Goal: Task Accomplishment & Management: Manage account settings

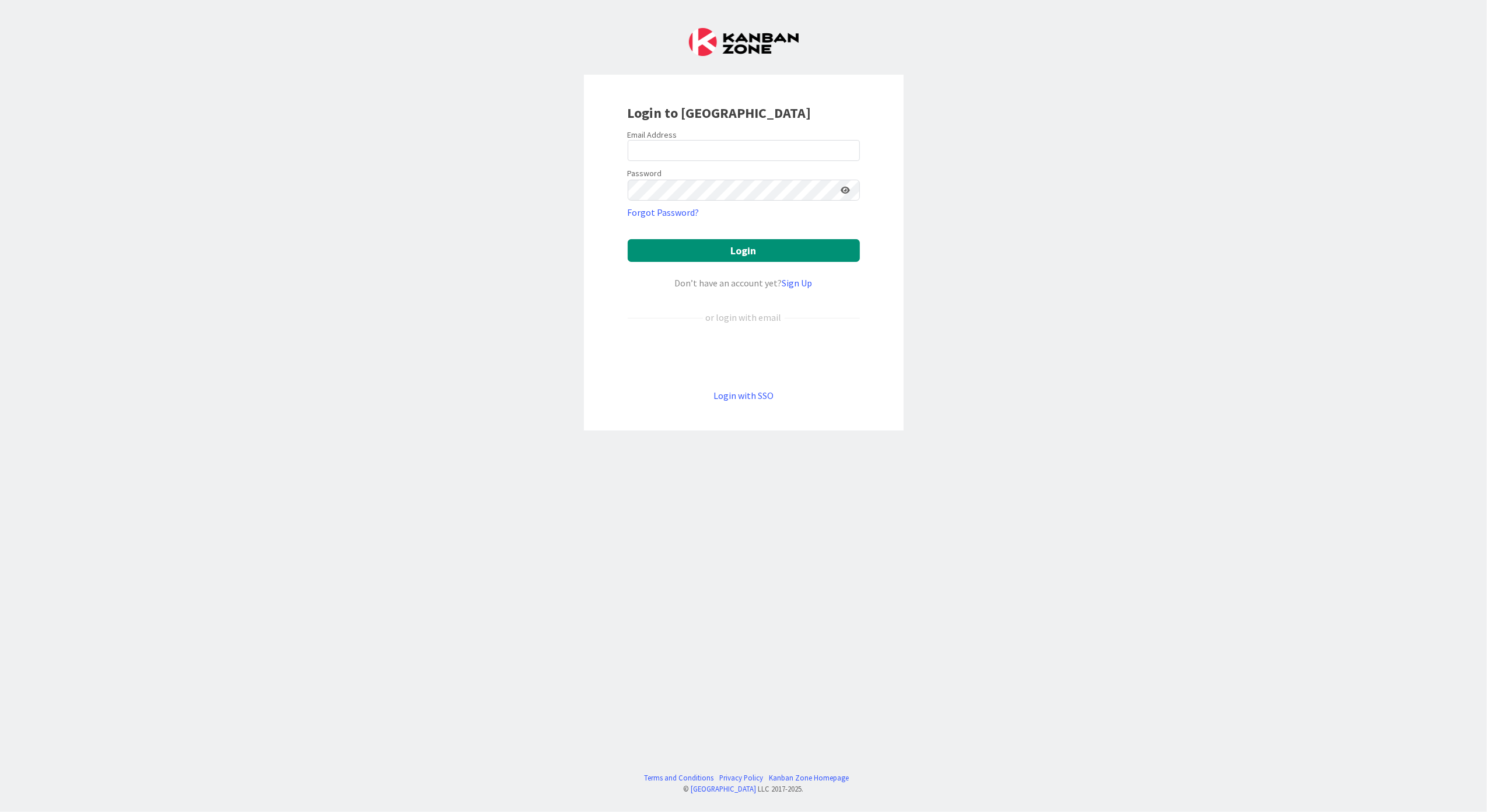
click at [811, 162] on form "Email Address Password Forgot Password? Login Don’t have an account yet? Sign U…" at bounding box center [743, 266] width 232 height 273
click at [809, 157] on input "email" at bounding box center [743, 150] width 232 height 21
type input "ttjia@"
click at [712, 395] on div "Login with SSO" at bounding box center [743, 395] width 232 height 14
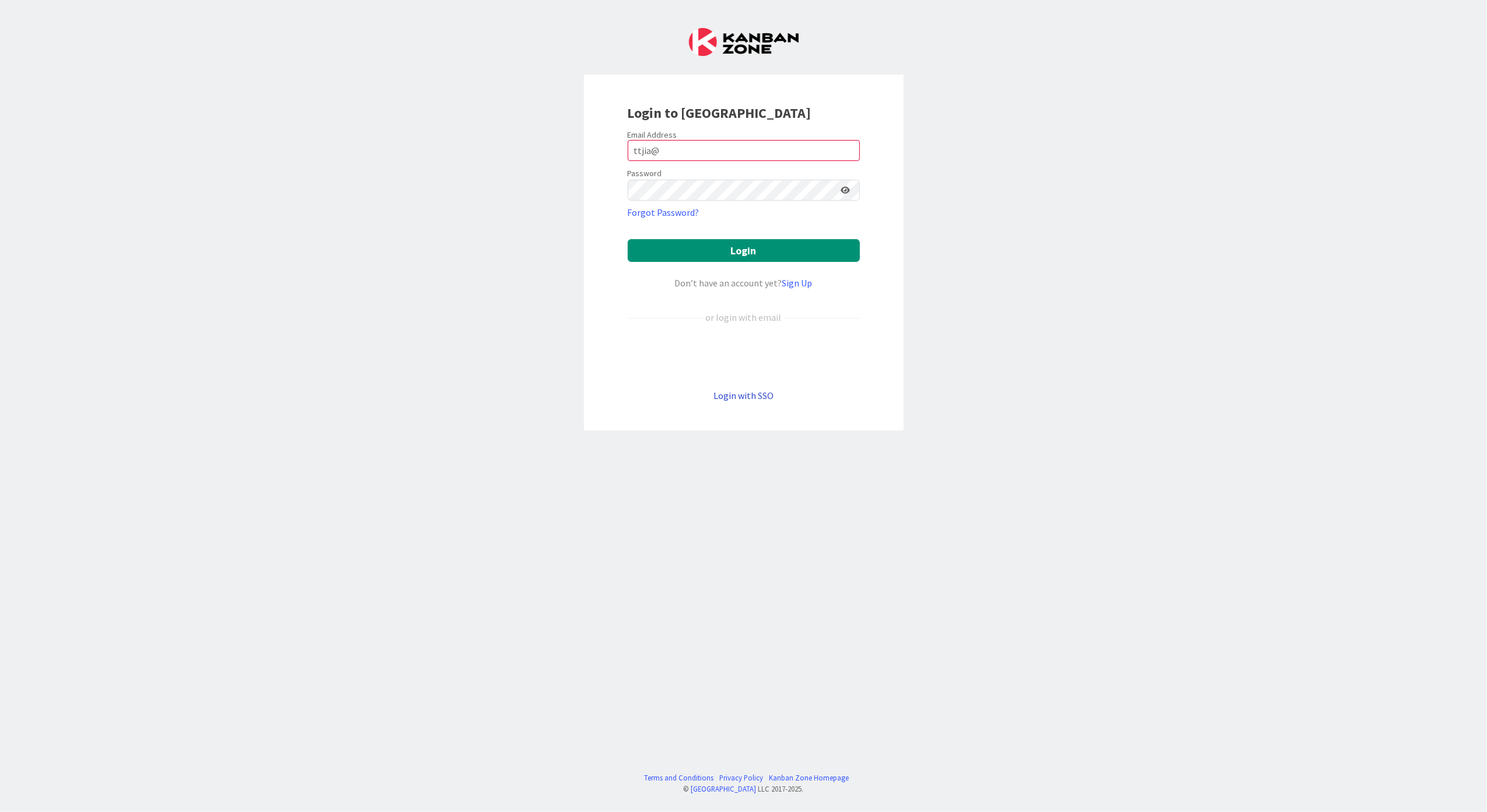
click at [719, 395] on link "Login with SSO" at bounding box center [743, 395] width 60 height 12
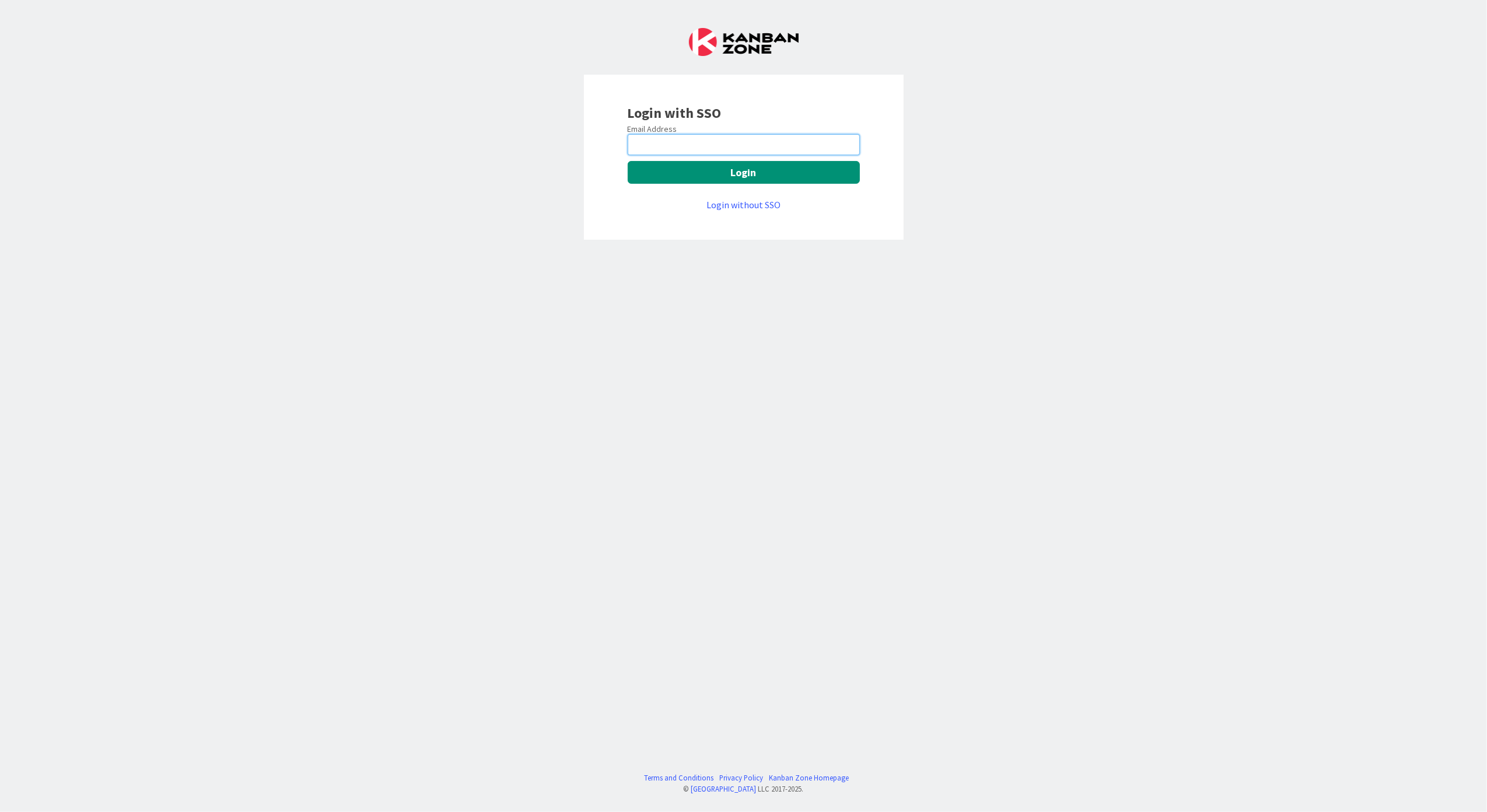
click at [729, 140] on input "email" at bounding box center [743, 144] width 232 height 21
click at [763, 206] on link "Login without SSO" at bounding box center [744, 205] width 74 height 12
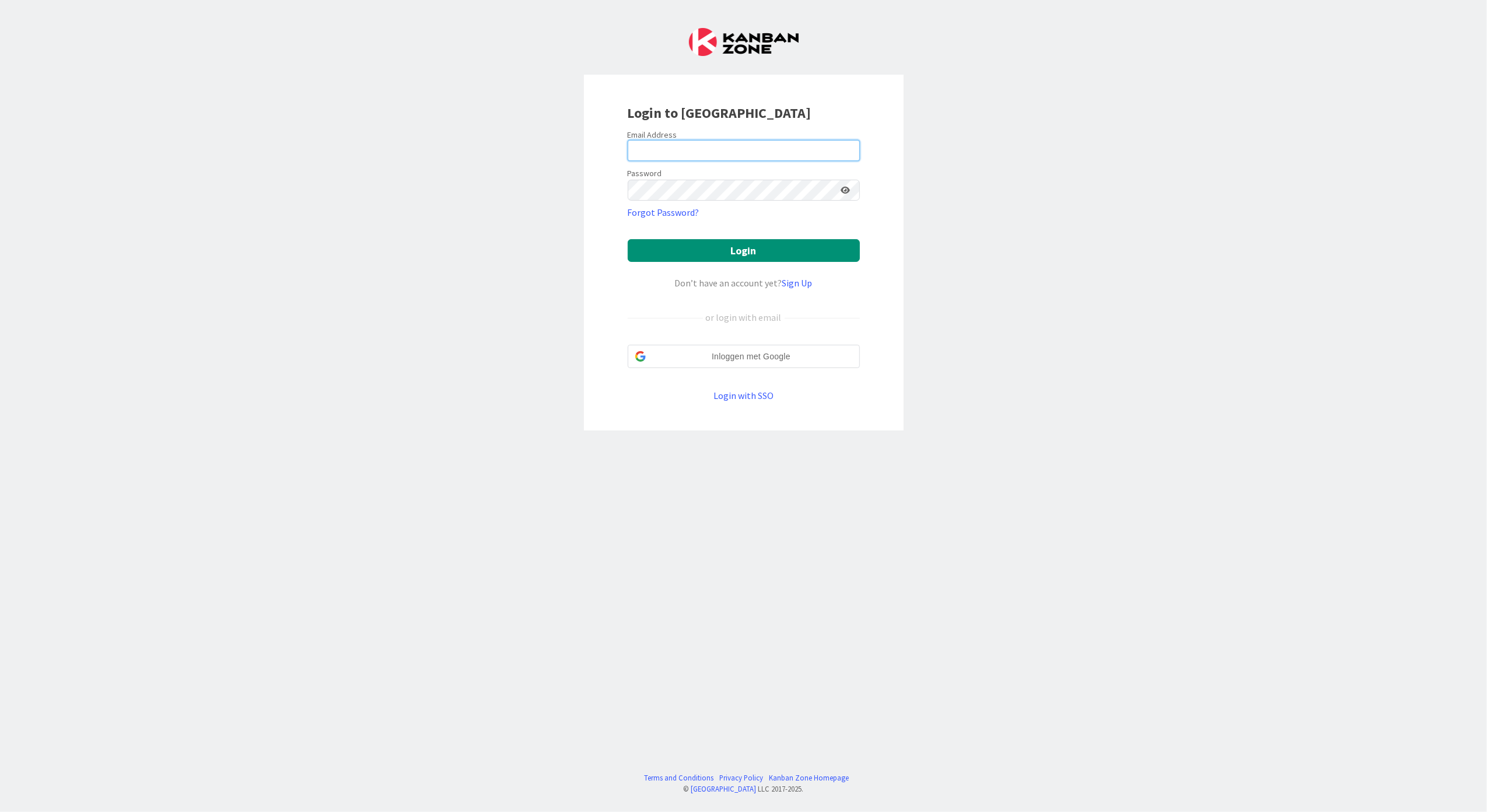
click at [752, 147] on input "email" at bounding box center [743, 150] width 232 height 21
type input "ttjia@huisman-nl.com"
click at [628, 239] on button "Login" at bounding box center [743, 250] width 232 height 23
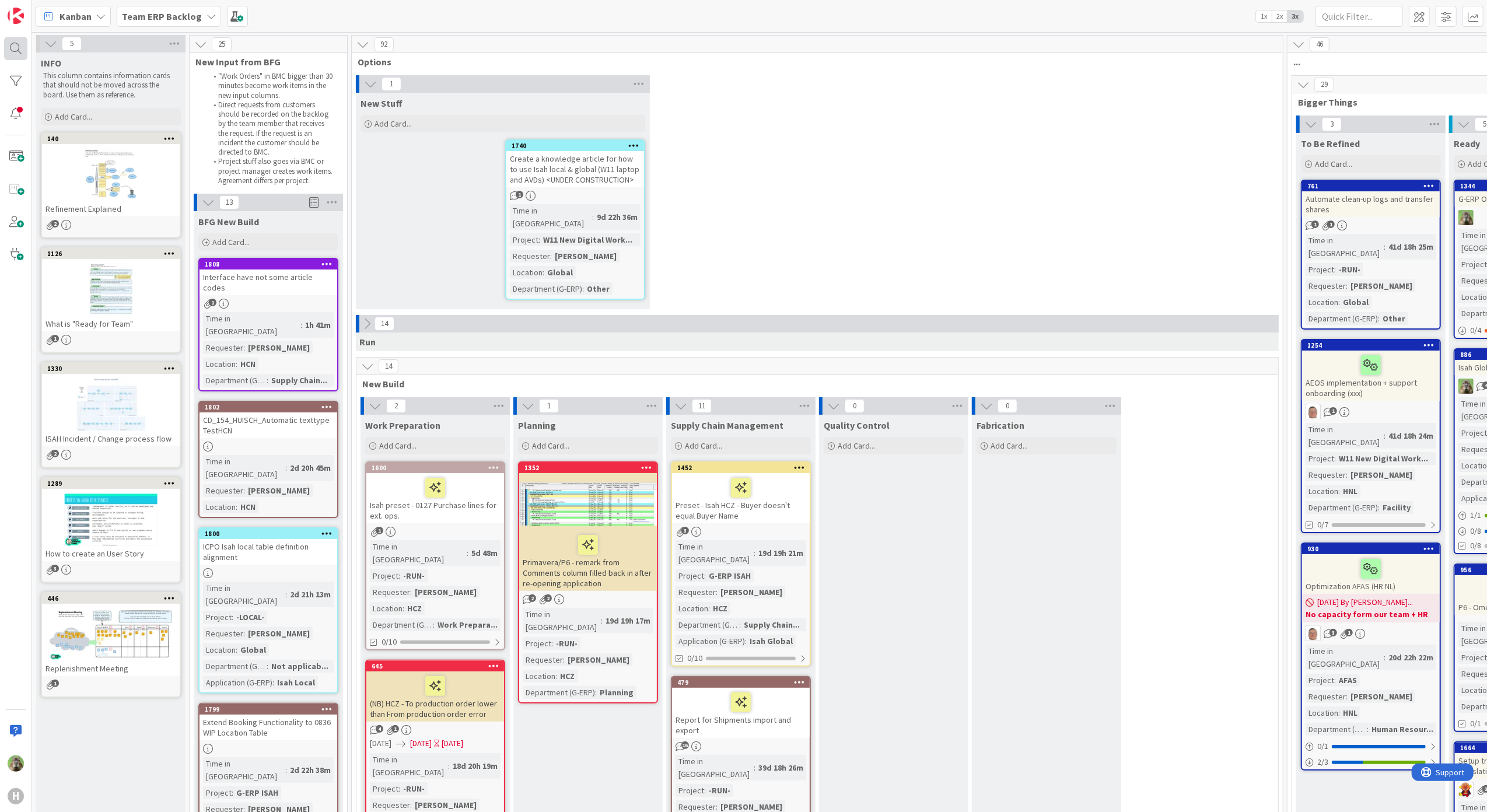
click at [21, 42] on div at bounding box center [16, 49] width 24 height 24
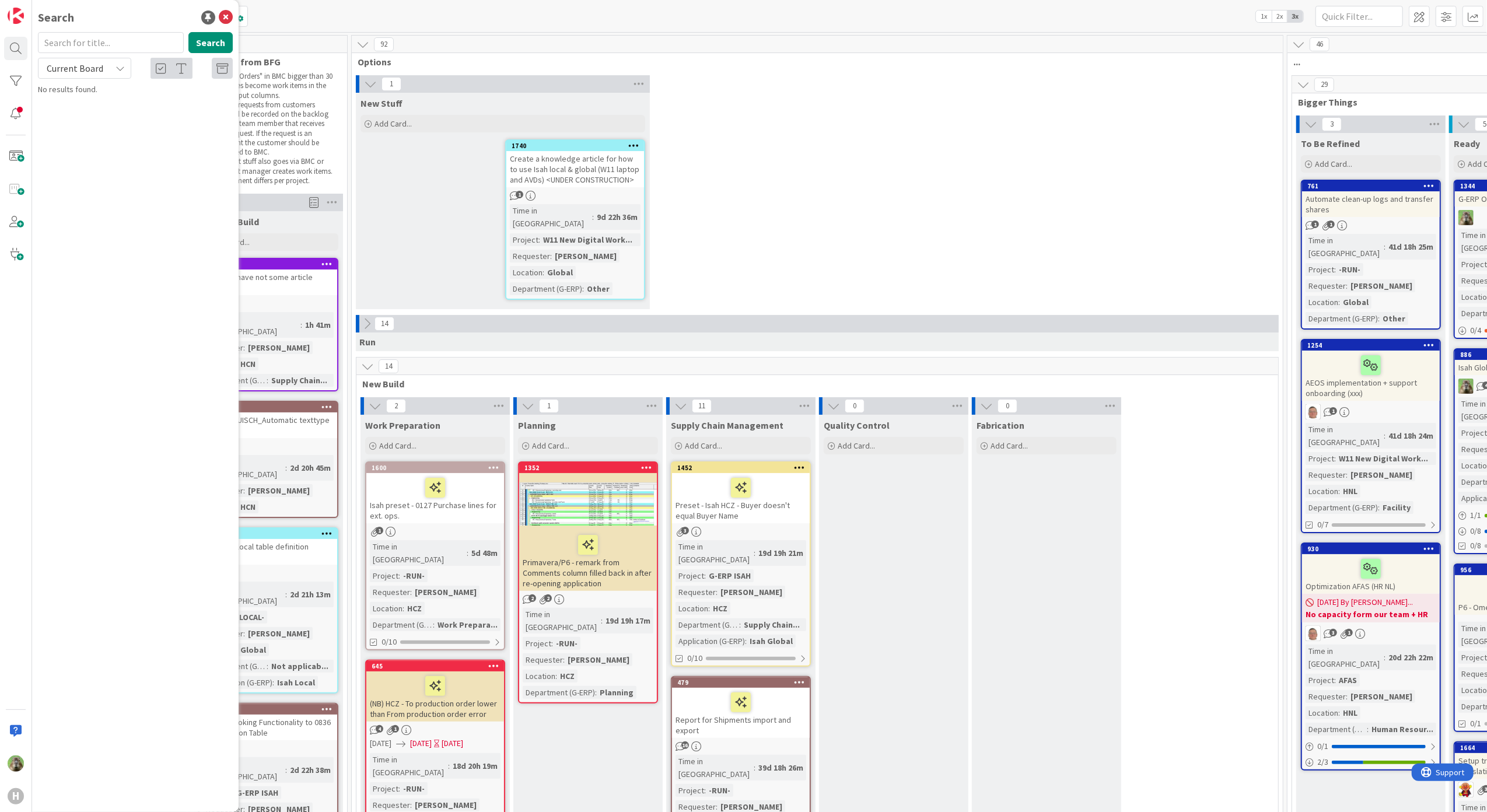
click at [139, 40] on input "text" at bounding box center [110, 42] width 146 height 21
type input "1252"
click at [158, 100] on span "HCN-Some data from P6 cannot be received by Isahtest" at bounding box center [128, 109] width 148 height 23
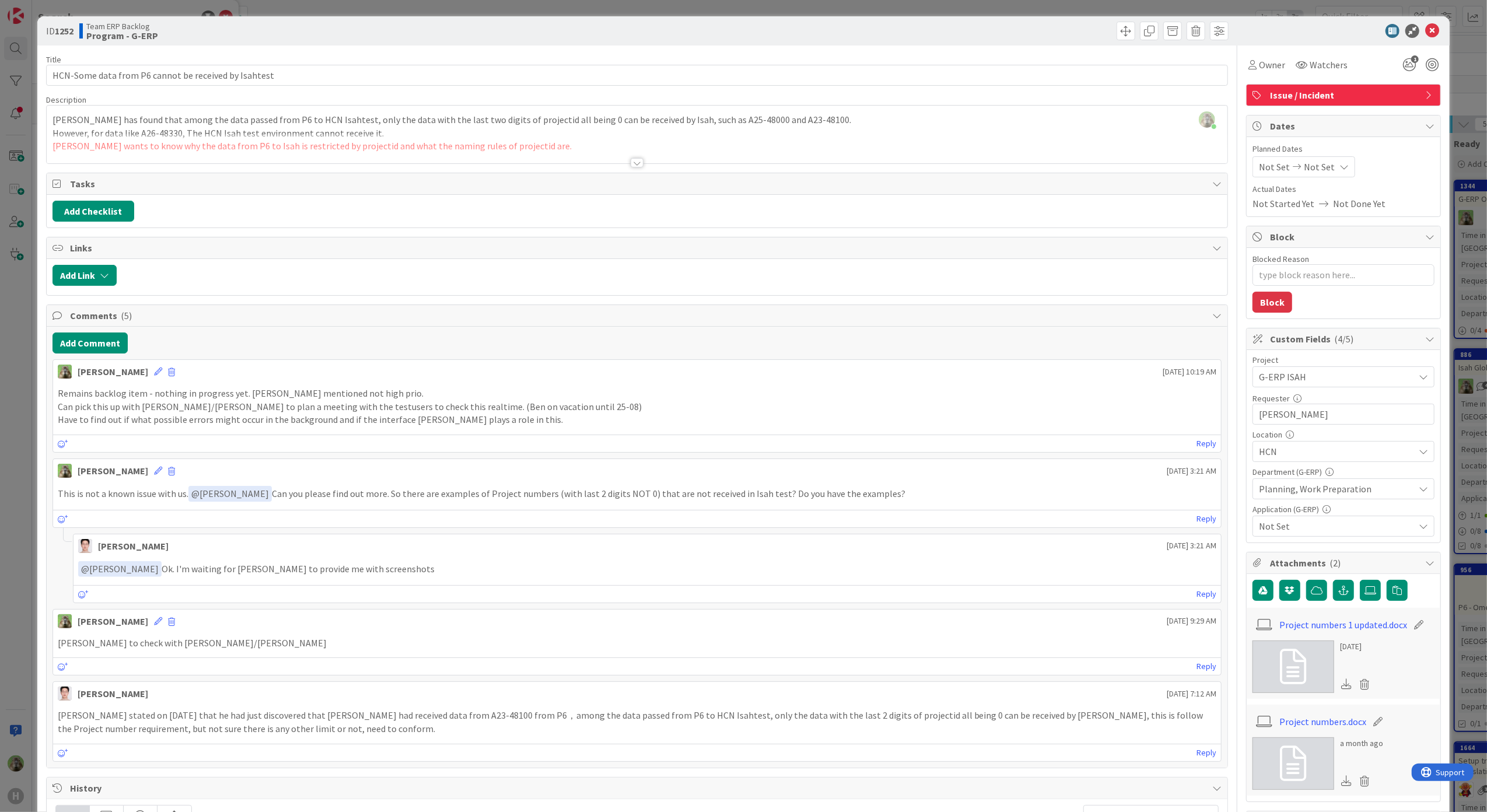
click at [31, 444] on div "ID 1252 Team ERP Backlog Program - G-ERP Title 52 / 128 HCN-Some data from P6 c…" at bounding box center [743, 406] width 1487 height 812
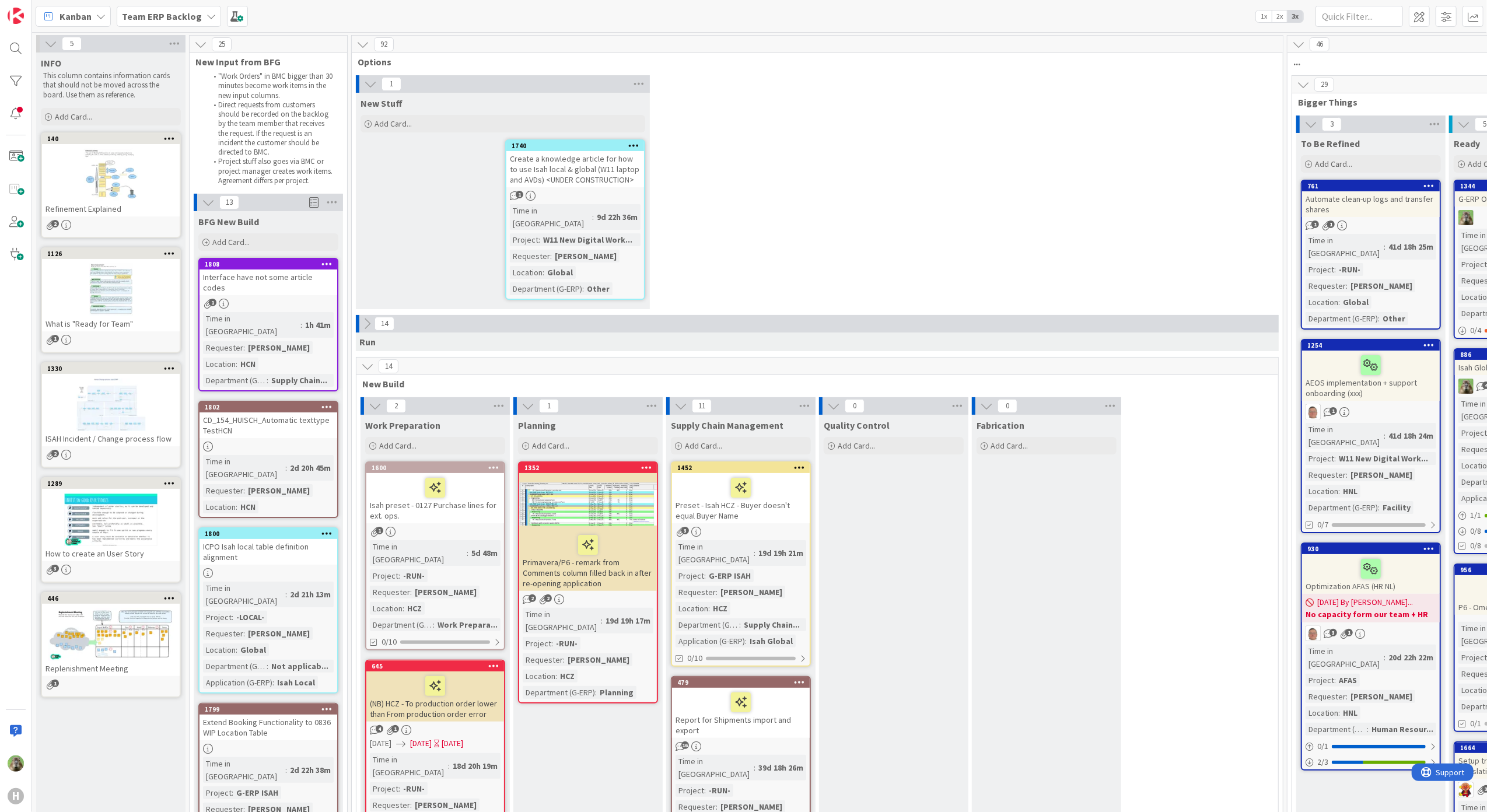
click at [196, 20] on b "Team ERP Backlog" at bounding box center [162, 16] width 80 height 12
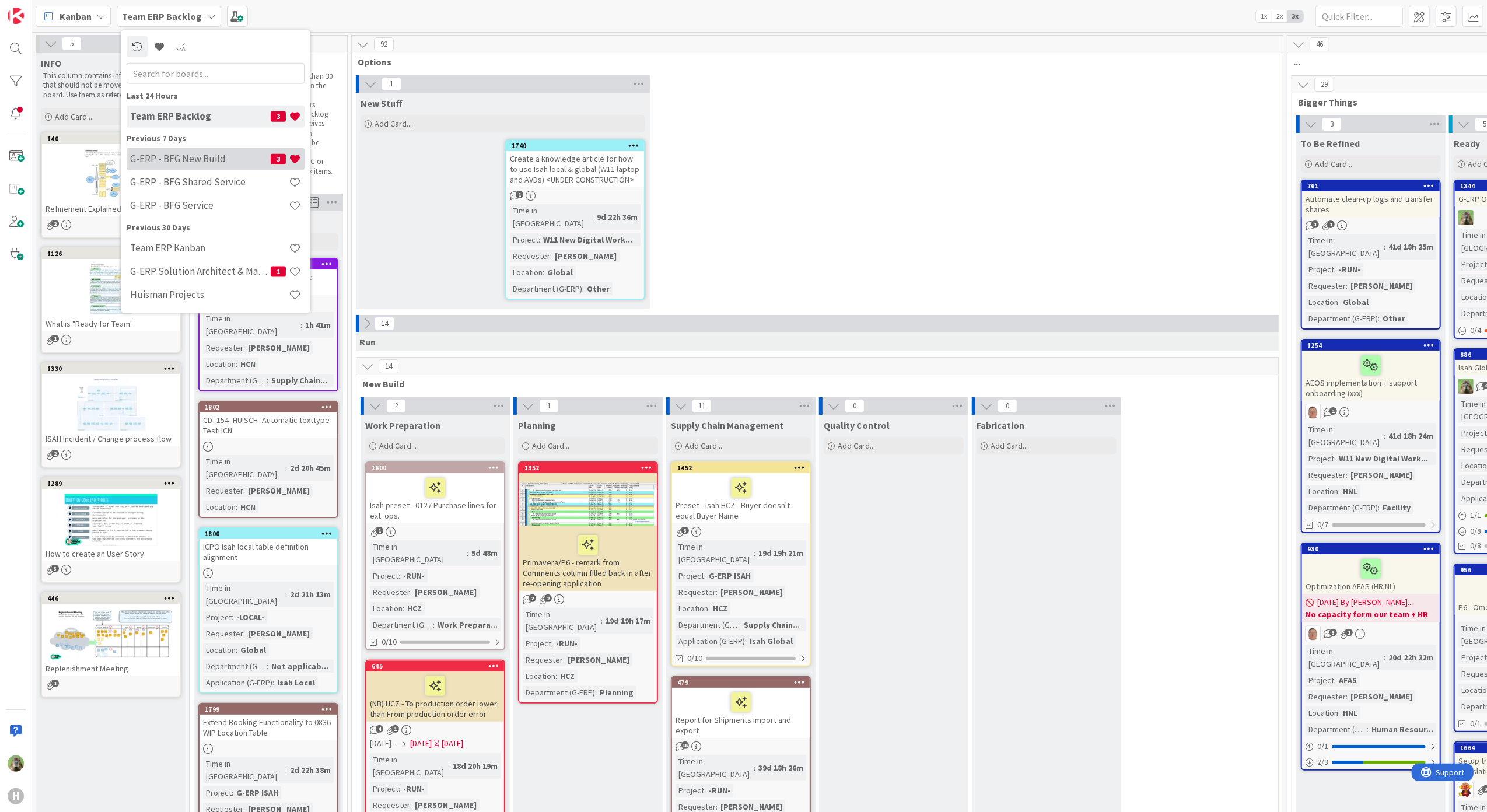
click at [191, 148] on div "G-ERP - BFG New Build 3" at bounding box center [215, 159] width 178 height 22
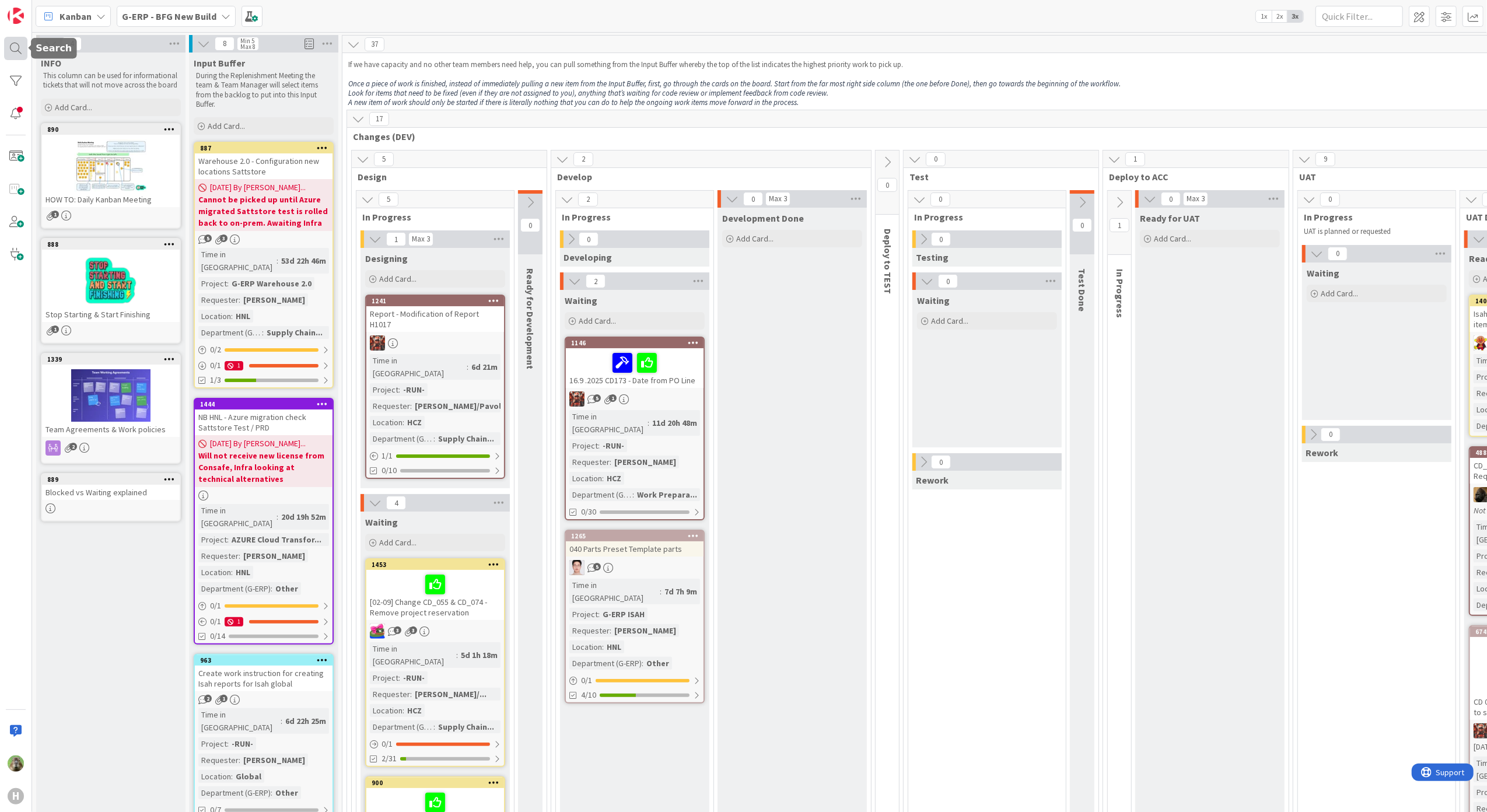
click at [6, 39] on div at bounding box center [16, 49] width 24 height 24
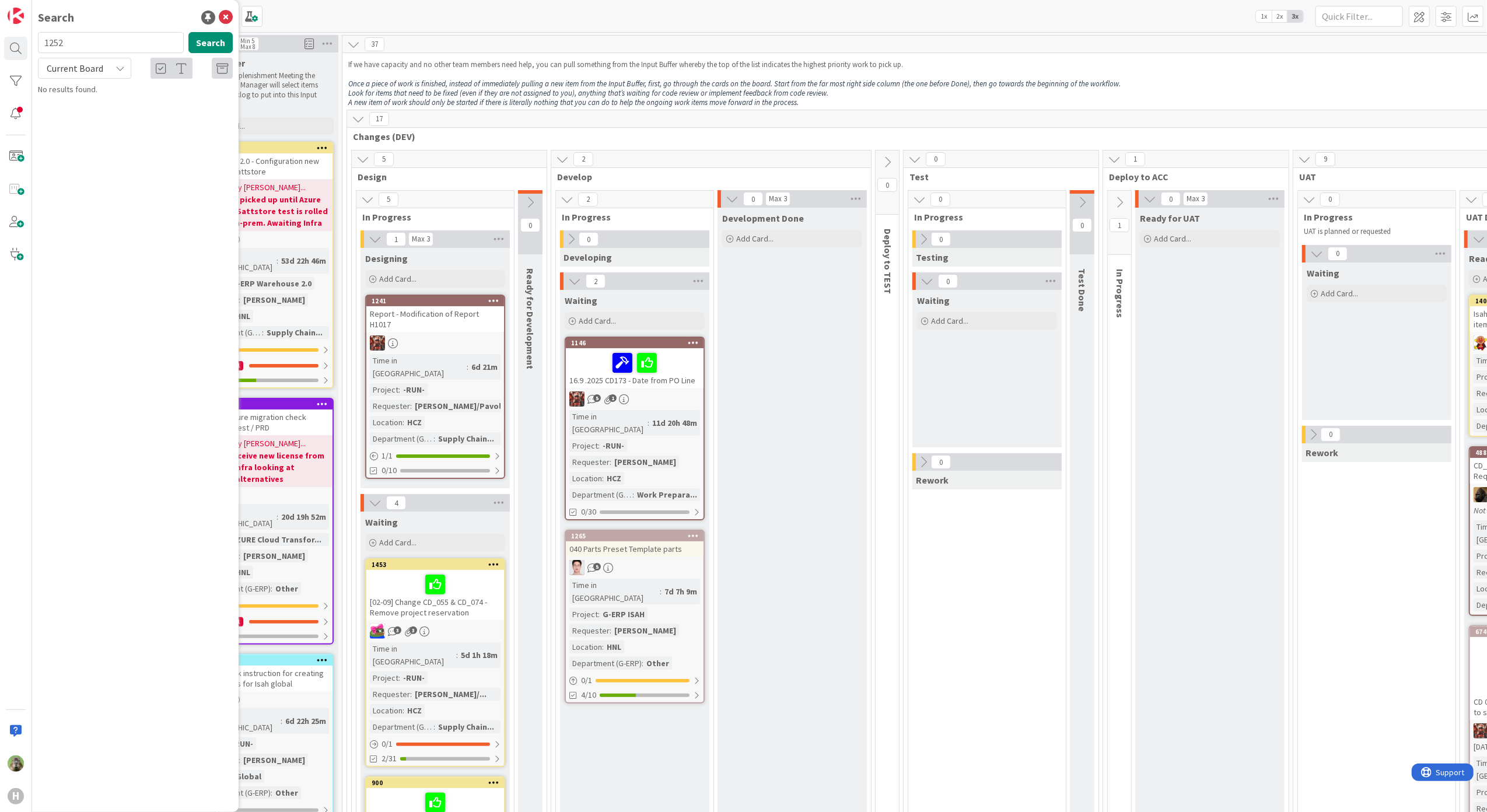
click at [127, 73] on div "Current Board" at bounding box center [84, 67] width 94 height 21
click at [108, 107] on link "All Boards" at bounding box center [105, 117] width 133 height 21
click at [122, 100] on span "HCN-Some data from P6 cannot be received by Isahtest" at bounding box center [128, 109] width 148 height 23
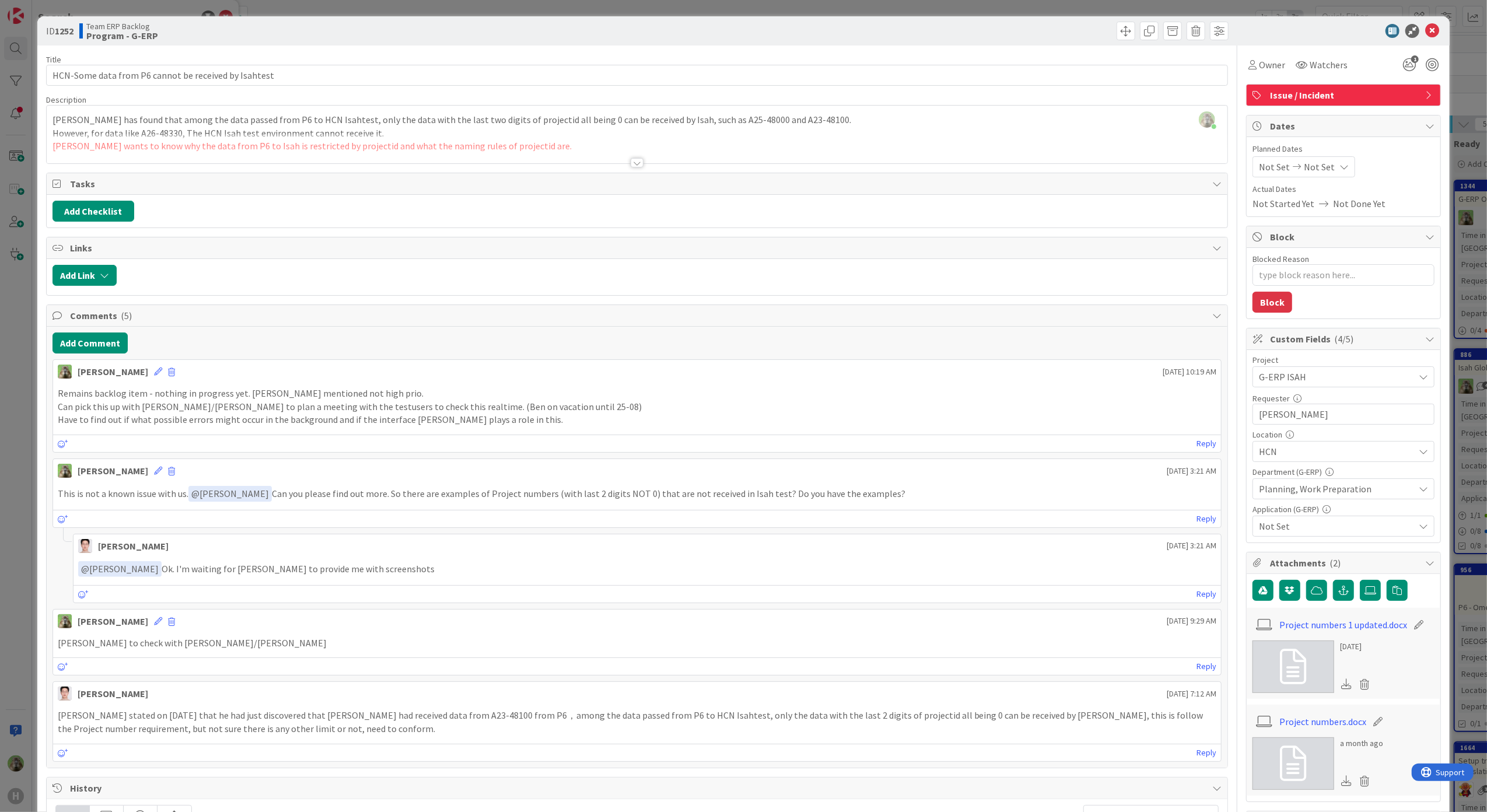
click at [937, 131] on div "Timothy Tjia just joined Paul Wu has found that among the data passed from P6 t…" at bounding box center [637, 134] width 1182 height 57
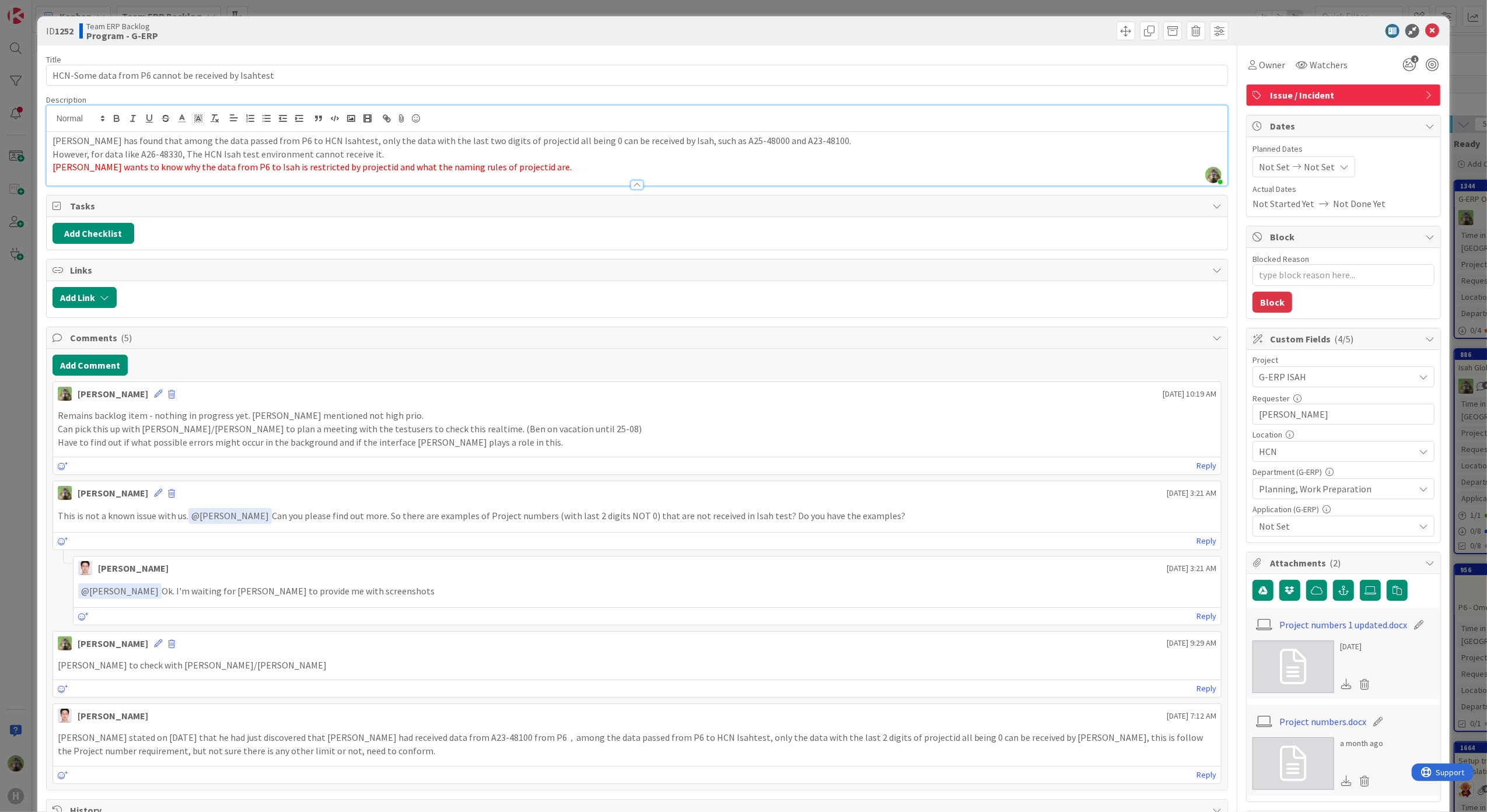
click at [1282, 754] on icon at bounding box center [1293, 764] width 26 height 35
click at [22, 399] on div "ID 1252 Team ERP Backlog Program - G-ERP Title 52 / 128 HCN-Some data from P6 c…" at bounding box center [743, 406] width 1487 height 812
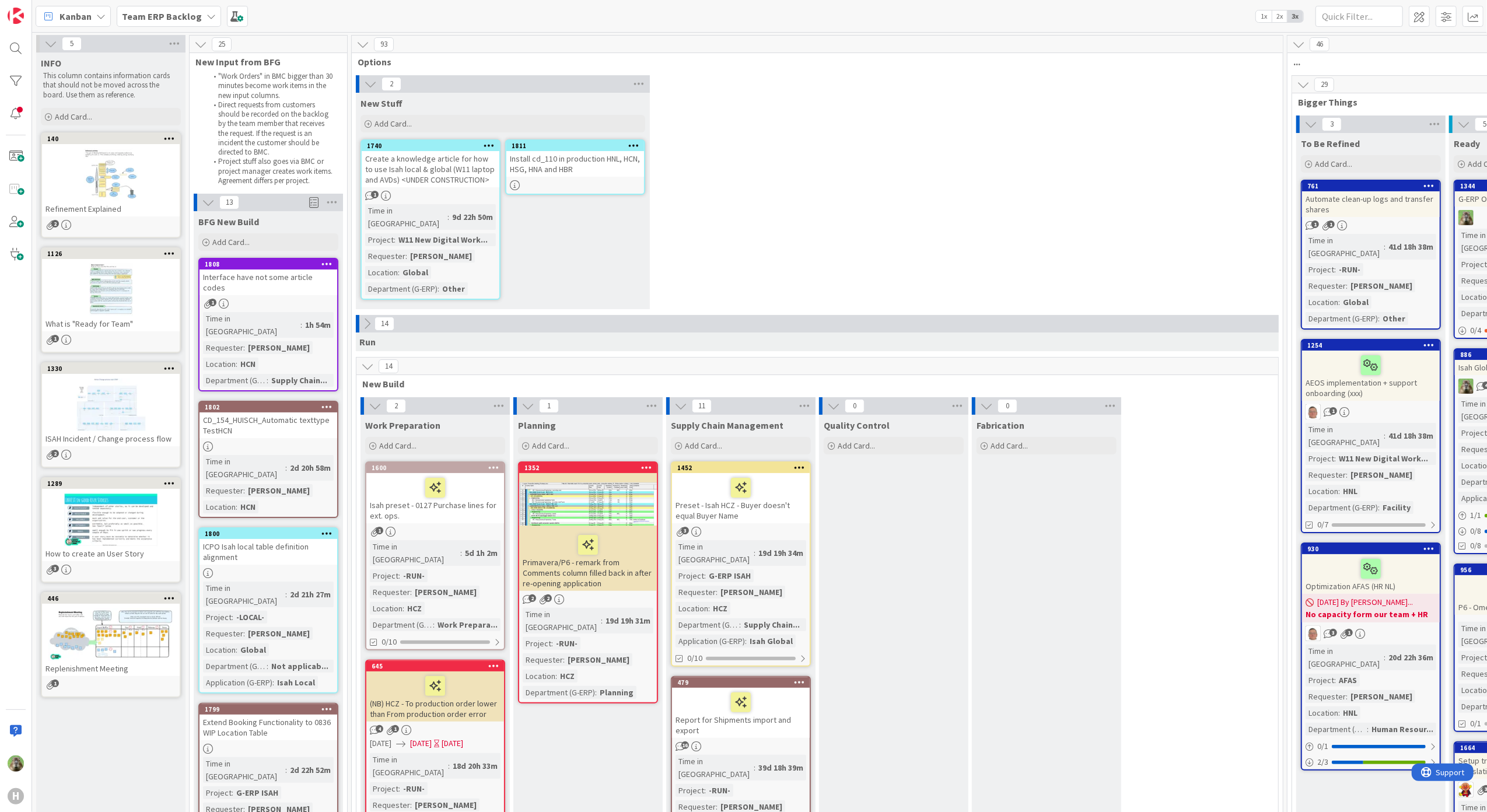
click at [207, 16] on icon at bounding box center [211, 16] width 9 height 9
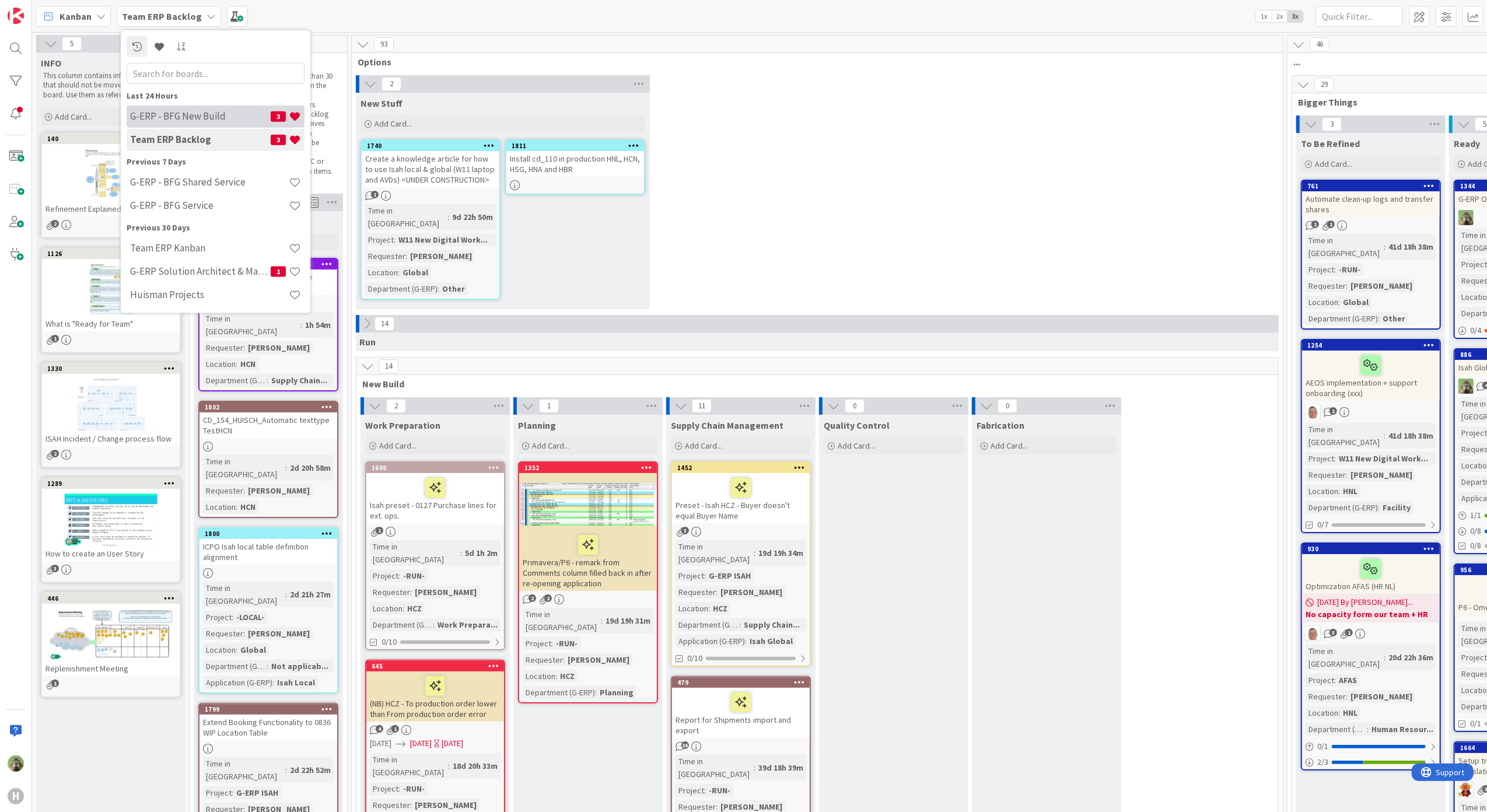
click at [277, 122] on div "G-ERP - BFG New Build 3" at bounding box center [215, 116] width 178 height 22
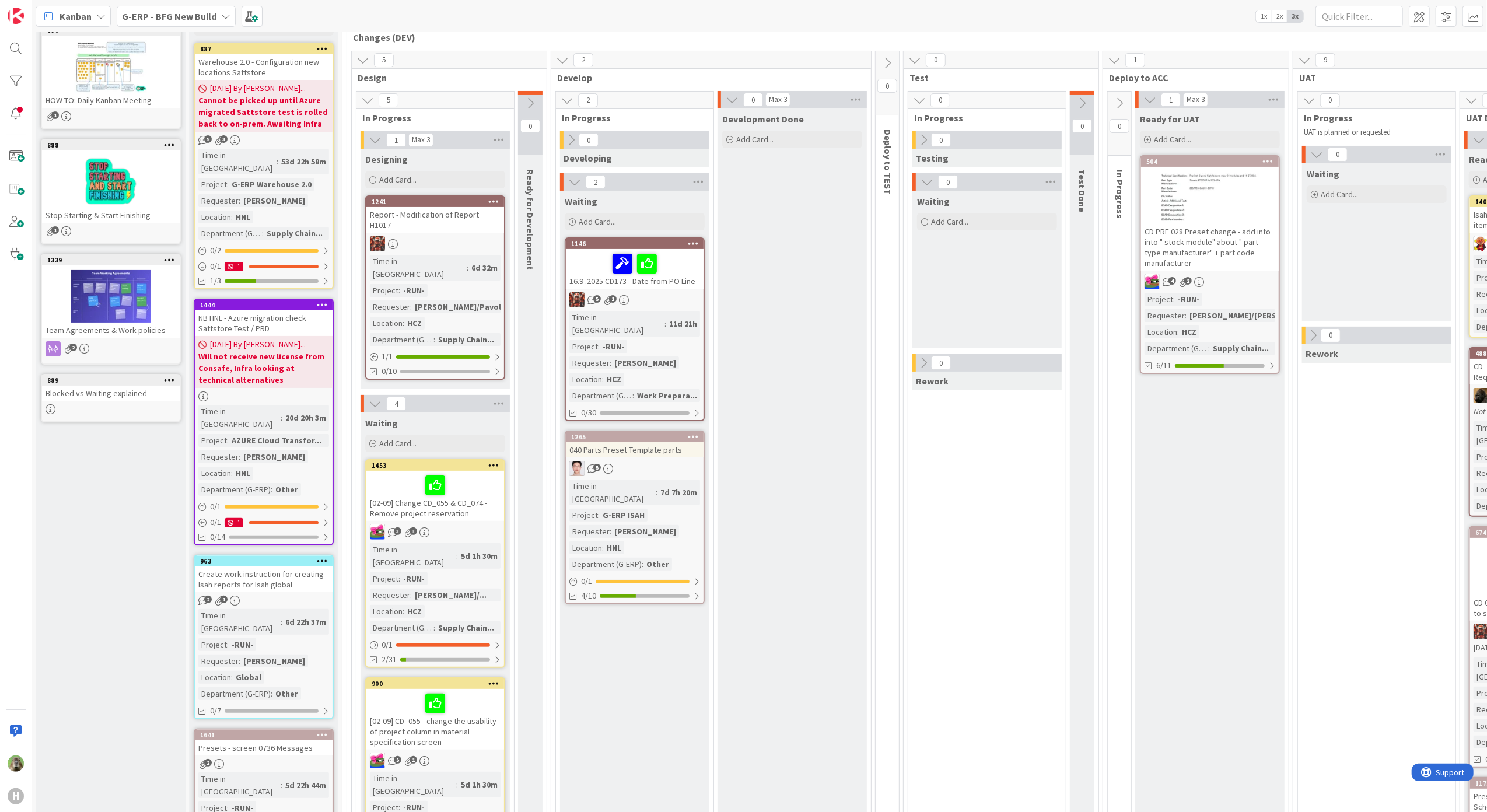
scroll to position [84, 0]
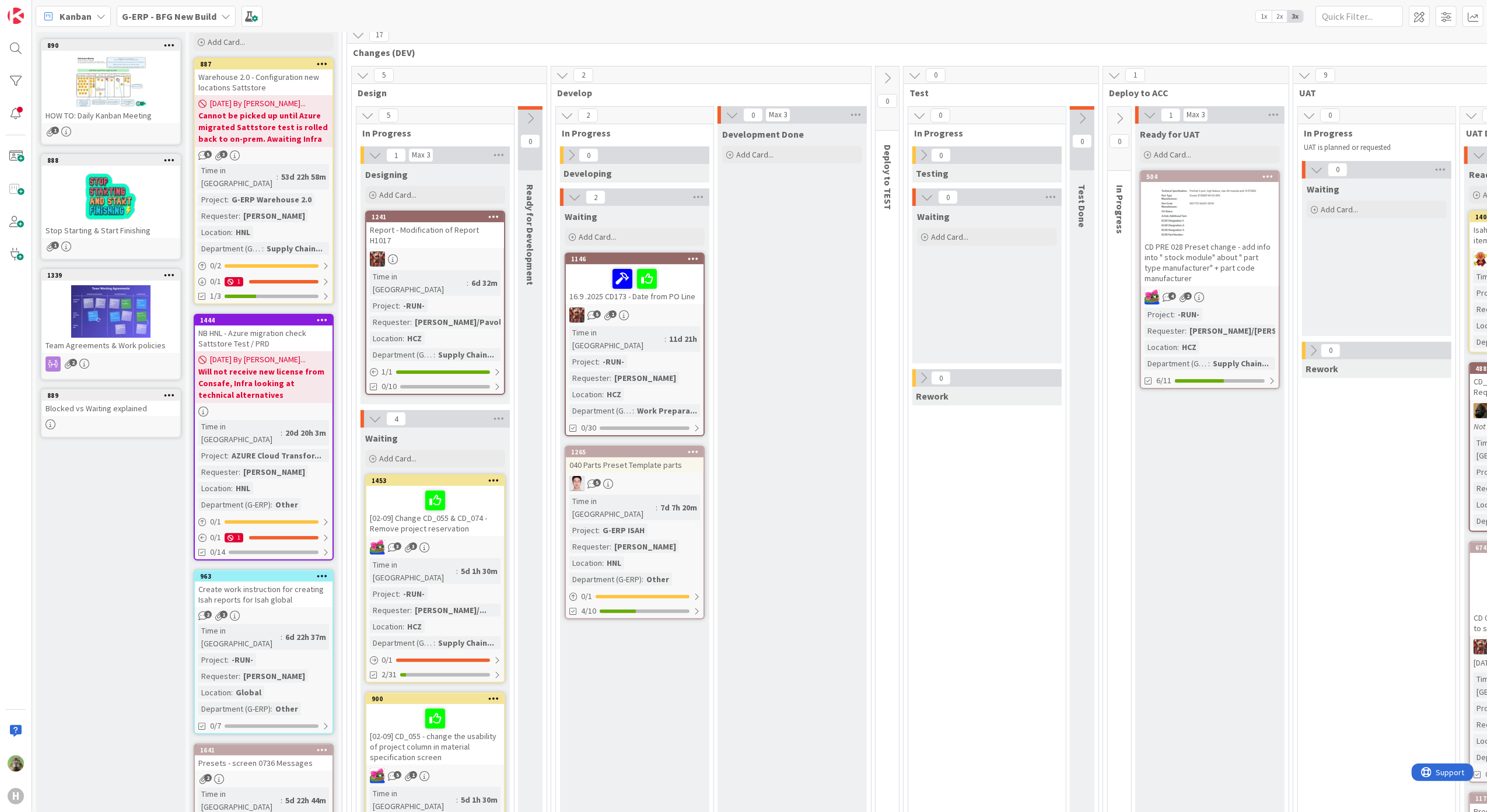
click at [168, 10] on b "G-ERP - BFG New Build" at bounding box center [170, 16] width 94 height 12
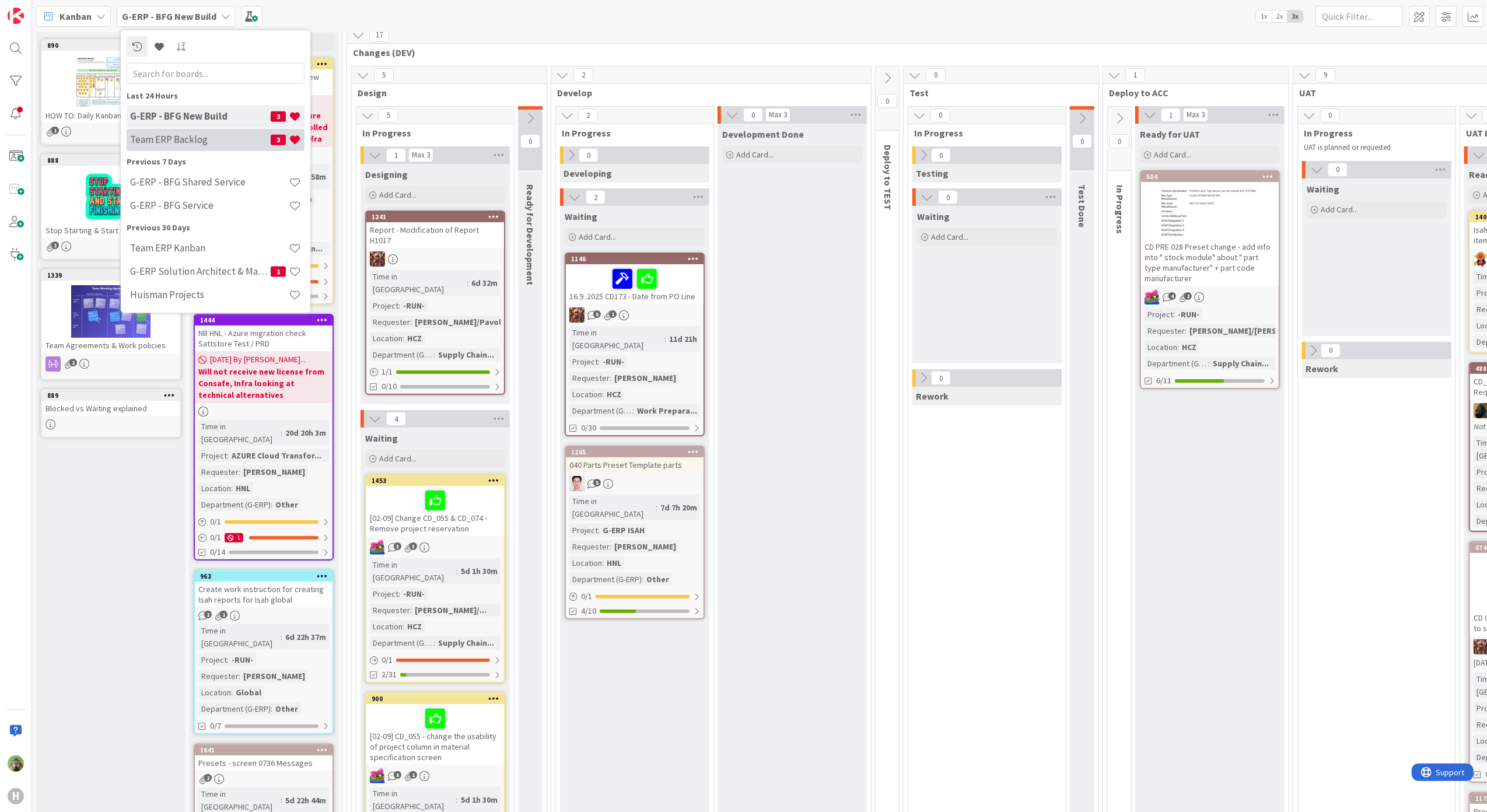
click at [171, 136] on h4 "Team ERP Backlog" at bounding box center [200, 139] width 141 height 12
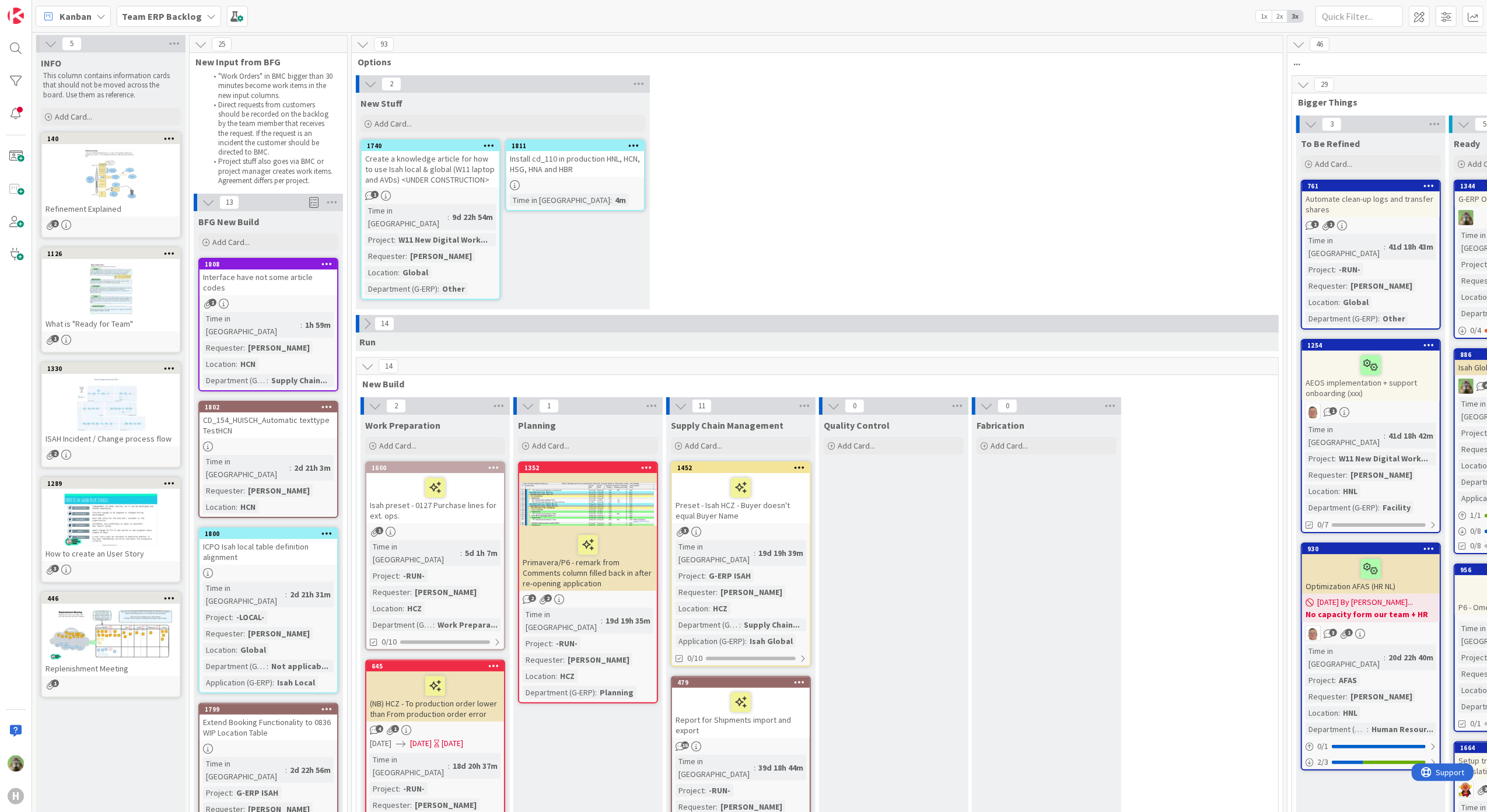
click at [258, 231] on div "BFG New Build Add Card..." at bounding box center [268, 232] width 149 height 42
click at [251, 236] on div "Add Card..." at bounding box center [268, 242] width 140 height 18
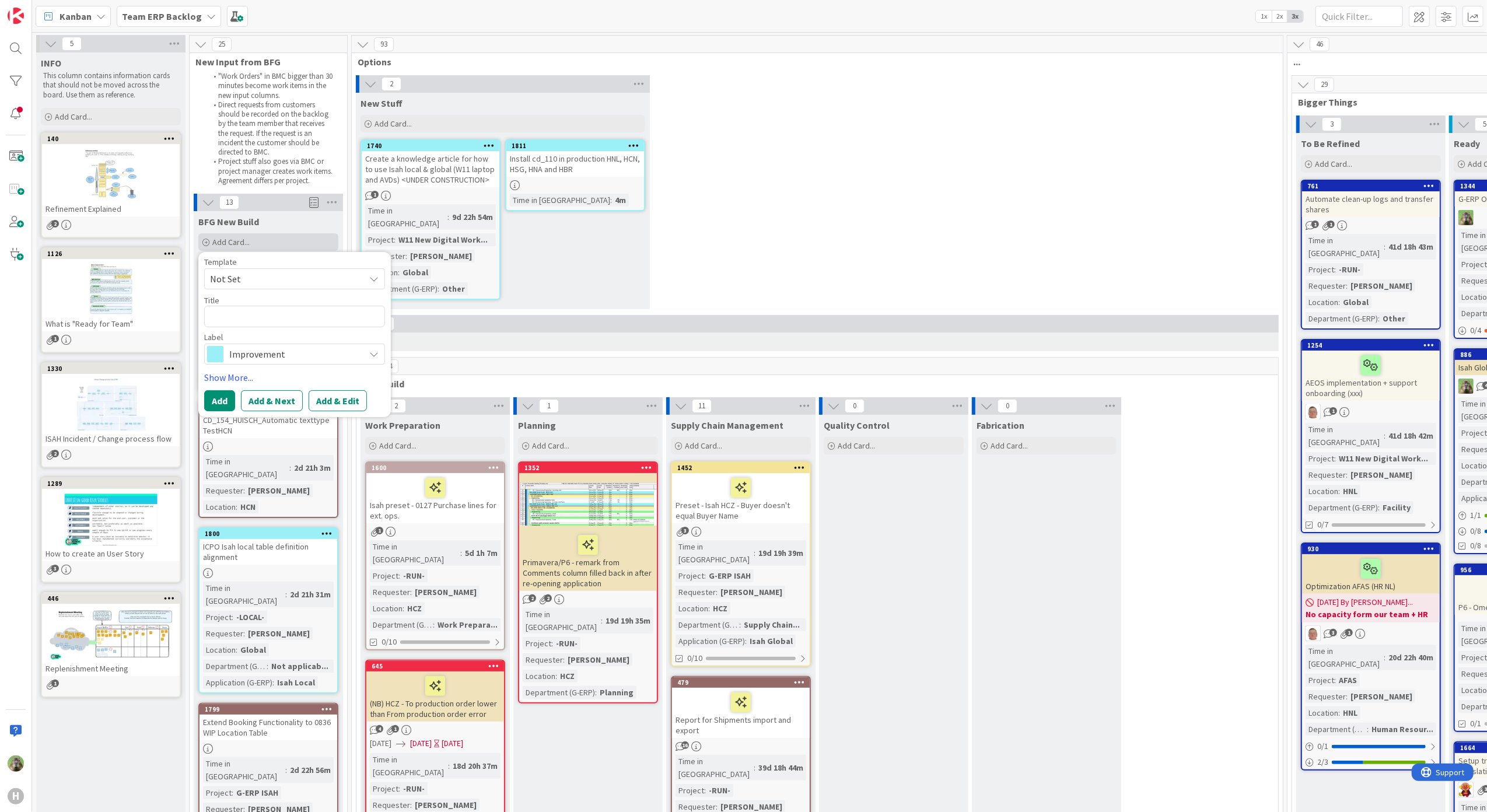
type textarea "x"
type textarea "F"
type textarea "x"
type textarea "Fl"
type textarea "x"
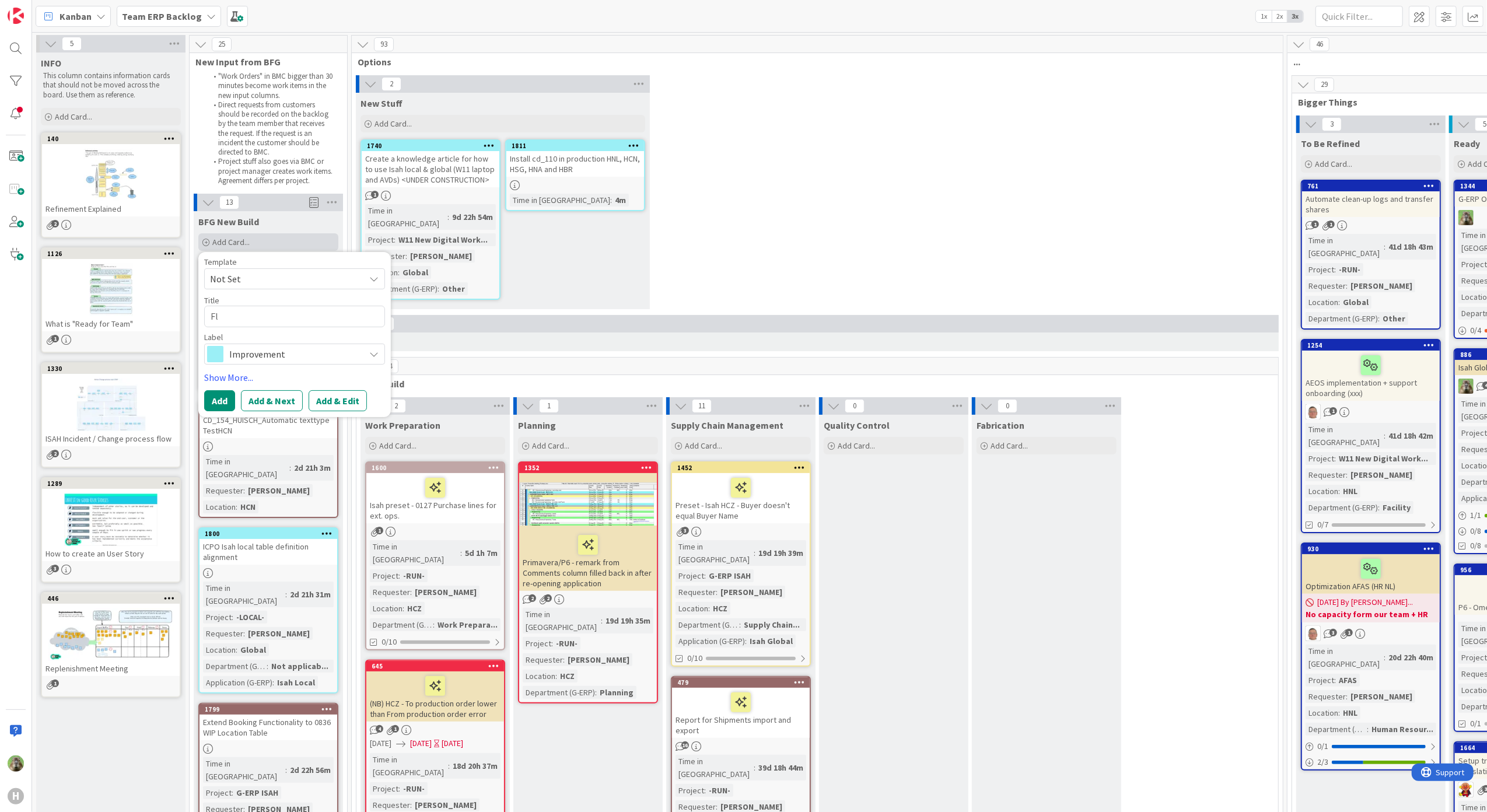
type textarea "Fli"
type textarea "x"
type textarea "Flint"
type textarea "x"
type textarea "Flint"
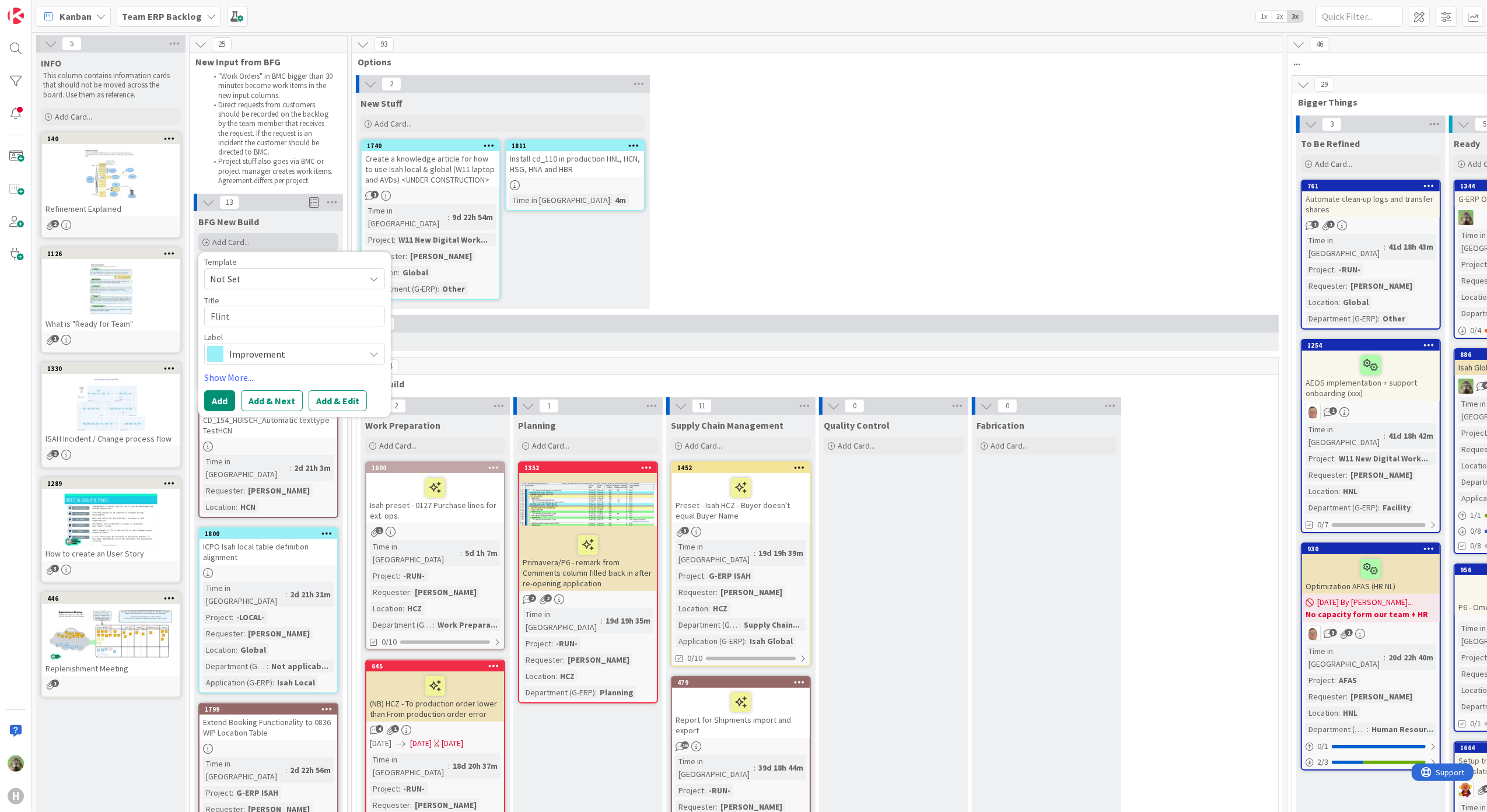
type textarea "x"
type textarea "Flint d"
type textarea "x"
type textarea "Flint do"
type textarea "x"
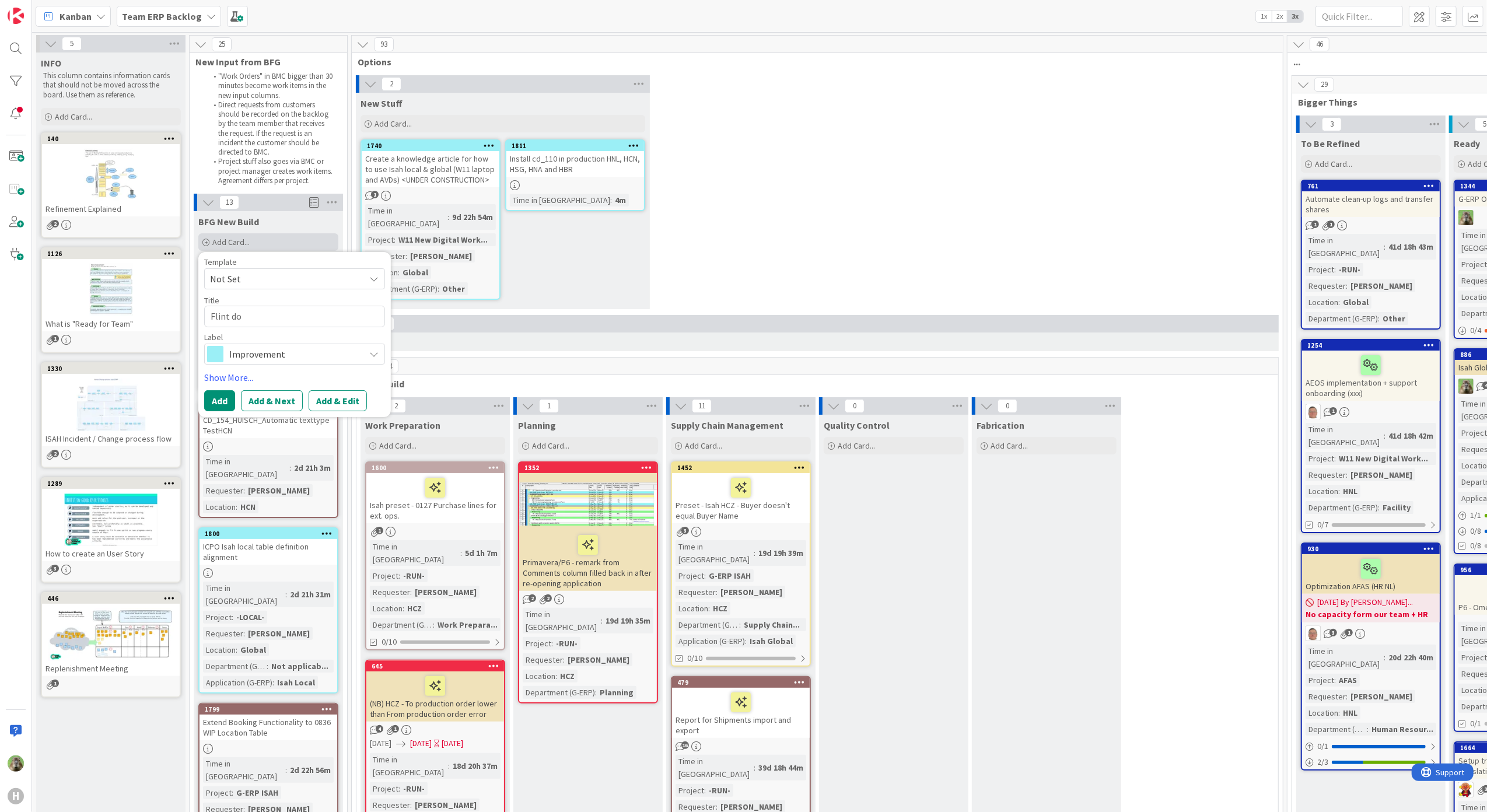
type textarea "Flint doc"
type textarea "x"
type textarea "Flint docme"
type textarea "x"
type textarea "Flint docm"
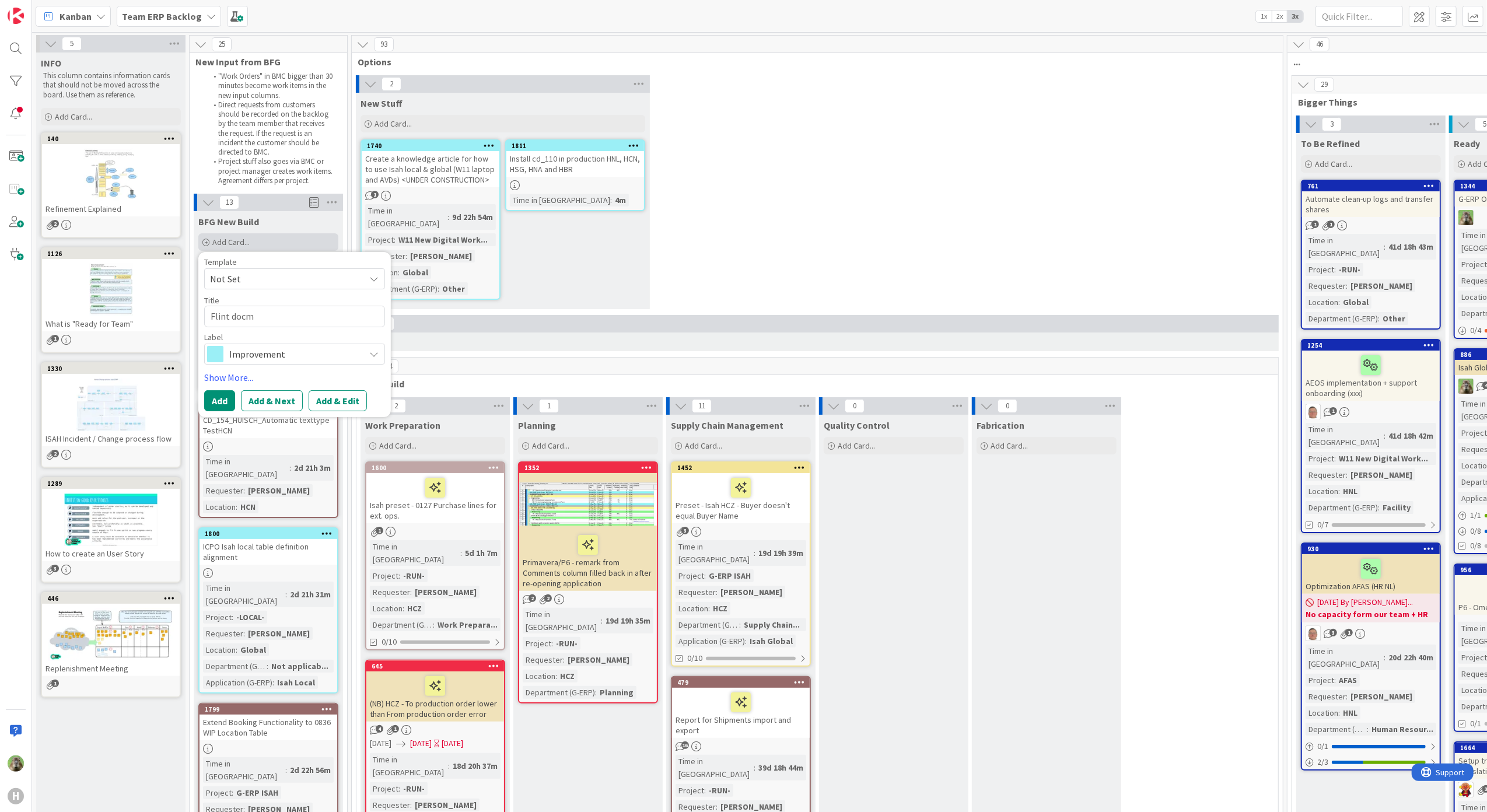
type textarea "x"
type textarea "Flint docju"
type textarea "x"
type textarea "Flint docjum"
type textarea "x"
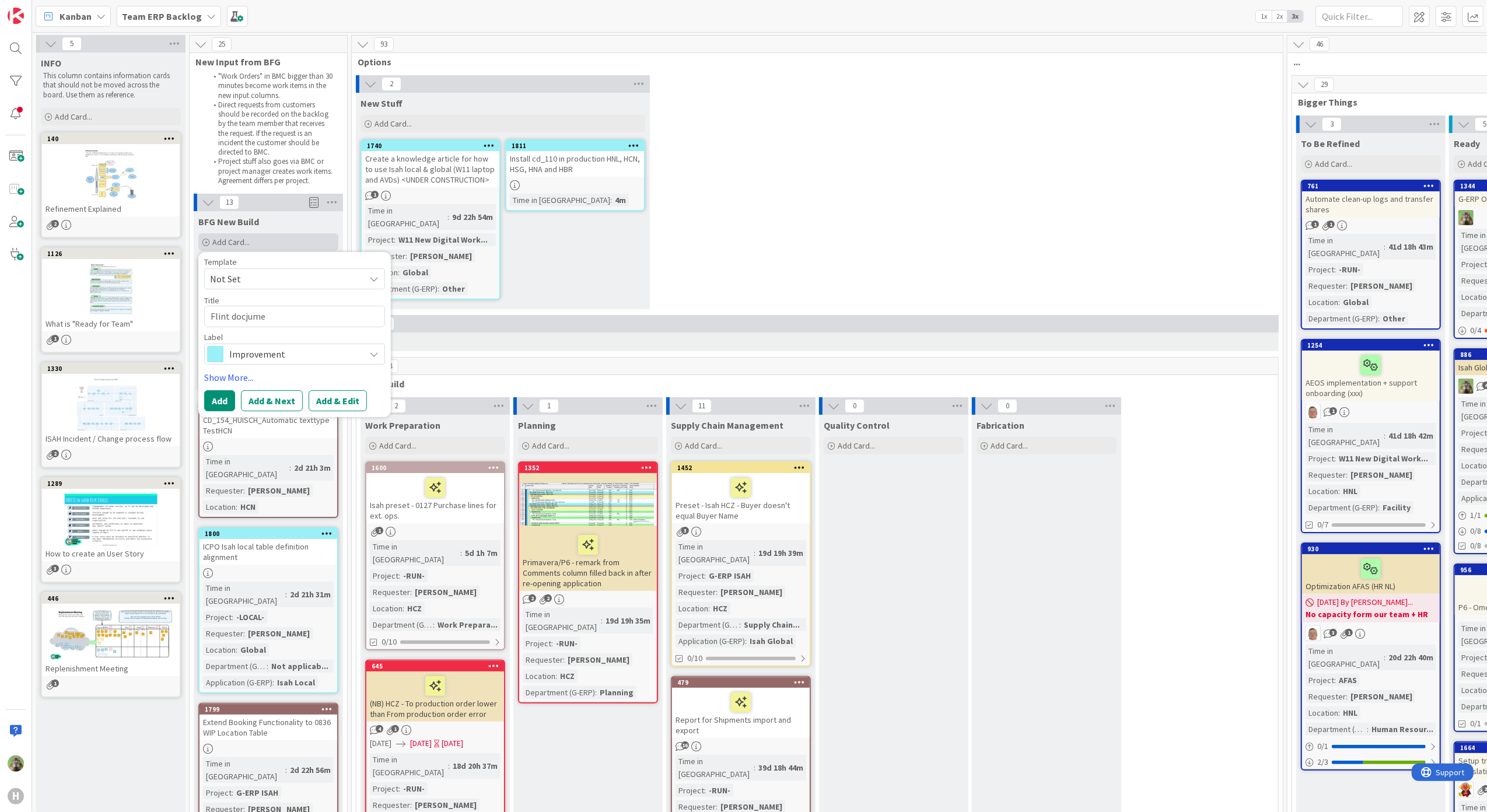
type textarea "Flint docjumen"
type textarea "x"
type textarea "Flint docjume"
type textarea "x"
type textarea "Flint docjum"
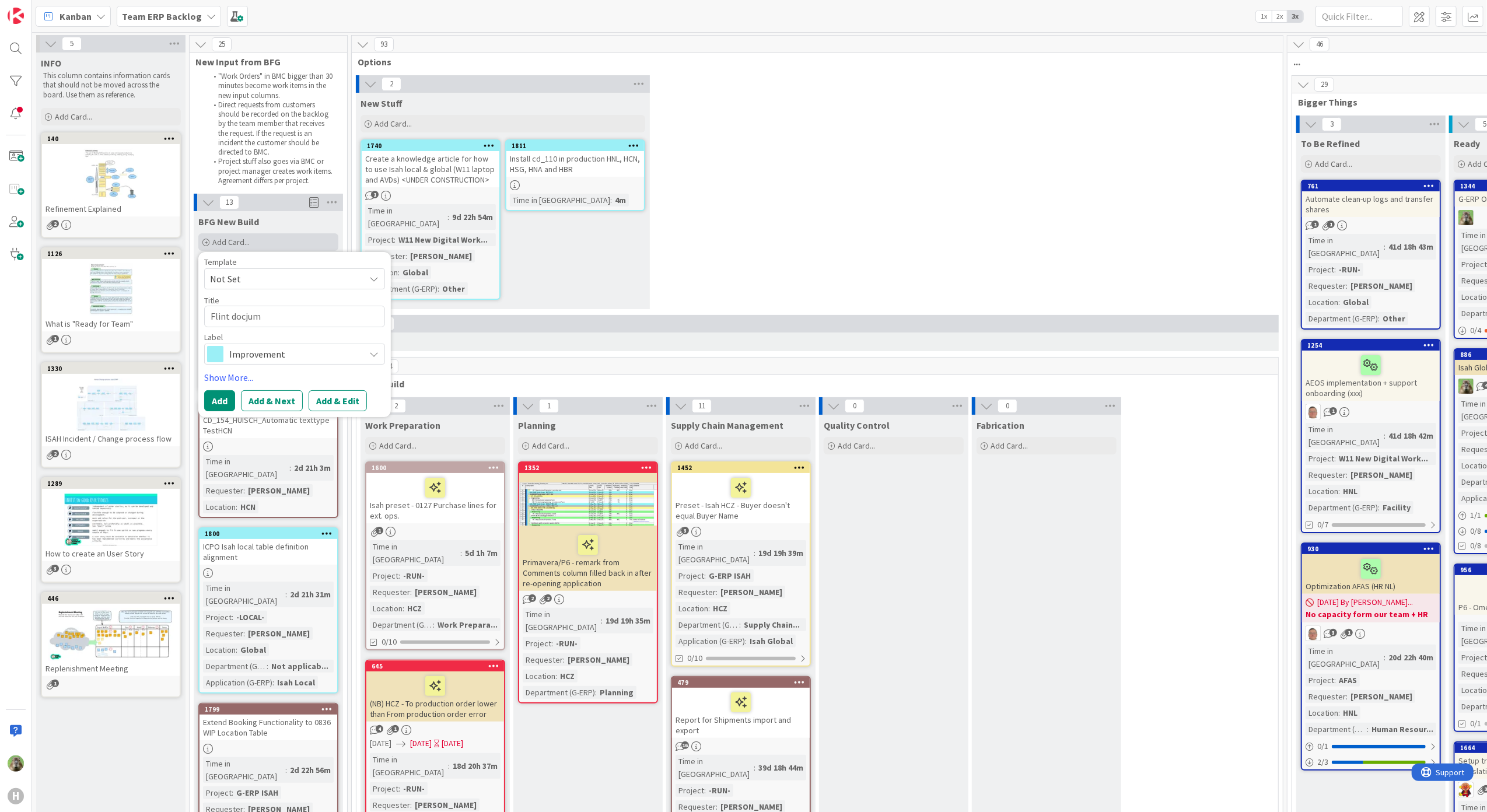
type textarea "x"
type textarea "Flint docju"
type textarea "x"
type textarea "Flint docj"
type textarea "x"
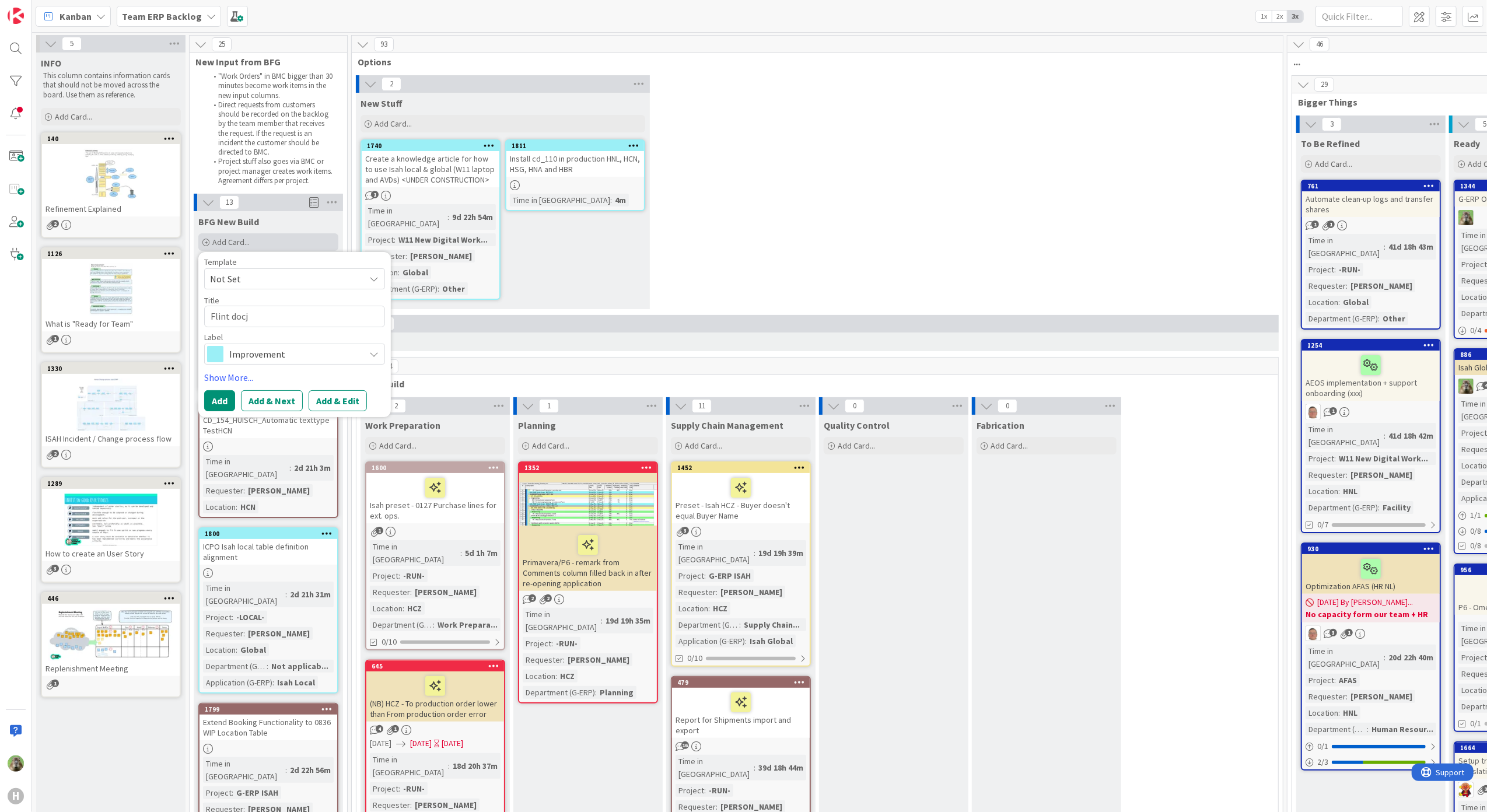
type textarea "Flint doc"
type textarea "x"
type textarea "Flint docu"
type textarea "x"
type textarea "Flint docum"
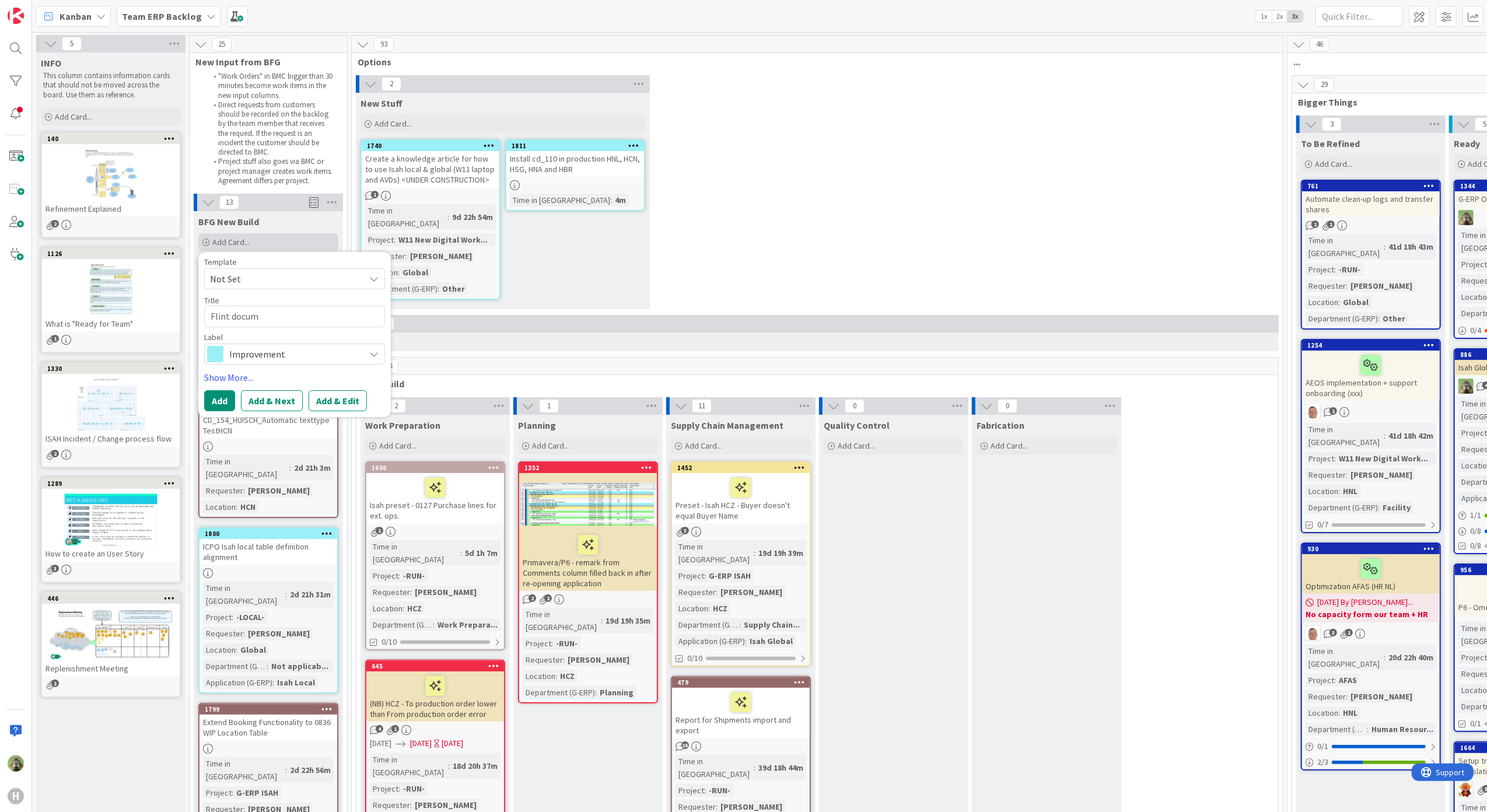
type textarea "x"
type textarea "Flint docume"
type textarea "x"
type textarea "Flint document"
type textarea "x"
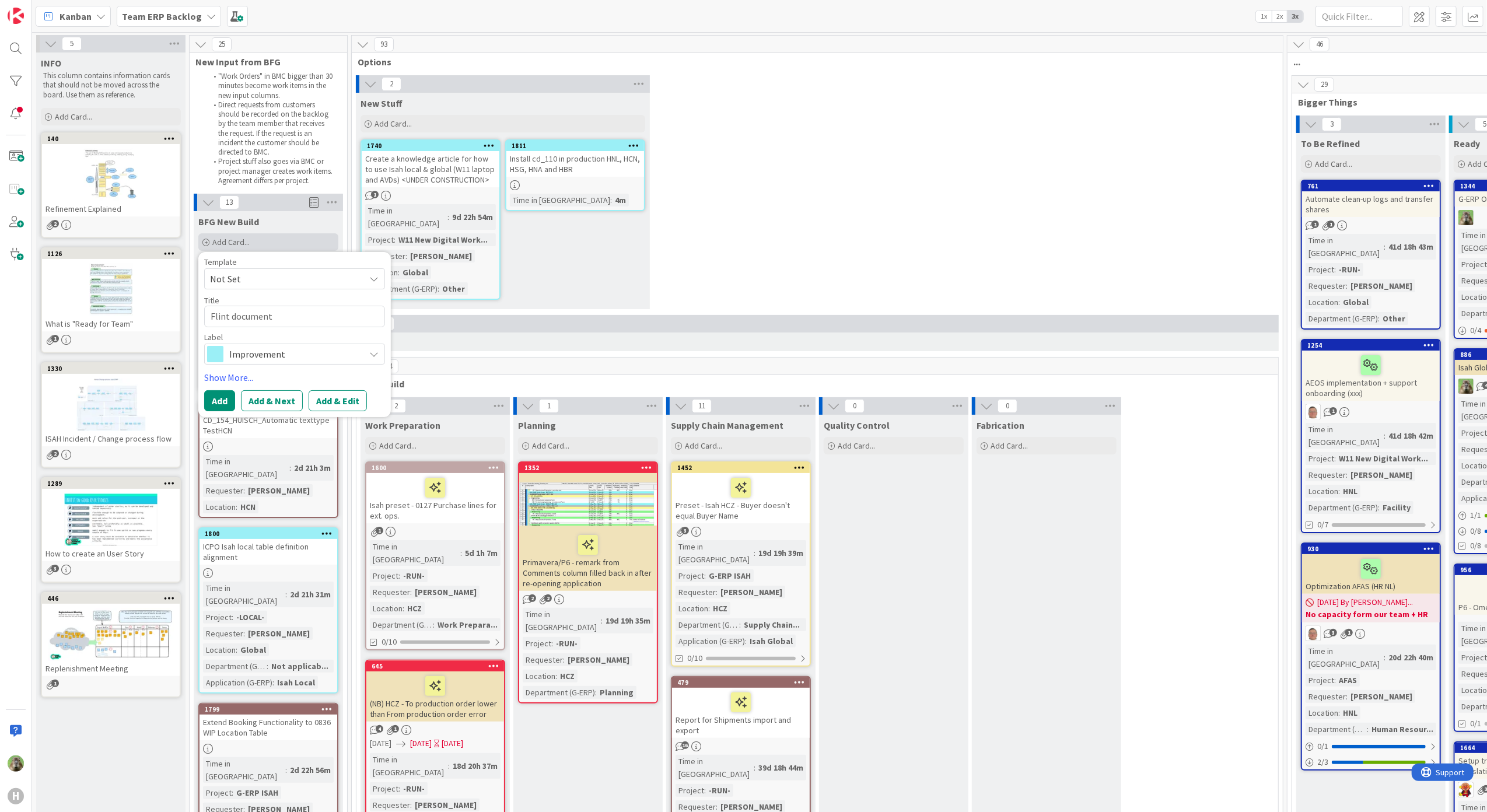
type textarea "Flint documenta"
type textarea "x"
type textarea "Flint documentat"
type textarea "x"
type textarea "Flint documentati"
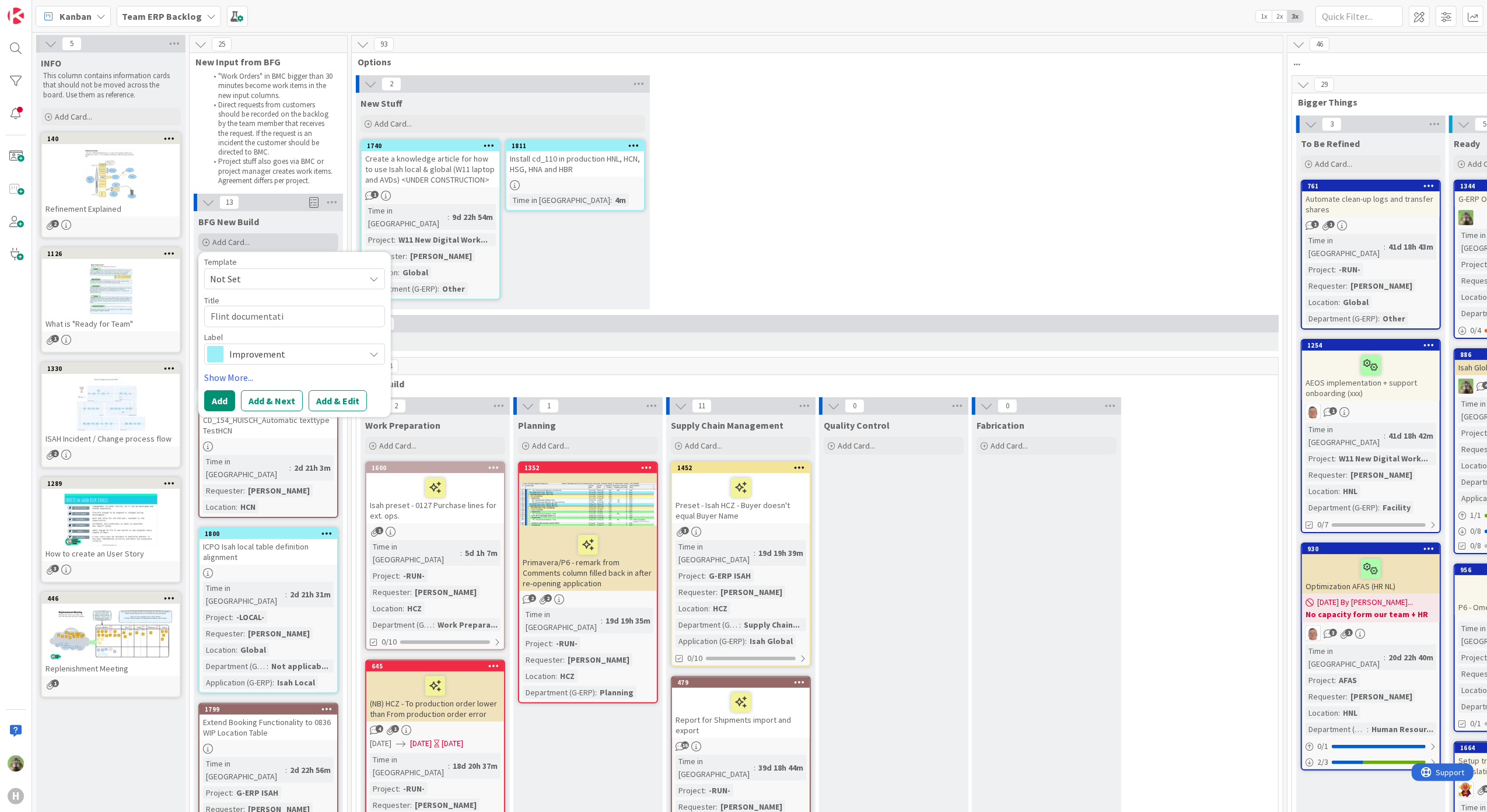
type textarea "x"
type textarea "Flint documentatio"
type textarea "x"
type textarea "Flint documentation"
click at [227, 405] on button "Add" at bounding box center [219, 401] width 31 height 21
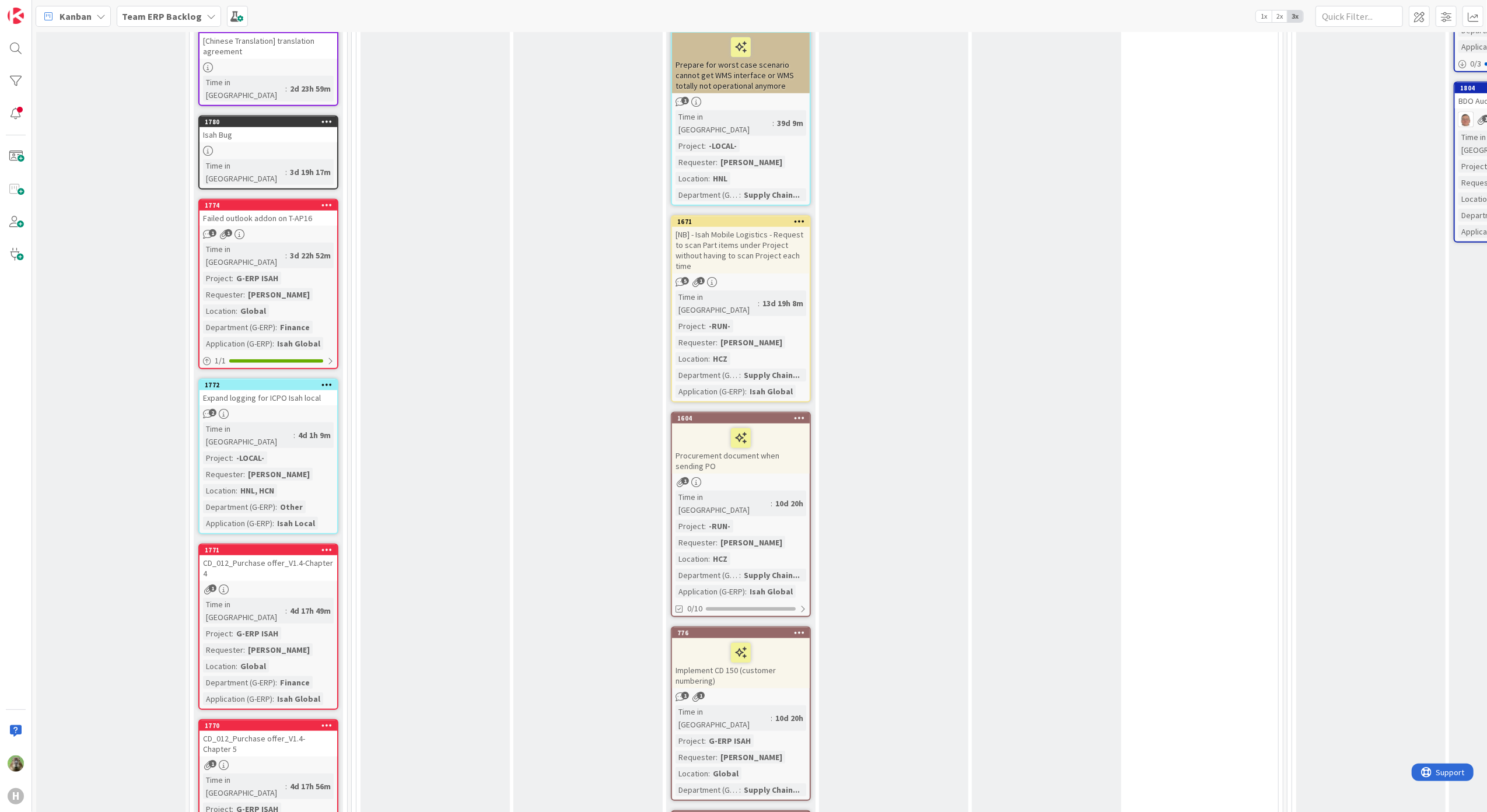
scroll to position [1244, 0]
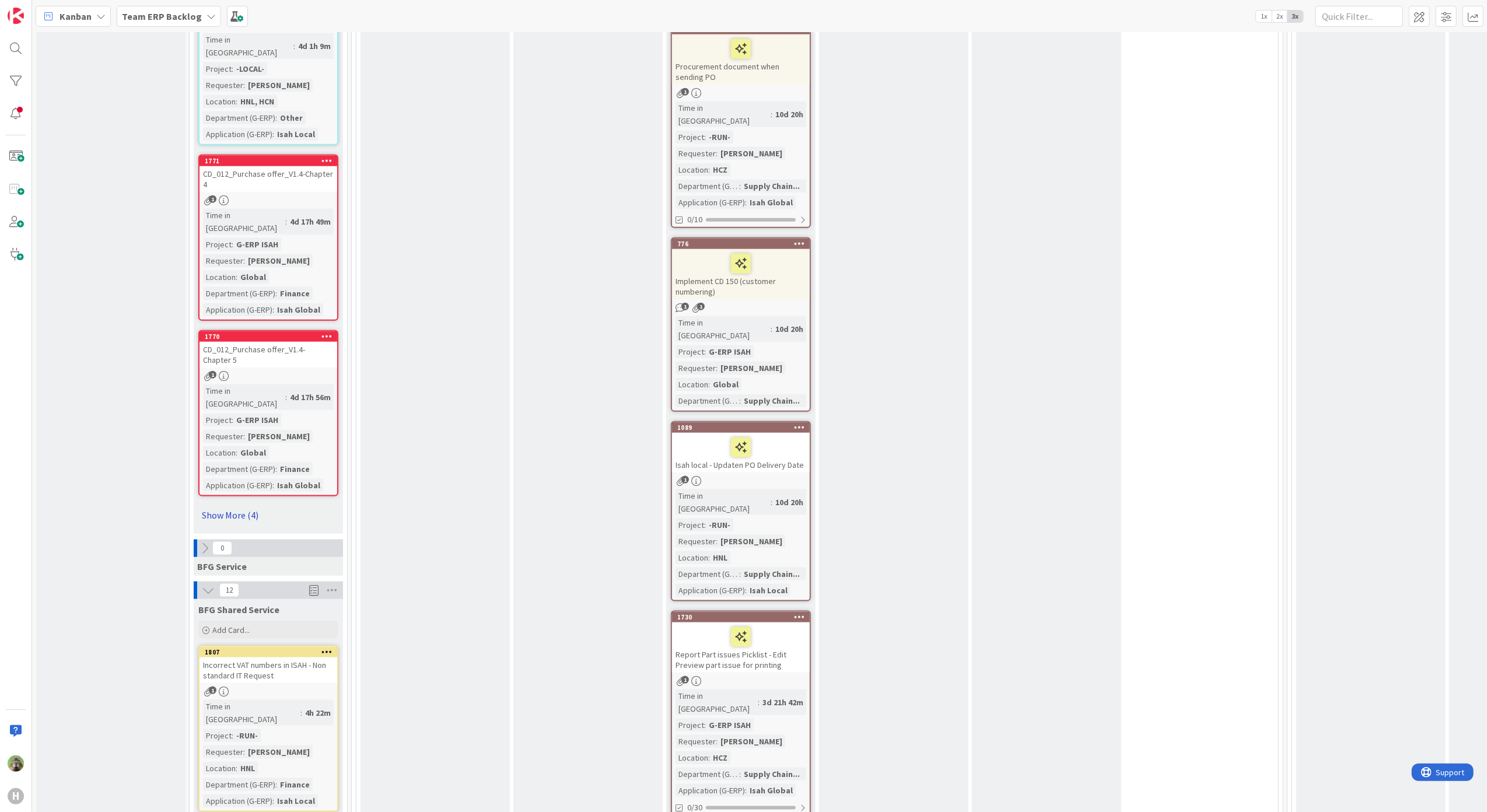
click at [238, 506] on link "Show More (4)" at bounding box center [268, 515] width 140 height 19
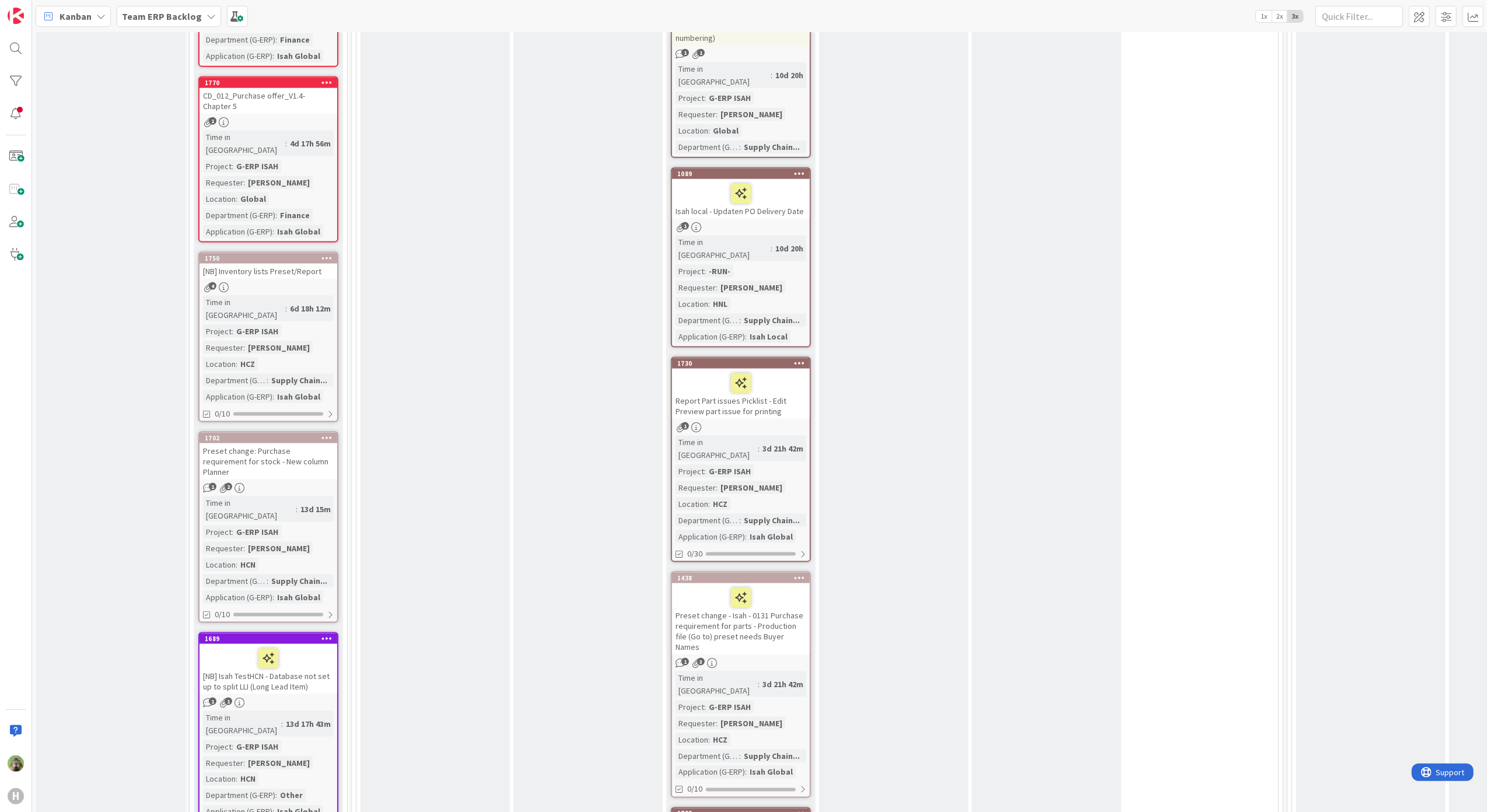
scroll to position [1633, 0]
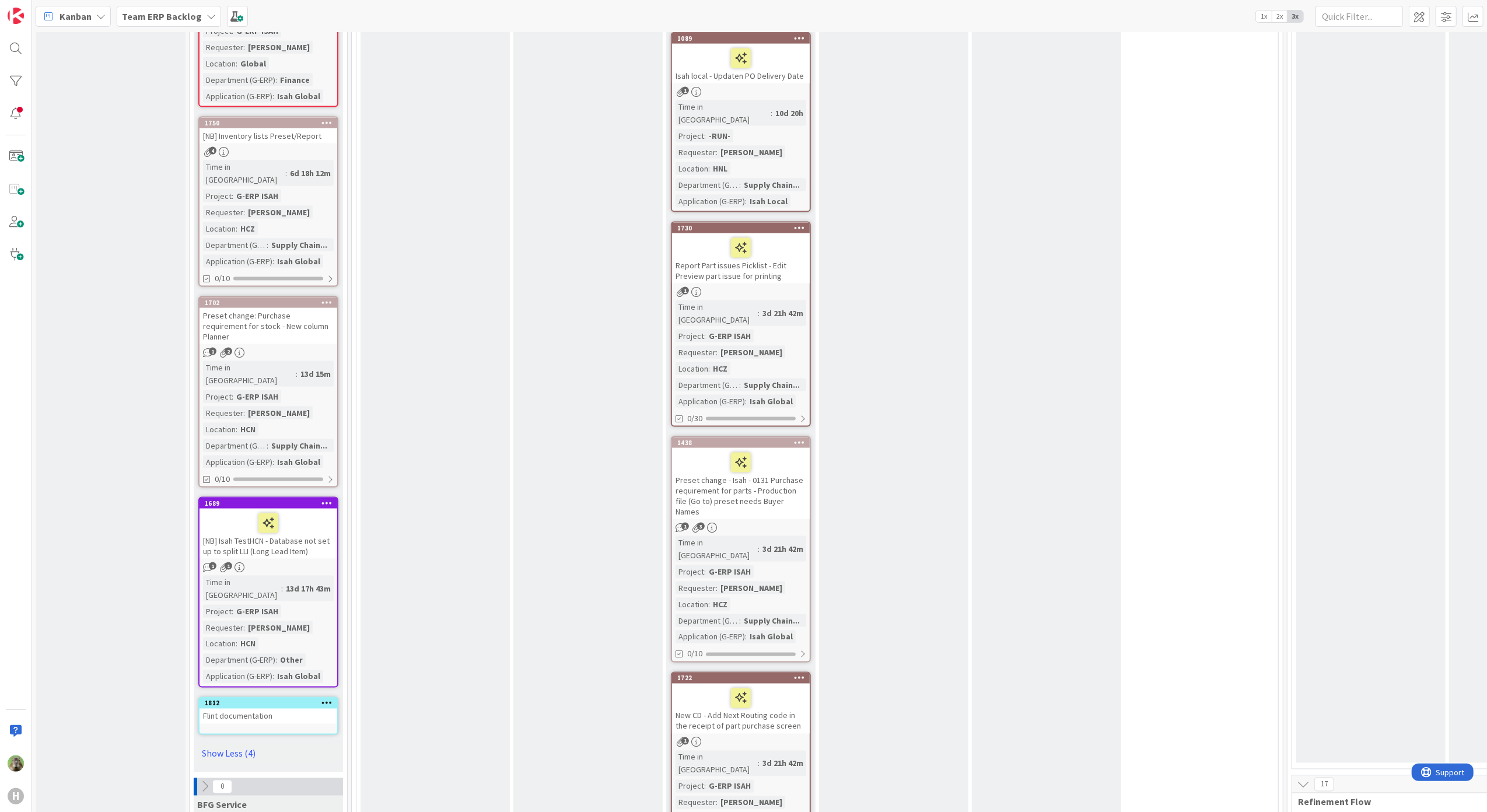
click at [277, 708] on div "Flint documentation" at bounding box center [268, 716] width 137 height 15
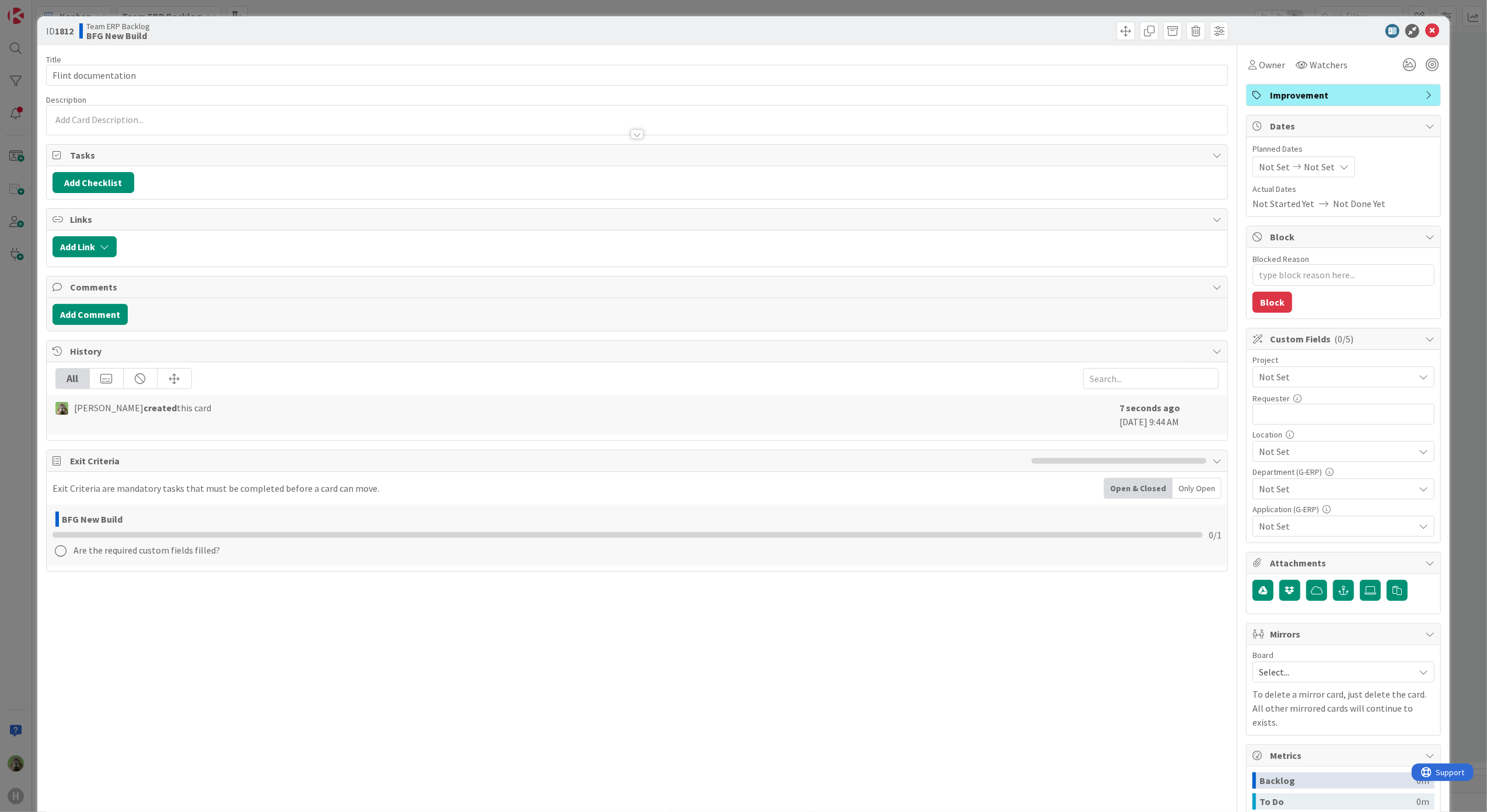
type textarea "x"
click at [203, 129] on div at bounding box center [637, 128] width 1182 height 13
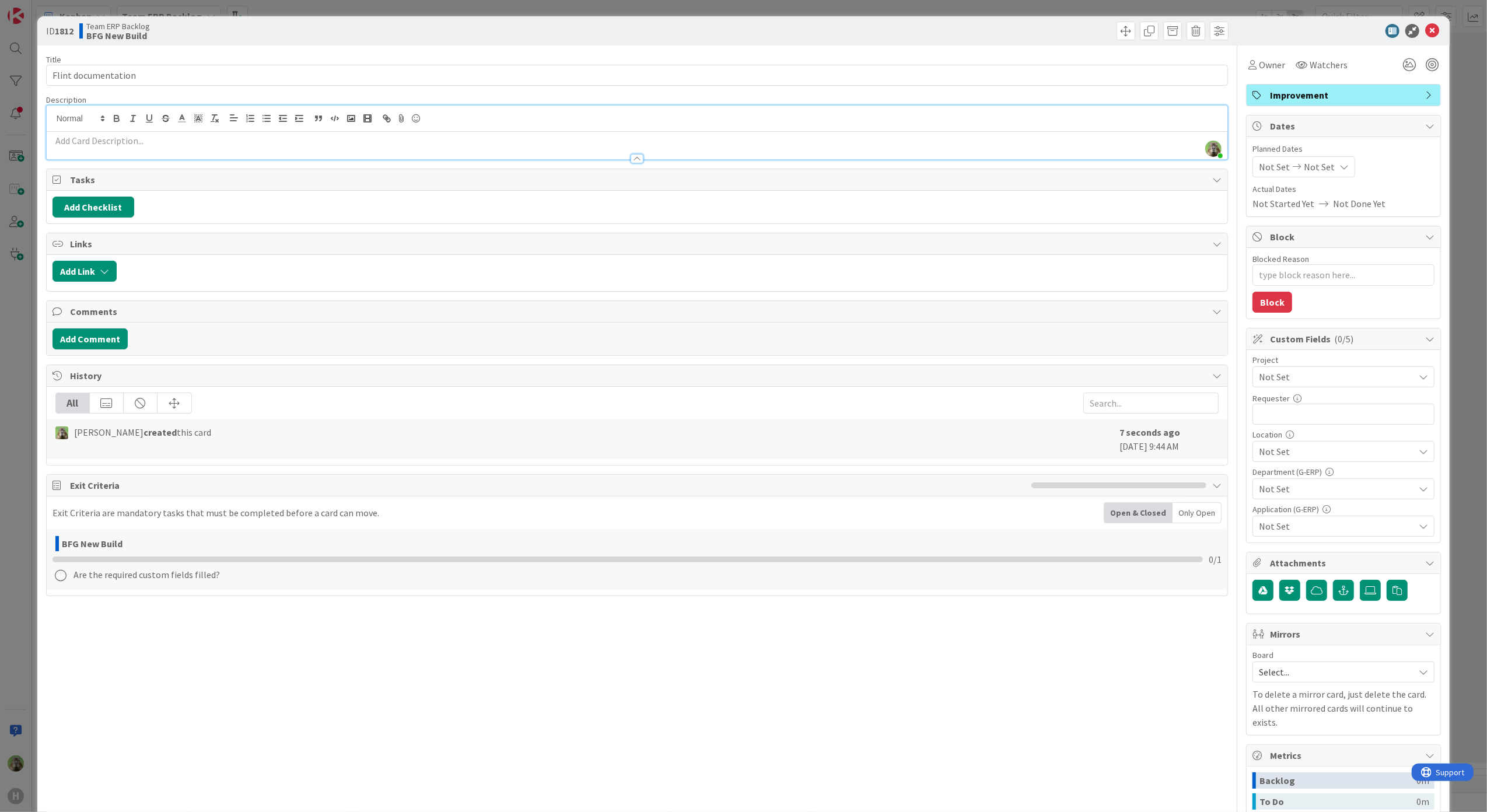
click at [213, 141] on p at bounding box center [637, 141] width 1170 height 13
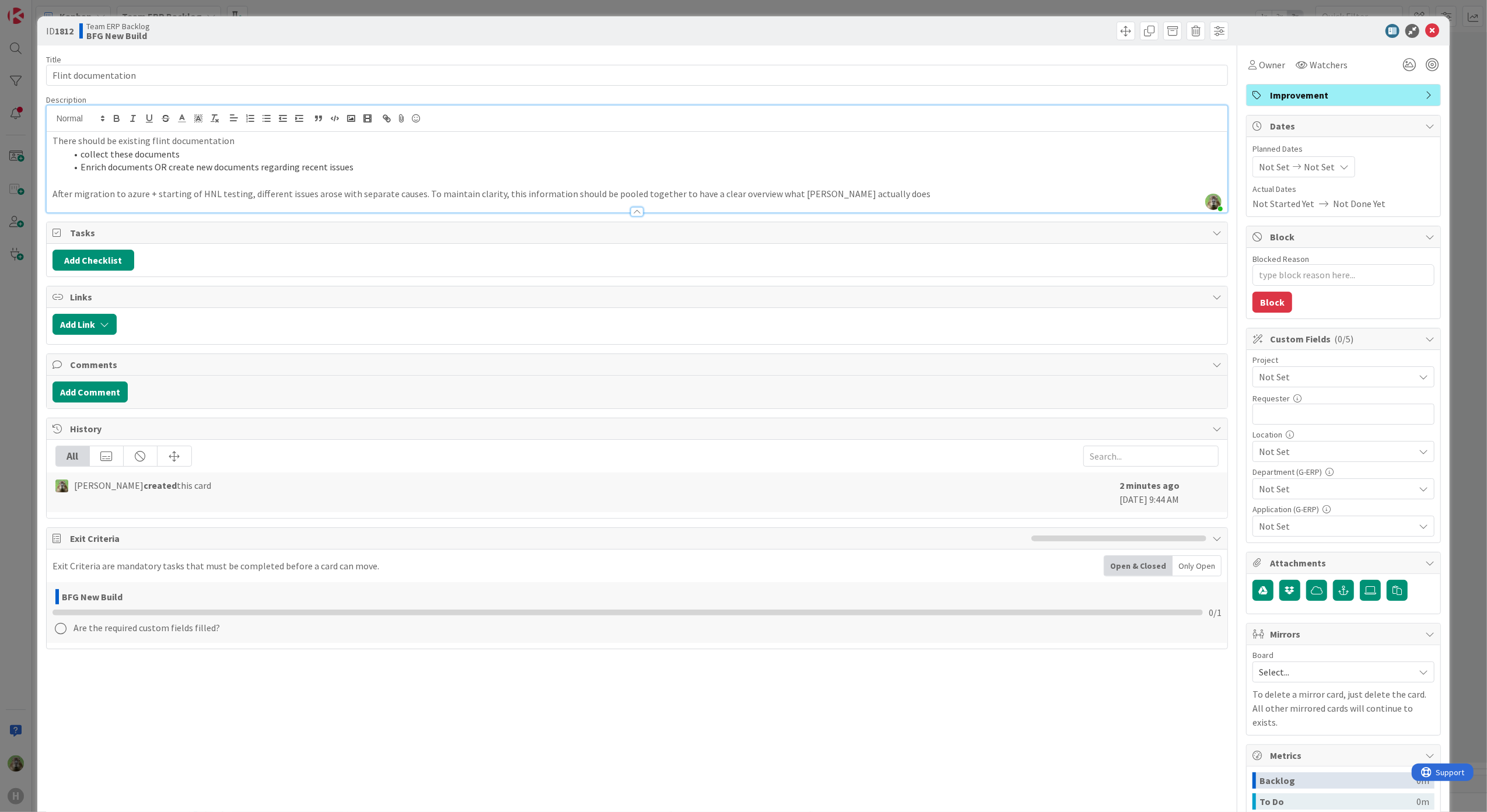
type textarea "x"
drag, startPoint x: 202, startPoint y: 75, endPoint x: 85, endPoint y: 73, distance: 117.0
click at [197, 75] on input "Flint documentation" at bounding box center [638, 75] width 1183 height 21
click at [75, 73] on input "Flint documentation" at bounding box center [638, 75] width 1183 height 21
type input "Flint + documentation"
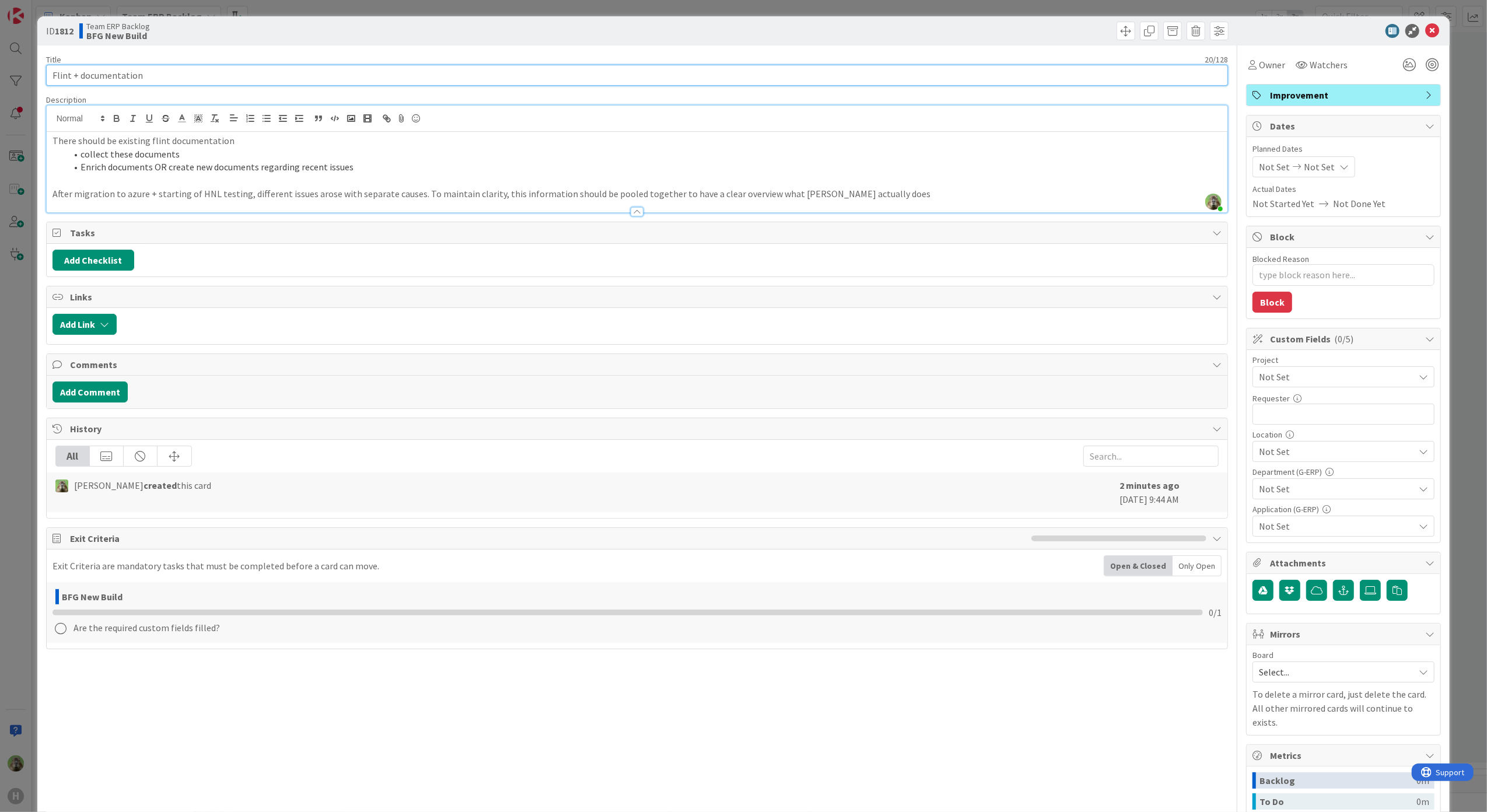
type textarea "x"
type input "Flint + Pdocumentation"
type textarea "x"
type input "Flint + P6documentation"
type textarea "x"
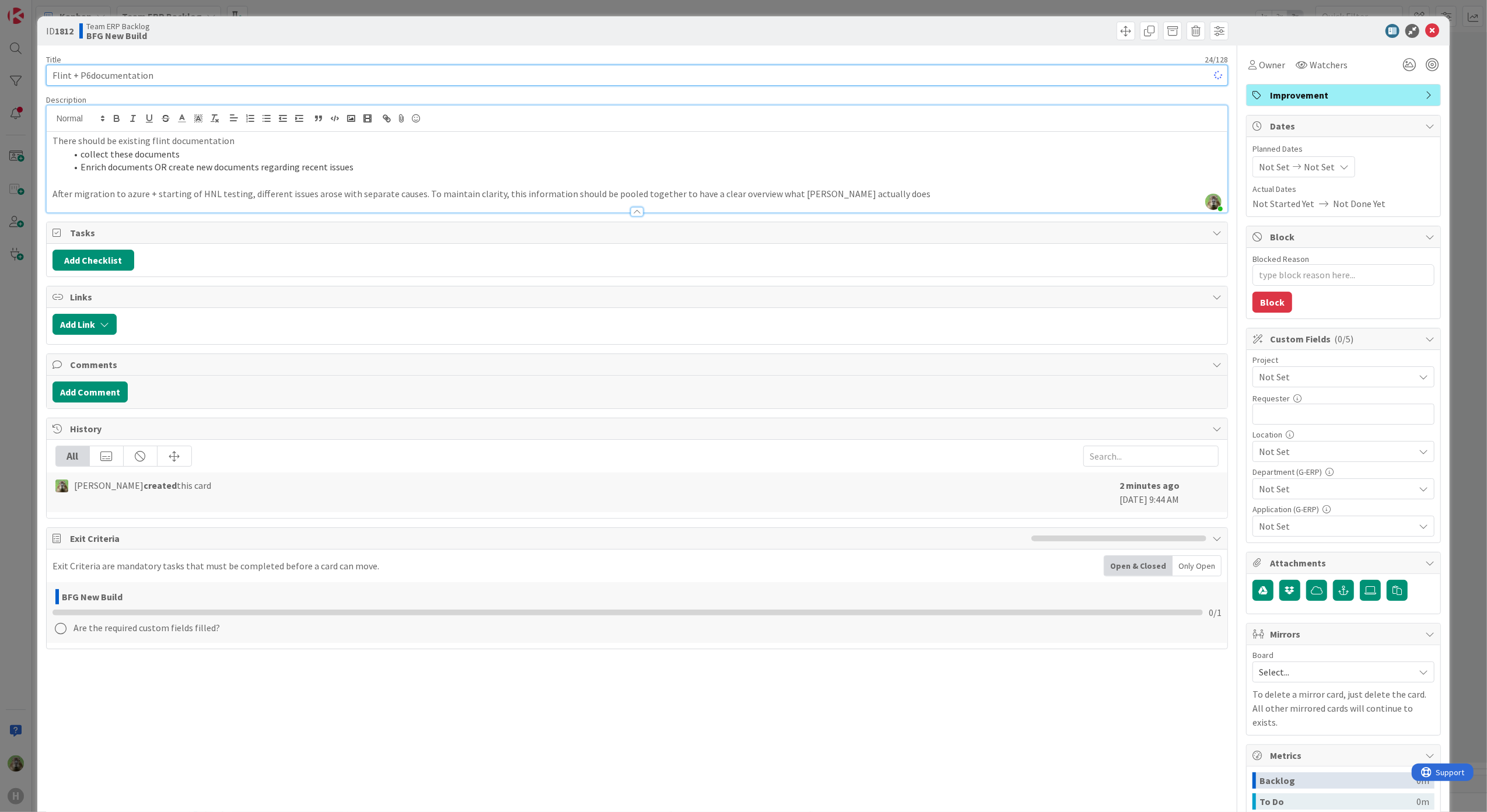
type input "Flint + P6 documentation"
type textarea "x"
type input "Flint + P6 documentation"
click at [1, 541] on div "ID 1812 Team ERP Backlog BFG New Build Title 24 / 128 Flint + P6 documentation …" at bounding box center [743, 406] width 1487 height 812
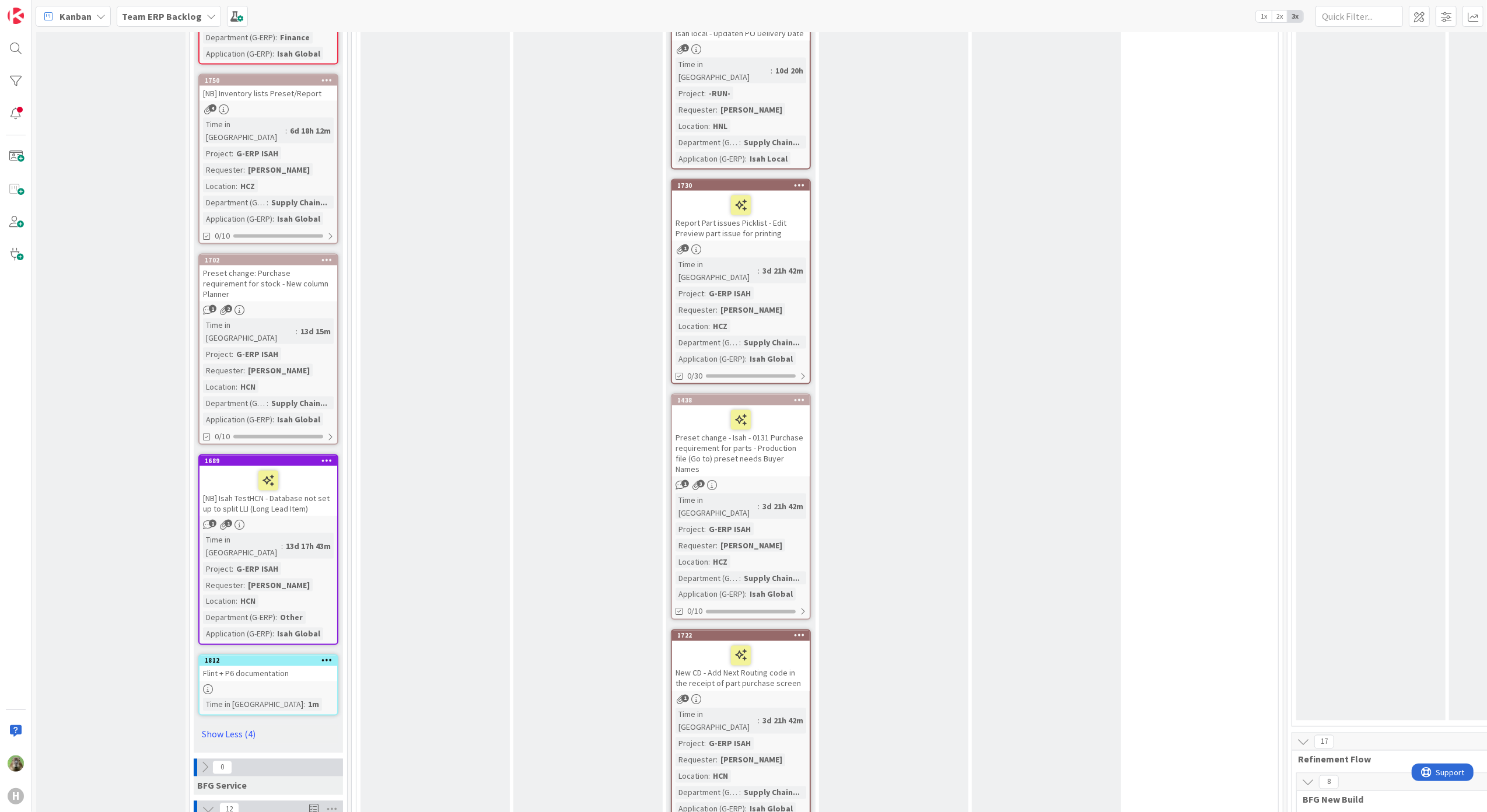
scroll to position [1555, 0]
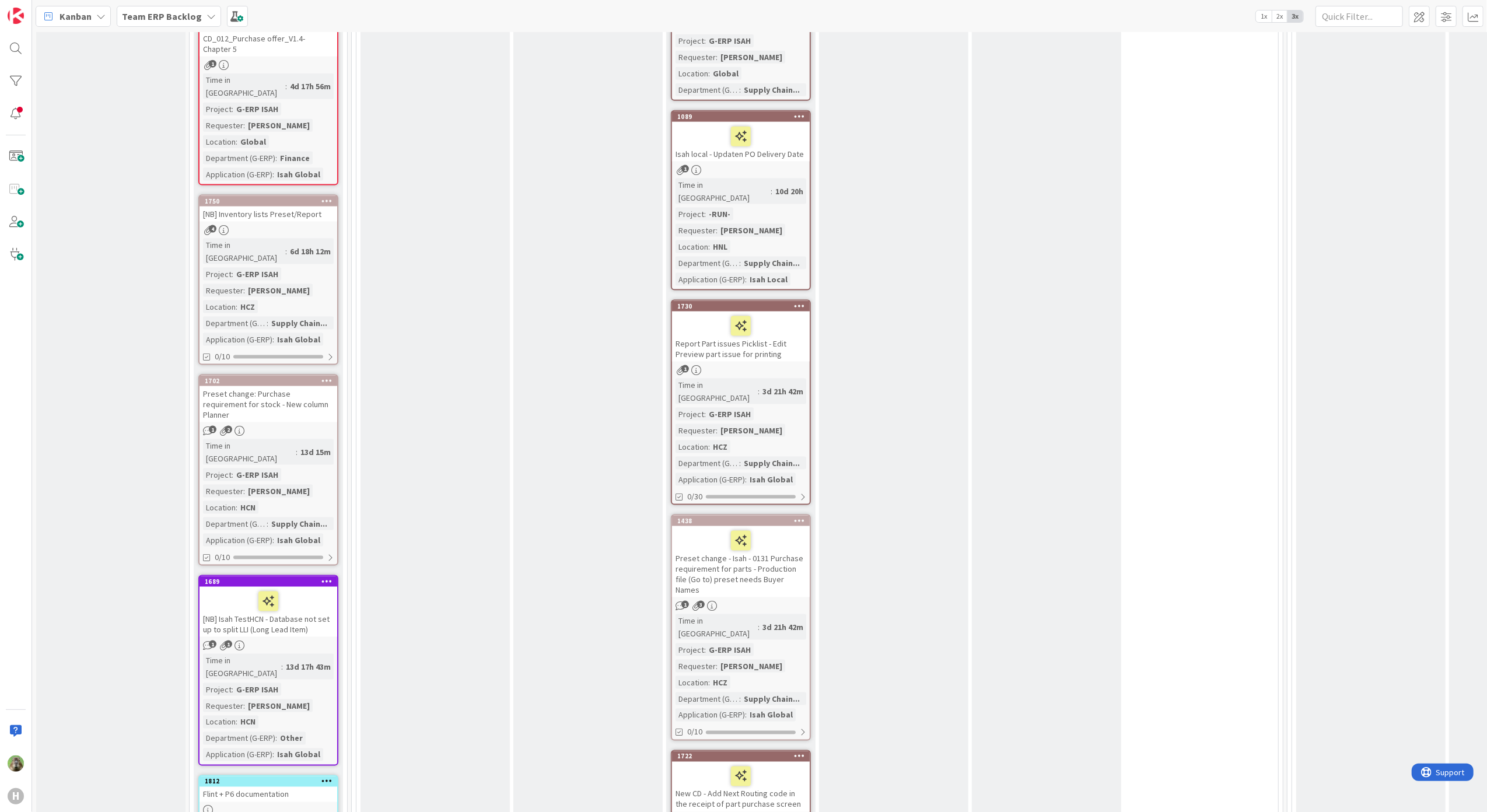
click at [283, 787] on div "Flint + P6 documentation" at bounding box center [268, 794] width 137 height 15
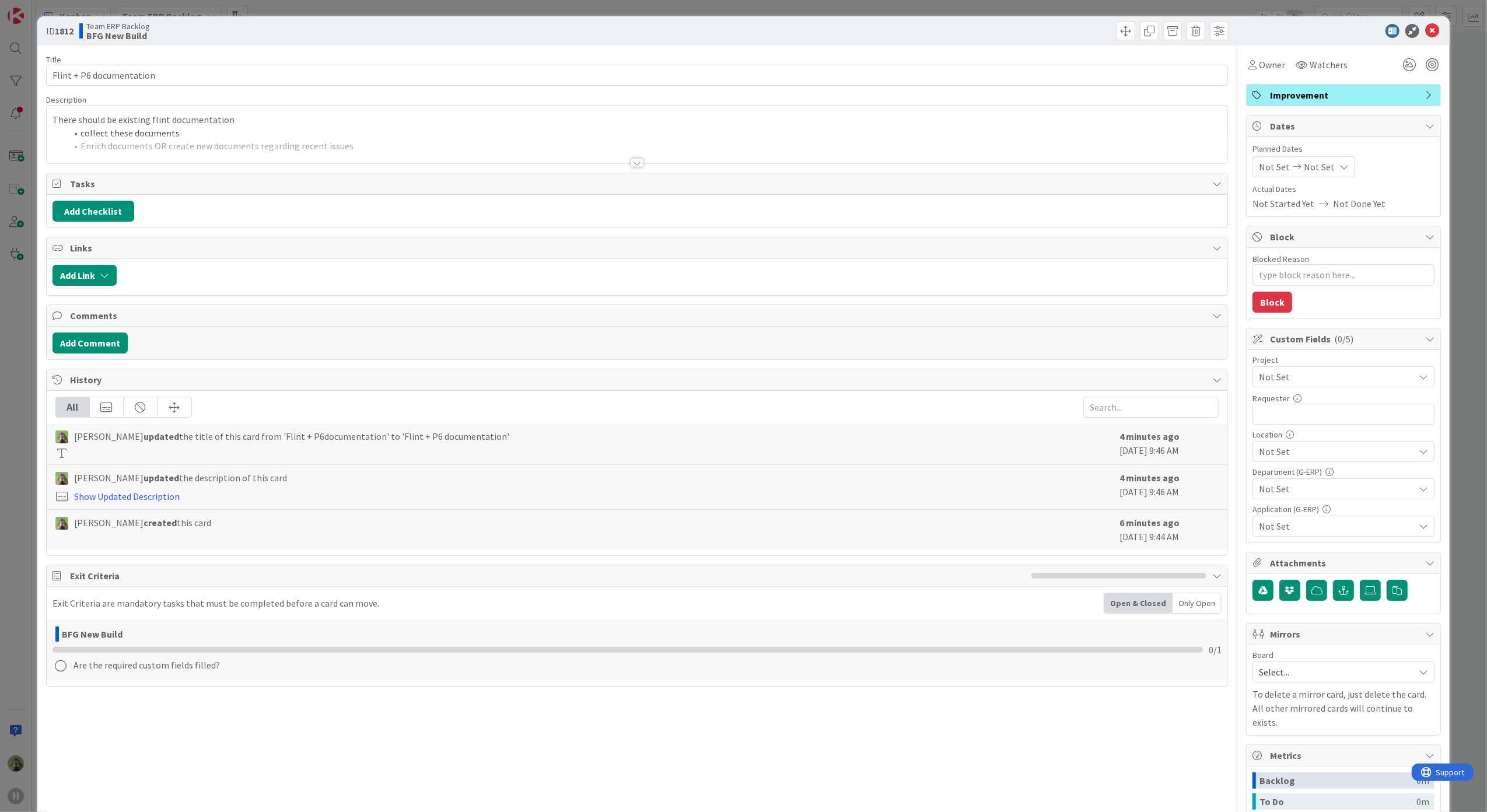
type textarea "x"
click at [75, 78] on input "Flint + P6 documentation" at bounding box center [638, 75] width 1183 height 21
type input "Flint <> P6 documentation"
type textarea "x"
type input "Flint <> P6 documentation"
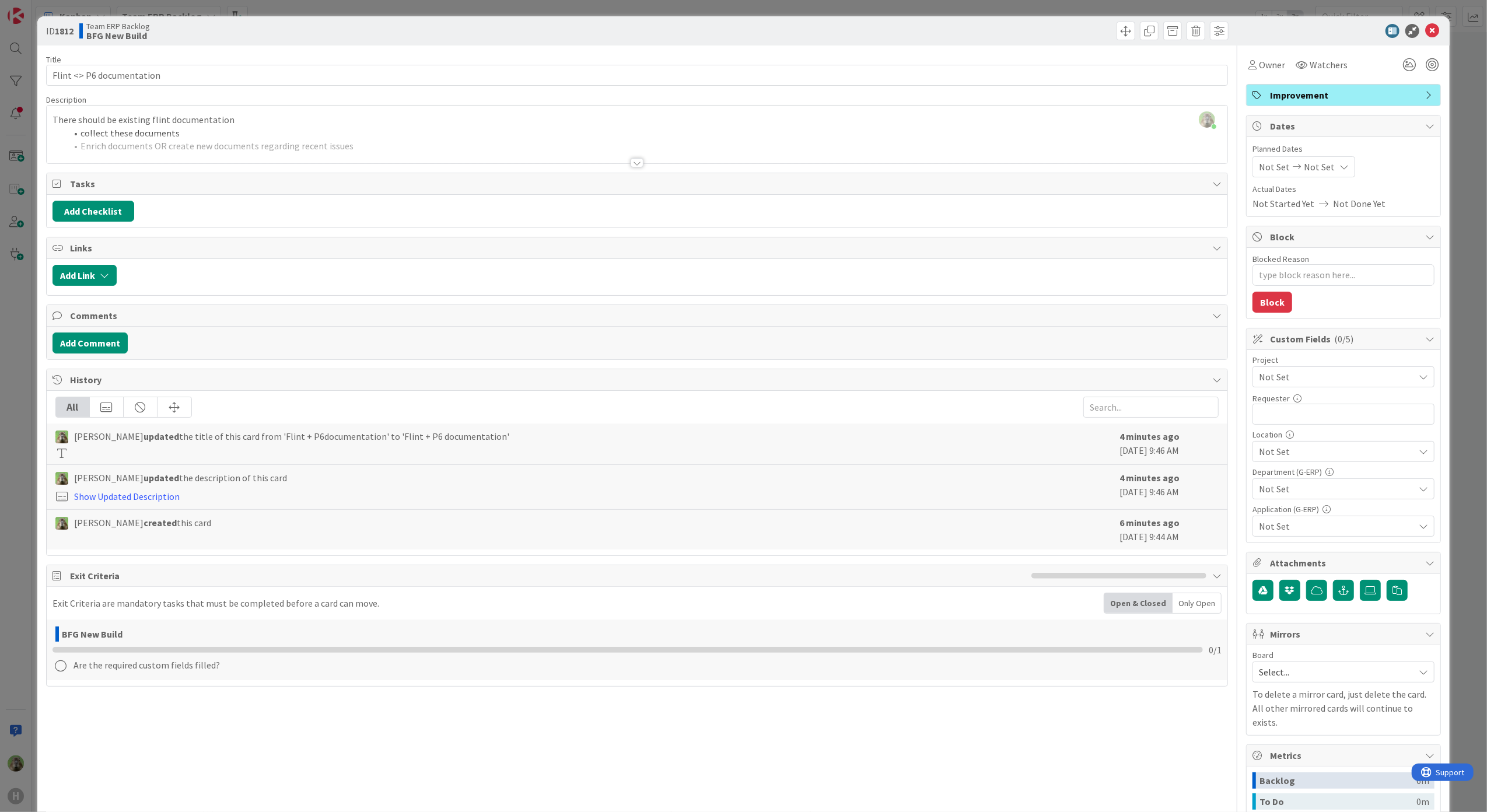
click at [13, 398] on div "ID 1812 Team ERP Backlog BFG New Build Title 25 / 128 Flint <> P6 documentation…" at bounding box center [743, 406] width 1487 height 812
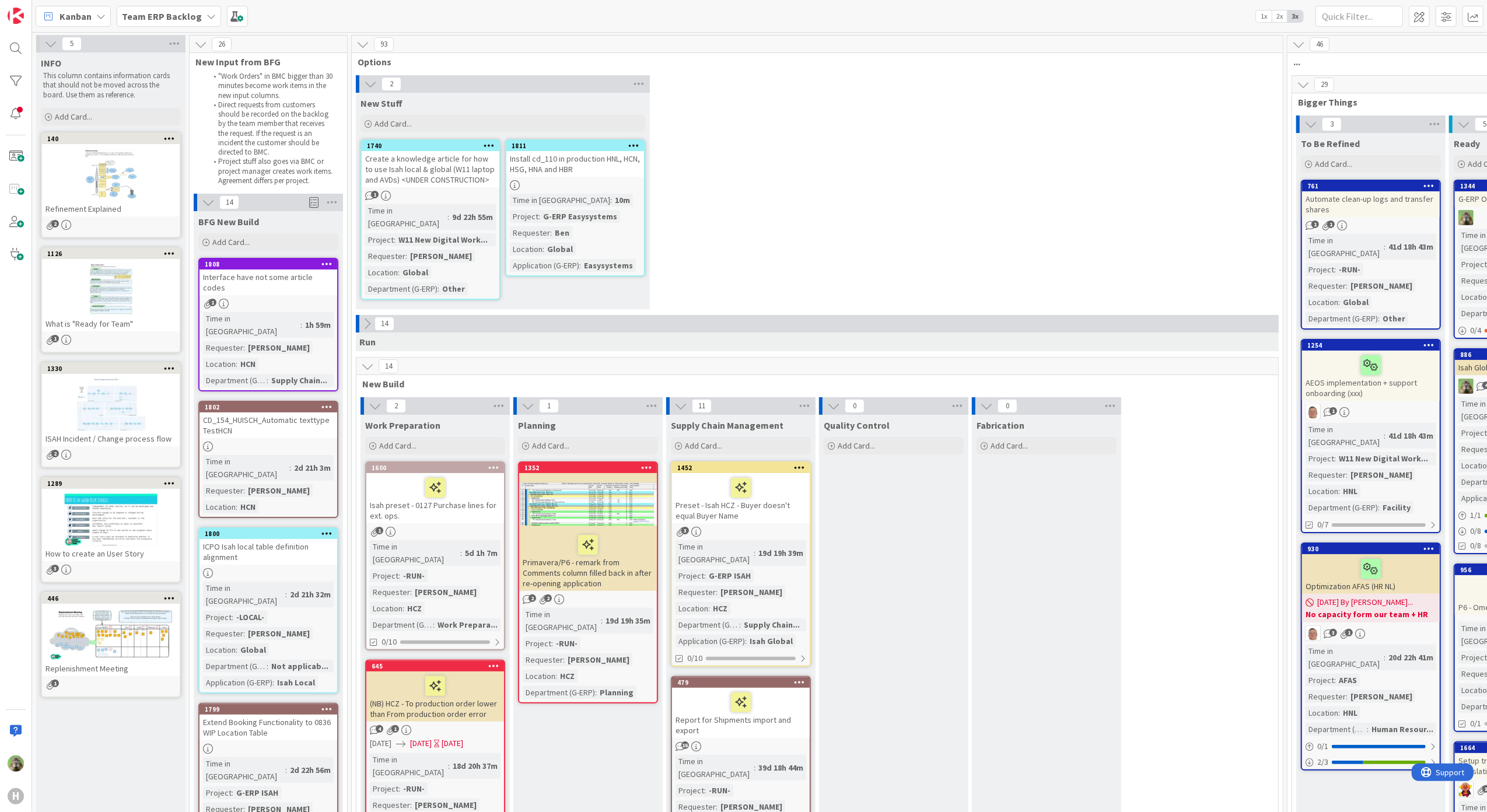
scroll to position [311, 0]
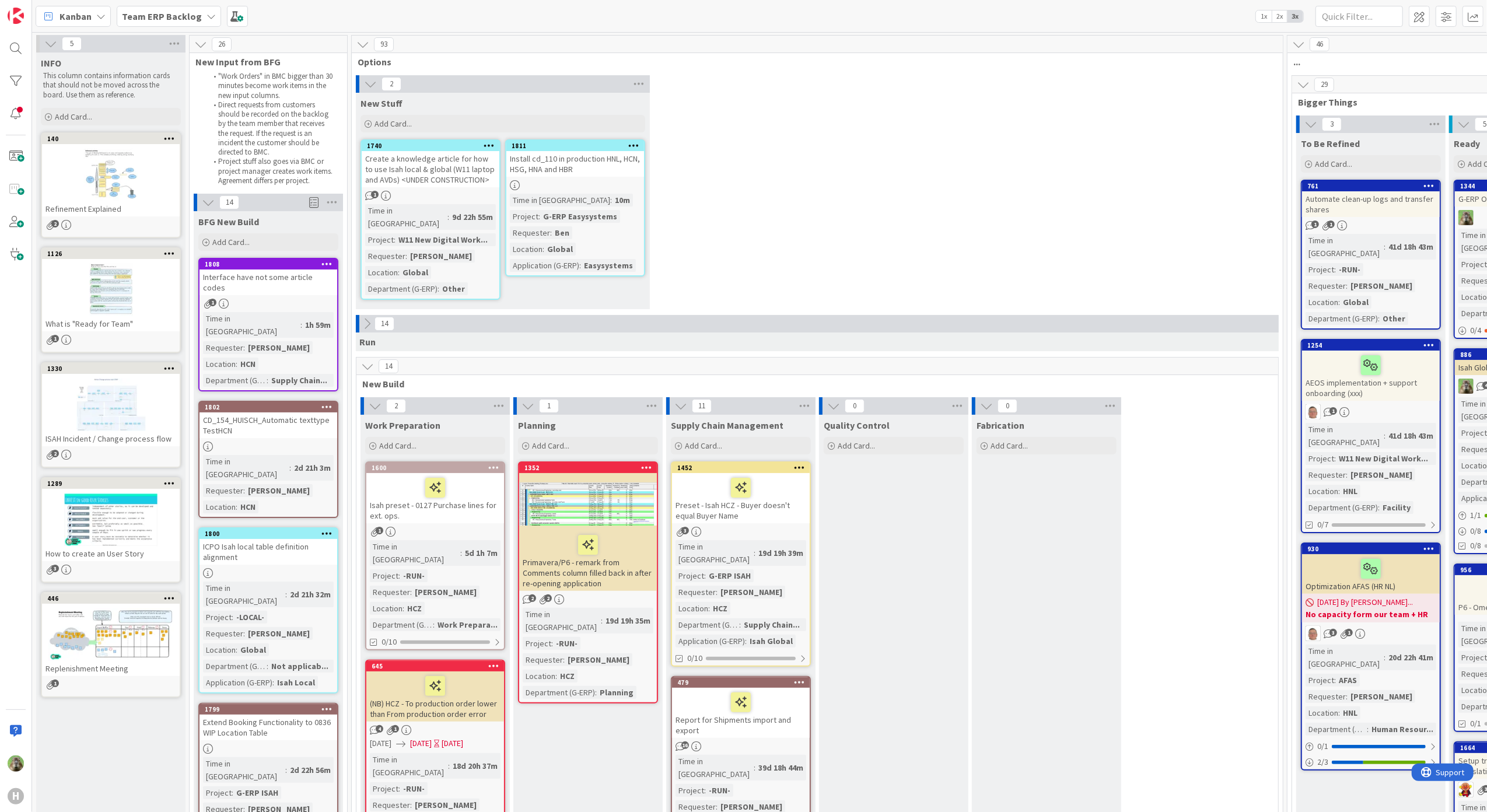
scroll to position [389, 0]
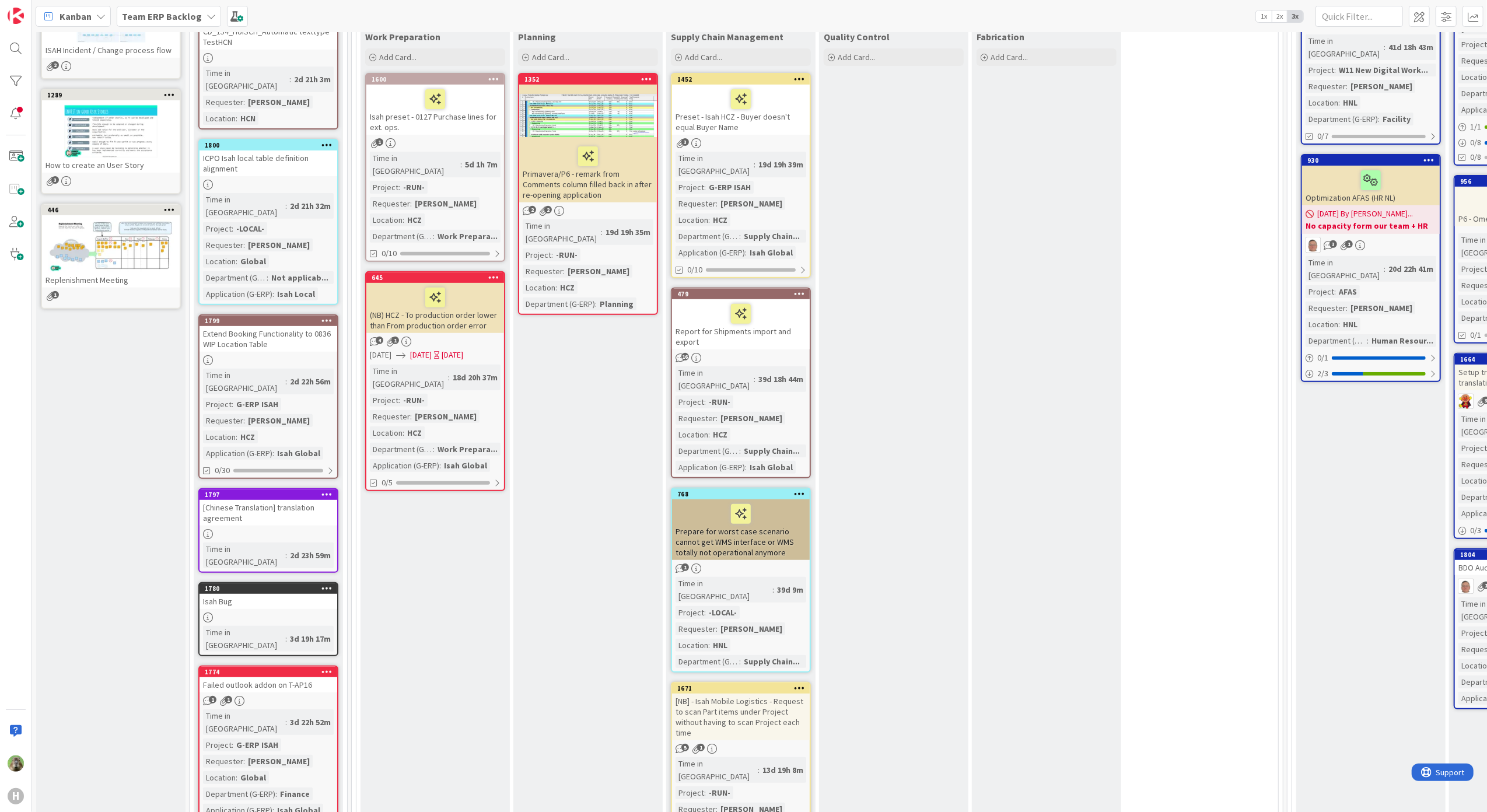
click at [309, 500] on div "[Chinese Translation] translation agreement" at bounding box center [268, 513] width 137 height 25
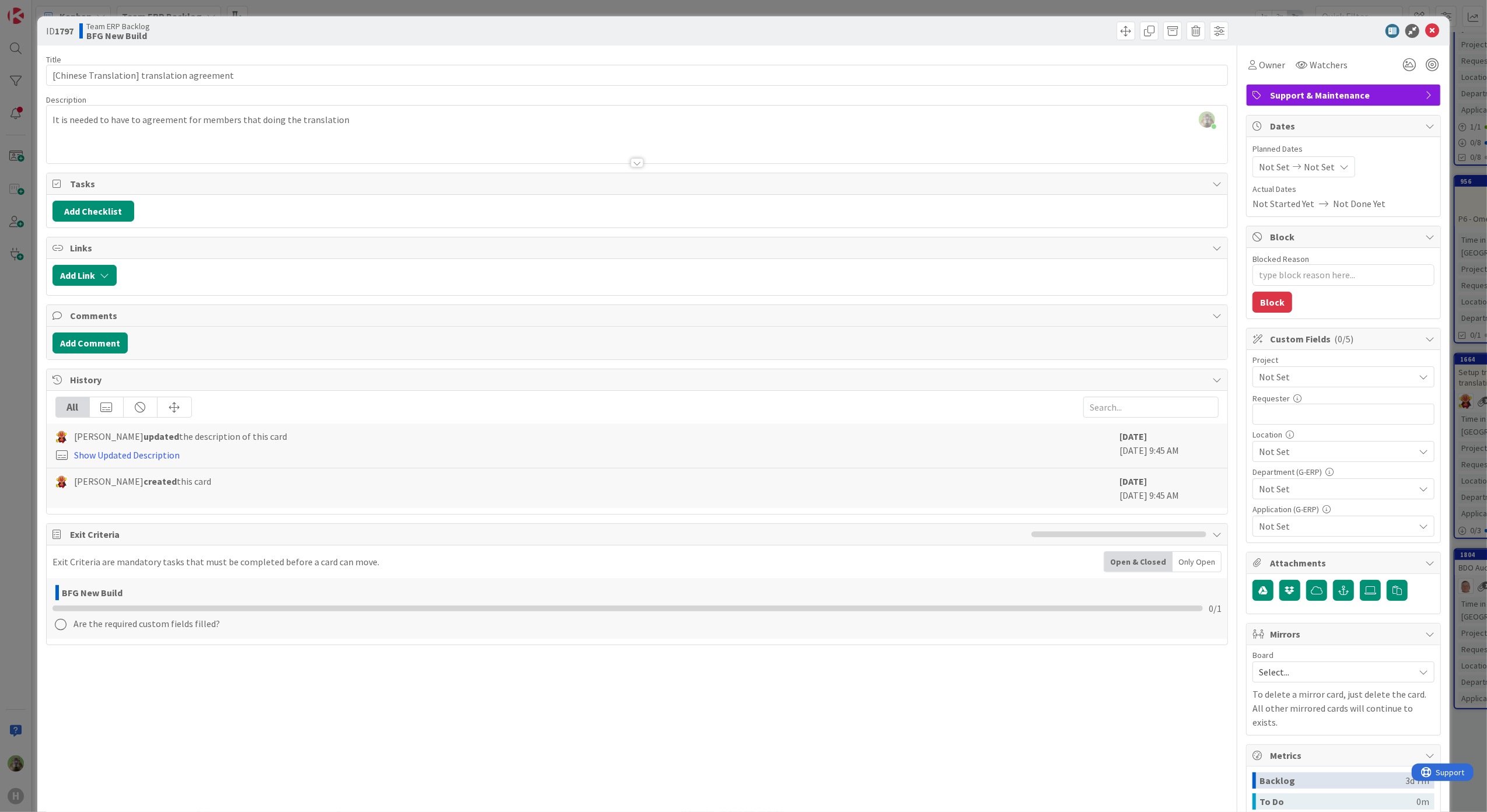
click at [13, 416] on div "ID 1797 Team ERP Backlog BFG New Build Title 44 / 128 [Chinese Translation] tra…" at bounding box center [743, 406] width 1487 height 812
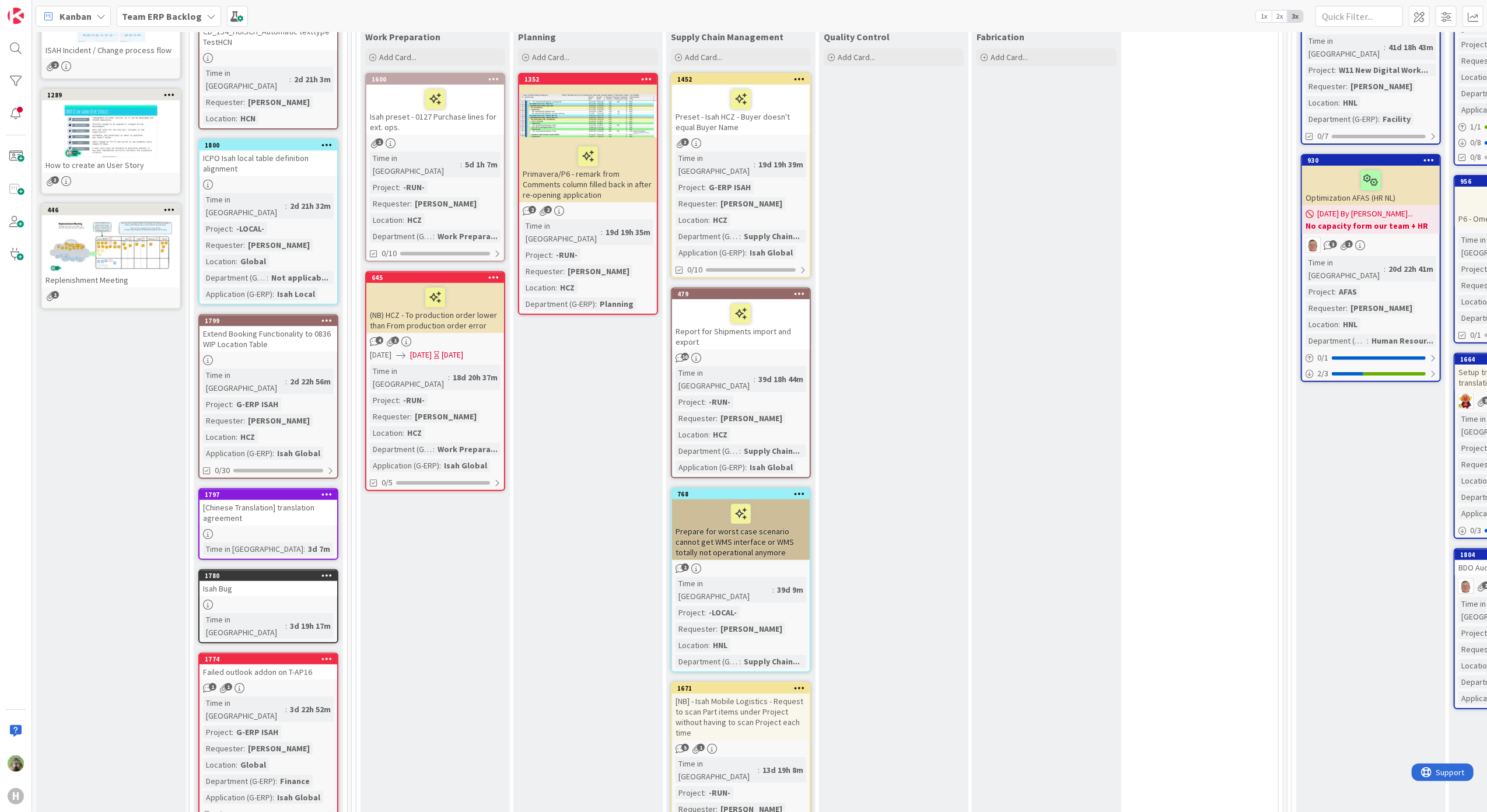
click at [278, 581] on div "Isah Bug" at bounding box center [268, 589] width 137 height 15
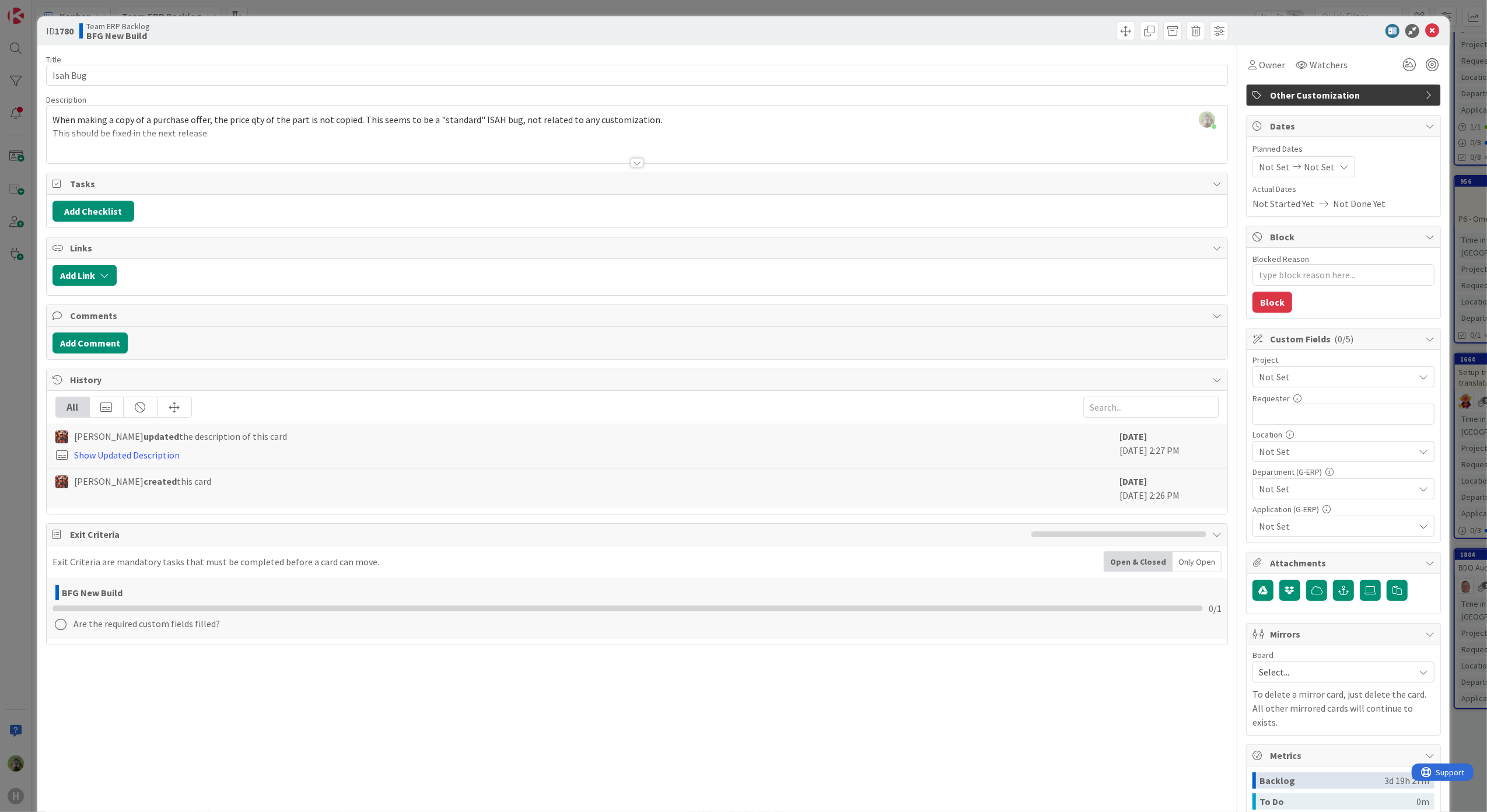
click at [255, 133] on div "When making a copy of a purchase offer, the price qty of the part is not copied…" at bounding box center [637, 137] width 1182 height 52
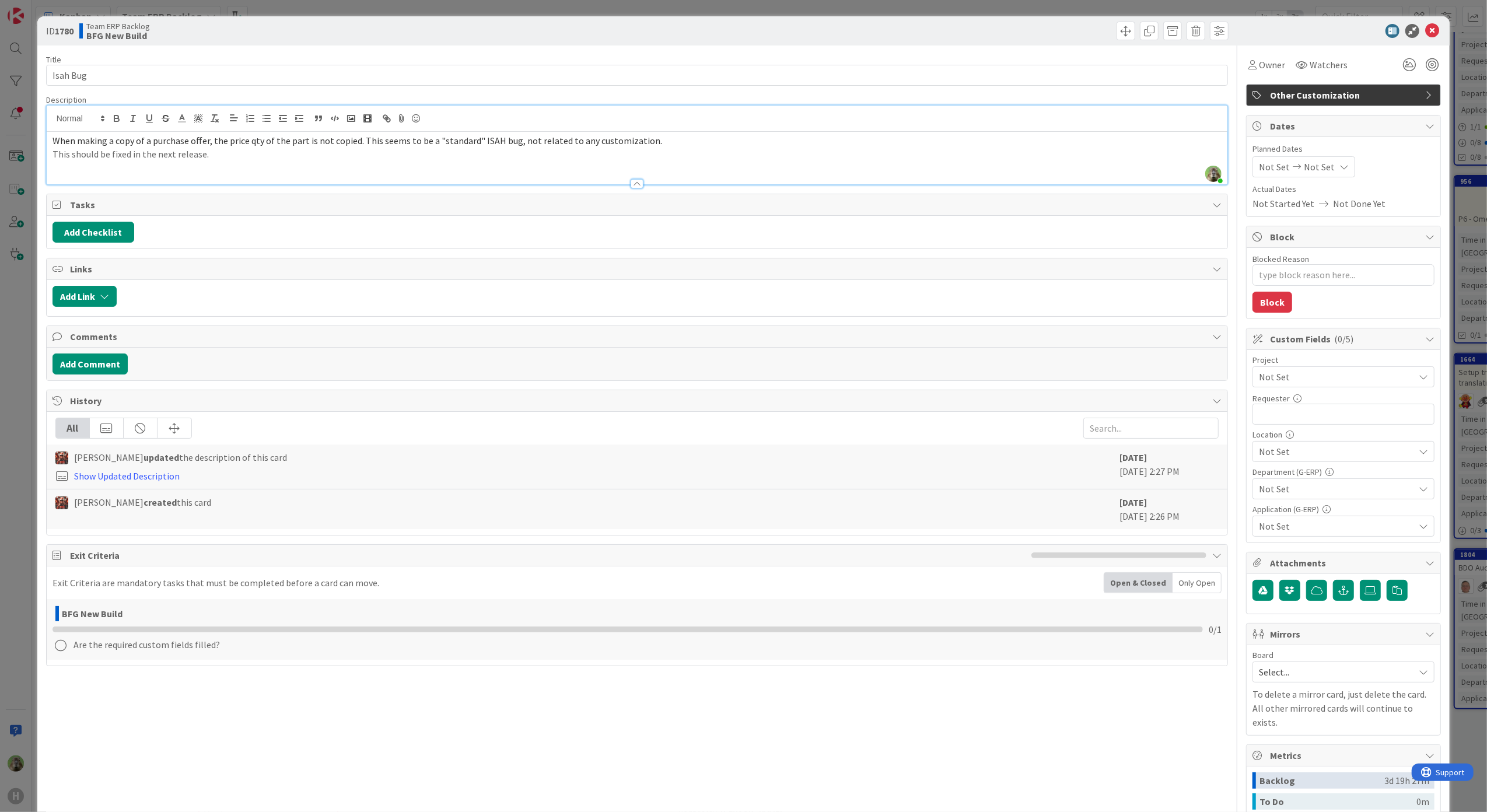
click at [12, 537] on div "ID 1780 Team ERP Backlog BFG New Build Title 8 / 128 Isah Bug Description Timot…" at bounding box center [743, 406] width 1487 height 812
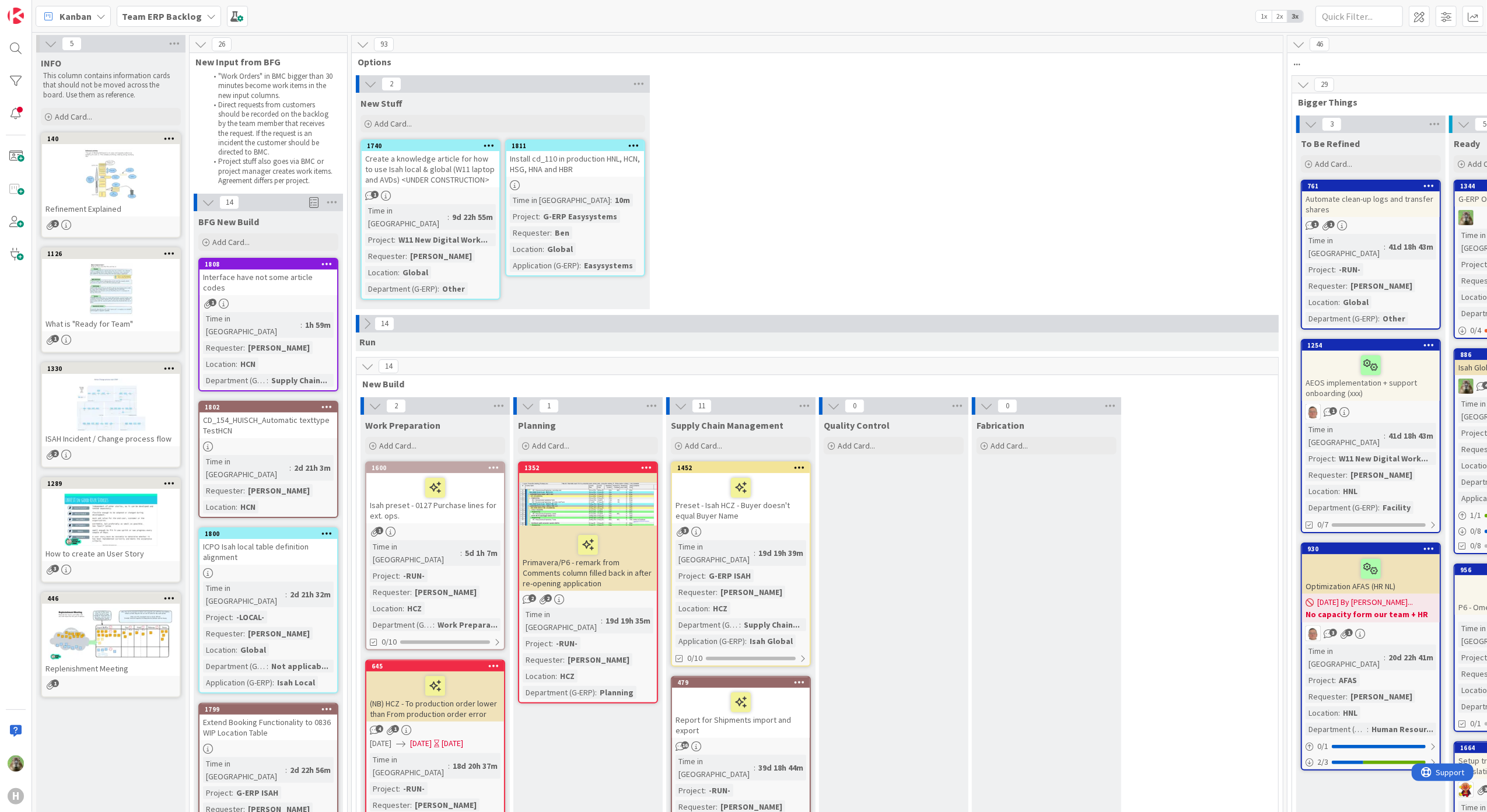
click at [266, 412] on div "CD_154_HUISCH_Automatic texttype TestHCN" at bounding box center [268, 425] width 137 height 25
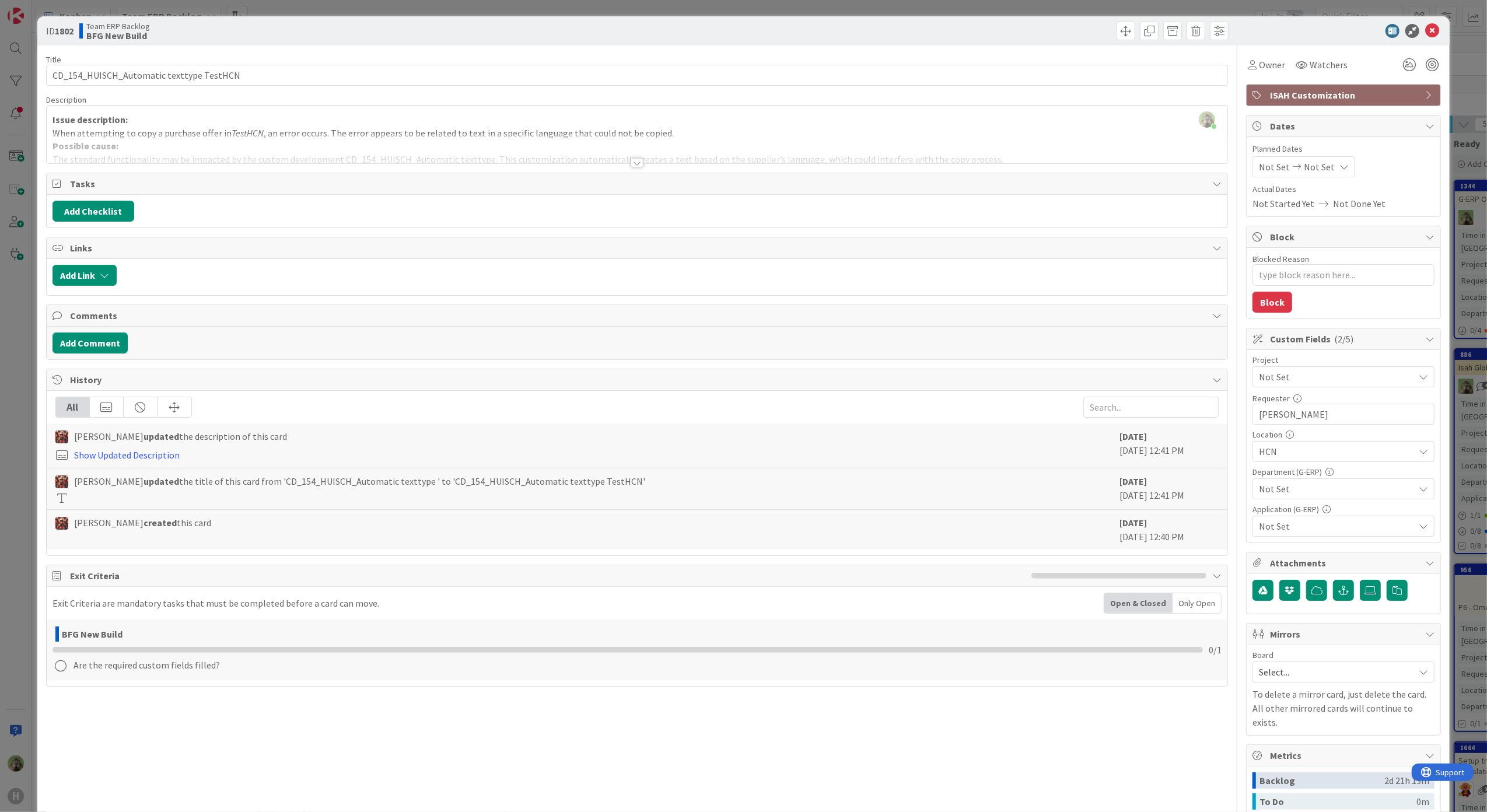
click at [533, 150] on div at bounding box center [637, 148] width 1182 height 30
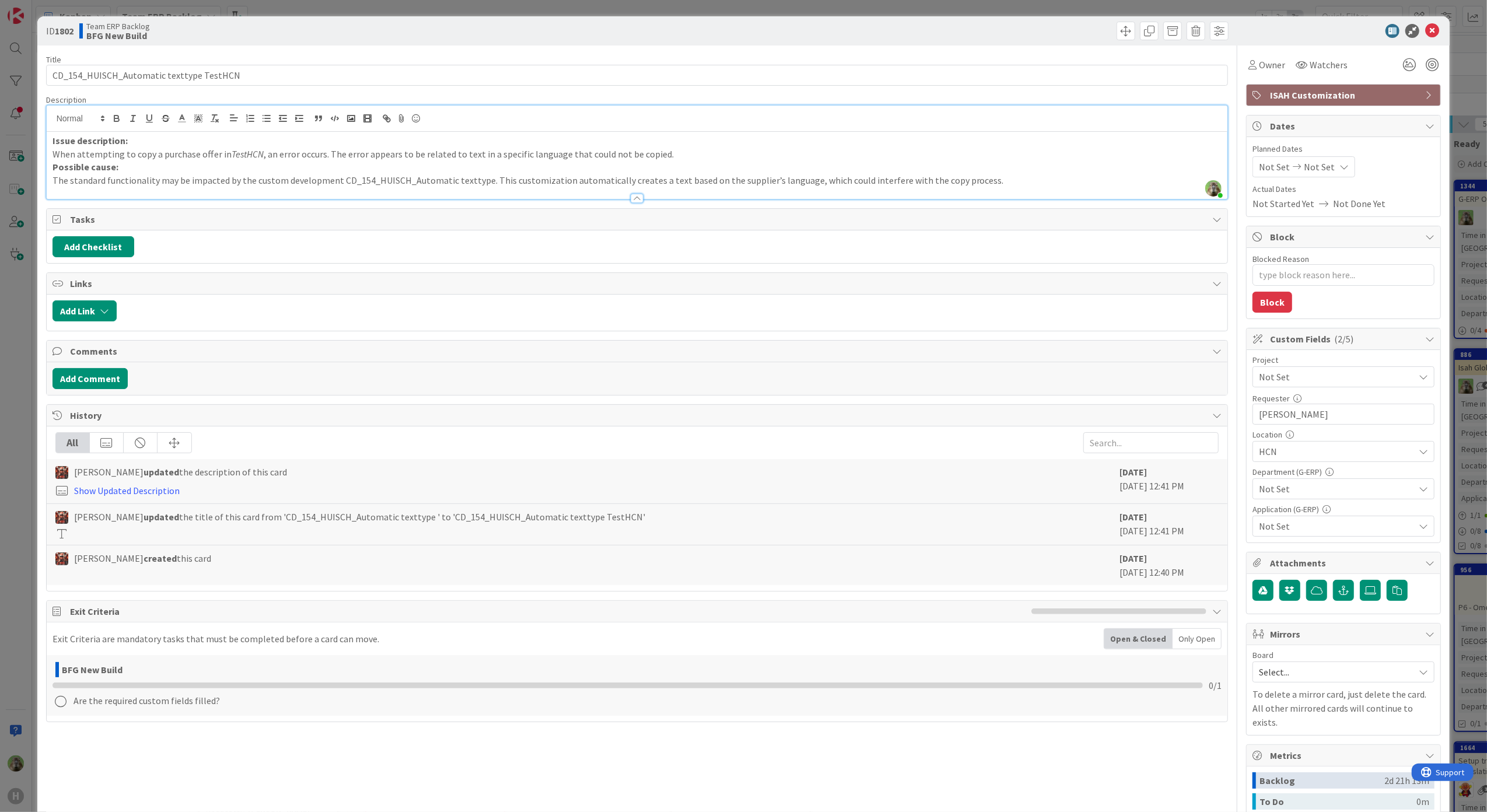
click at [3, 448] on div "ID 1802 Team ERP Backlog BFG New Build Title 40 / 128 CD_154_HUISCH_Automatic t…" at bounding box center [743, 406] width 1487 height 812
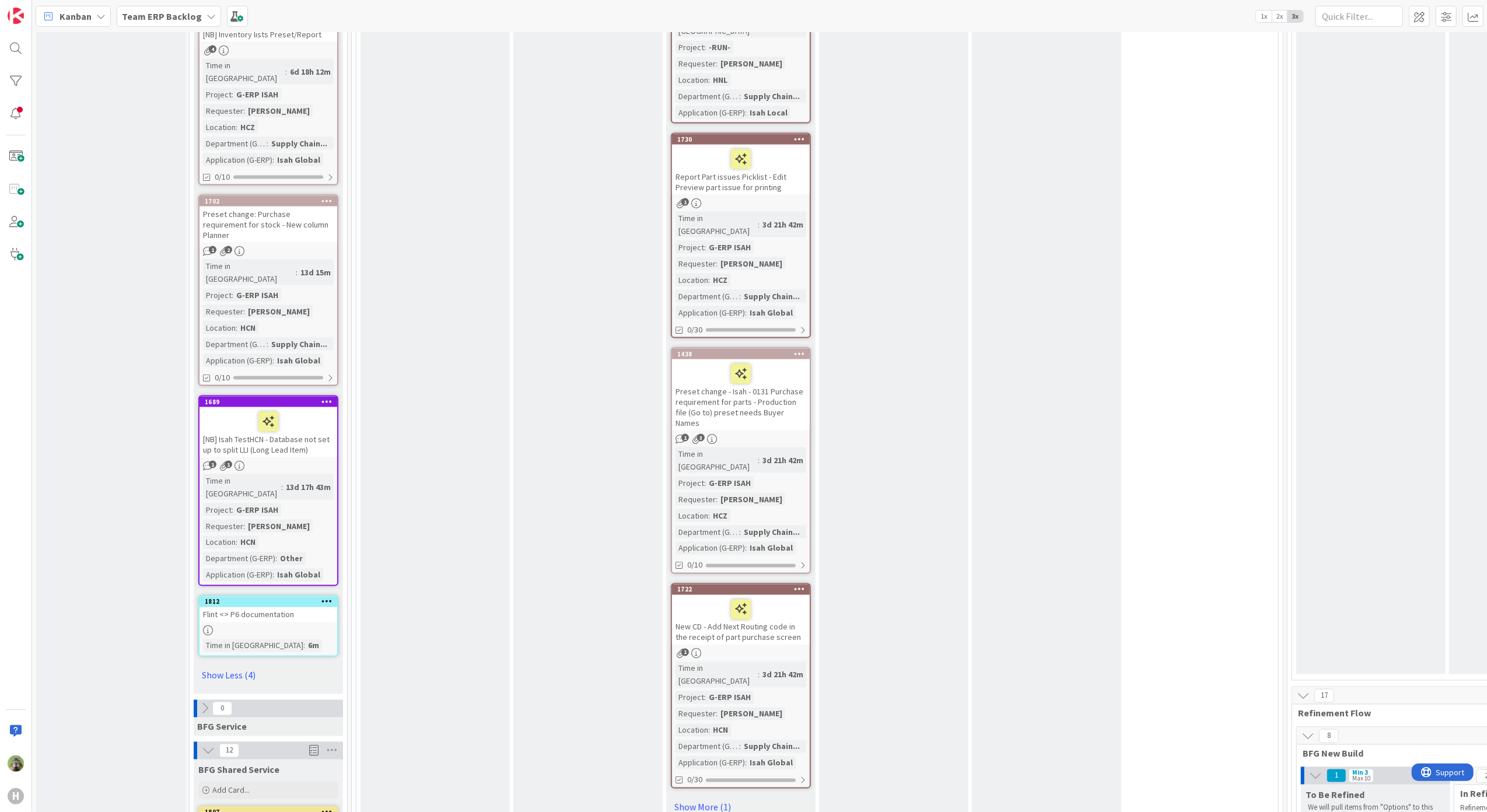
scroll to position [1555, 0]
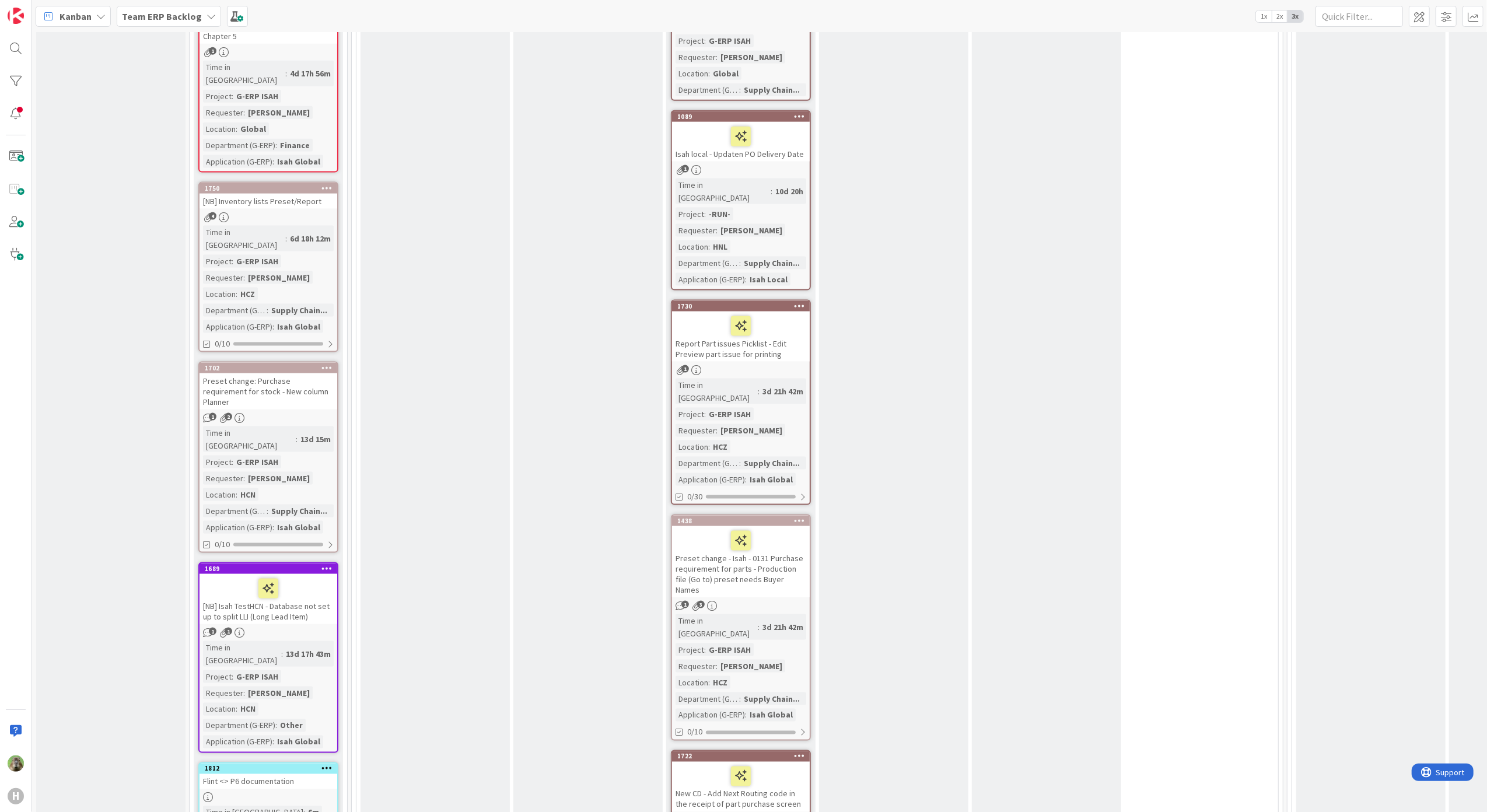
click at [328, 374] on div "Preset change: Purchase requirement for stock - New column Planner" at bounding box center [268, 391] width 137 height 36
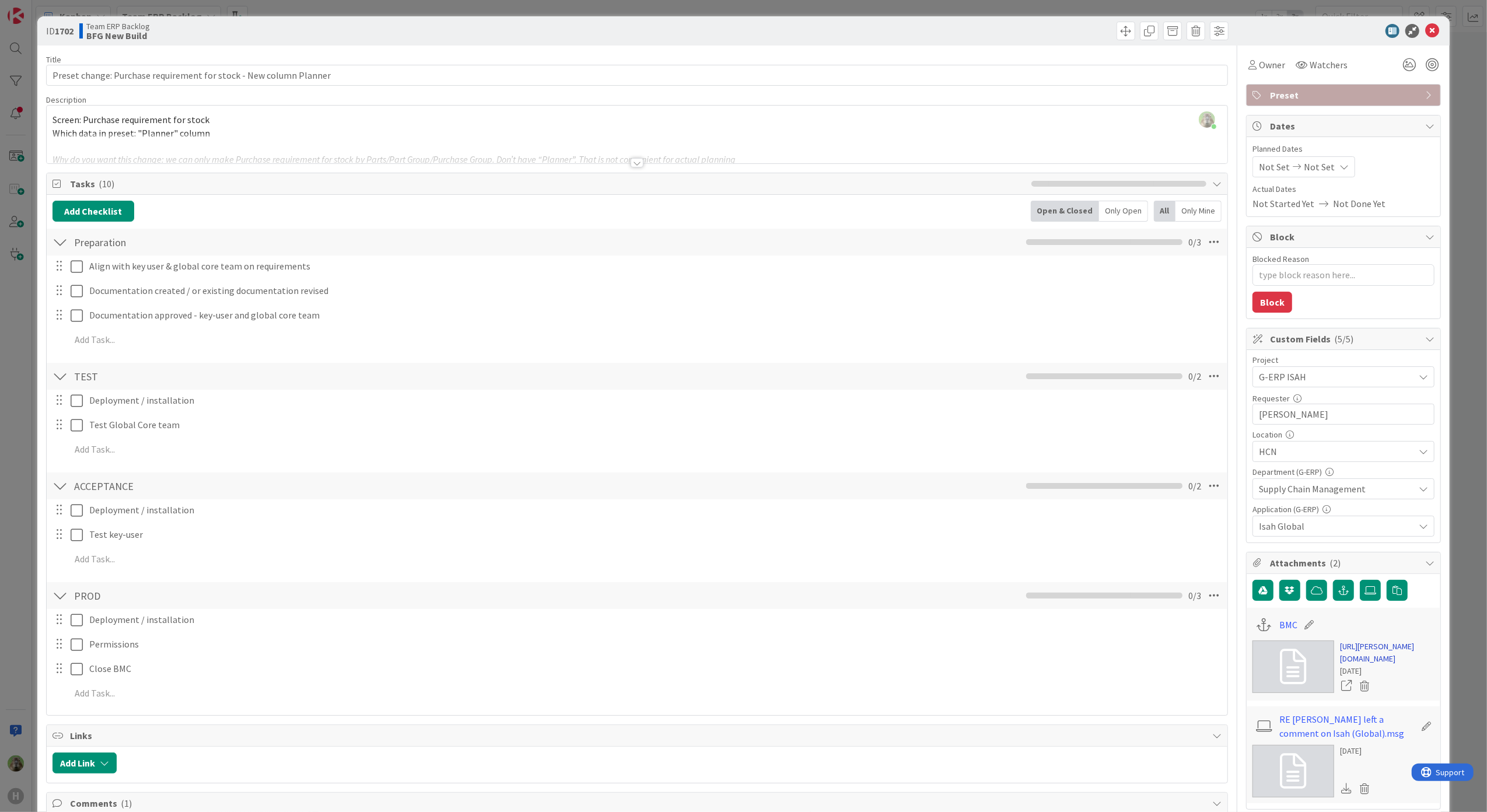
click at [1348, 653] on link "https://huisman-smartit.onbmc.com/smartit/app/#/workorder/AGGF4KX6HRENQATBGGRET…" at bounding box center [1387, 653] width 94 height 24
click at [24, 377] on div "ID 1702 Team ERP Backlog BFG New Build Title 66 / 128 Preset change: Purchase r…" at bounding box center [743, 406] width 1487 height 812
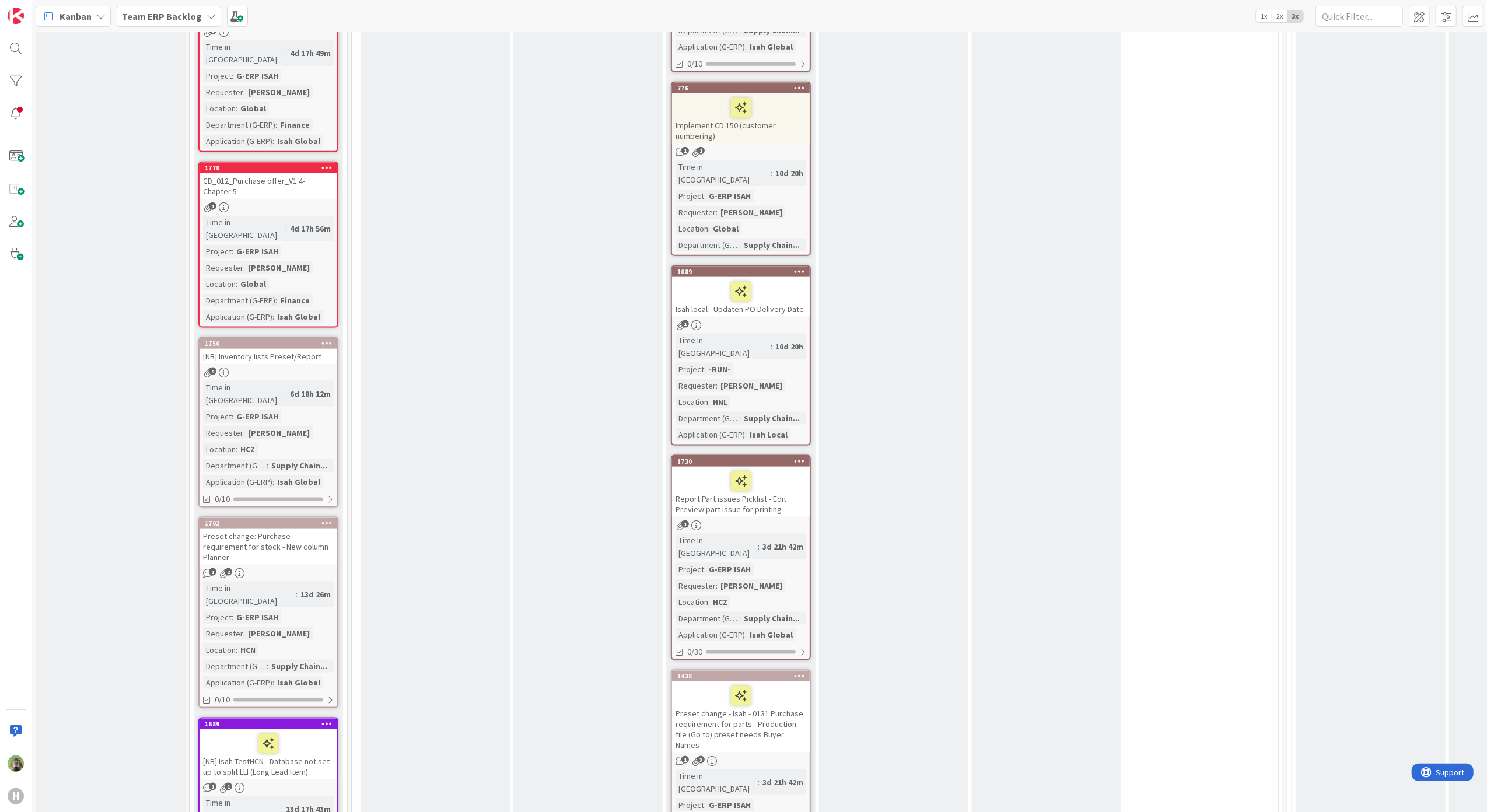
click at [304, 529] on div "Preset change: Purchase requirement for stock - New column Planner" at bounding box center [268, 546] width 137 height 36
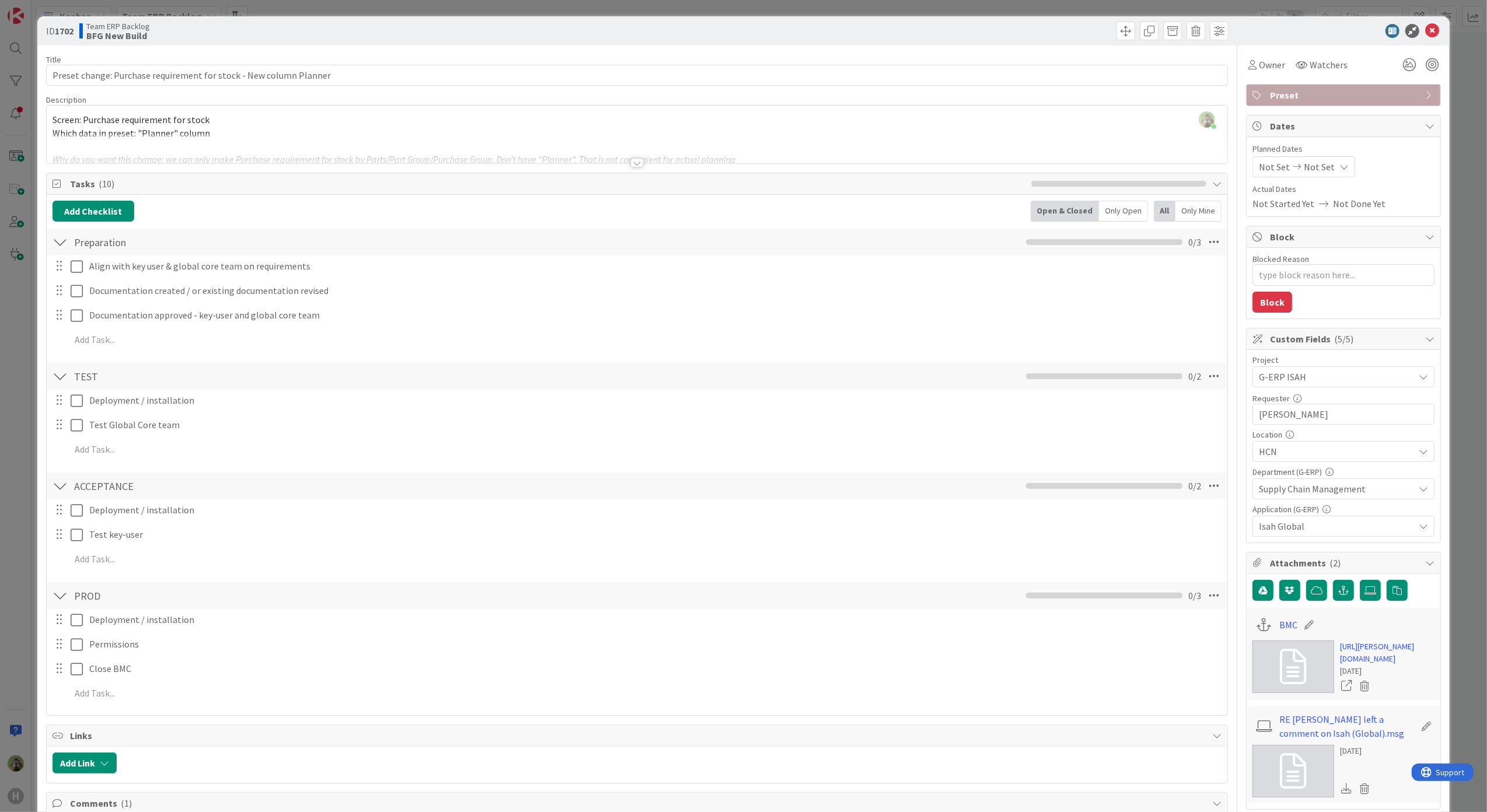
click at [26, 486] on div "ID 1702 Team ERP Backlog BFG New Build Title 66 / 128 Preset change: Purchase r…" at bounding box center [743, 406] width 1487 height 812
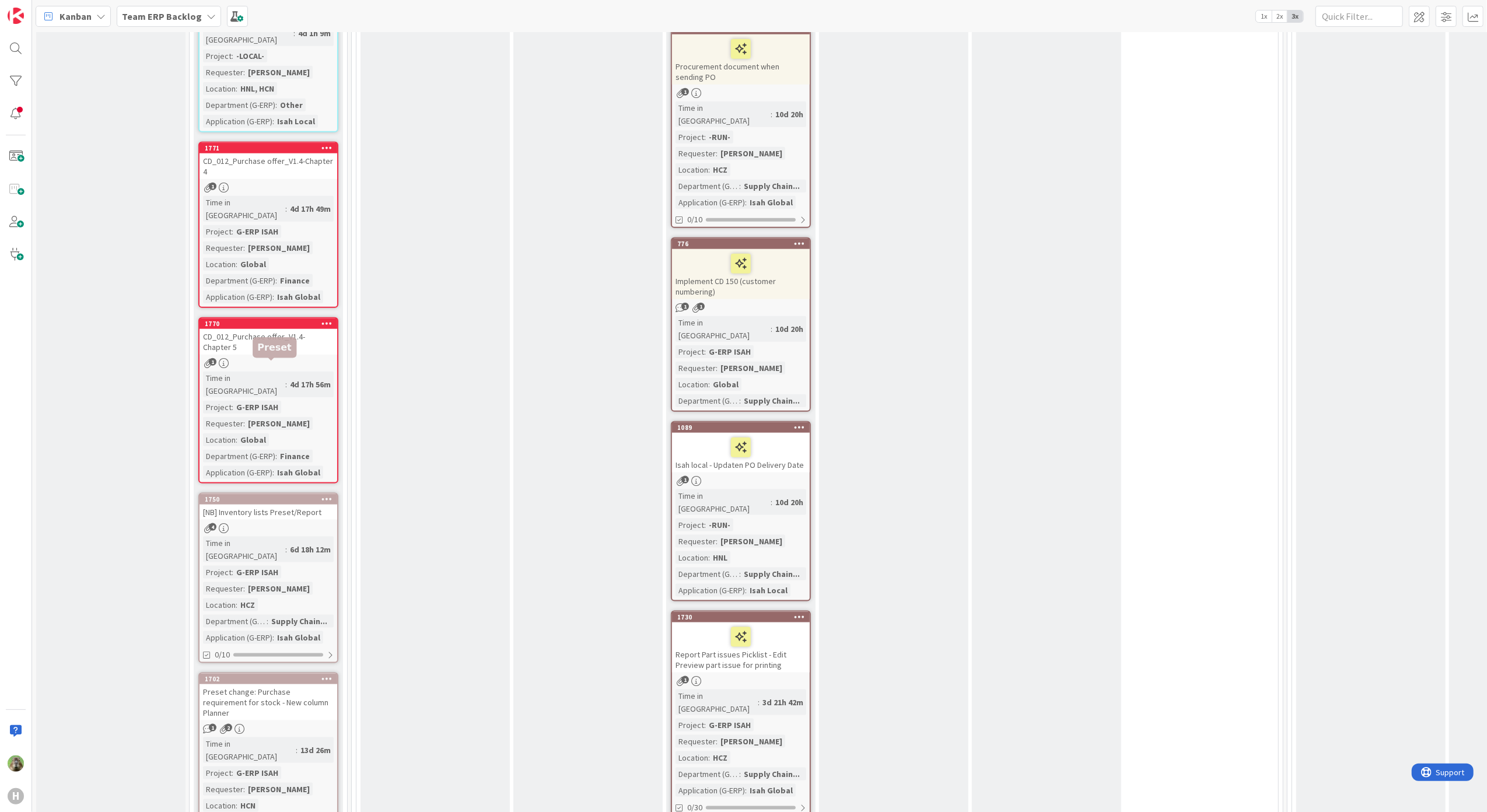
click at [292, 504] on div "[NB] Inventory lists Preset/Report" at bounding box center [268, 512] width 137 height 15
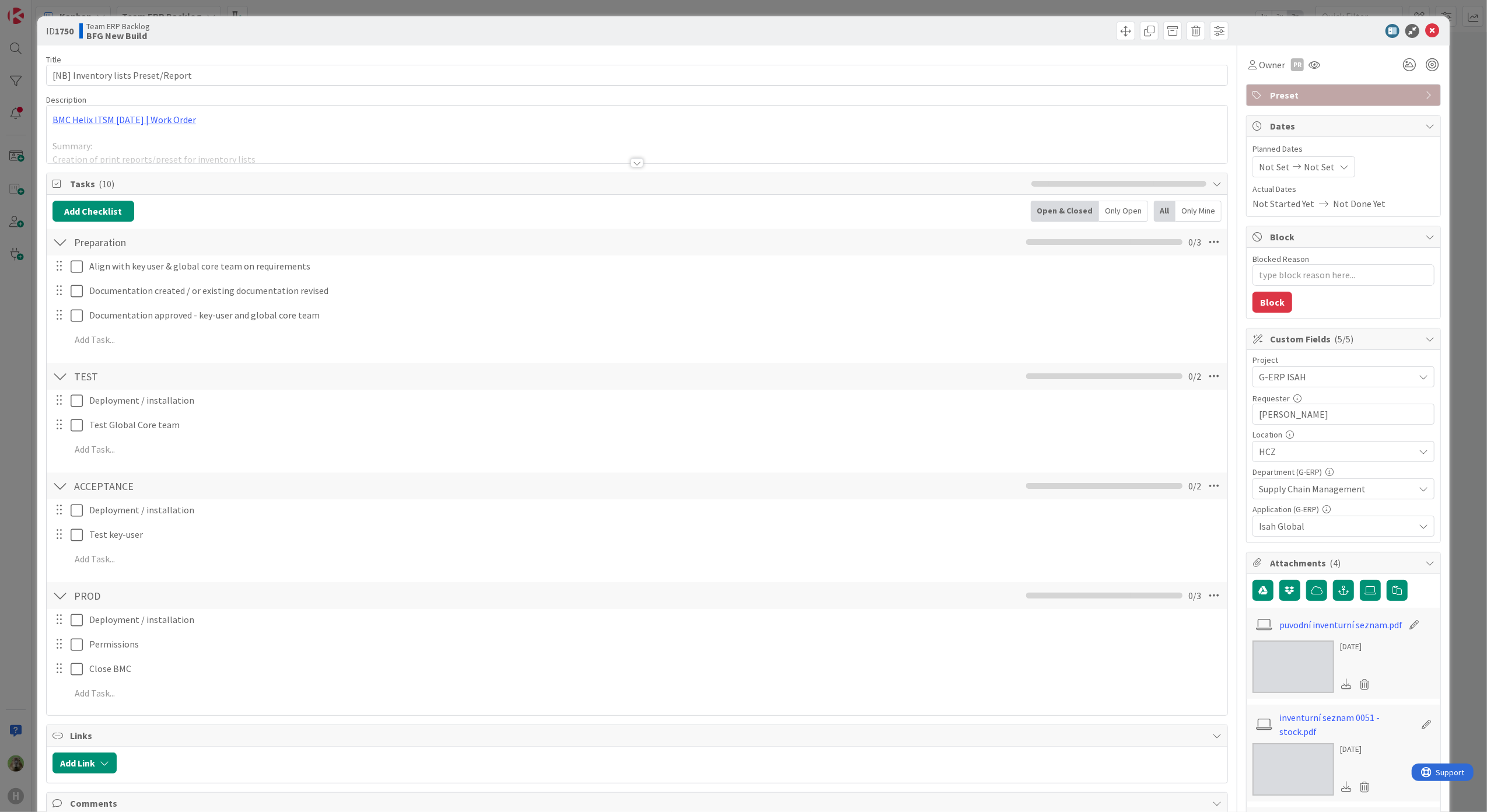
click at [498, 129] on div "BMC Helix ITSM 23.3.02 | Work Order Summary: Creation of print reports/preset f…" at bounding box center [637, 134] width 1182 height 57
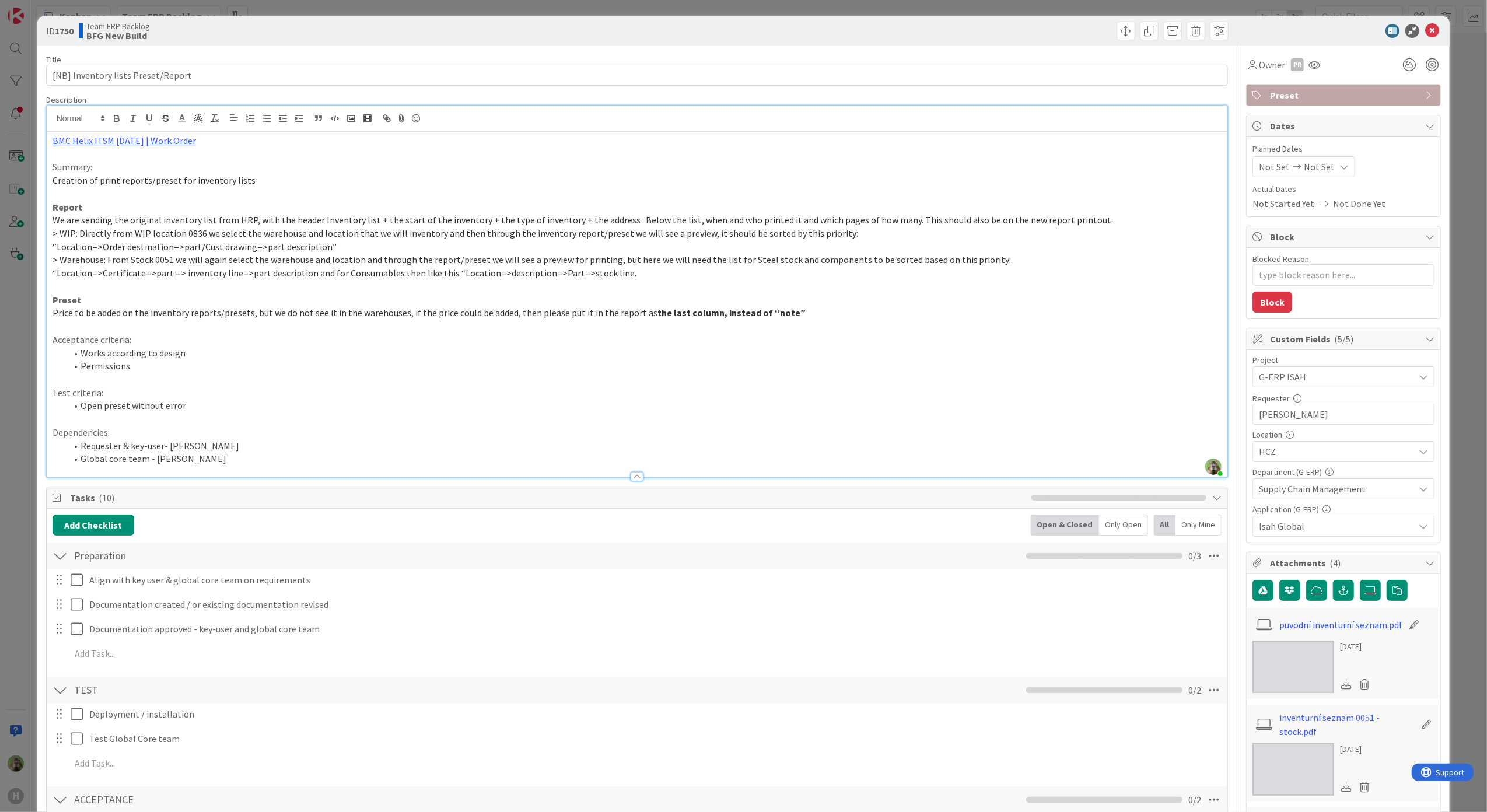
click at [3, 466] on div "ID 1750 Team ERP Backlog BFG New Build Title 34 / 128 [NB] Inventory lists Pres…" at bounding box center [743, 406] width 1487 height 812
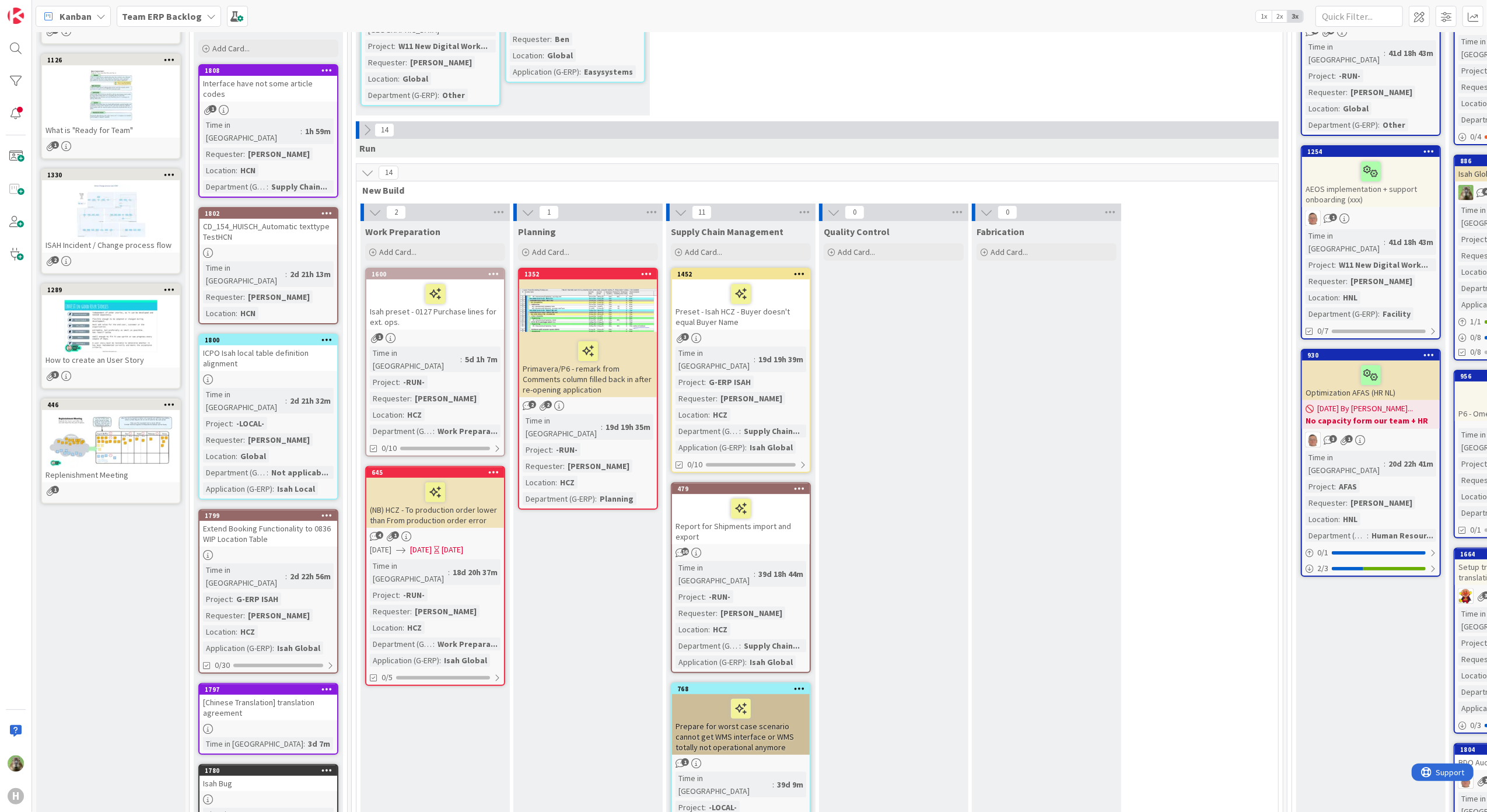
scroll to position [234, 0]
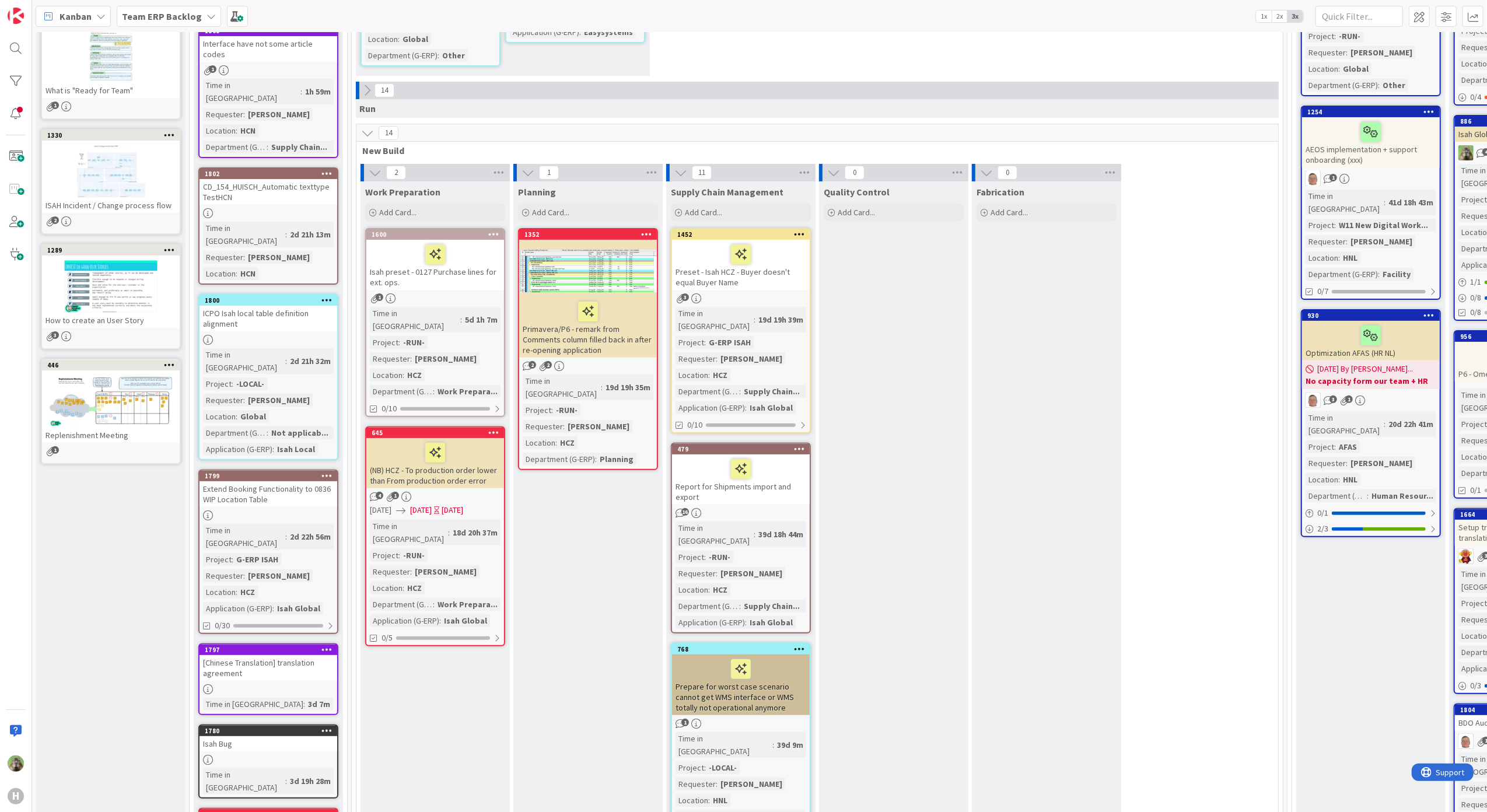
click at [290, 736] on div "Isah Bug" at bounding box center [268, 744] width 137 height 15
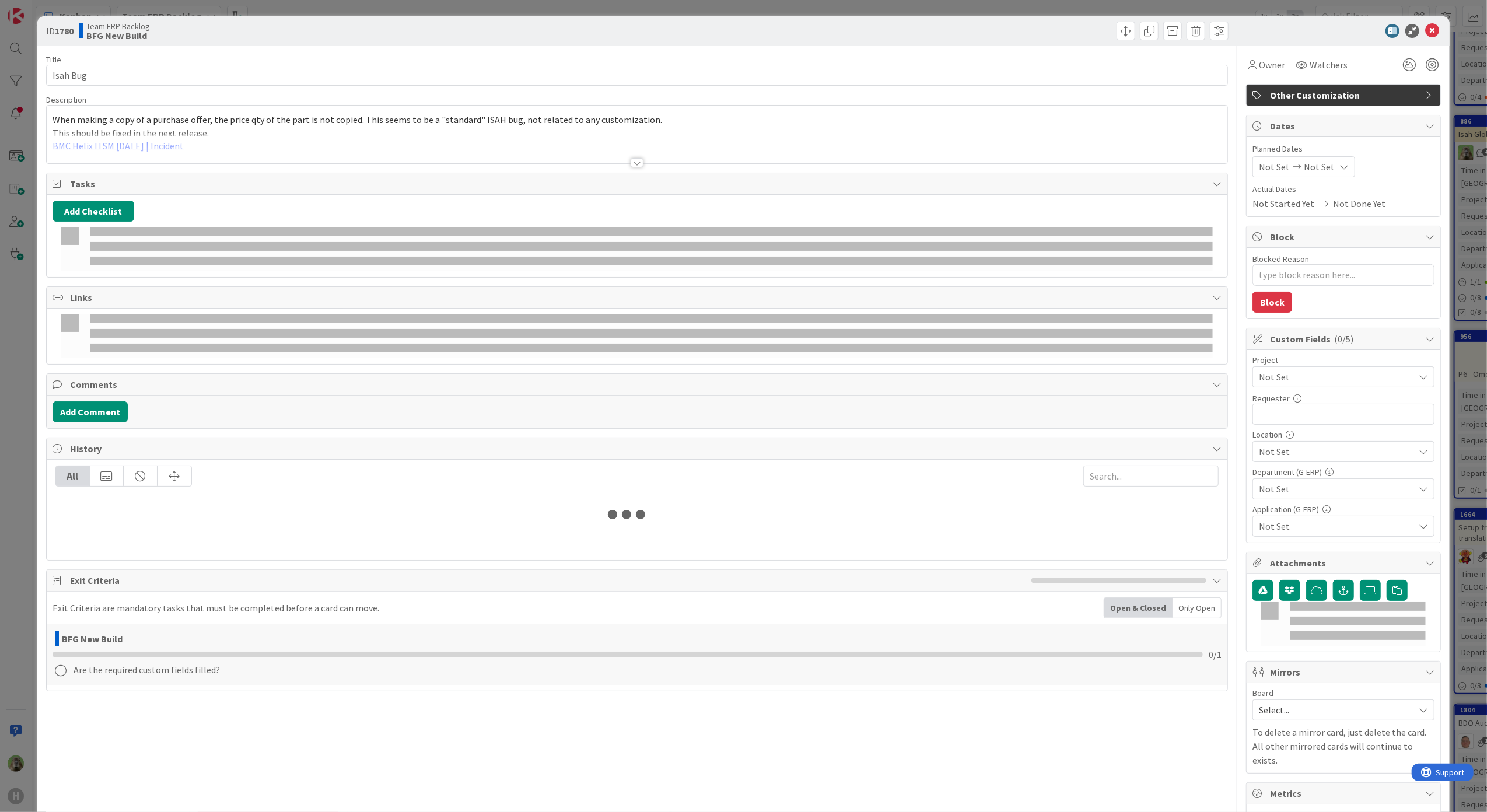
type textarea "x"
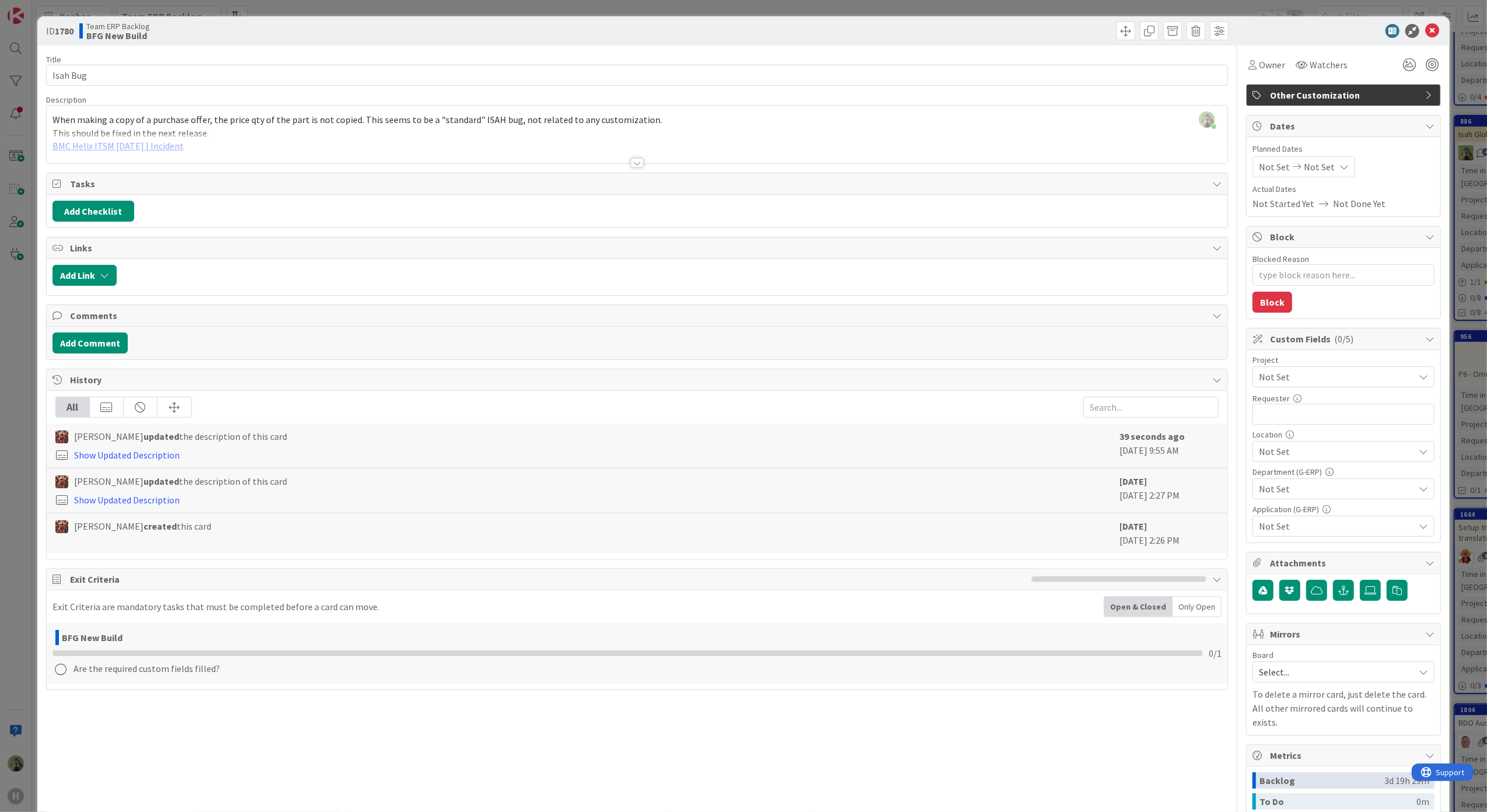
click at [435, 133] on div "When making a copy of a purchase offer, the price qty of the part is not copied…" at bounding box center [637, 137] width 1182 height 52
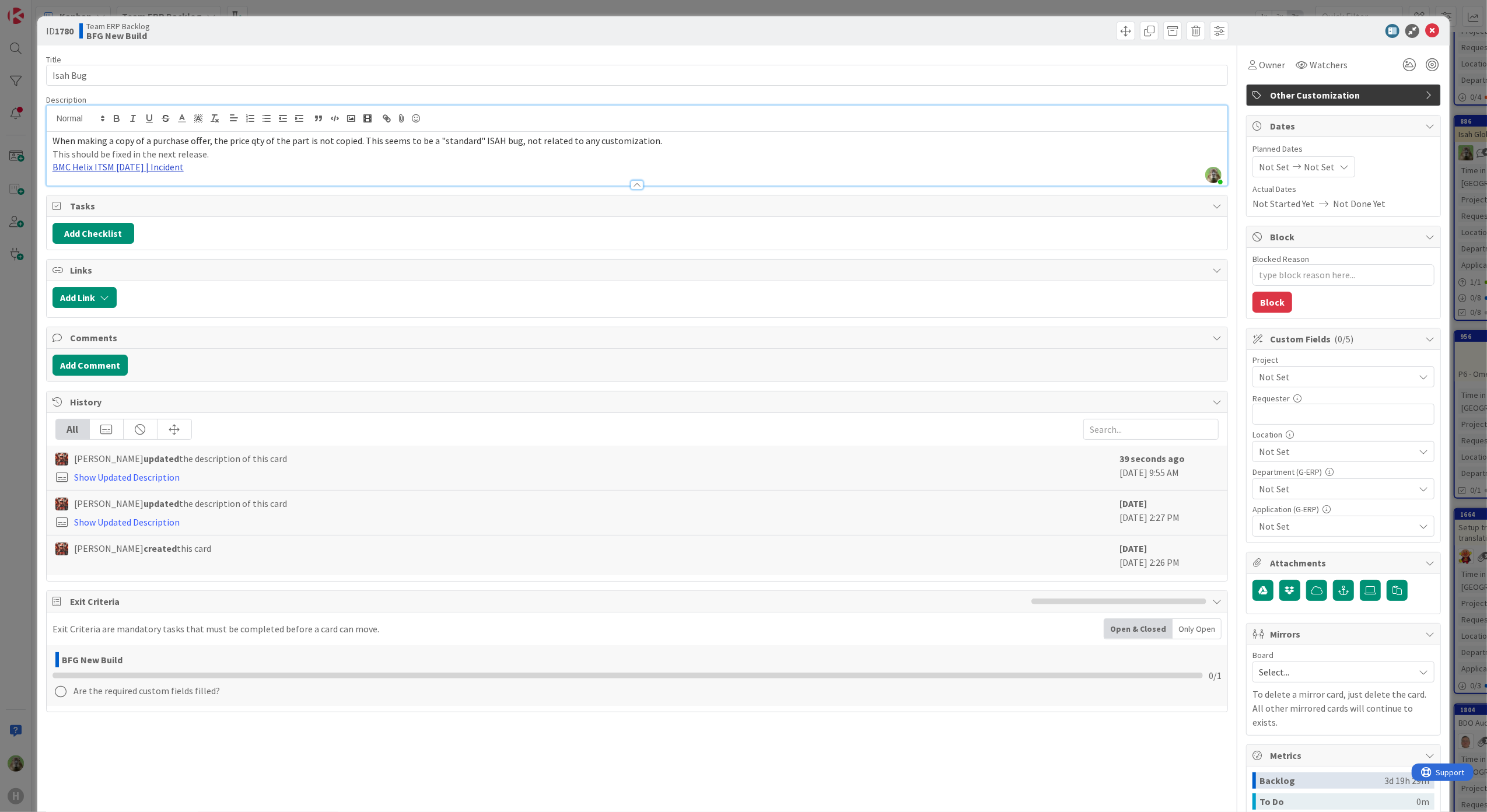
click at [155, 170] on link "BMC Helix ITSM [DATE] | Incident" at bounding box center [118, 167] width 132 height 12
click at [1343, 598] on button "button" at bounding box center [1344, 590] width 21 height 21
click at [164, 174] on div at bounding box center [637, 179] width 1182 height 13
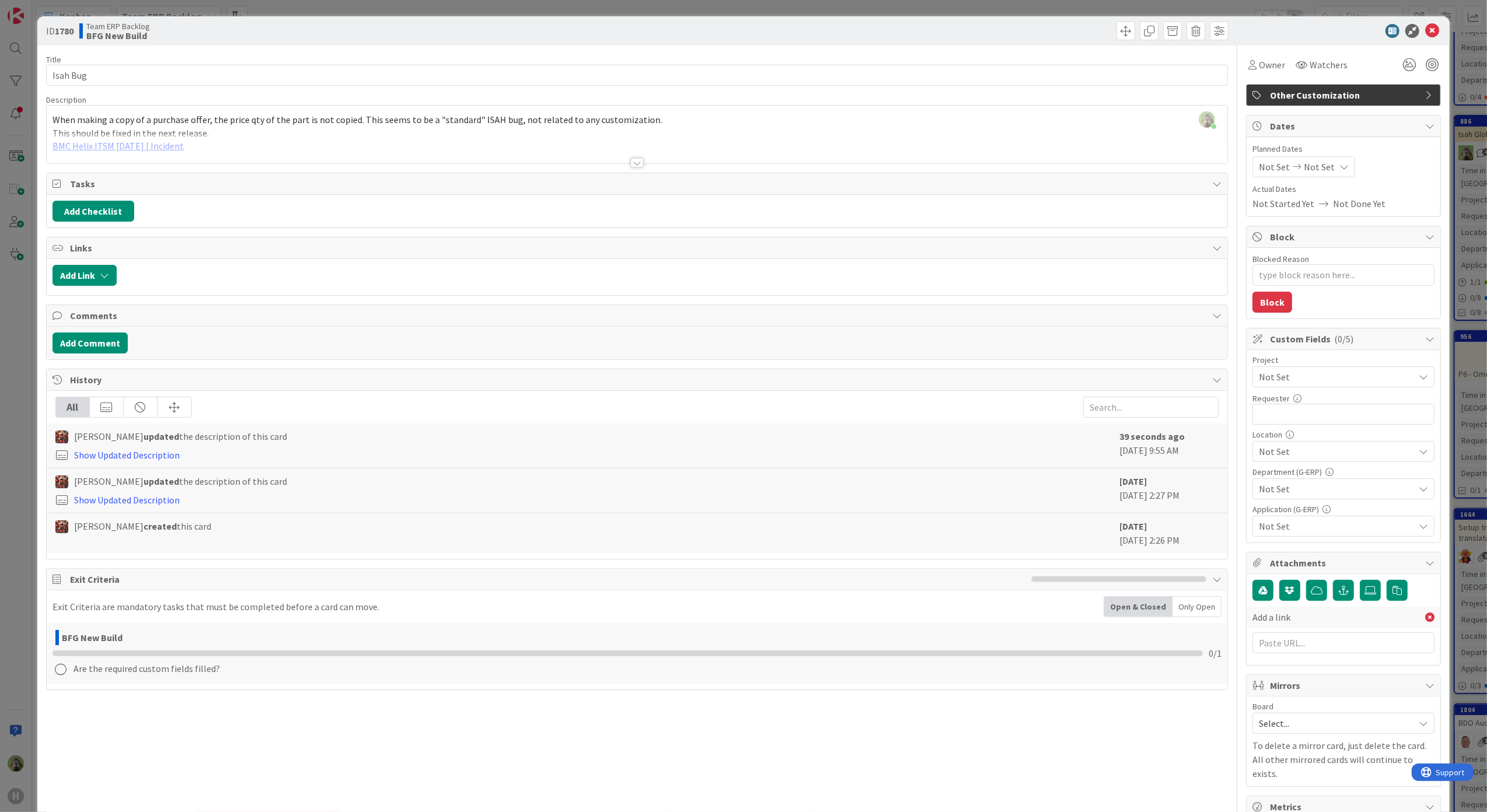
click at [152, 140] on div at bounding box center [637, 148] width 1182 height 30
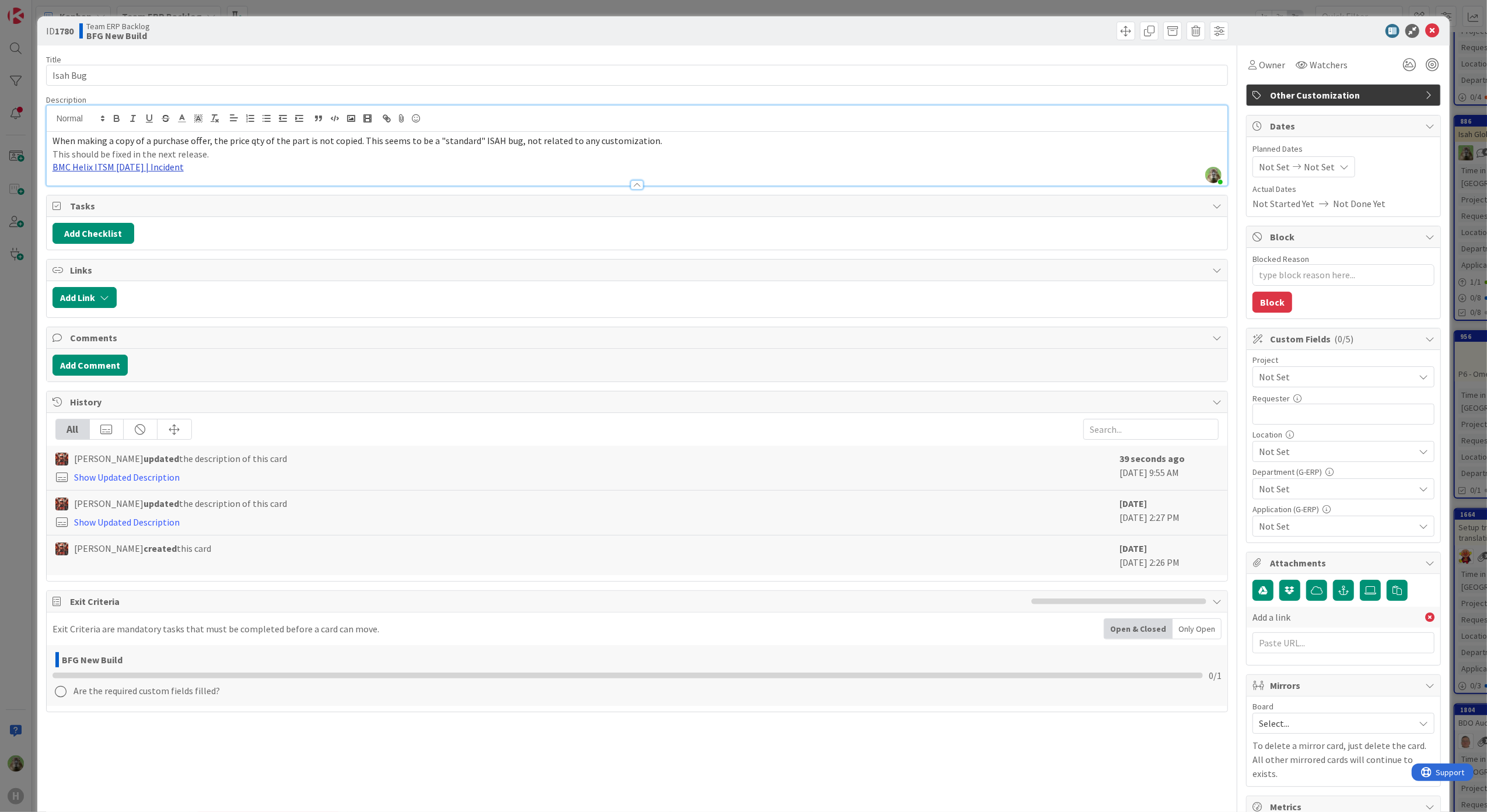
click at [122, 165] on link "BMC Helix ITSM [DATE] | Incident" at bounding box center [118, 167] width 132 height 12
click at [124, 192] on link "[URL][PERSON_NAME][DOMAIN_NAME]" at bounding box center [105, 191] width 116 height 15
click at [1299, 644] on input "text" at bounding box center [1344, 643] width 182 height 21
paste input "[URL][PERSON_NAME][DOMAIN_NAME]"
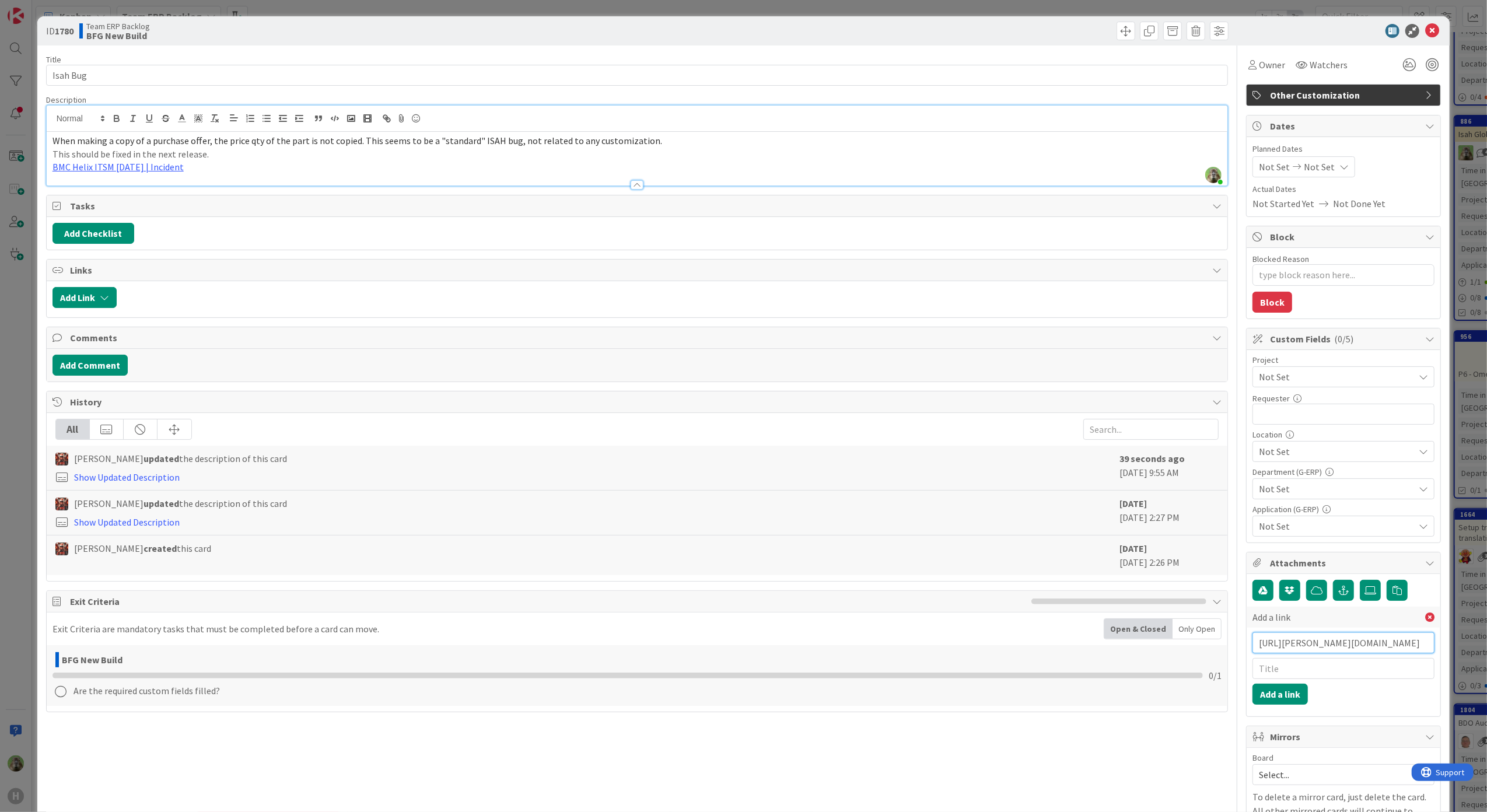
type input "[URL][PERSON_NAME][DOMAIN_NAME]"
click at [1298, 677] on input "text" at bounding box center [1344, 668] width 182 height 21
type input "BMC"
click at [1296, 710] on div "Add a link https://huisman-smartit.onbmc.com/smartit/app/#/incident/AGGF4KX6HRE…" at bounding box center [1344, 645] width 182 height 131
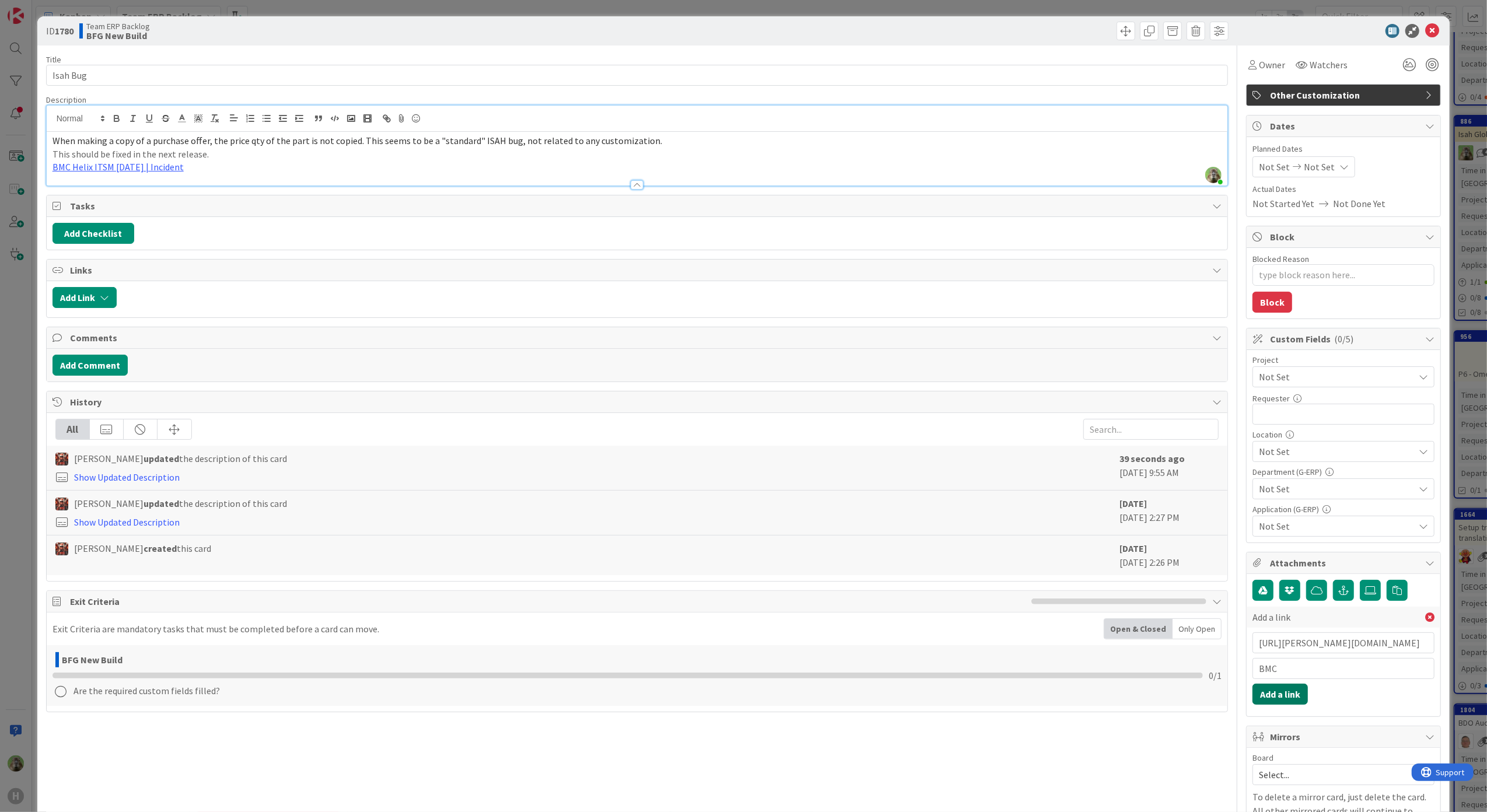
click at [1284, 700] on button "Add a link" at bounding box center [1280, 694] width 56 height 21
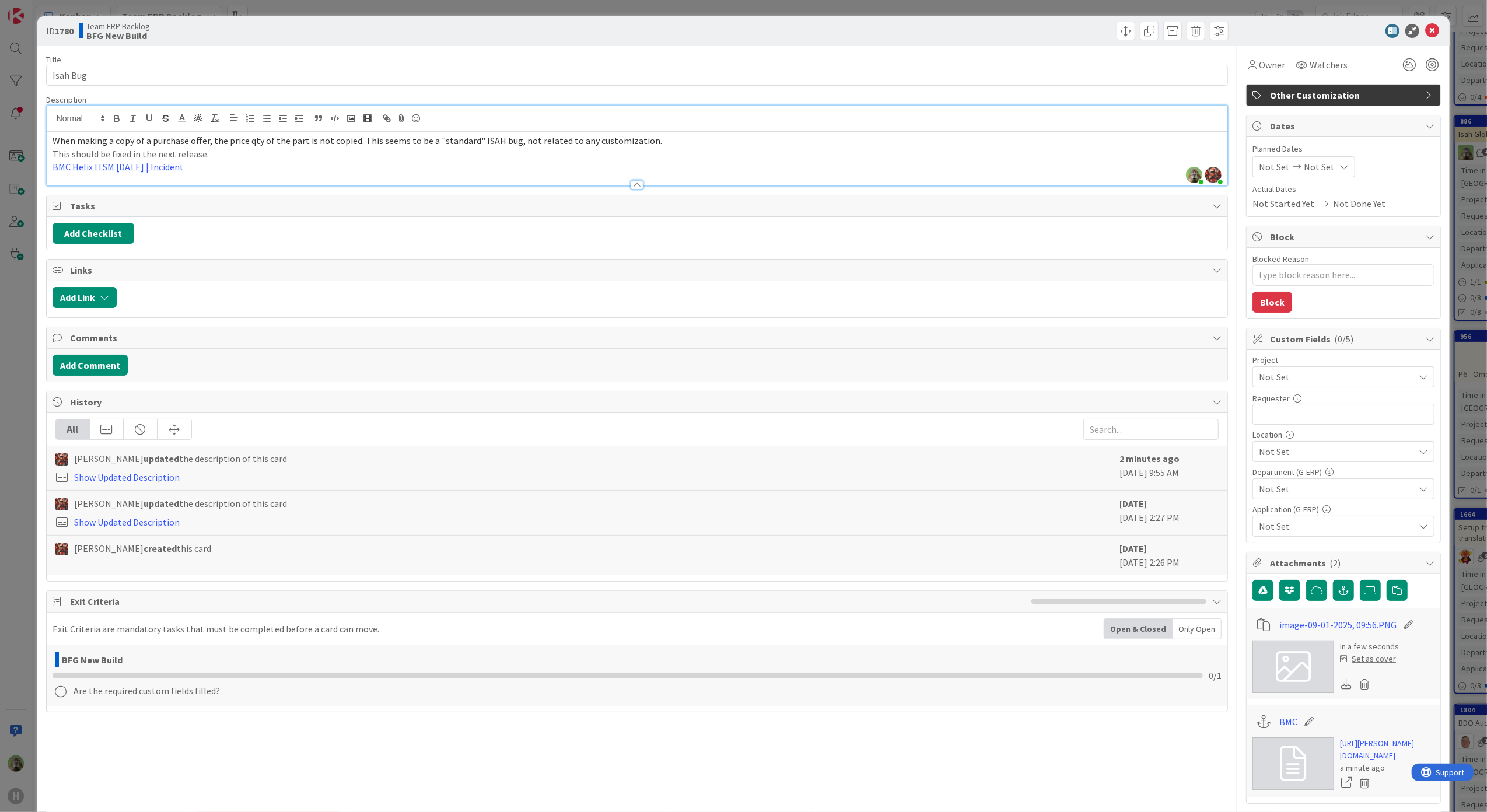
click at [16, 495] on div "ID 1780 Team ERP Backlog BFG New Build Title 8 / 128 Isah Bug Description Timot…" at bounding box center [743, 406] width 1487 height 812
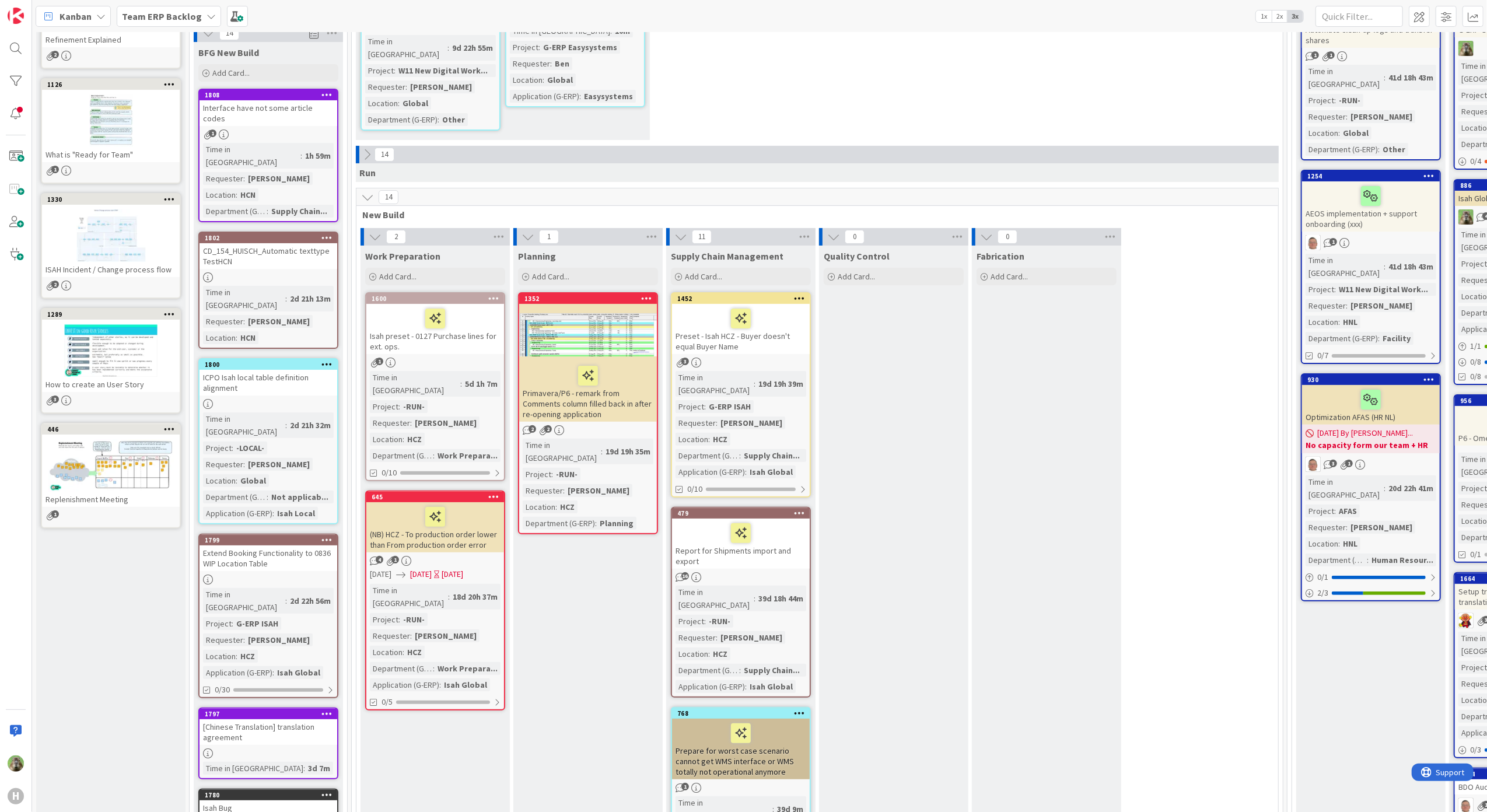
scroll to position [155, 0]
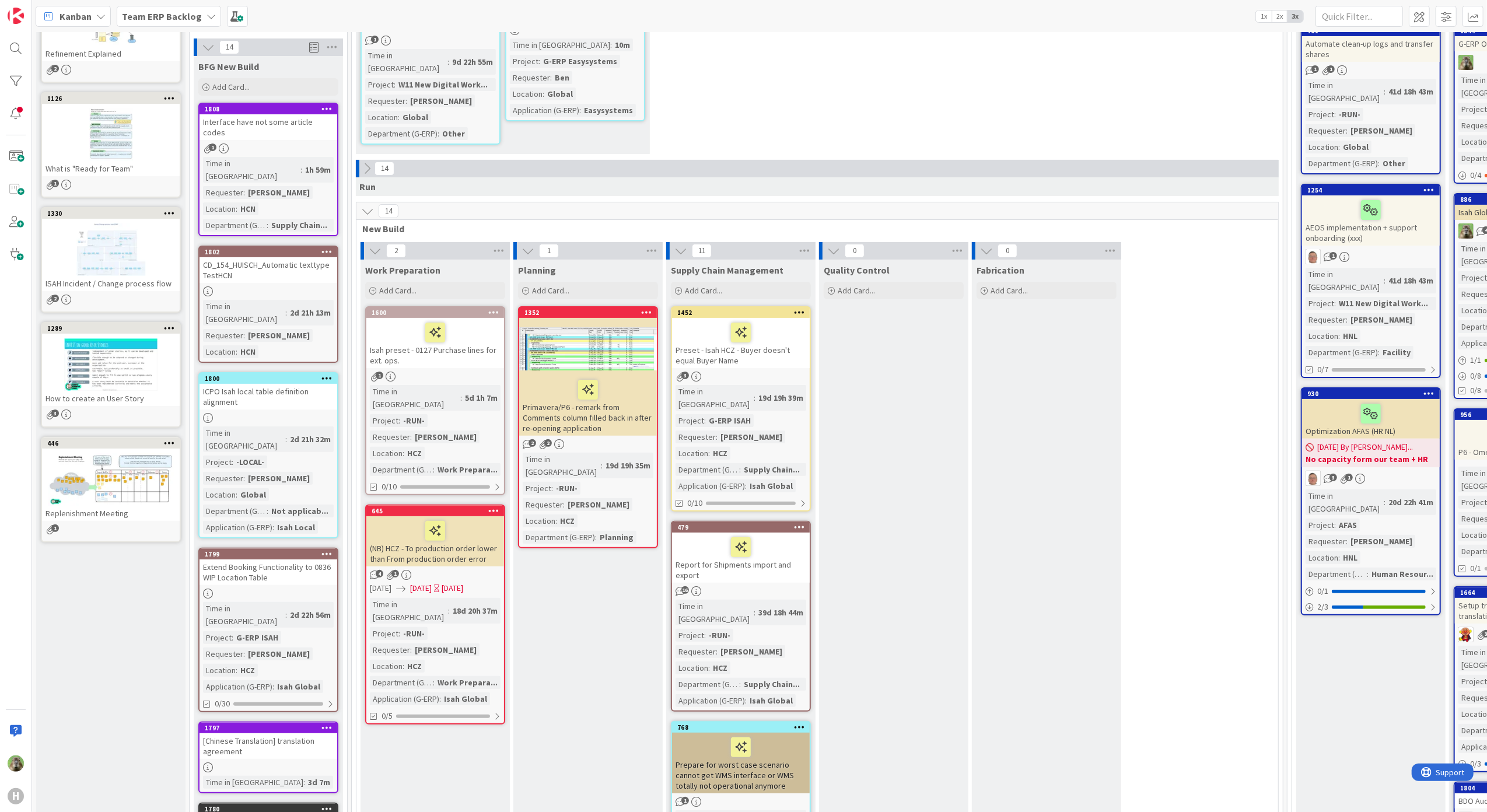
click at [276, 257] on div "CD_154_HUISCH_Automatic texttype TestHCN" at bounding box center [268, 270] width 137 height 25
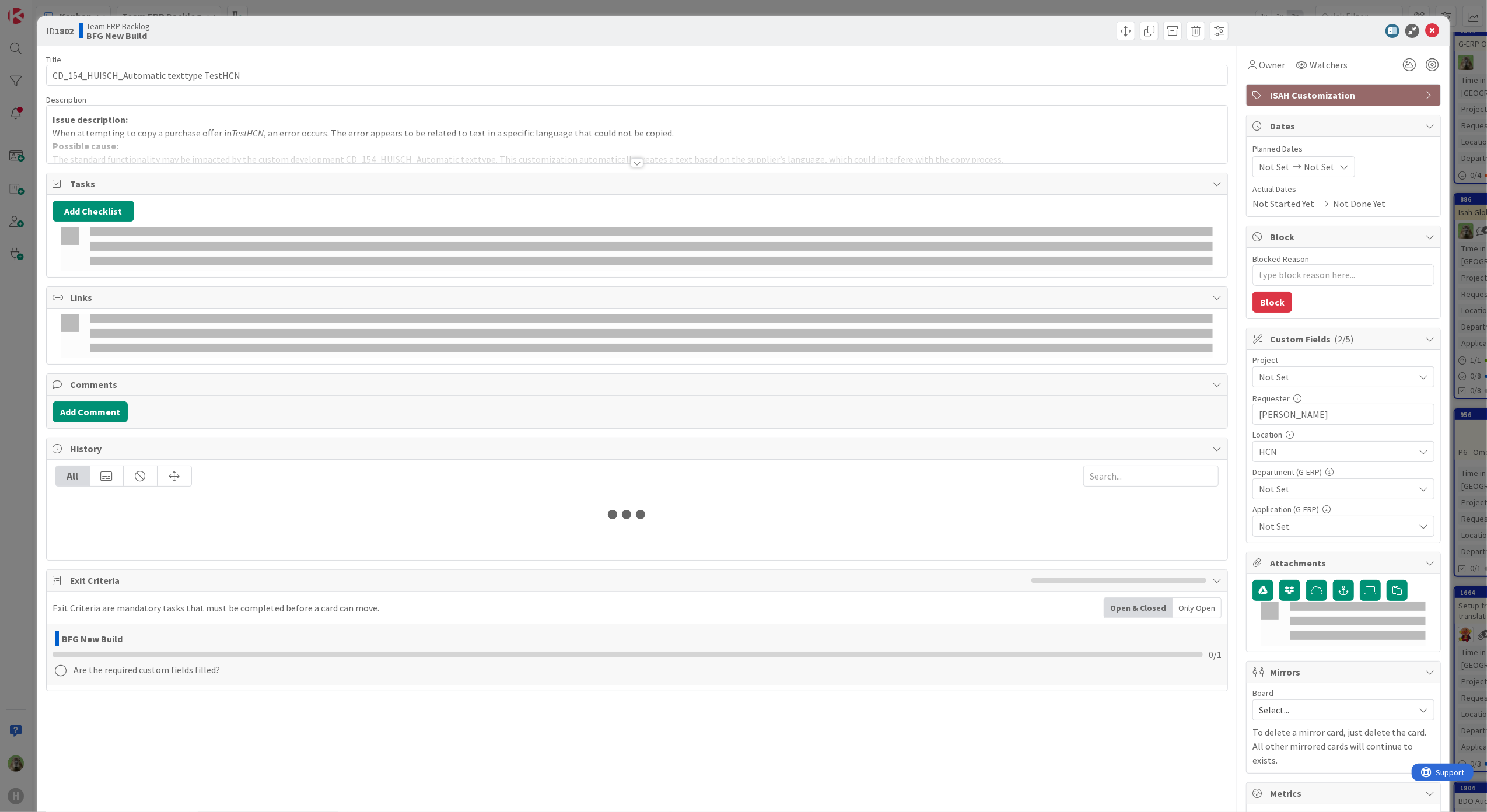
type textarea "x"
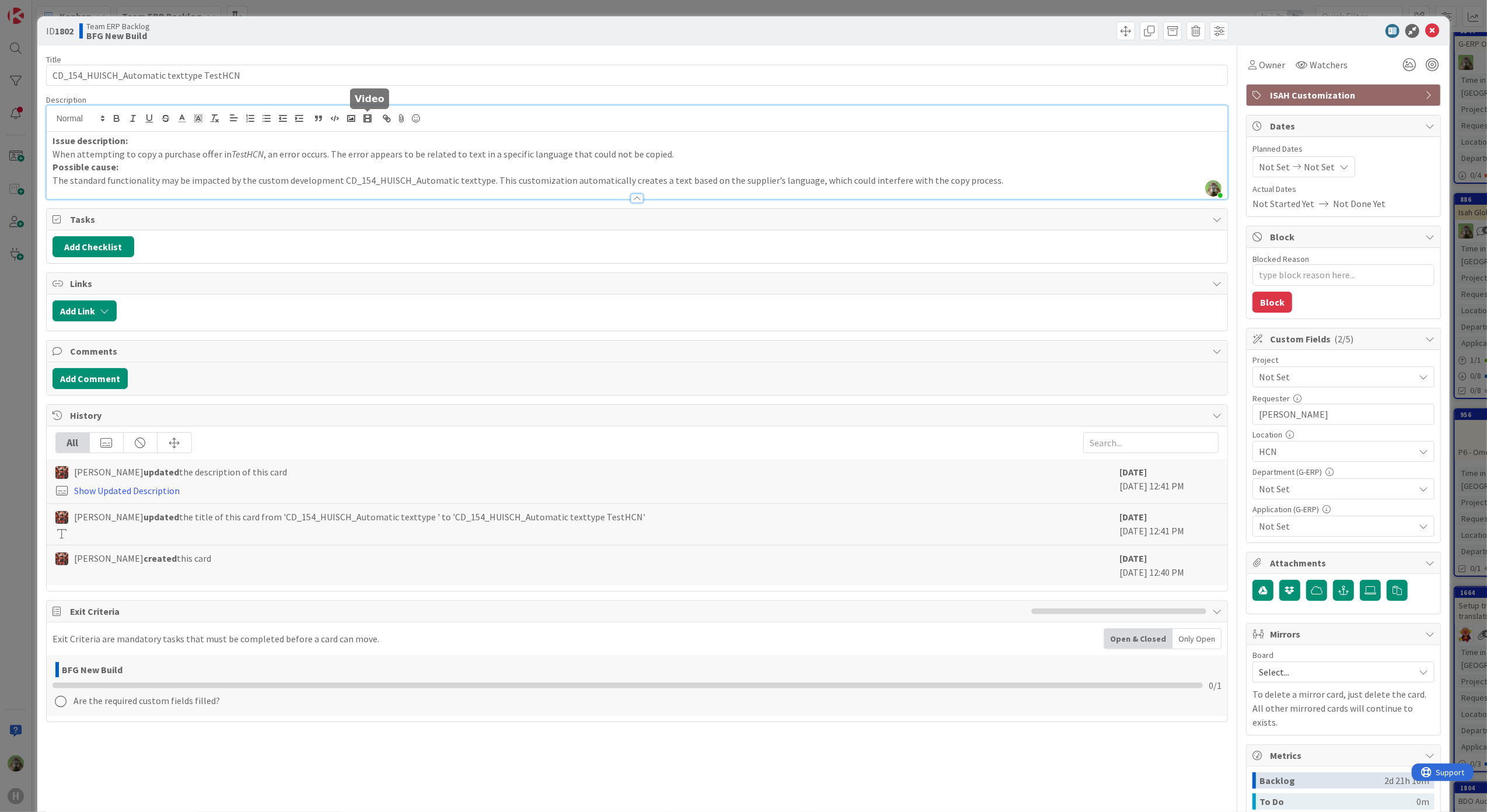
click at [370, 115] on div "Timothy Tjia just joined Issue description: When attempting to copy a purchase …" at bounding box center [637, 152] width 1182 height 94
click at [22, 493] on div "ID 1802 Team ERP Backlog BFG New Build Title 40 / 128 CD_154_HUISCH_Automatic t…" at bounding box center [743, 406] width 1487 height 812
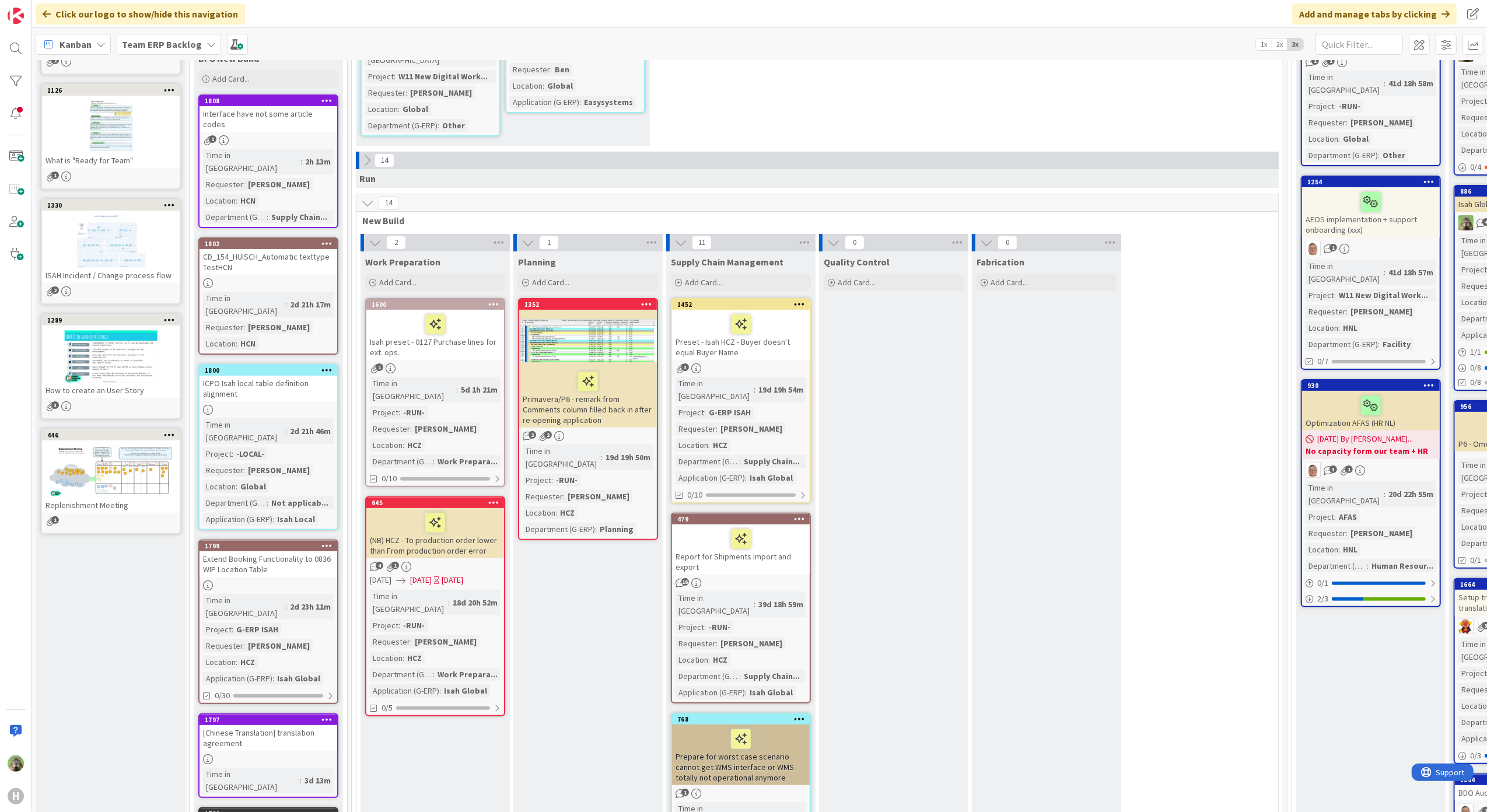
scroll to position [234, 0]
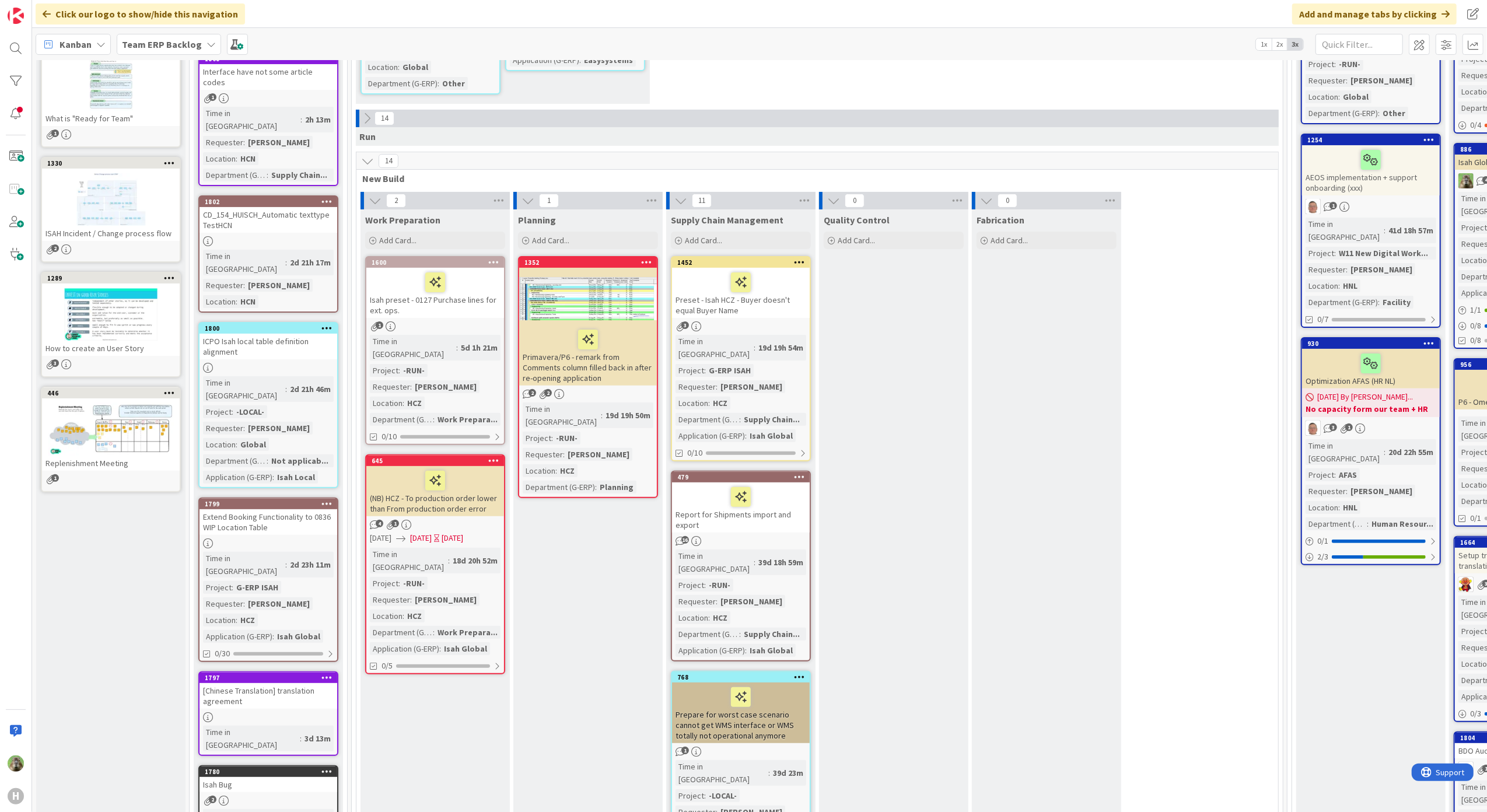
click at [260, 509] on div "Extend Booking Functionality to 0836 WIP Location Table" at bounding box center [268, 522] width 137 height 25
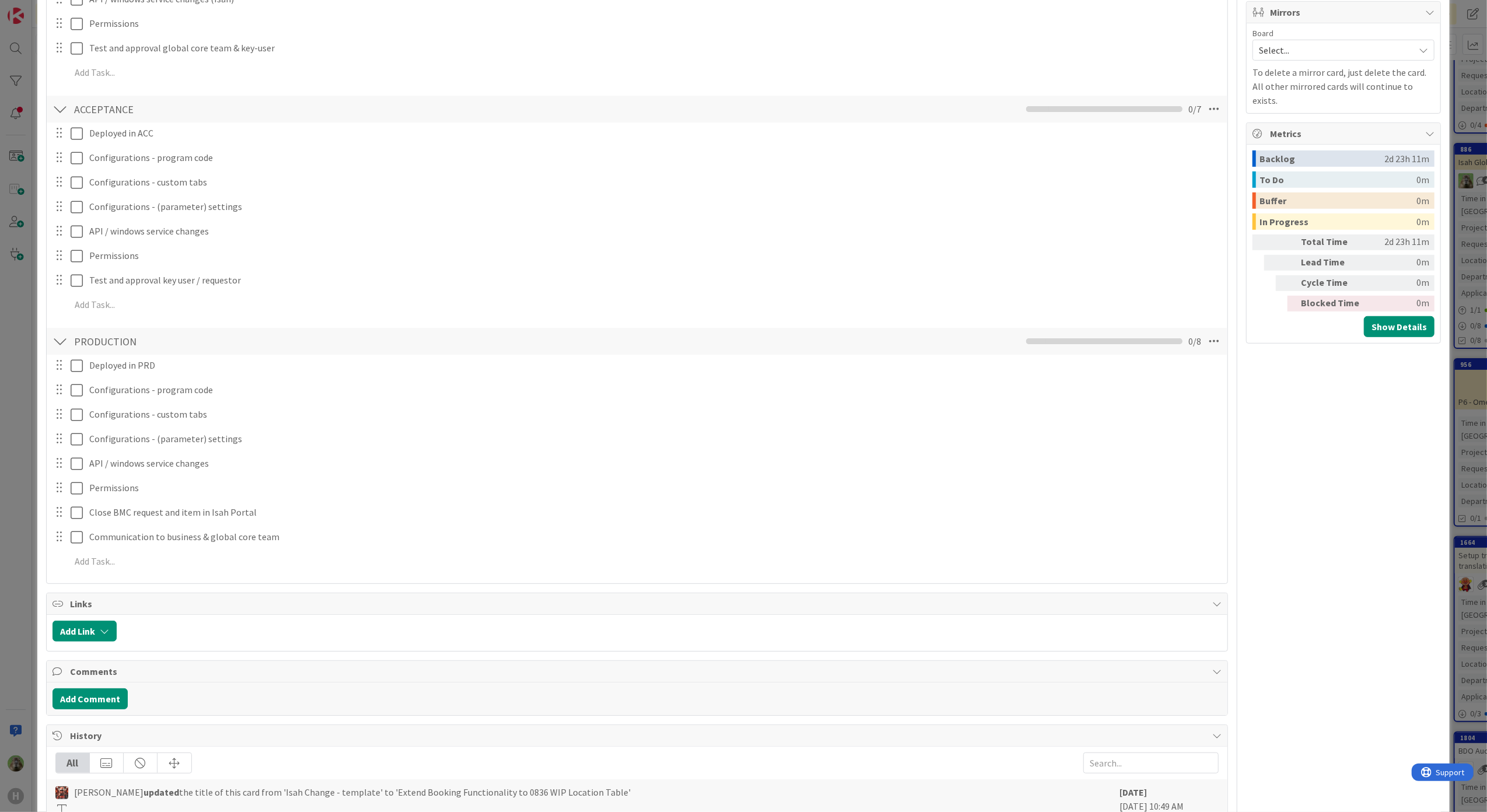
scroll to position [883, 0]
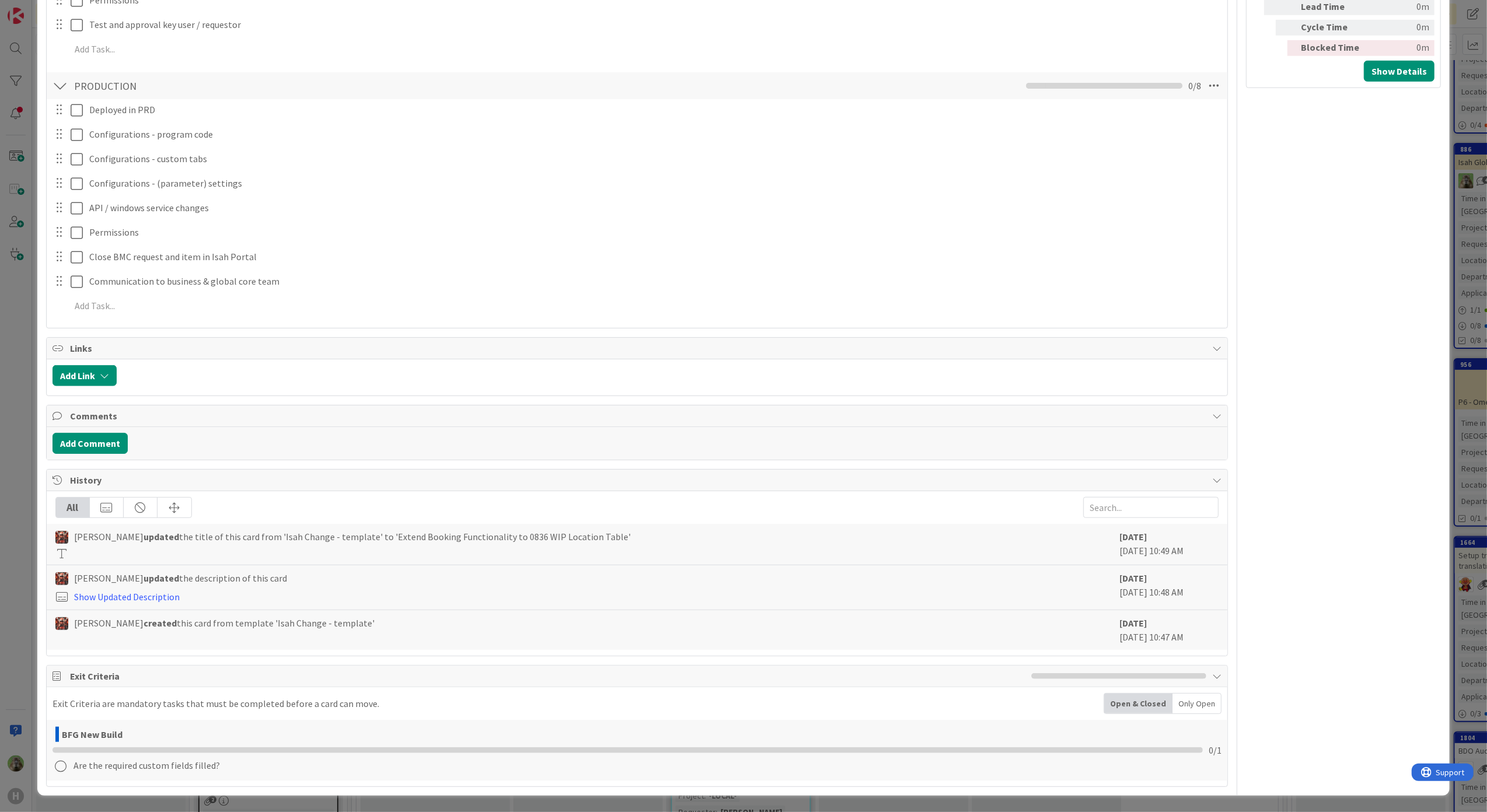
click at [24, 477] on div "ID 1799 Team ERP Backlog BFG New Build Title 55 / 128 Extend Booking Functional…" at bounding box center [743, 406] width 1487 height 812
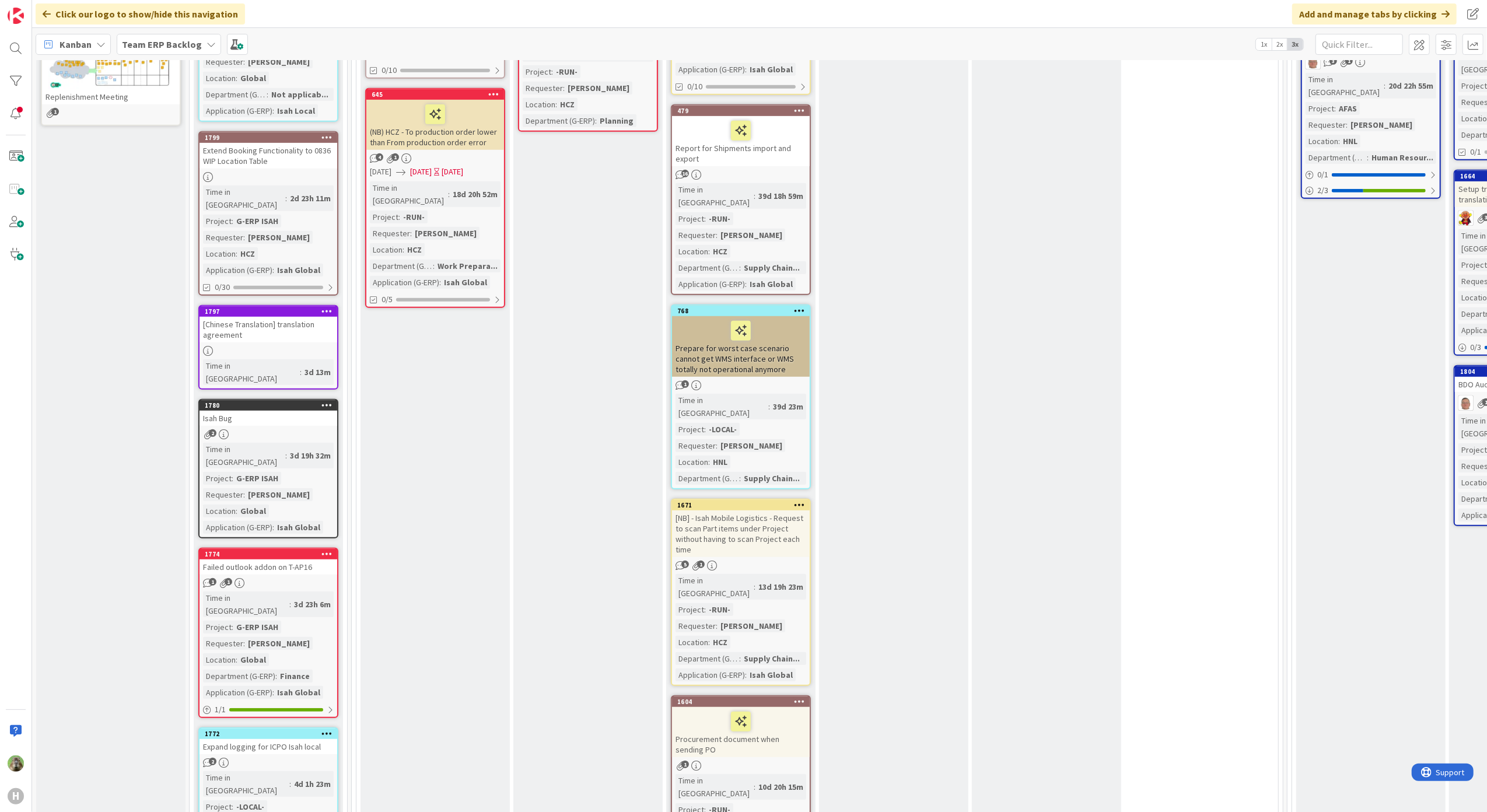
scroll to position [621, 0]
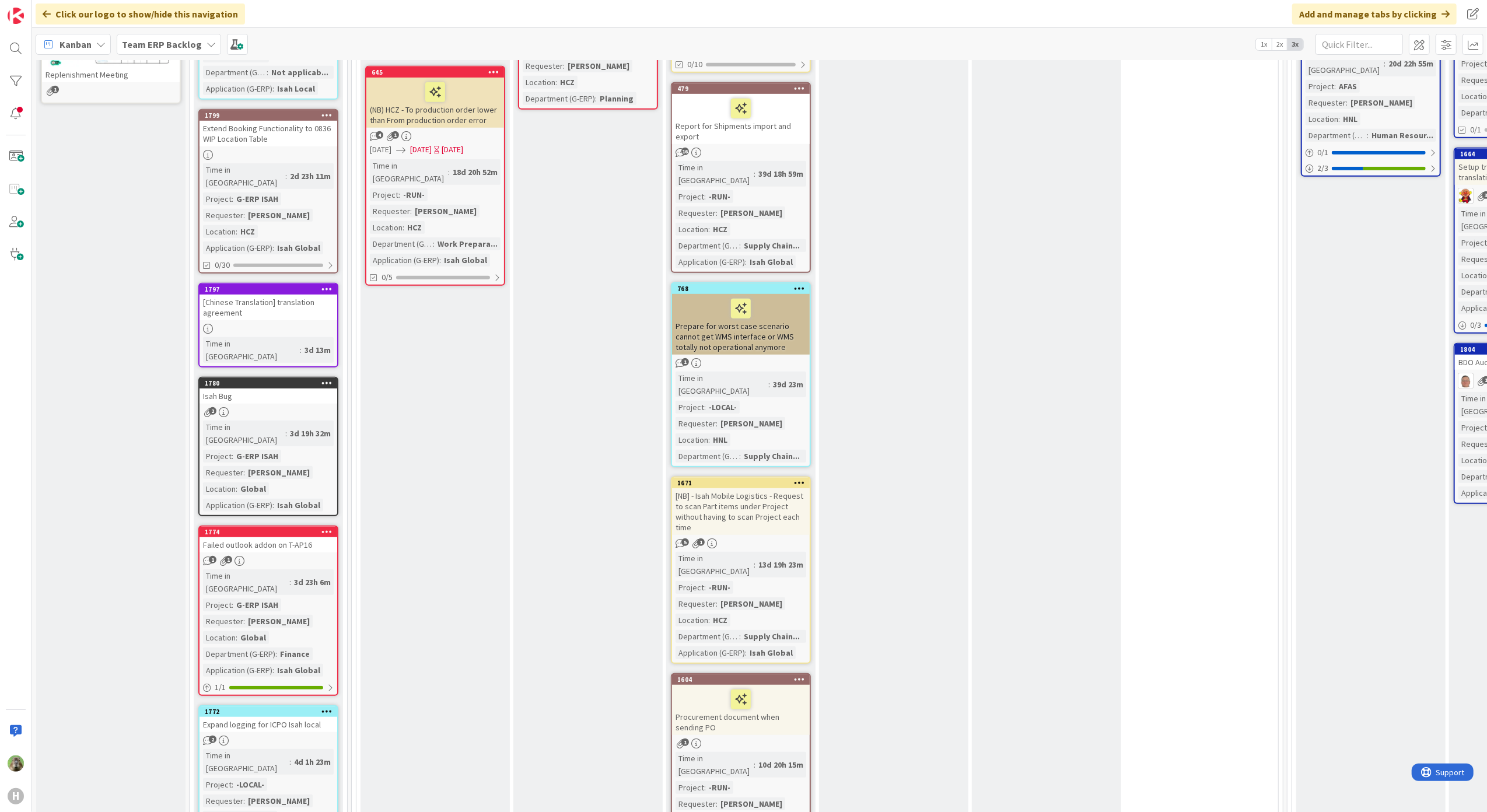
click at [275, 389] on div "Isah Bug" at bounding box center [268, 396] width 137 height 15
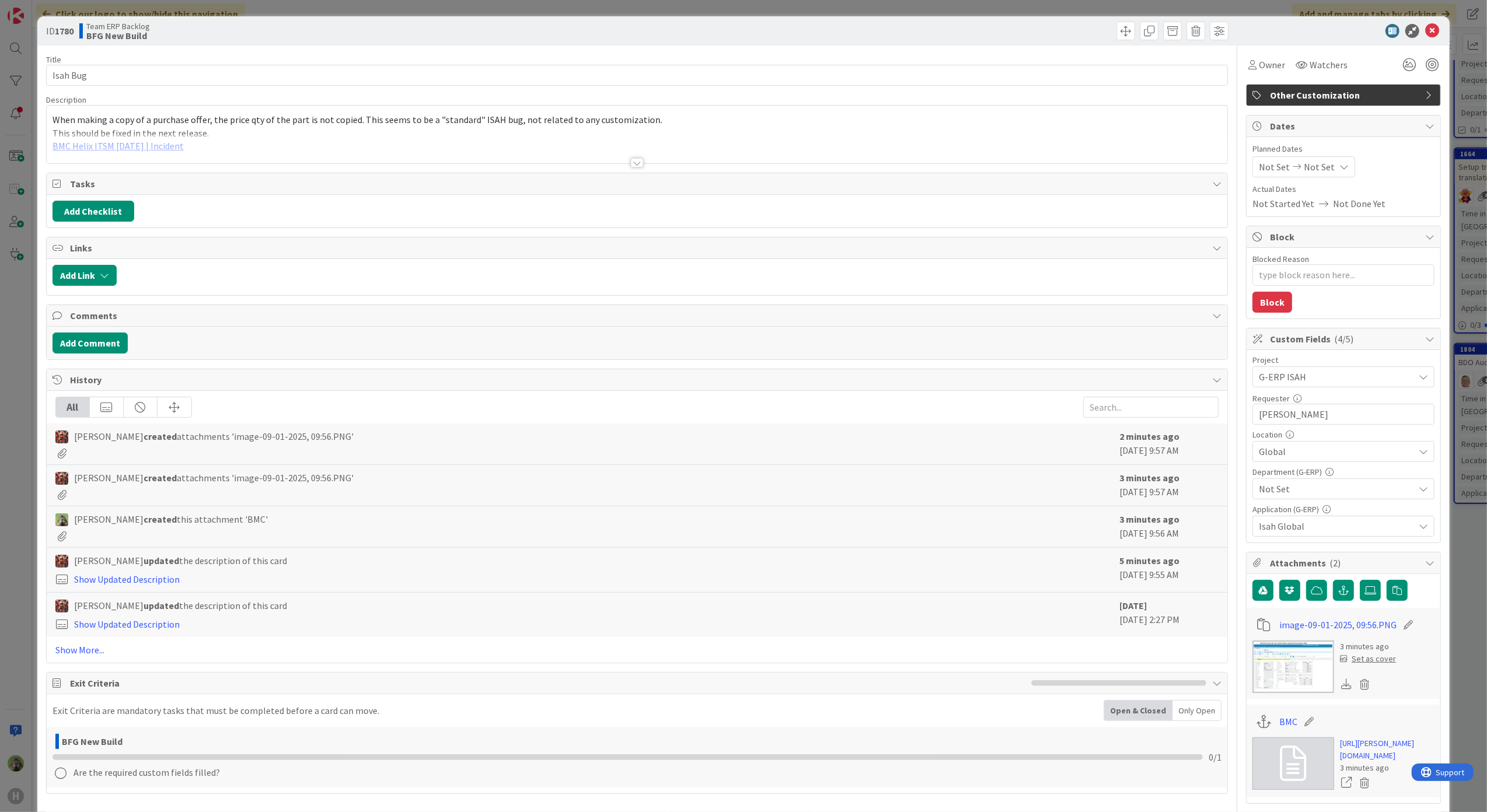
type textarea "x"
click at [145, 67] on input "Isah Bug" at bounding box center [638, 75] width 1183 height 21
type input "Isah Bug -"
type textarea "x"
type input "Isah Bug - Lrce"
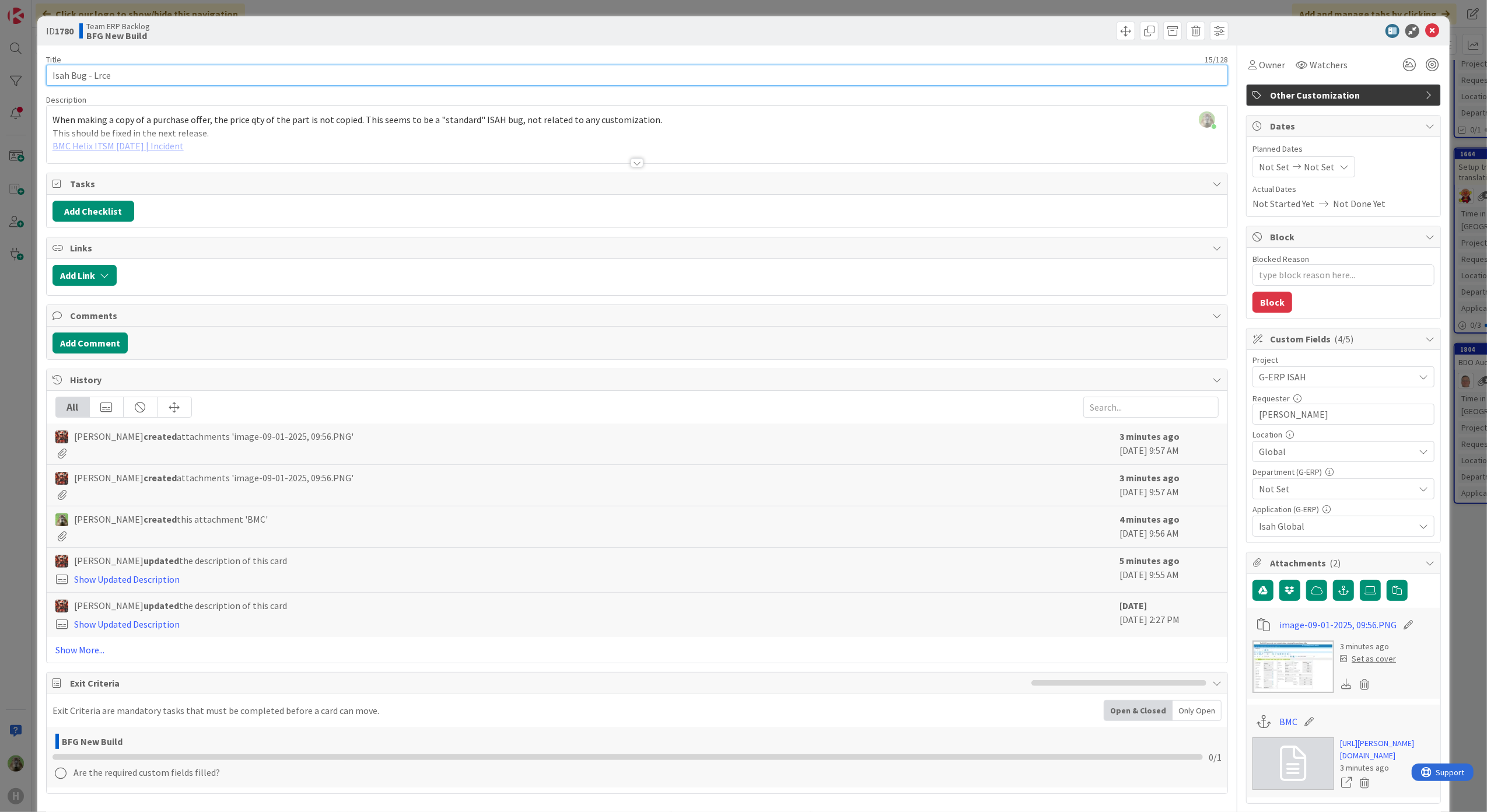
type textarea "x"
type input "Isah Bug - Lrc"
type textarea "x"
type input "Isah Bug - Pric"
type textarea "x"
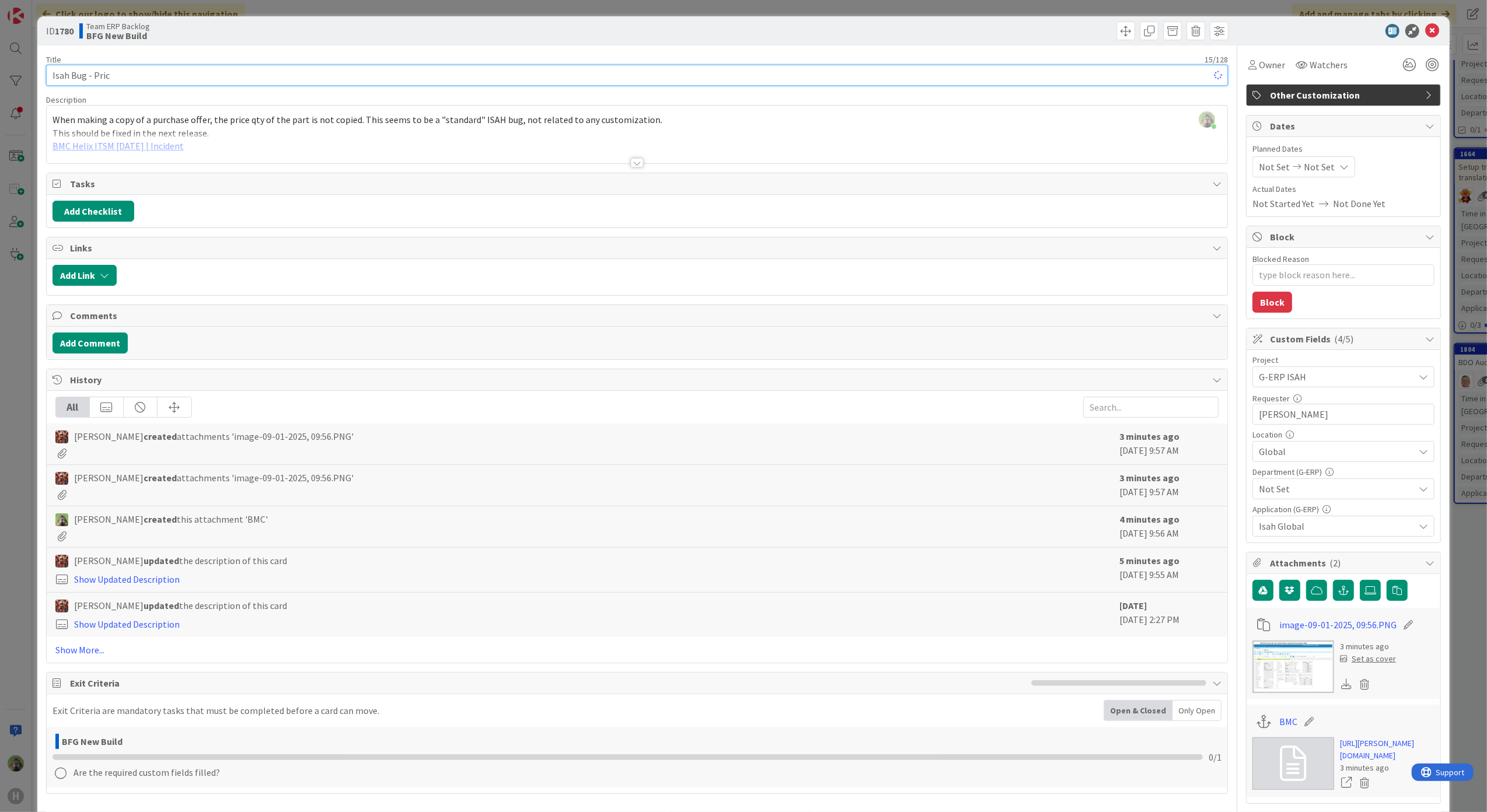
type input "Isah Bug - Price"
type textarea "x"
type input "Isah Bug - Price qt"
type textarea "x"
type input "Isah Bug - Price qty part"
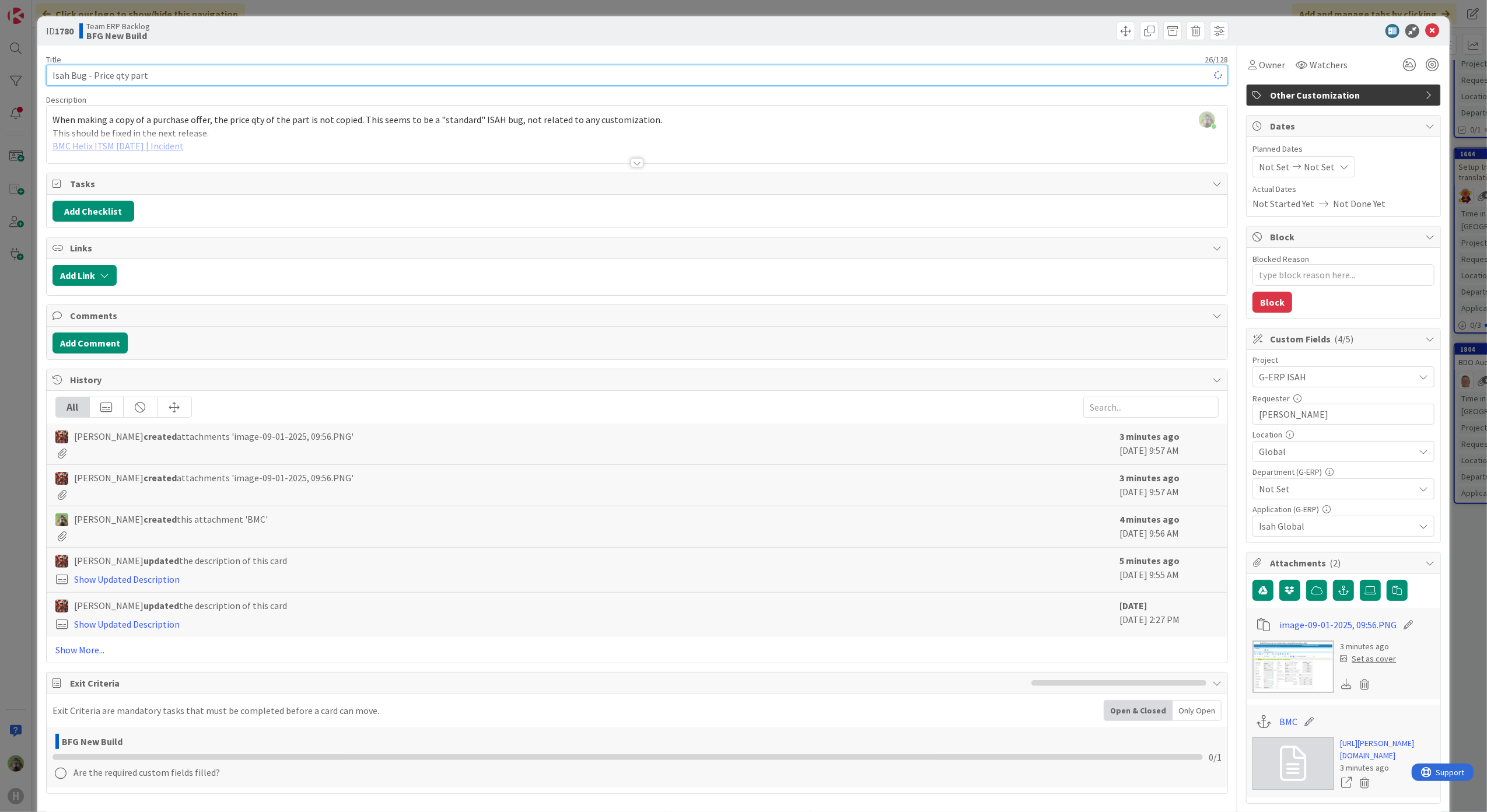
type textarea "x"
type input "Isah Bug - Price qty of the part is not copued"
type textarea "x"
click at [197, 73] on input "Isah Bug - Price qty of the part is not copued" at bounding box center [638, 75] width 1183 height 21
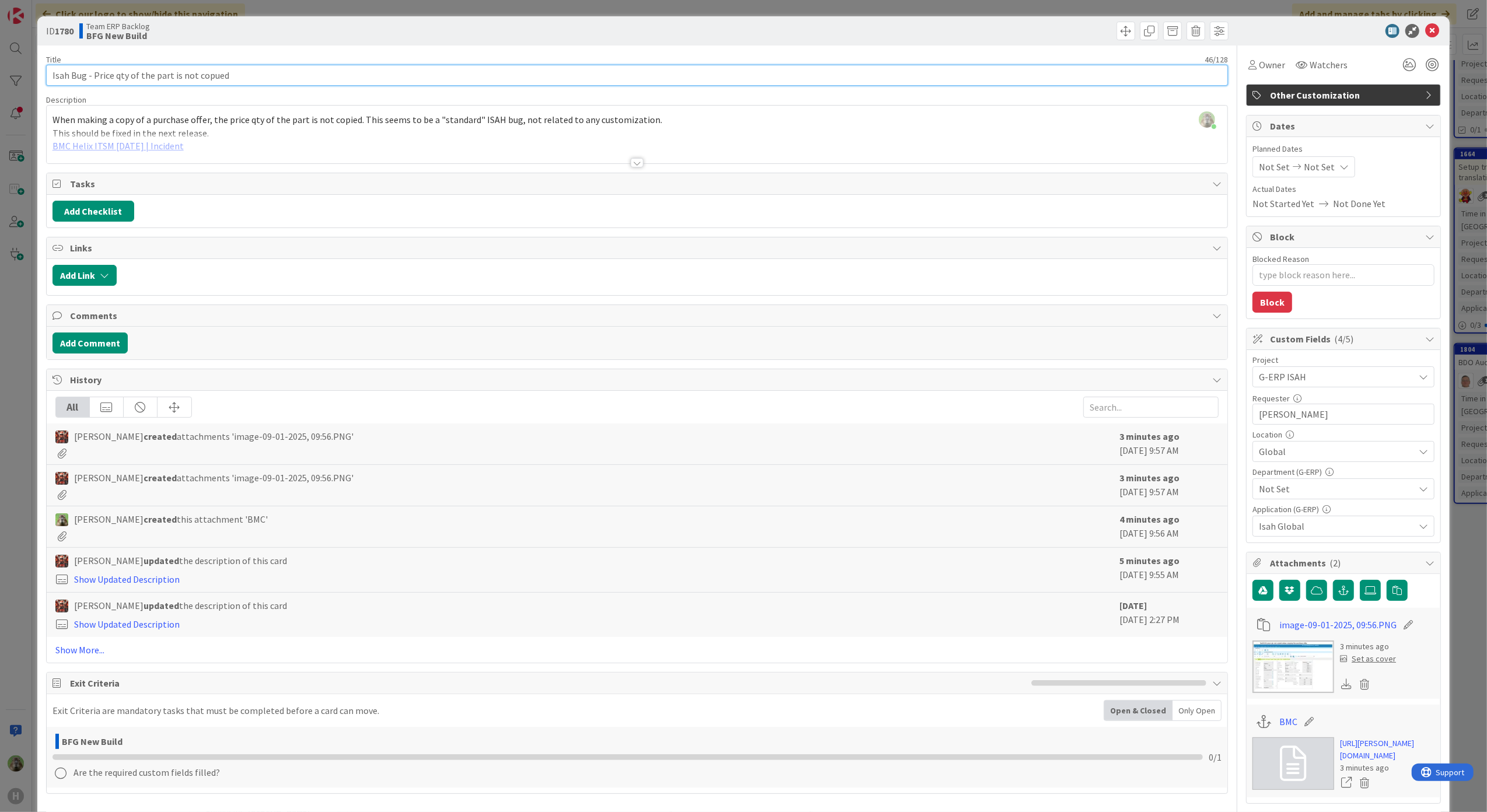
type input "Isah Bug - Price qty of the part is not c"
type textarea "x"
type input "Isah Bug - Price qty of the part is not"
type textarea "x"
type input "Isah Bug - Price qty of the part i"
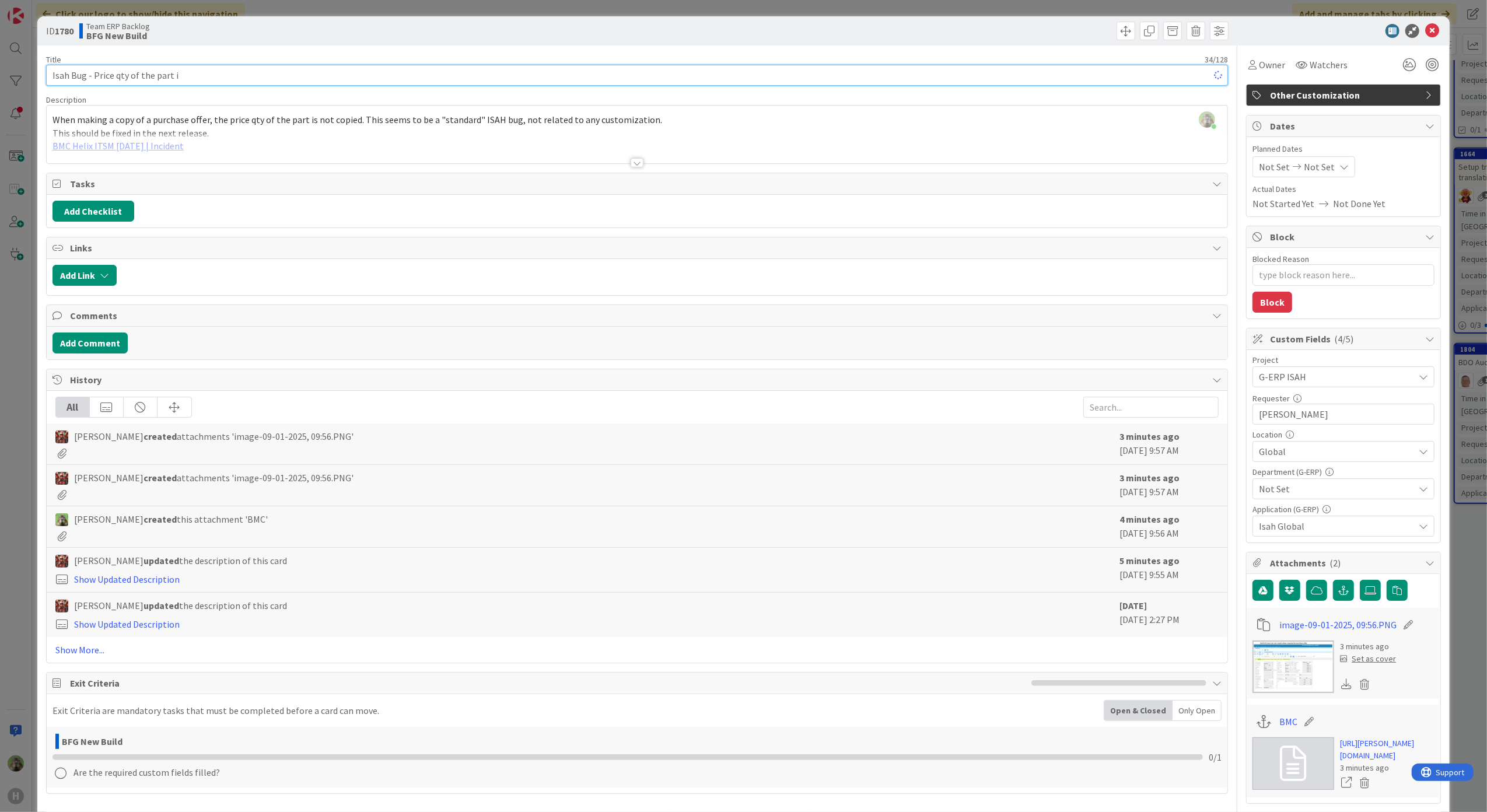
type textarea "x"
type input "Isah Bug - Price qty of the part not copied"
type textarea "x"
type input "Isah Bug - Price qty of the part not copied"
click at [16, 387] on div "ID 1780 Team ERP Backlog BFG New Build Title 43 / 128 Isah Bug - Price qty of t…" at bounding box center [743, 406] width 1487 height 812
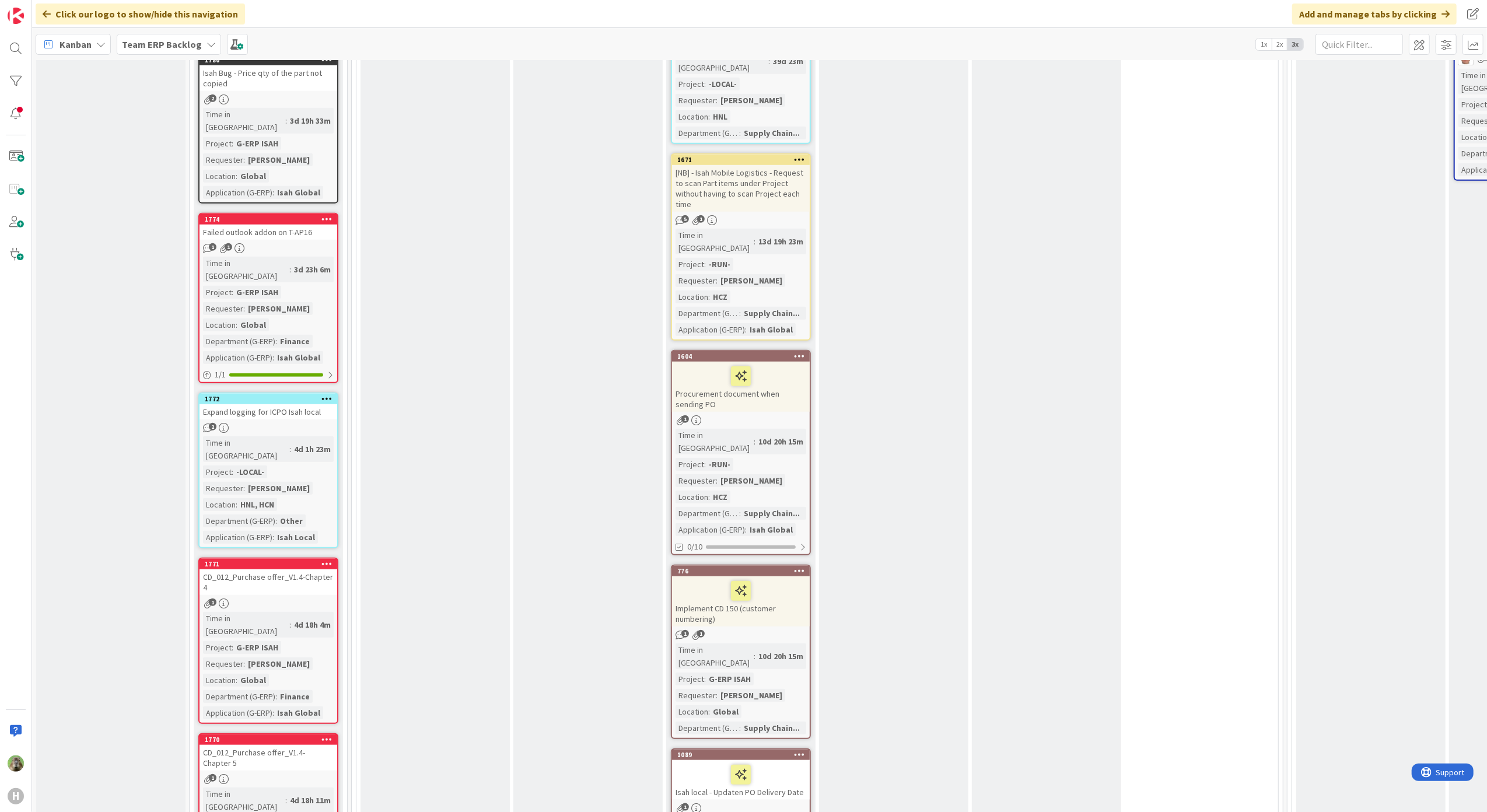
scroll to position [1166, 0]
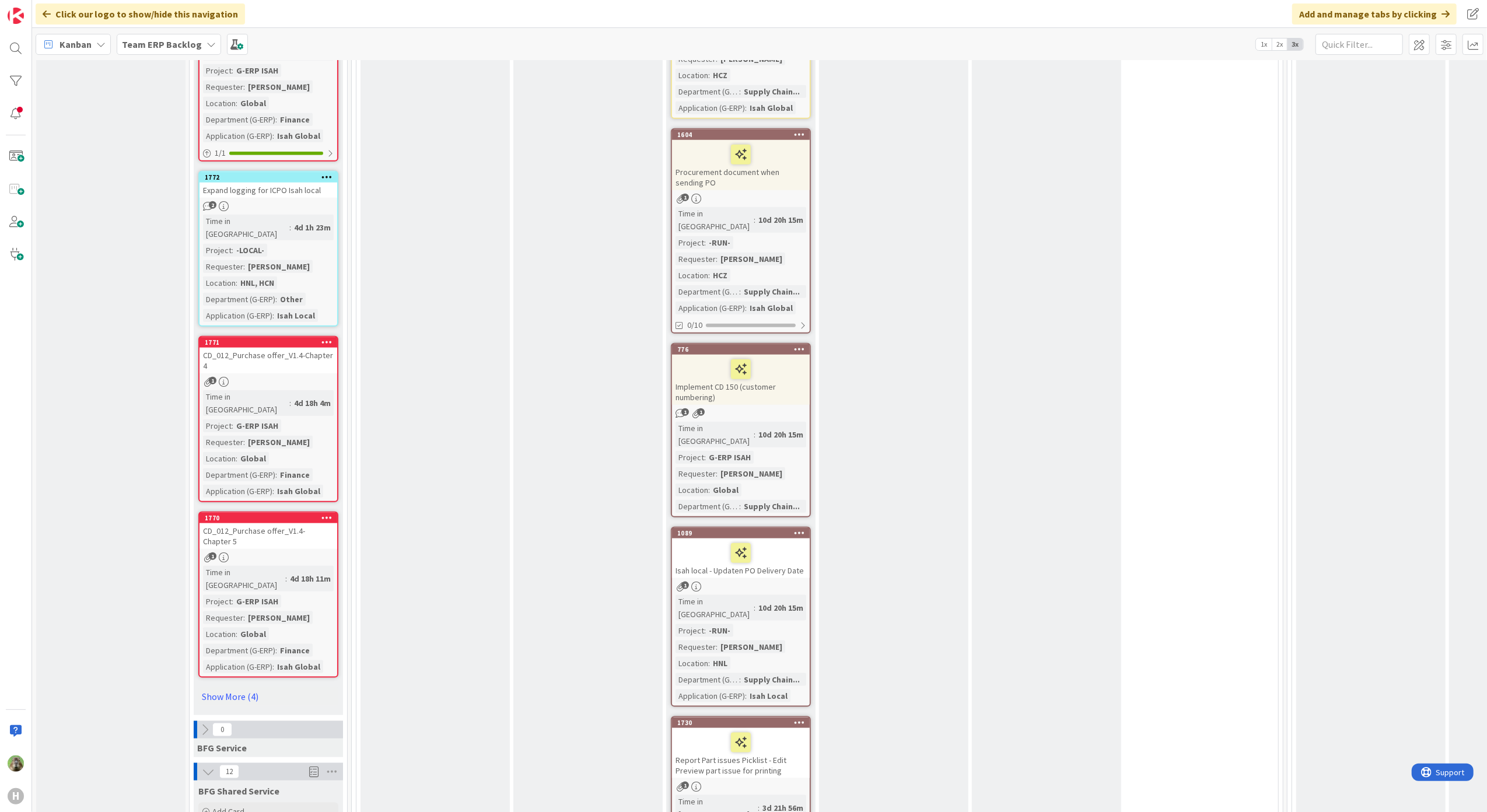
click at [245, 687] on link "Show More (4)" at bounding box center [268, 696] width 140 height 19
click at [293, 523] on div "CD_012_Purchase offer_V1.4- Chapter 5" at bounding box center [268, 535] width 137 height 25
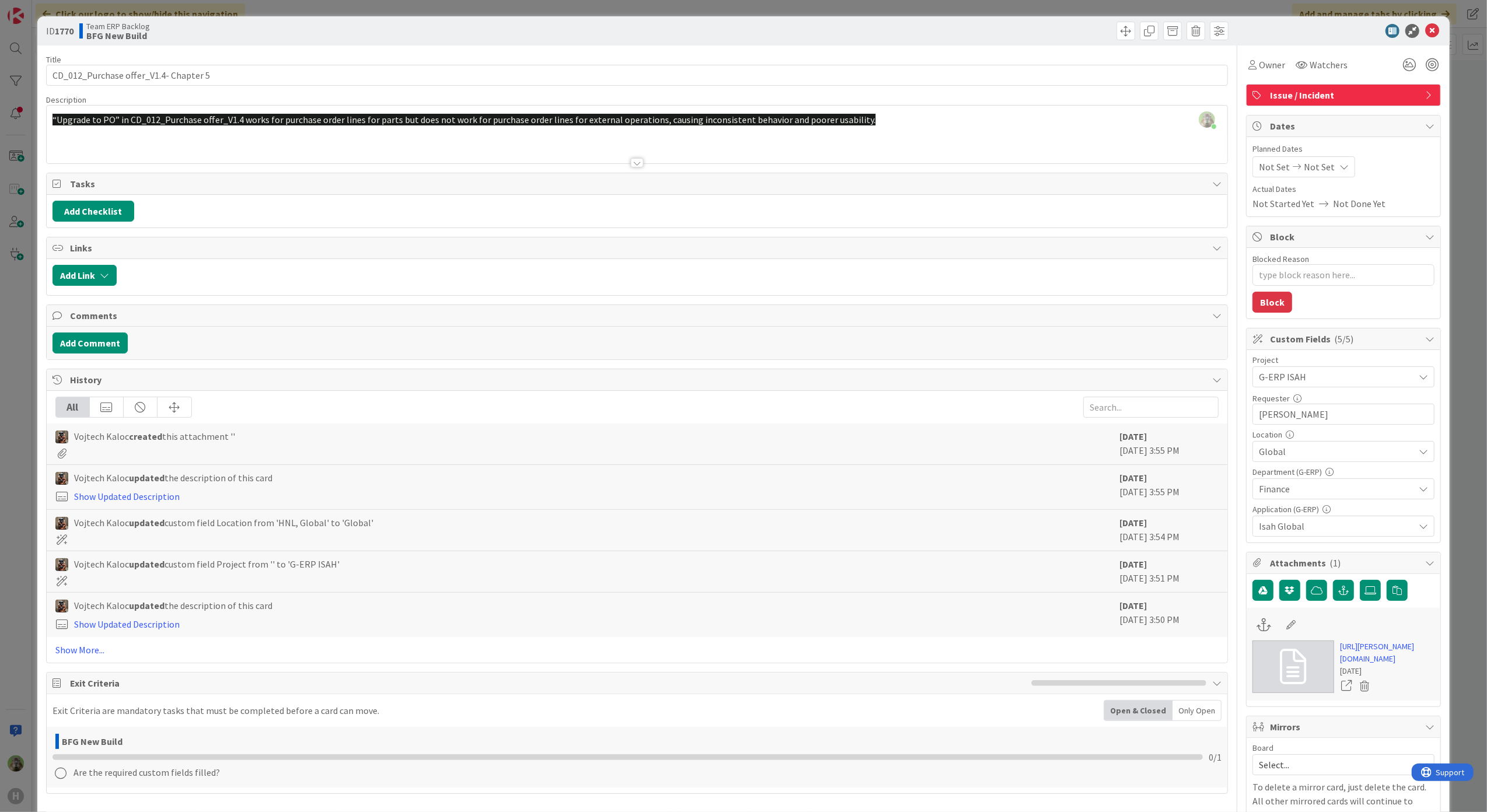
click at [15, 325] on div "ID 1770 Team ERP Backlog BFG New Build Title 37 / 128 CD_012_Purchase offer_V1.…" at bounding box center [743, 406] width 1487 height 812
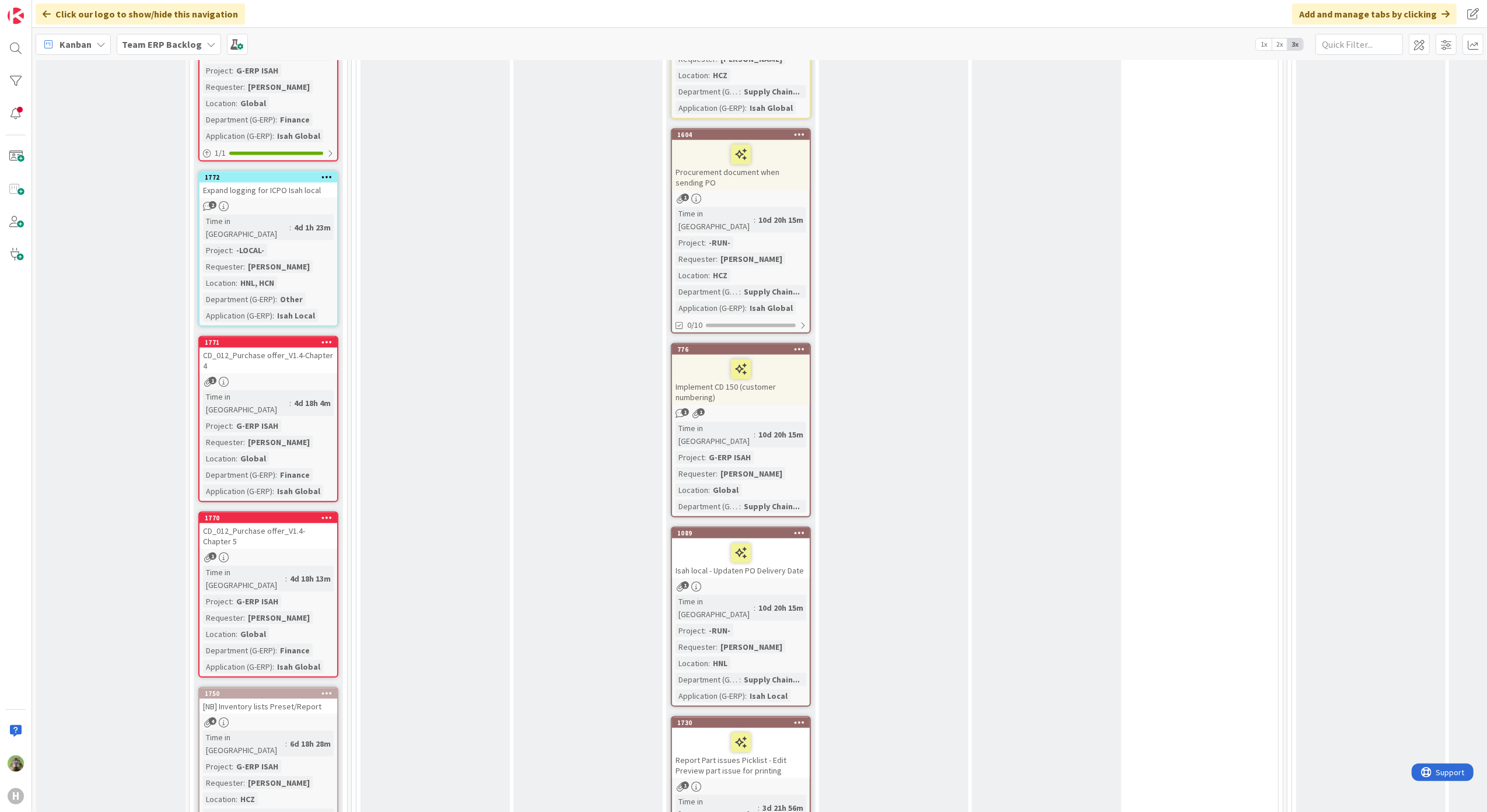
click at [278, 347] on div "CD_012_Purchase offer_V1.4-Chapter 4" at bounding box center [268, 360] width 137 height 25
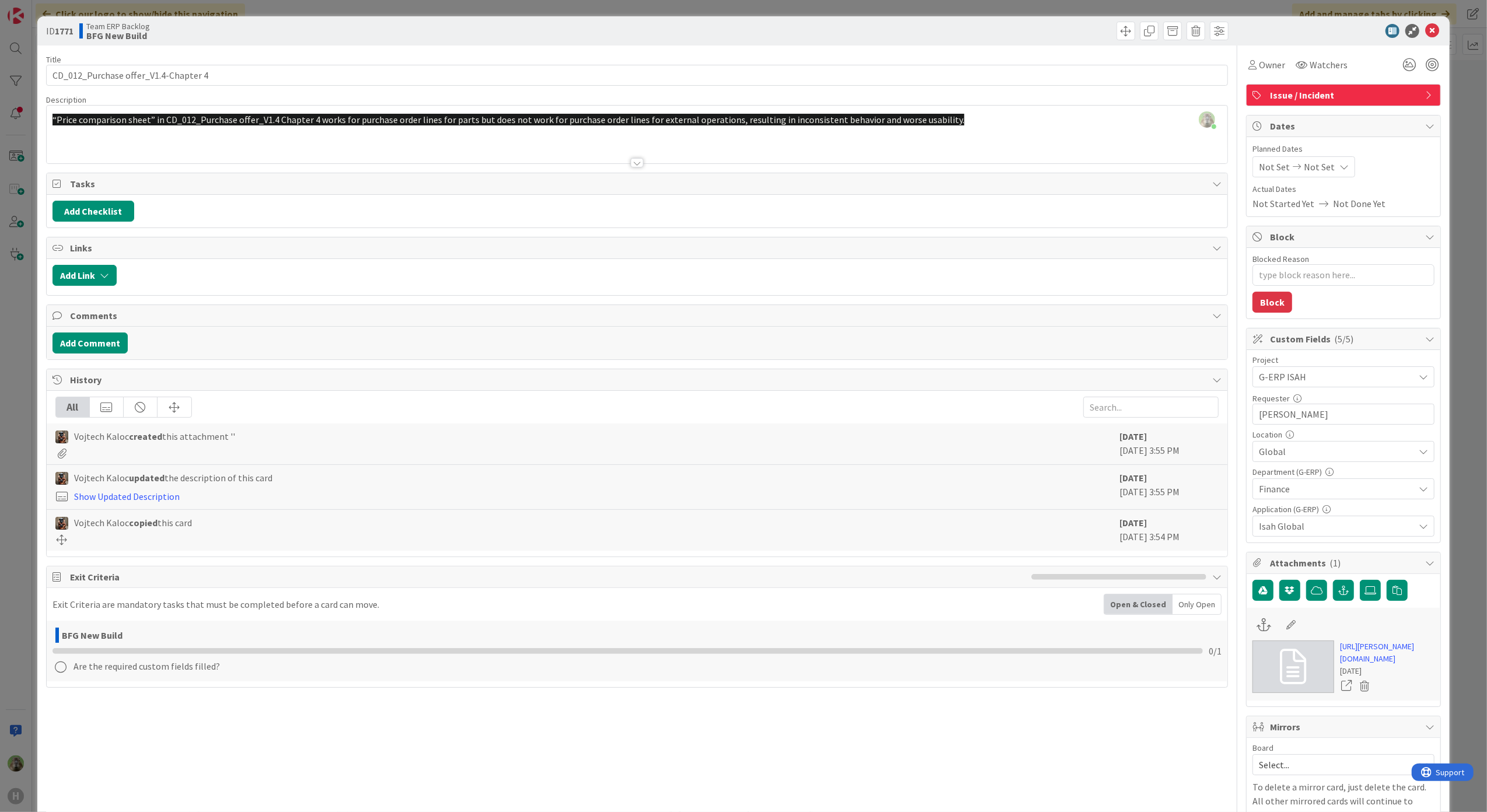
click at [1375, 499] on div "Finance" at bounding box center [1344, 488] width 182 height 21
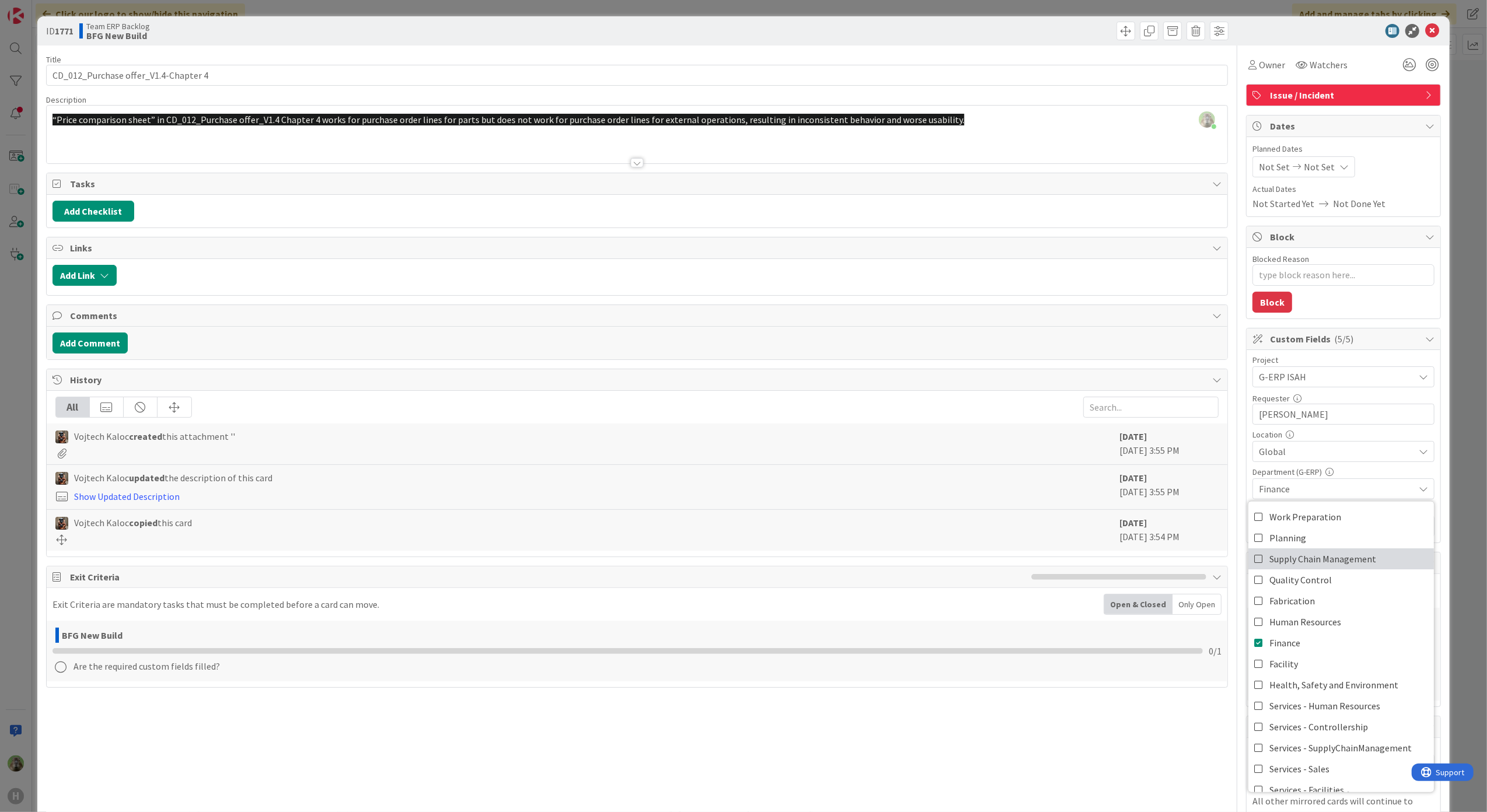
click at [1375, 554] on link "Supply Chain Management" at bounding box center [1341, 558] width 186 height 21
click at [1287, 643] on span "Finance" at bounding box center [1285, 642] width 31 height 18
click at [987, 116] on div "[PERSON_NAME] just joined “Price comparison sheet” in CD_012_Purchase offer_V1.…" at bounding box center [637, 134] width 1182 height 57
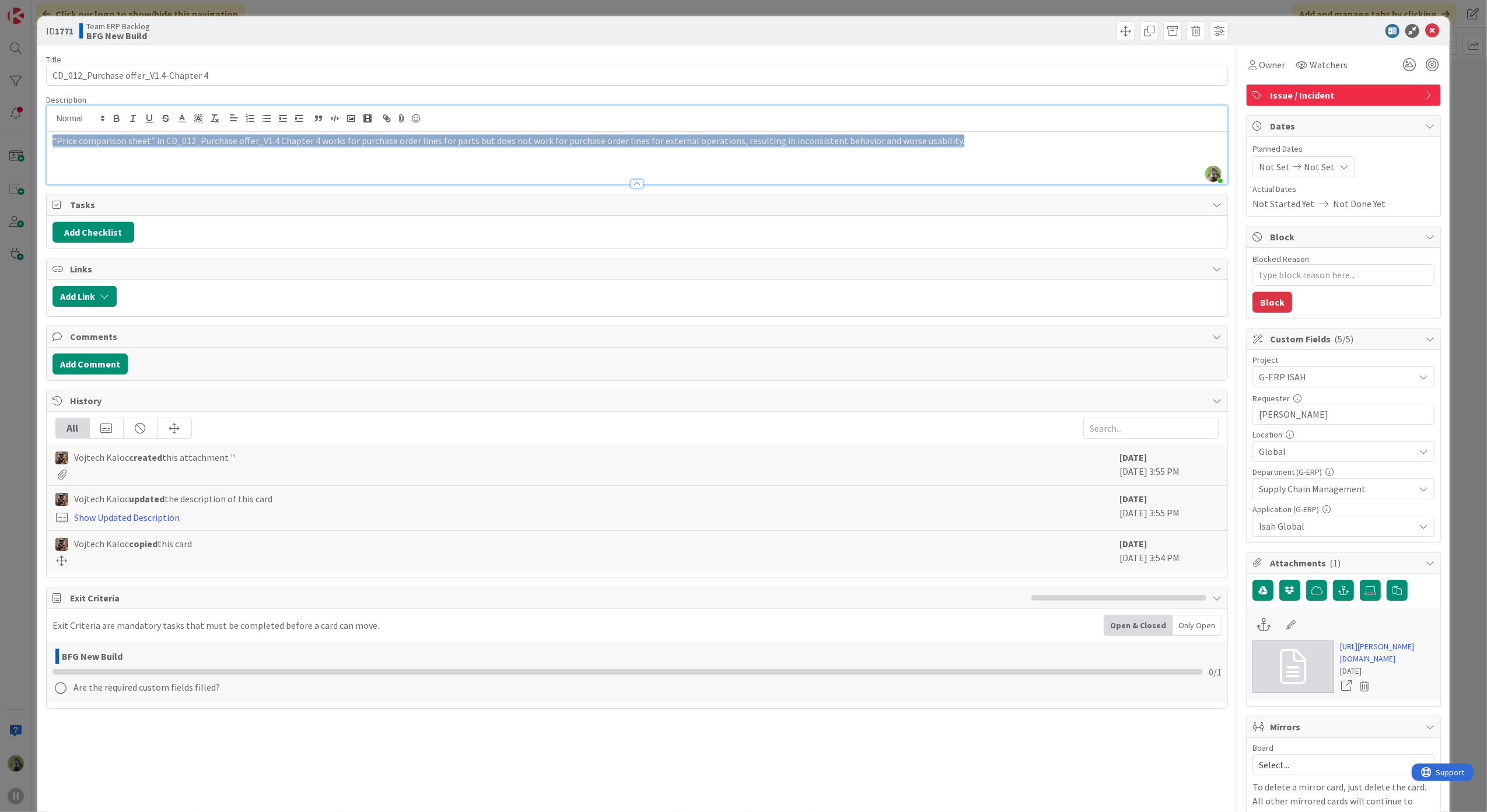
drag, startPoint x: 711, startPoint y: 141, endPoint x: -33, endPoint y: 120, distance: 744.3
click at [0, 120] on html "H Click our logo to show/hide this navigation Add and manage tabs by clicking K…" at bounding box center [743, 406] width 1487 height 812
copy span "“Price comparison sheet” in CD_012_Purchase offer_V1.4 Chapter 4 works for purc…"
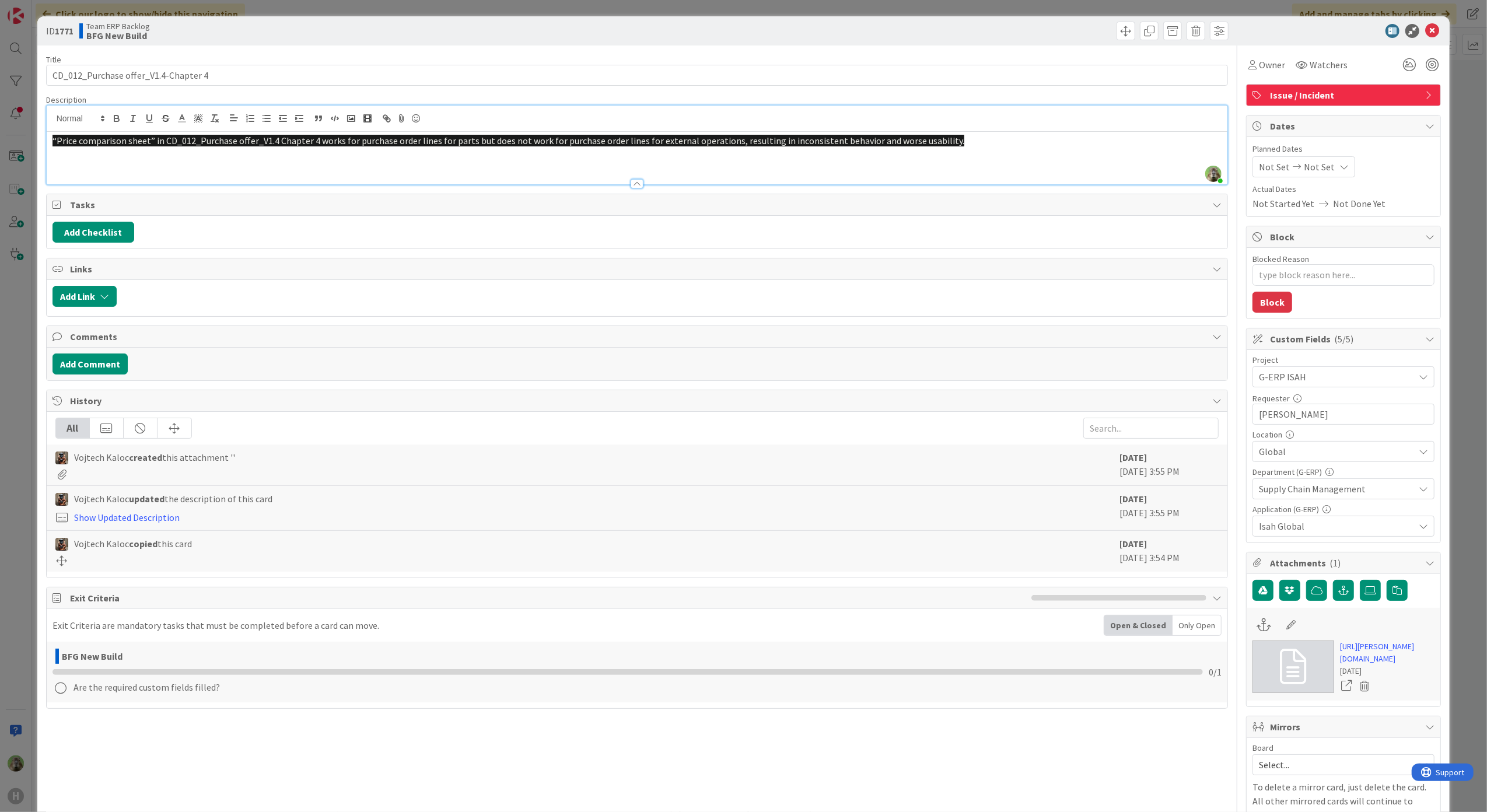
click at [730, 132] on div at bounding box center [637, 118] width 1182 height 26
type textarea "x"
click at [932, 140] on span "“Price comparison sheet” in CD_012_Purchase offer_V1.4 Chapter 4 works for purc…" at bounding box center [508, 141] width 912 height 12
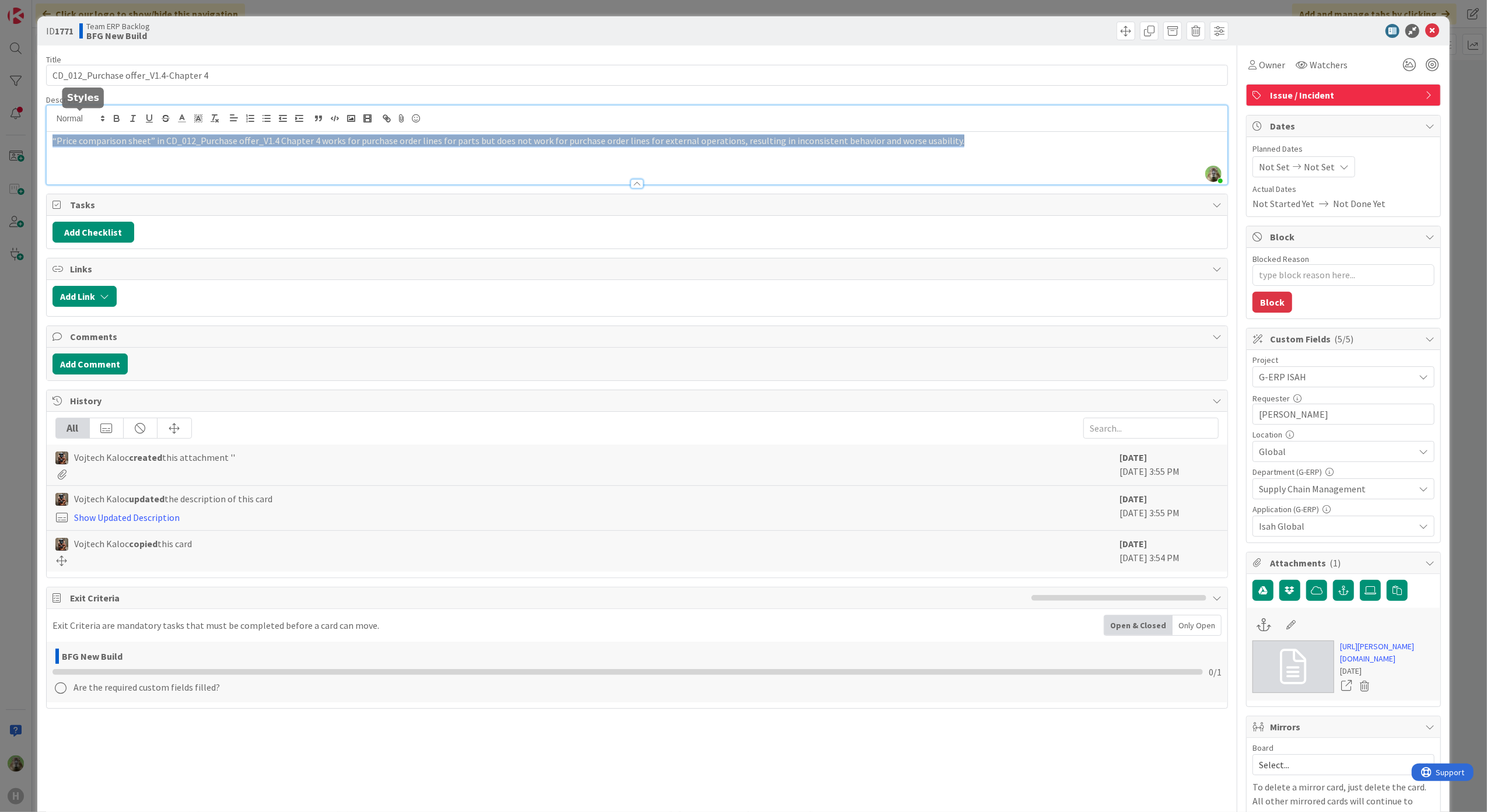
drag, startPoint x: 952, startPoint y: 143, endPoint x: 15, endPoint y: 128, distance: 937.1
click at [25, 125] on div "ID 1771 Team ERP Backlog BFG New Build Title 36 / 128 CD_012_Purchase offer_V1.…" at bounding box center [743, 406] width 1487 height 812
click at [743, 169] on div "“Price comparison sheet” in CD_012_Purchase offer_V1.4 Chapter 4 works for purc…" at bounding box center [637, 158] width 1182 height 52
click at [202, 120] on icon at bounding box center [202, 120] width 1 height 1
click at [256, 188] on span at bounding box center [234, 157] width 89 height 63
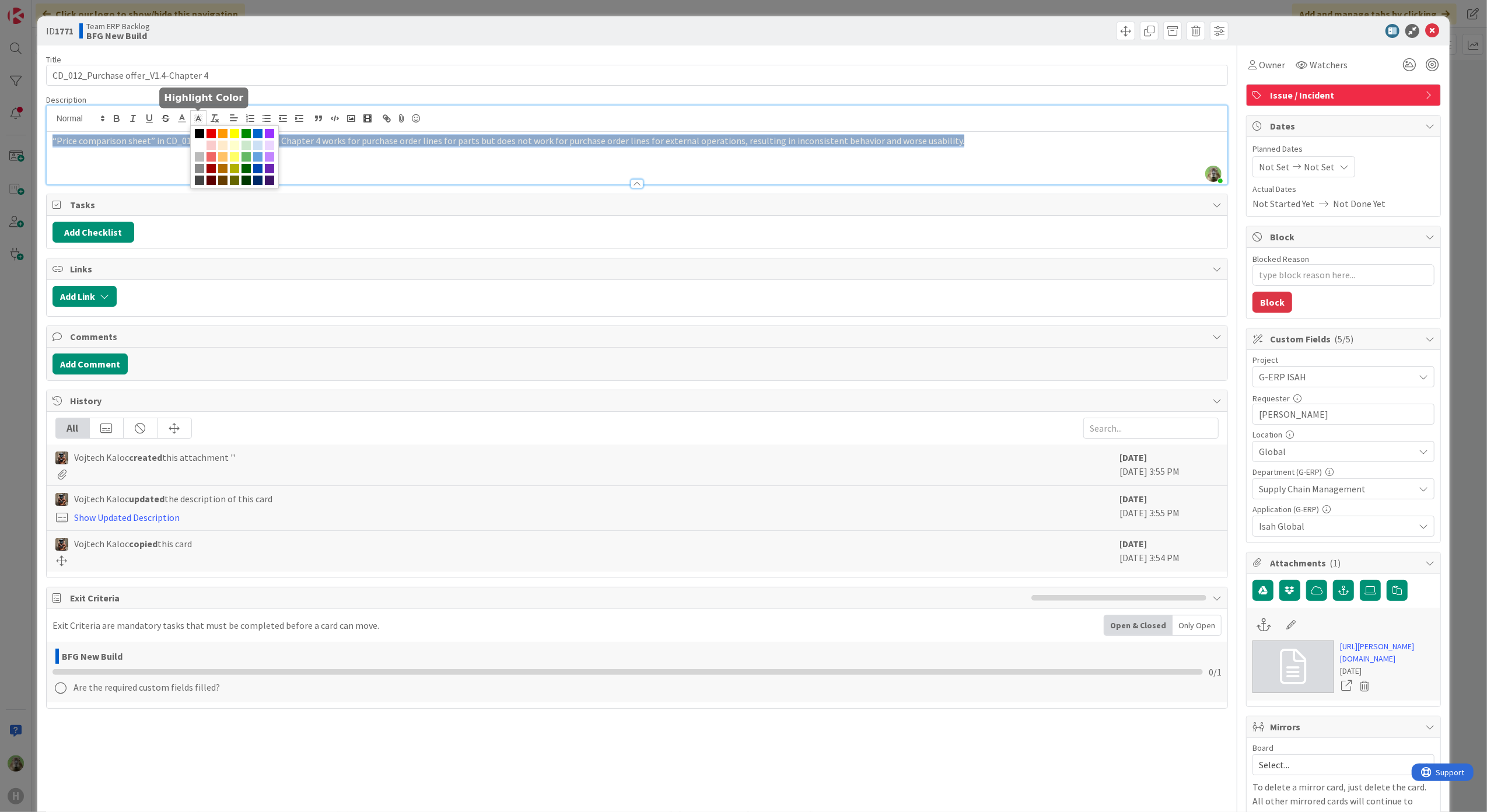
click at [253, 188] on span at bounding box center [234, 157] width 89 height 63
click at [228, 168] on span at bounding box center [223, 168] width 9 height 9
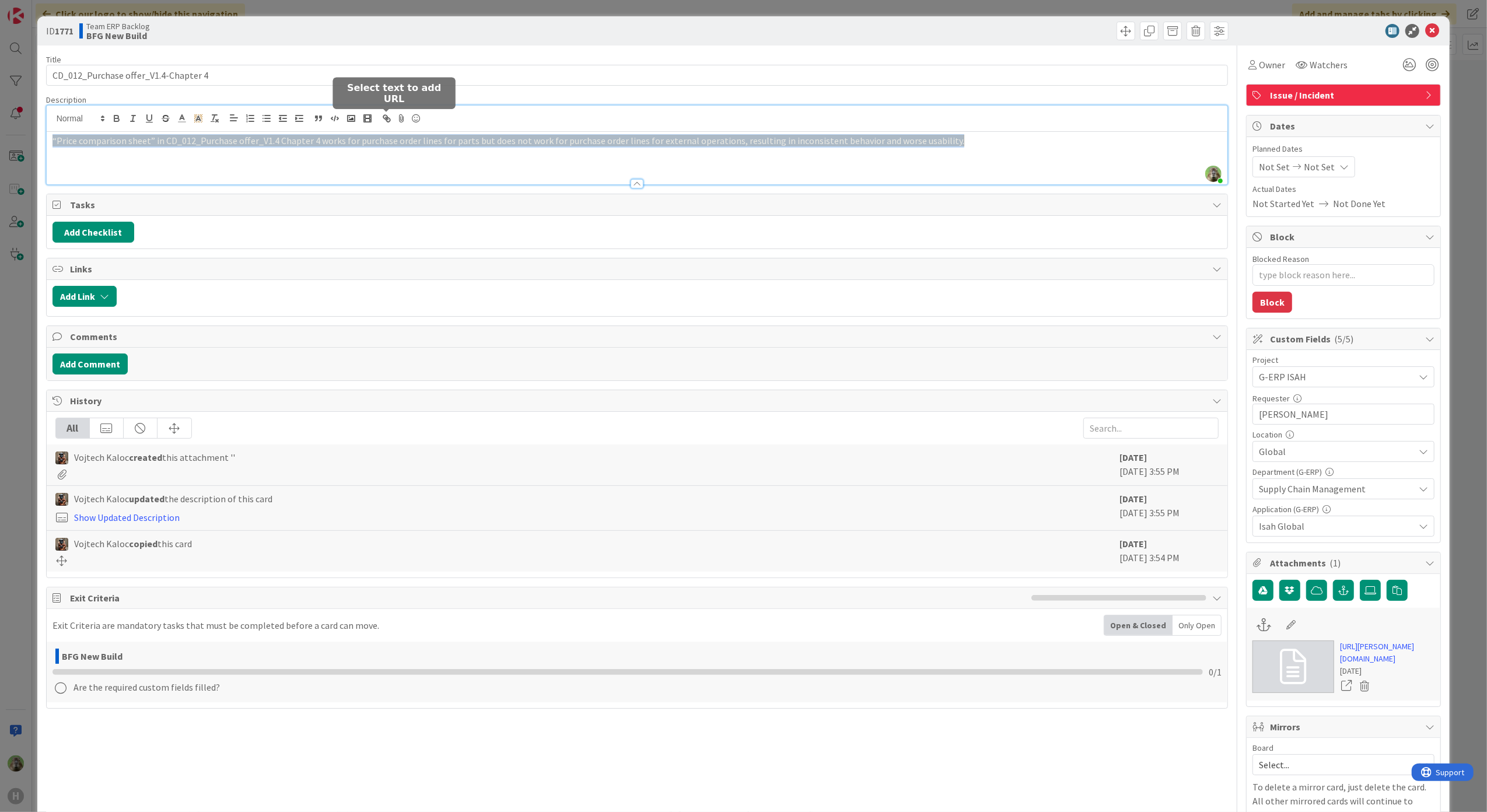
click at [384, 121] on icon "button" at bounding box center [386, 118] width 10 height 10
type input "“Price comparison sheet” in CD_012_Purchase offer_V1.4 Chapter 4 works for purc…"
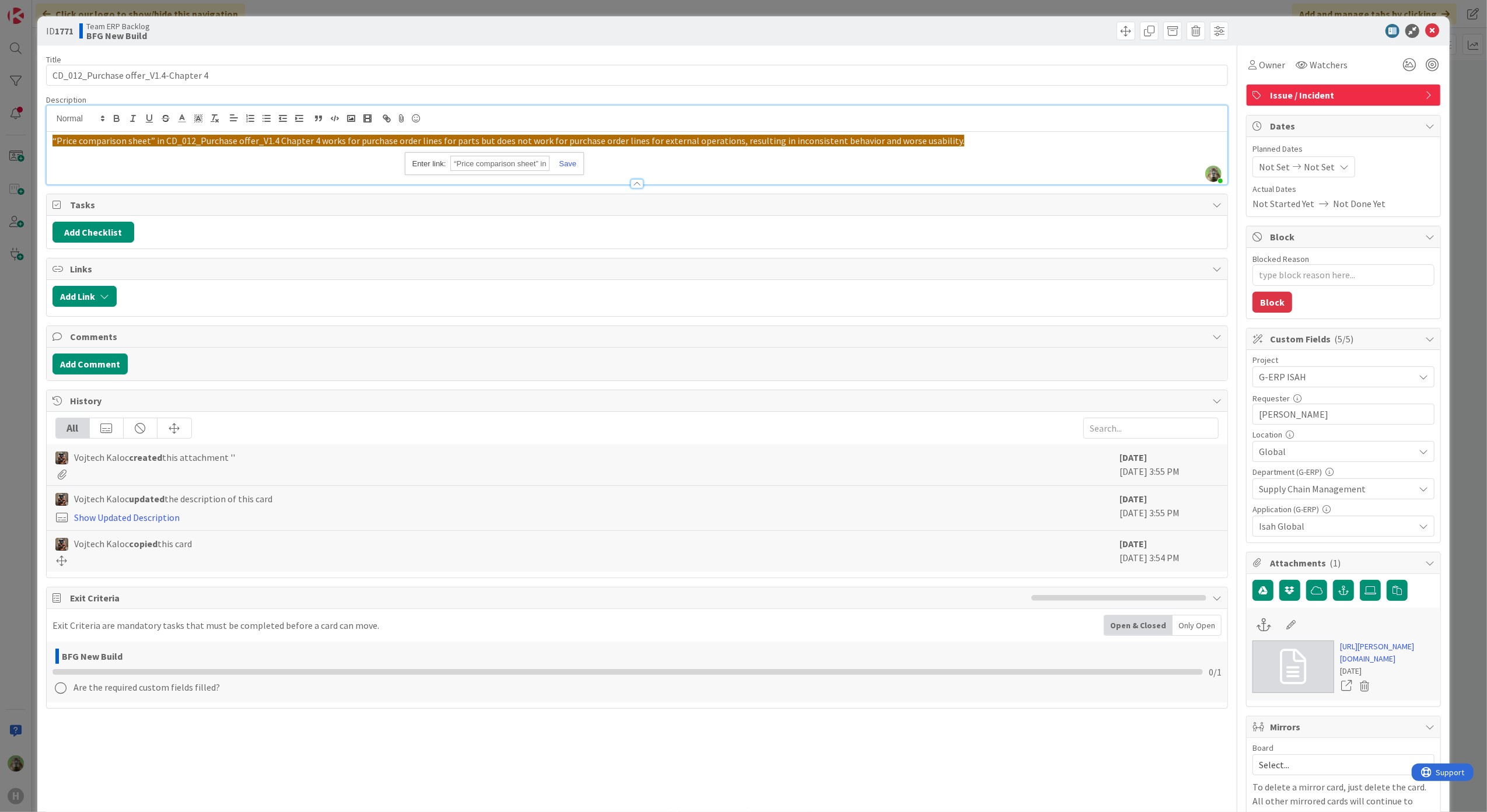
click at [418, 158] on div "“Price comparison sheet” in CD_012_Purchase offer_V1.4 Chapter 4 works for purc…" at bounding box center [494, 164] width 179 height 23
click at [444, 148] on p "“Price comparison sheet” in CD_012_Purchase offer_V1.4 Chapter 4 works for purc…" at bounding box center [637, 141] width 1170 height 13
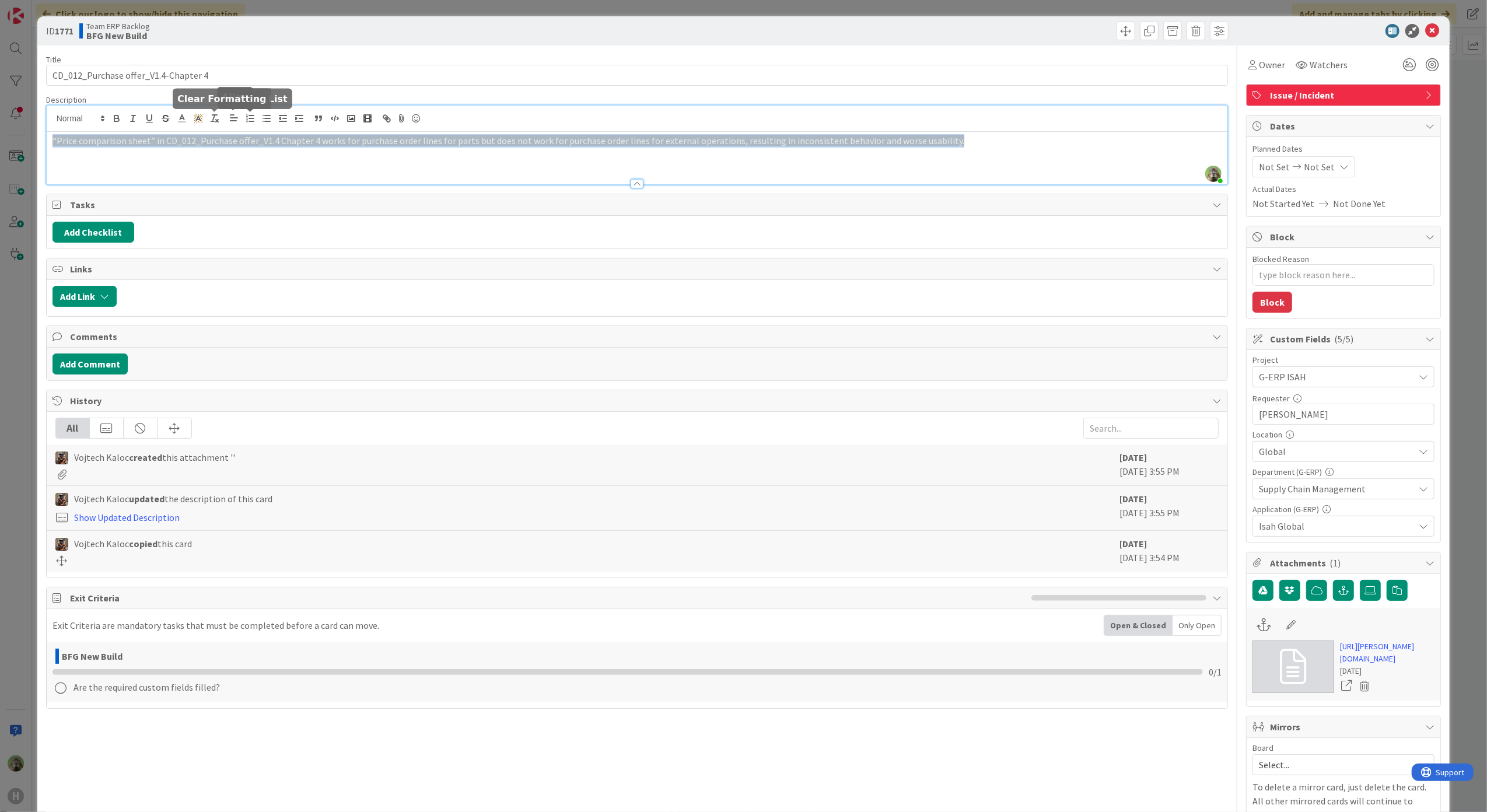
click at [202, 118] on icon at bounding box center [198, 118] width 10 height 10
click at [204, 143] on span at bounding box center [199, 145] width 9 height 9
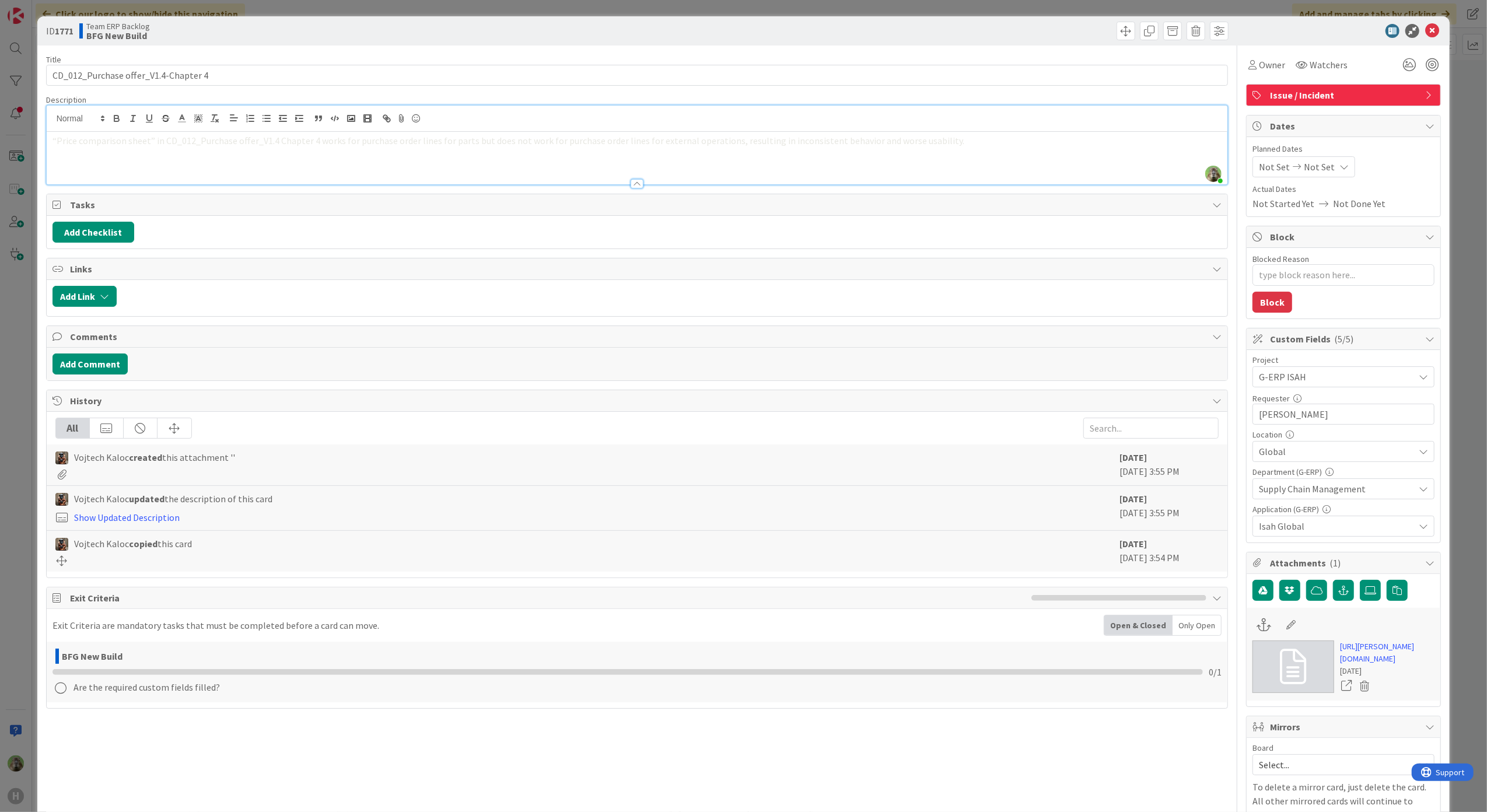
click at [684, 191] on div "Title 36 / 128 CD_012_Purchase offer_V1.4-Chapter 4 Description [PERSON_NAME] j…" at bounding box center [638, 551] width 1183 height 1013
click at [681, 159] on div "“Price comparison sheet” in CD_012_Purchase offer_V1.4 Chapter 4 works for purc…" at bounding box center [637, 158] width 1182 height 52
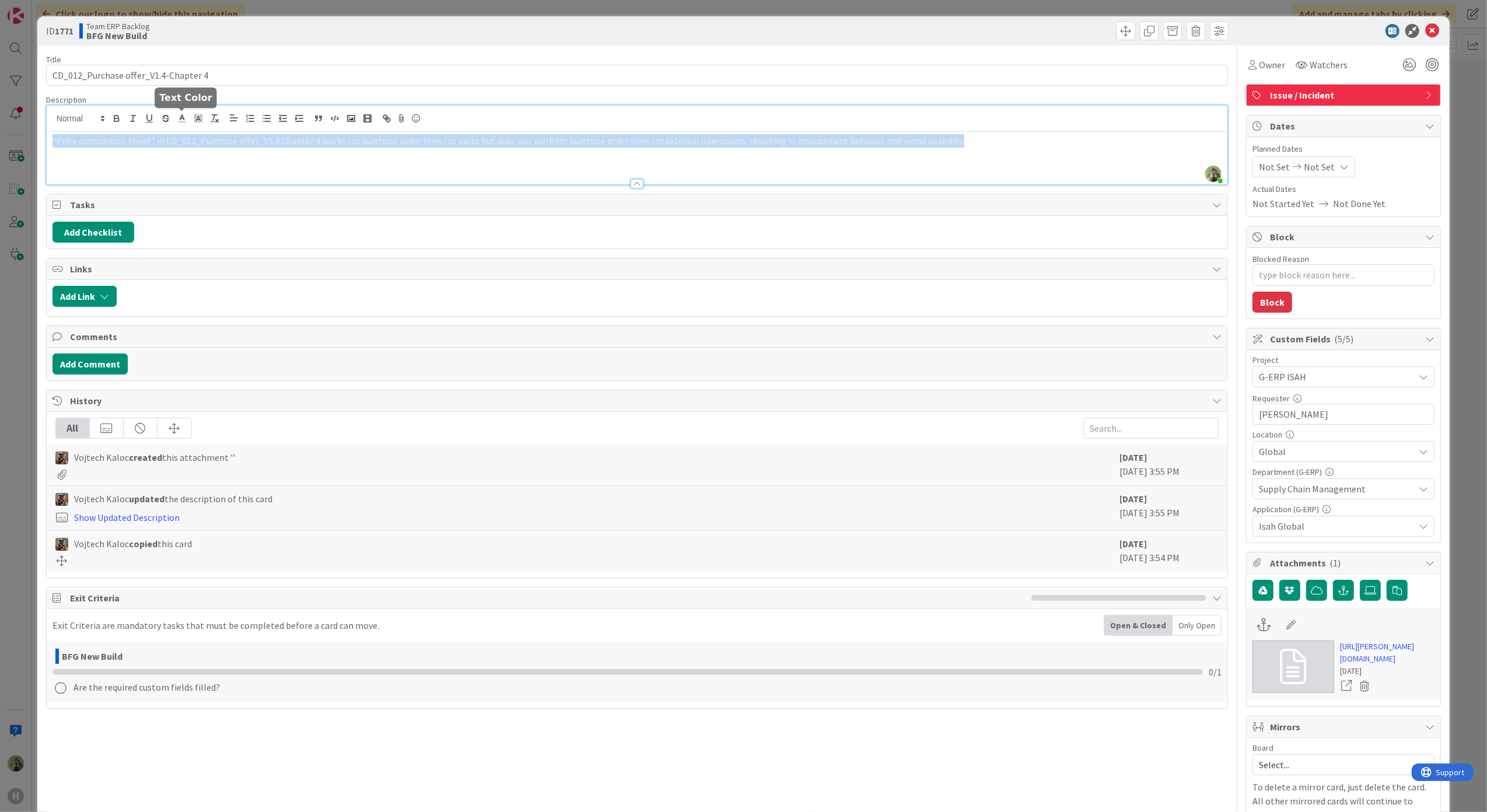
click at [182, 124] on span at bounding box center [181, 118] width 16 height 16
click at [180, 133] on span at bounding box center [183, 133] width 9 height 9
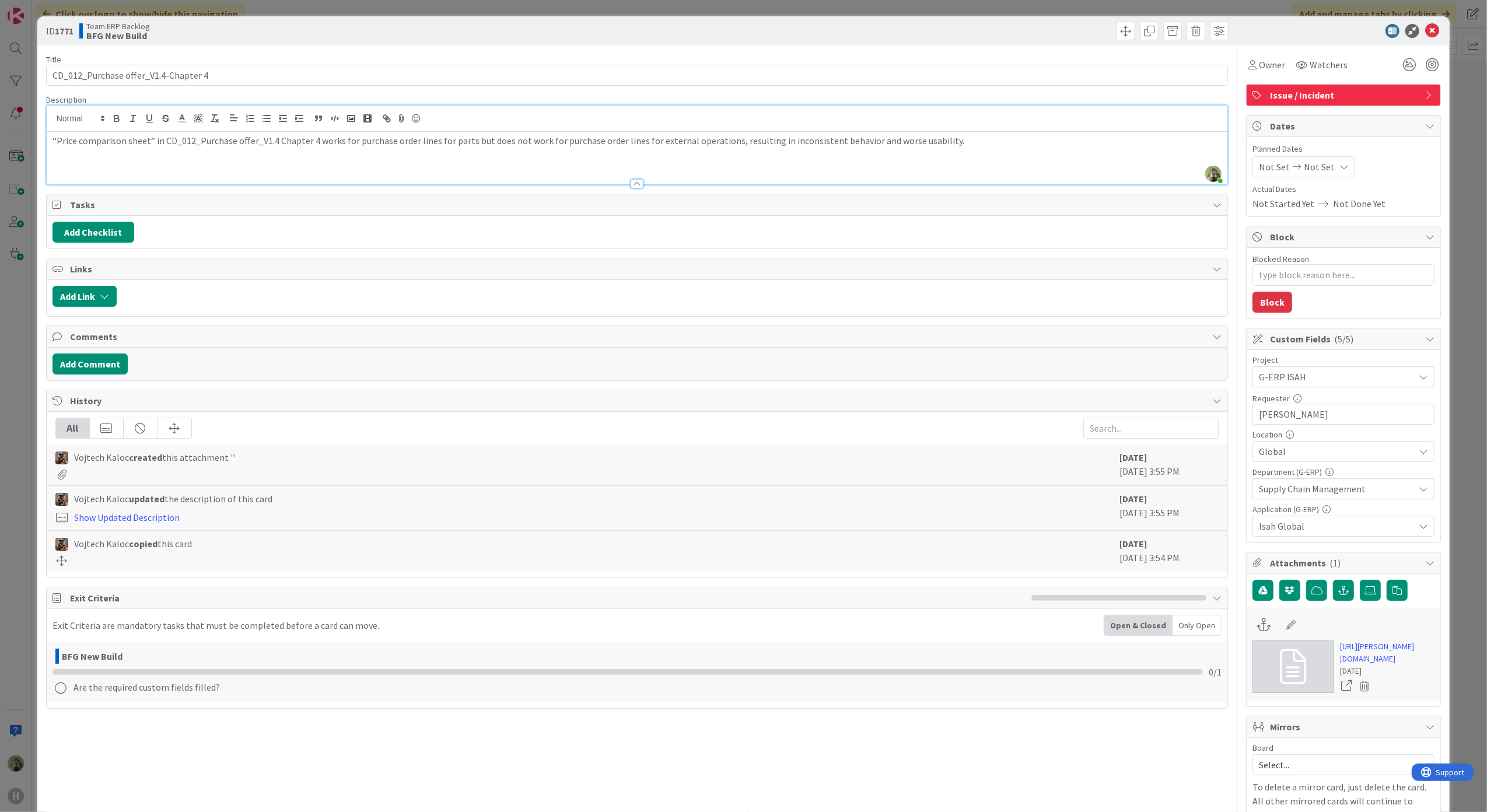
click at [353, 164] on div "“Price comparison sheet” in CD_012_Purchase offer_V1.4 Chapter 4 works for purc…" at bounding box center [637, 158] width 1182 height 52
click at [1381, 665] on link "[URL][PERSON_NAME][DOMAIN_NAME]" at bounding box center [1387, 653] width 94 height 24
click at [1014, 159] on div "“Price comparison sheet” in CD_012_Purchase offer_V1.4 Chapter 4 works for purc…" at bounding box center [637, 158] width 1182 height 52
type textarea "x"
click at [380, 164] on p at bounding box center [637, 167] width 1170 height 13
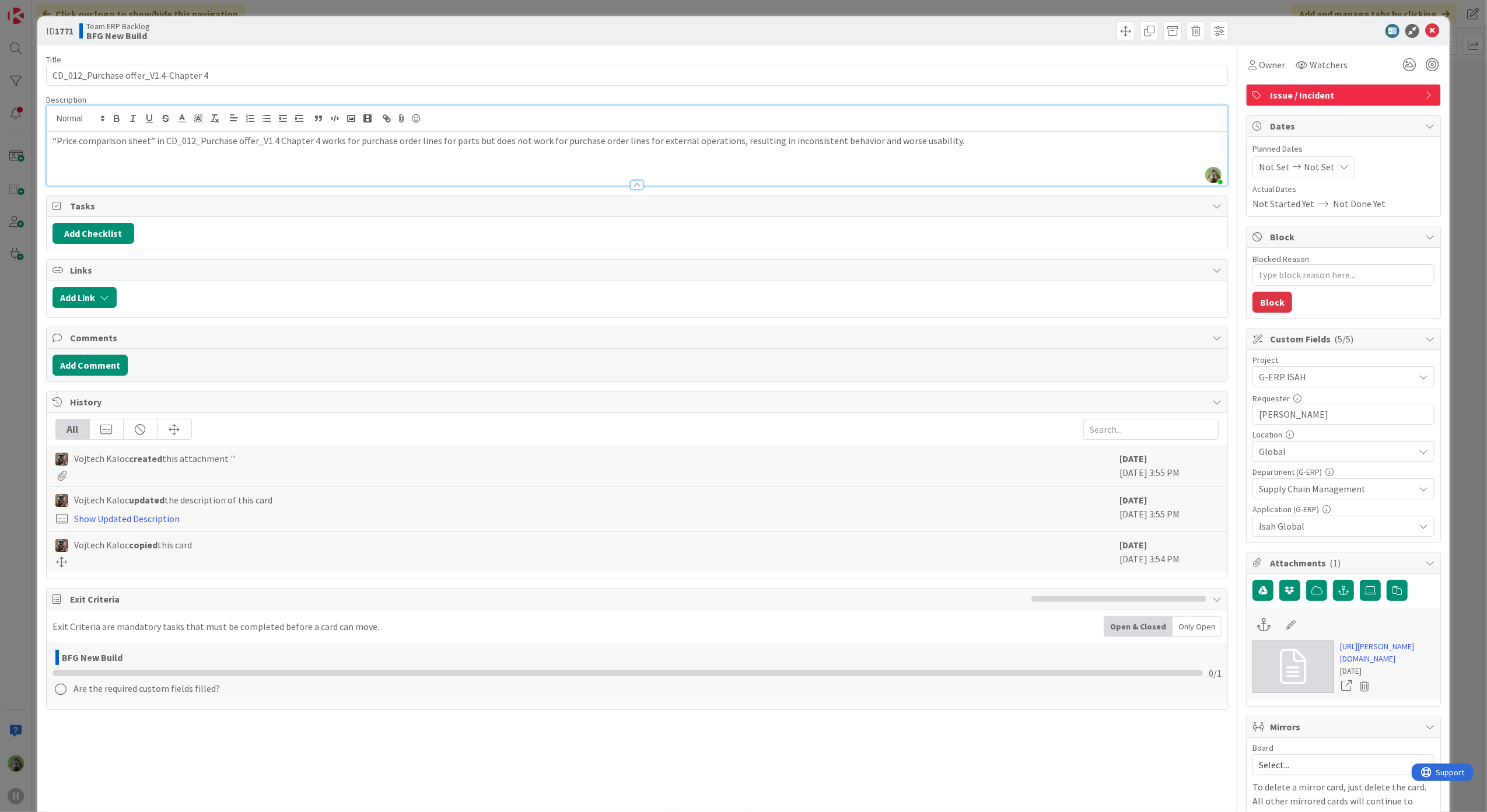
click at [49, 141] on div "“Price comparison sheet” in CD_012_Purchase offer_V1.4 Chapter 4 works for purc…" at bounding box center [637, 159] width 1182 height 54
click at [251, 166] on p at bounding box center [637, 167] width 1170 height 13
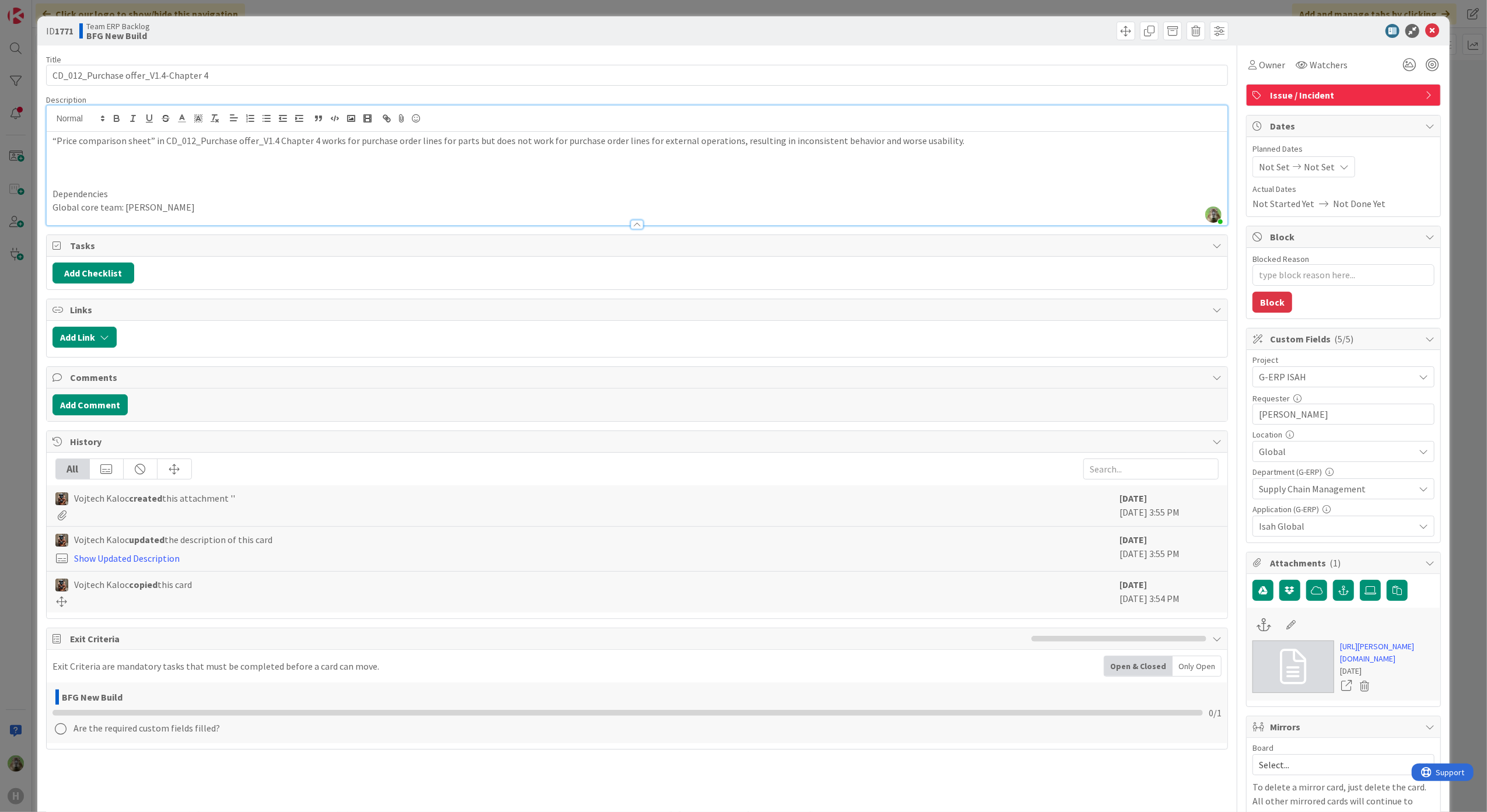
click at [344, 207] on p "Global core team: [PERSON_NAME]" at bounding box center [637, 207] width 1170 height 13
click at [186, 152] on p at bounding box center [637, 154] width 1170 height 13
drag, startPoint x: 315, startPoint y: 143, endPoint x: 377, endPoint y: 127, distance: 64.0
click at [315, 143] on p "“Price comparison sheet” in CD_012_Purchase offer_V1.4 Chapter 4 works for purc…" at bounding box center [637, 141] width 1170 height 13
click at [433, 145] on p "“Price comparison sheet” in CD_012_Purchase offer_V1.4 Chapter 4 Process: Regis…" at bounding box center [637, 141] width 1170 height 13
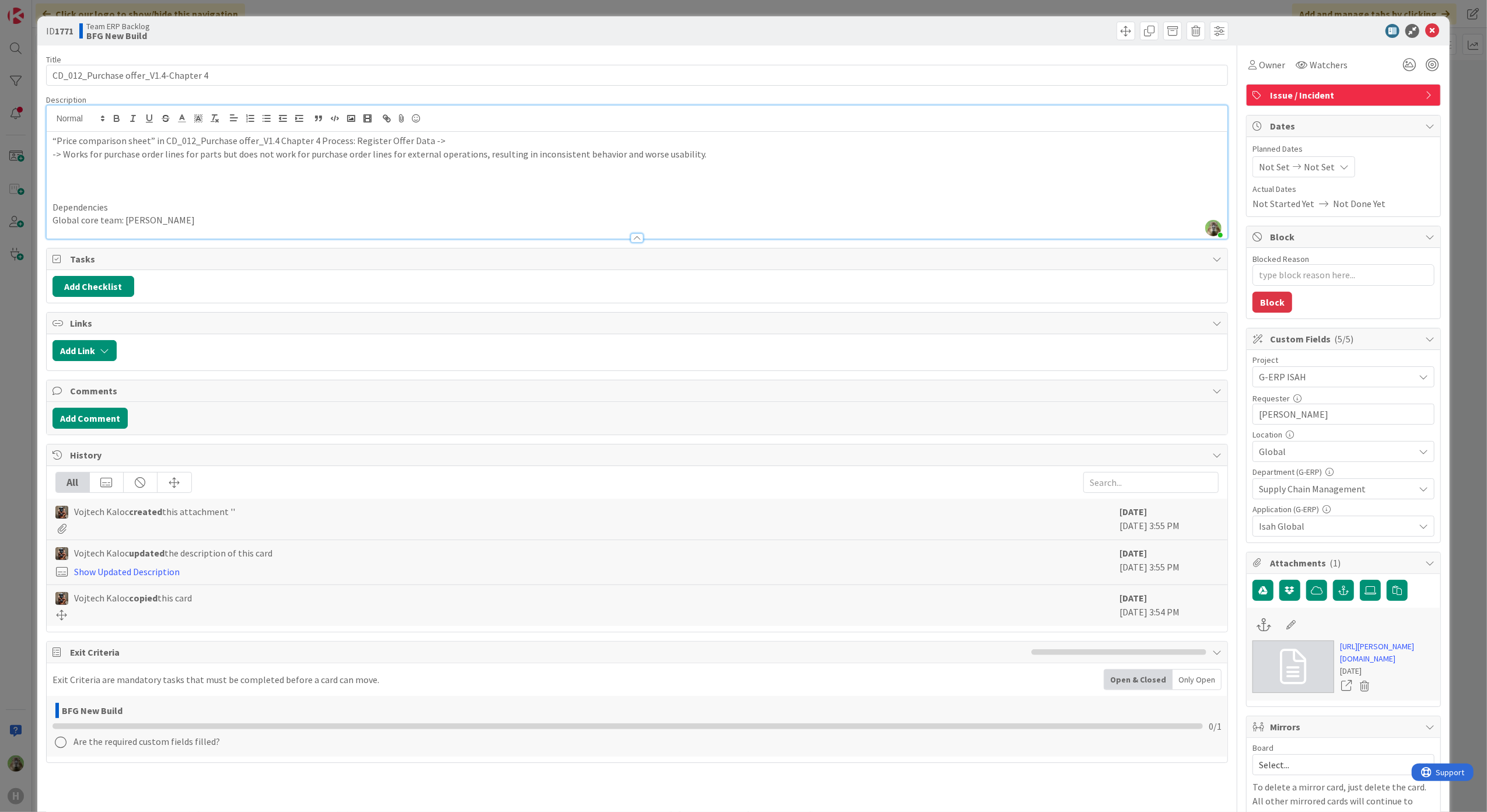
click at [433, 145] on p "“Price comparison sheet” in CD_012_Purchase offer_V1.4 Chapter 4 Process: Regis…" at bounding box center [637, 141] width 1170 height 13
click at [215, 156] on p "-> Works for purchase order lines for parts but does not work for purchase orde…" at bounding box center [637, 154] width 1170 height 13
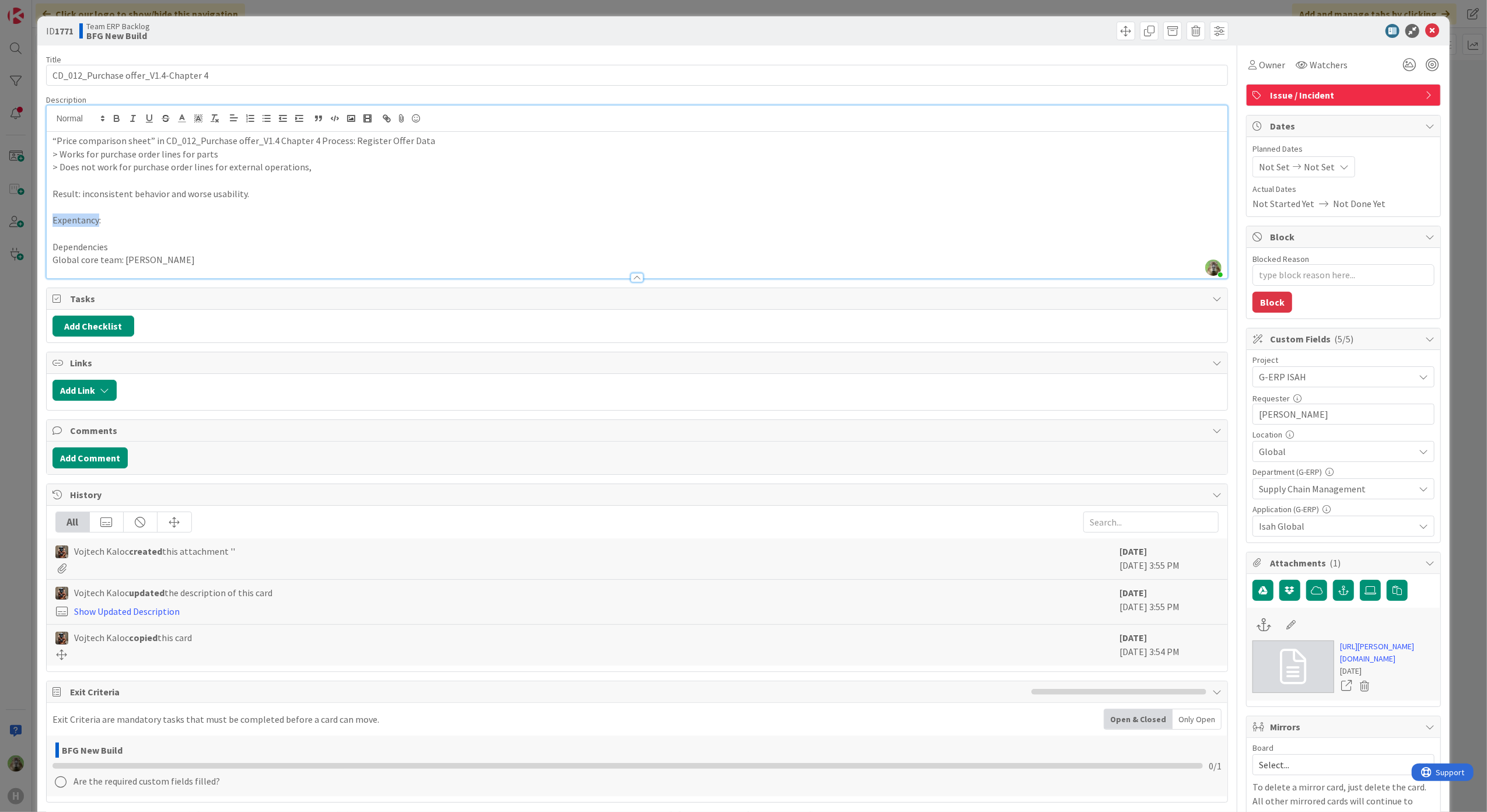
click at [73, 218] on p "Expentancy:" at bounding box center [637, 220] width 1170 height 13
click at [91, 220] on p "Expantancy:" at bounding box center [637, 220] width 1170 height 13
click at [127, 213] on p "Expectancy:" at bounding box center [637, 220] width 1170 height 13
click at [197, 232] on p at bounding box center [637, 234] width 1170 height 13
click at [198, 220] on p "Expectancy:" at bounding box center [637, 220] width 1170 height 13
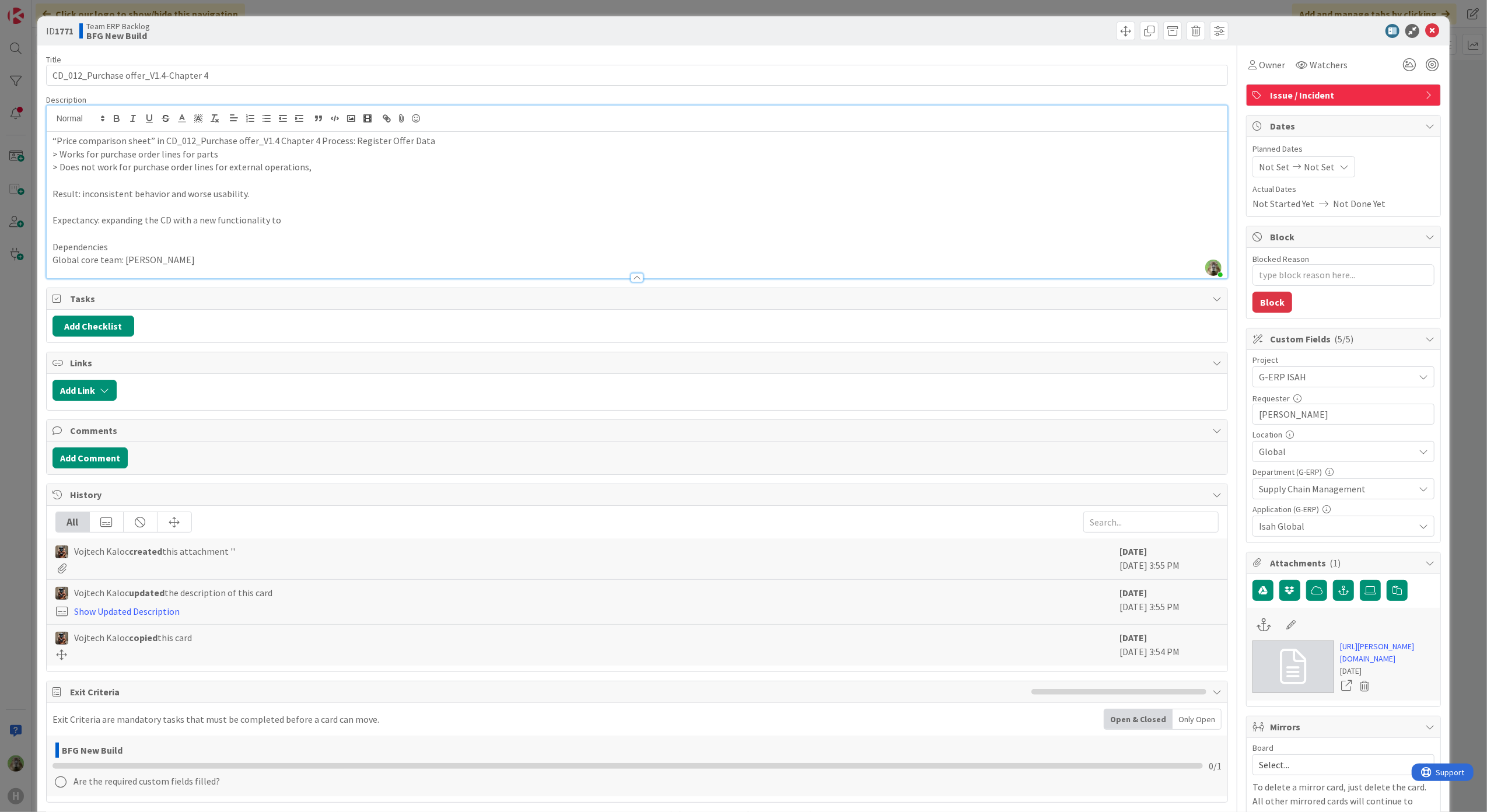
click at [328, 220] on p "Expectancy: expanding the CD with a new functionality to" at bounding box center [637, 220] width 1170 height 13
click at [381, 173] on p "> Does not work for purchase order lines for external operations," at bounding box center [637, 167] width 1170 height 13
drag, startPoint x: 477, startPoint y: 201, endPoint x: 470, endPoint y: 204, distance: 7.6
click at [477, 201] on p at bounding box center [637, 207] width 1170 height 13
click at [444, 207] on p at bounding box center [637, 207] width 1170 height 13
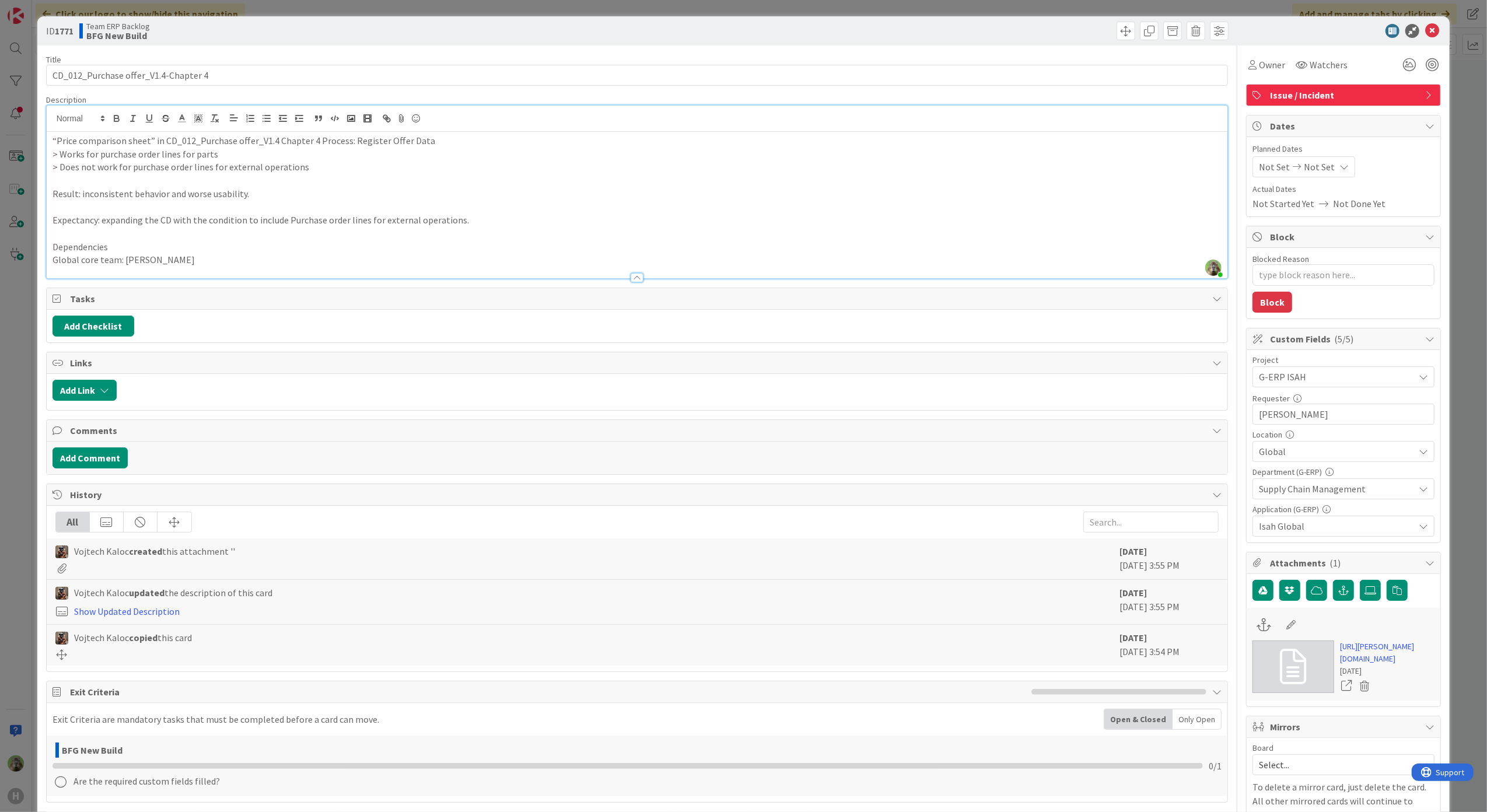
click at [164, 229] on p at bounding box center [637, 234] width 1170 height 13
click at [173, 223] on p "Expectancy: expanding the CD with the condition to include Purchase order lines…" at bounding box center [637, 220] width 1170 height 13
click at [508, 211] on p at bounding box center [637, 207] width 1170 height 13
click at [499, 215] on p "Expectancy: expanding the CD with the condition to include Purchase order lines…" at bounding box center [637, 220] width 1170 height 13
click at [396, 241] on p "Dependencies" at bounding box center [637, 247] width 1170 height 13
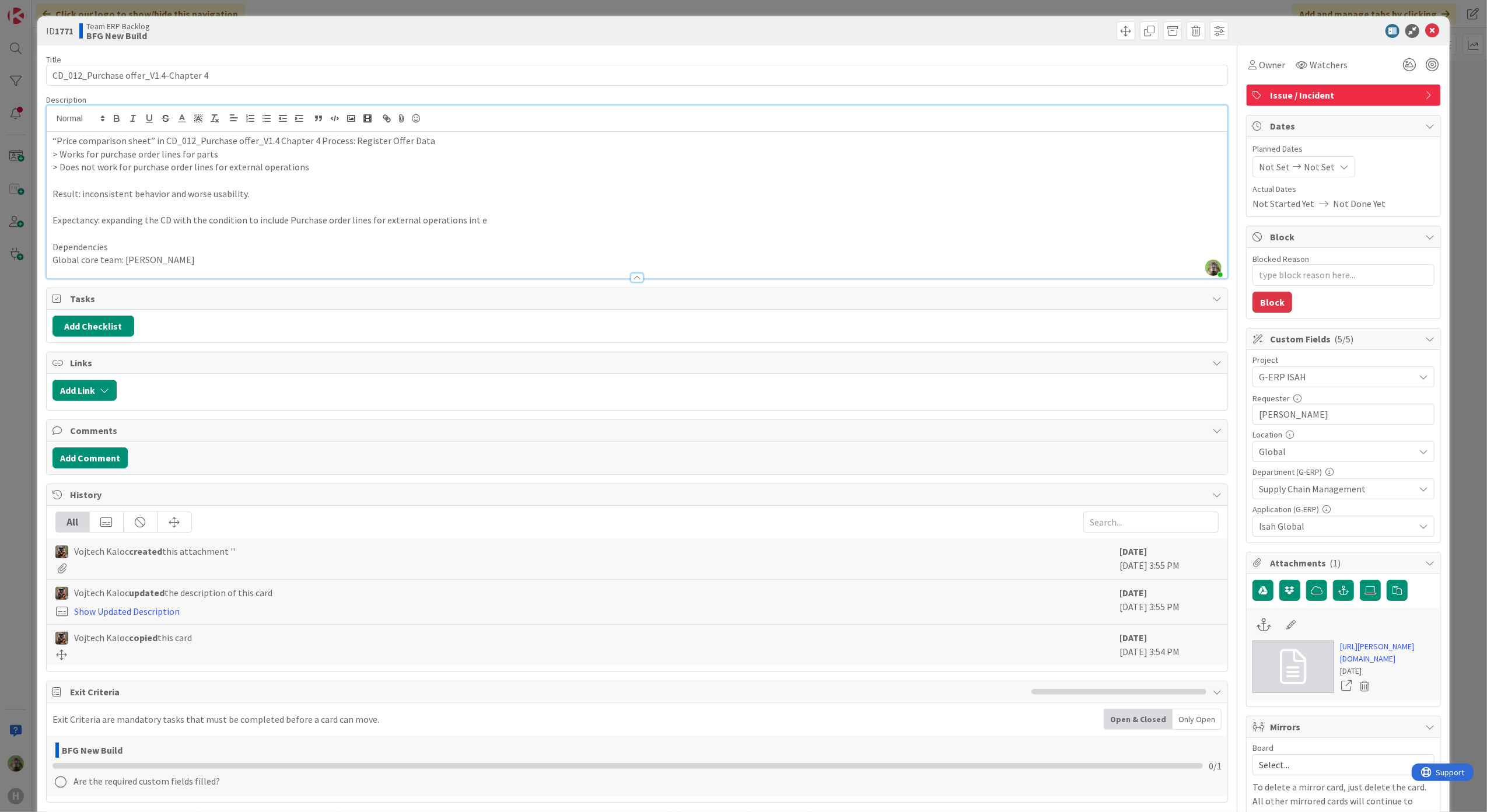
click at [441, 148] on p "> Works for purchase order lines for parts" at bounding box center [637, 154] width 1170 height 13
click at [450, 141] on p "“Price comparison sheet” in CD_012_Purchase offer_V1.4 Chapter 4 Process: Regis…" at bounding box center [637, 141] width 1170 height 13
click at [358, 191] on p "Result: inconsistent behavior and worse usability." at bounding box center [637, 194] width 1170 height 13
click at [358, 180] on p at bounding box center [637, 180] width 1170 height 13
click at [364, 169] on p "> Does not work for purchase order lines for external operations" at bounding box center [637, 167] width 1170 height 13
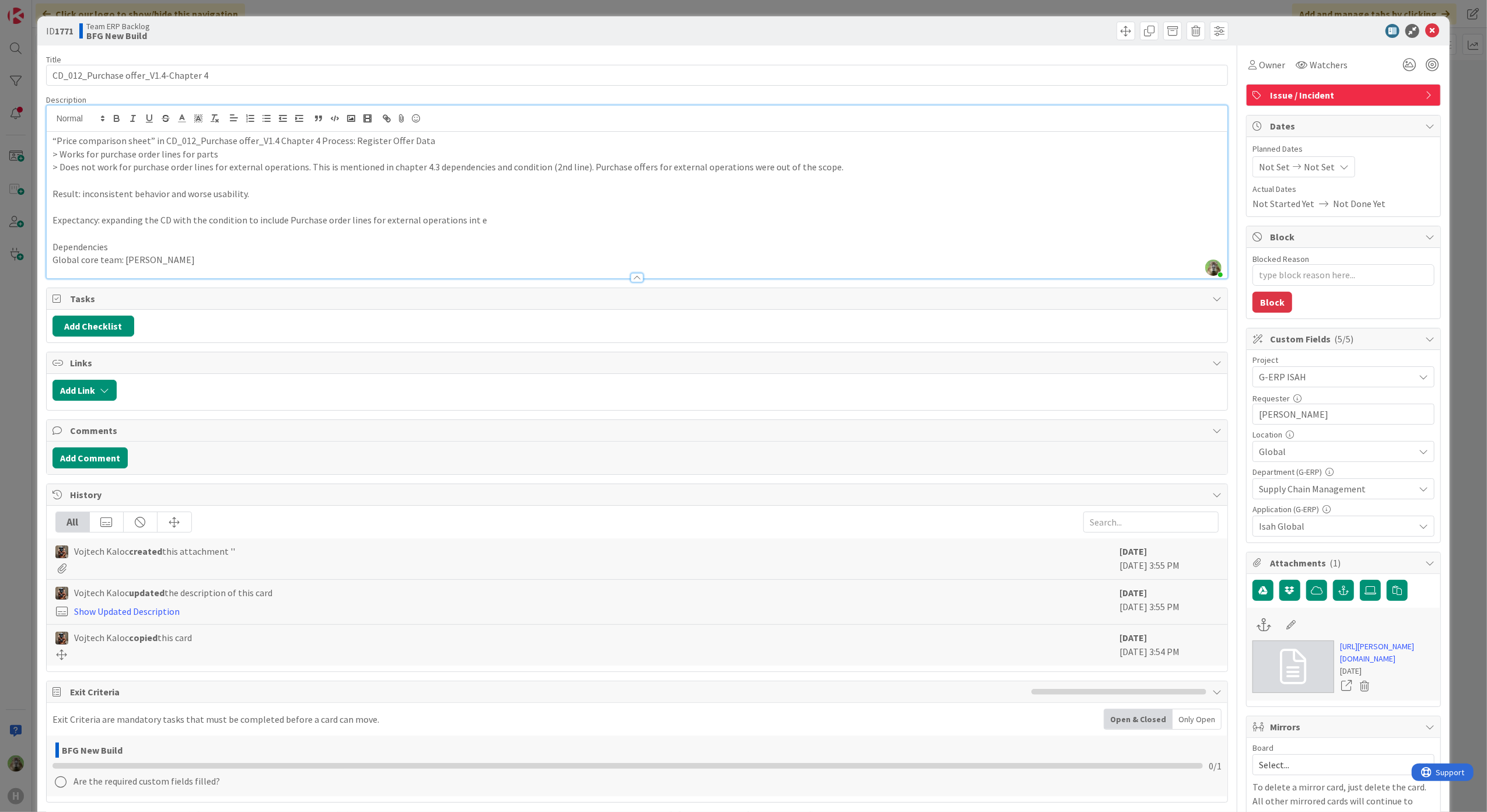
click at [260, 192] on p "Result: inconsistent behavior and worse usability." at bounding box center [637, 194] width 1170 height 13
click at [246, 180] on p at bounding box center [637, 180] width 1170 height 13
drag, startPoint x: 498, startPoint y: 218, endPoint x: 323, endPoint y: 222, distance: 175.0
click at [323, 222] on p "Expectancy: expanding the CD with the condition to include Purchase order lines…" at bounding box center [637, 220] width 1170 height 13
drag, startPoint x: 440, startPoint y: 203, endPoint x: 399, endPoint y: 211, distance: 41.8
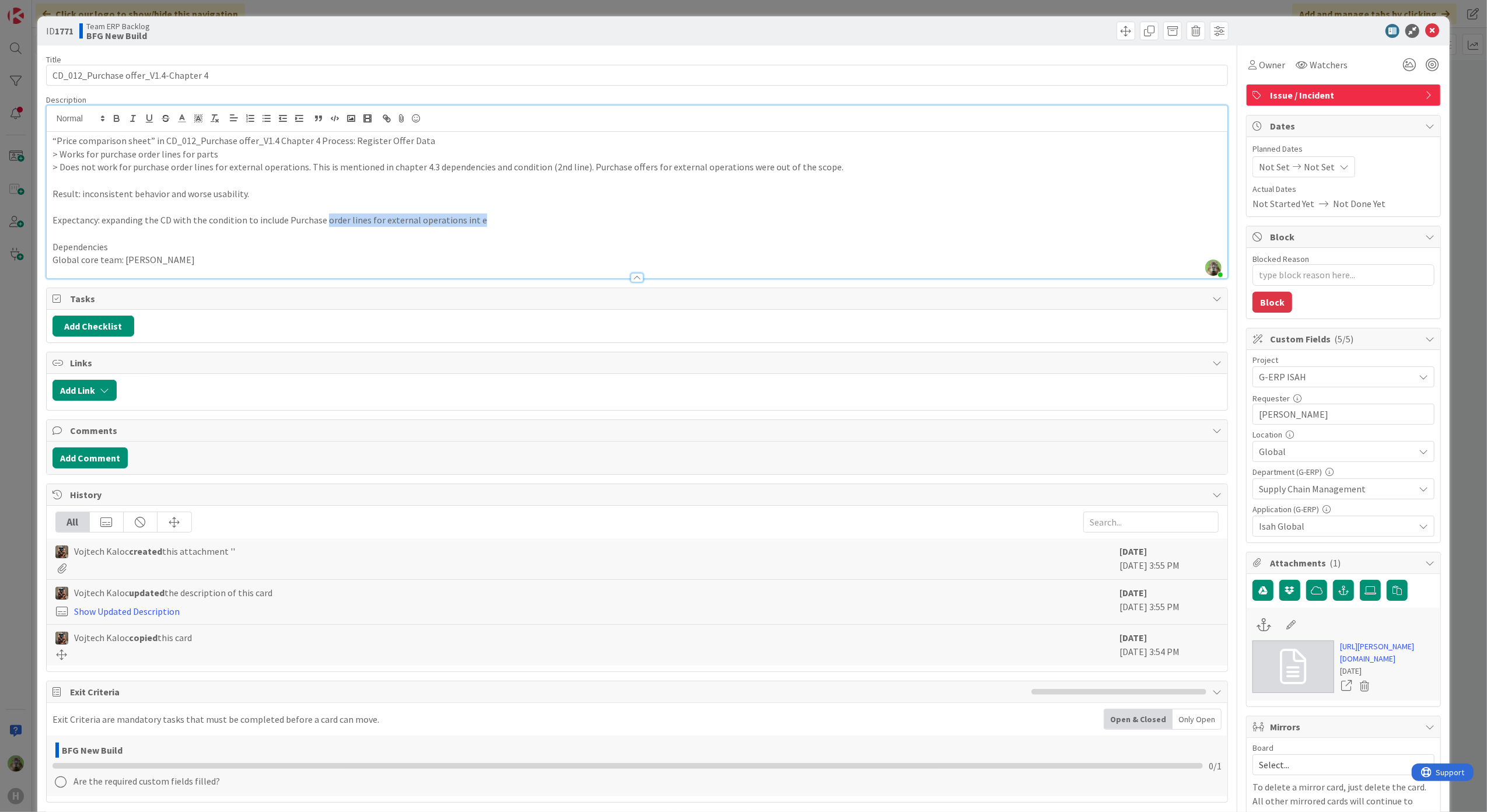
click at [440, 203] on p at bounding box center [637, 207] width 1170 height 13
click at [336, 216] on p "Expectancy: expanding the CD with the condition to include Purchase order lines…" at bounding box center [637, 220] width 1170 height 13
click at [535, 224] on p "Expectancy: expanding the CD with the condition to include Purchase offers for …" at bounding box center [637, 220] width 1170 height 13
click at [456, 225] on p "Expectancy: expanding the CD with the condition to include Purchase offers for …" at bounding box center [637, 220] width 1170 height 13
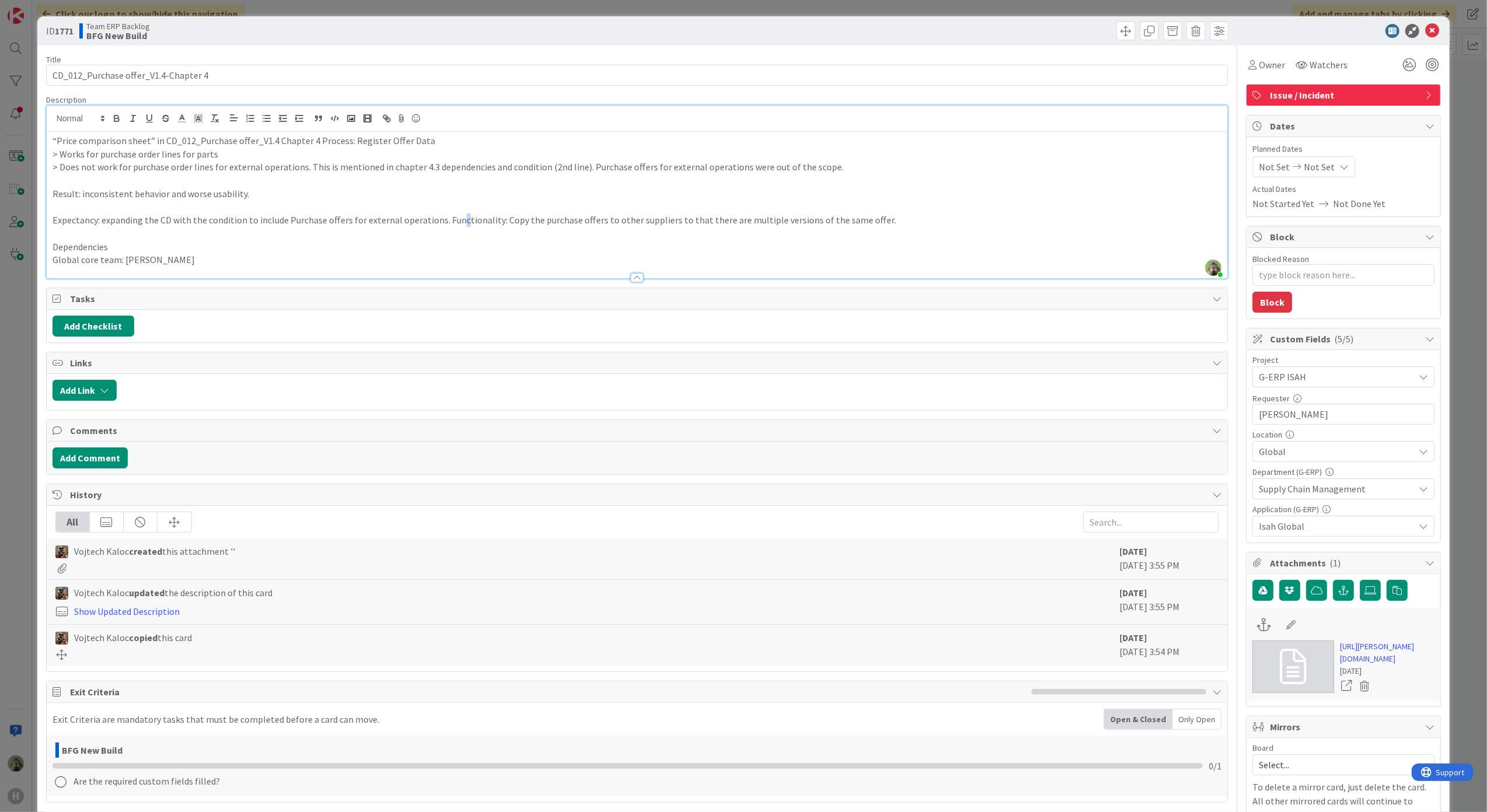
click at [456, 225] on p "Expectancy: expanding the CD with the condition to include Purchase offers for …" at bounding box center [637, 220] width 1170 height 13
click at [459, 224] on p "Expectancy: expanding the CD with the condition to include Purchase offers for …" at bounding box center [637, 220] width 1170 height 13
click at [30, 341] on div "ID 1771 Team ERP Backlog BFG New Build Title 36 / 128 CD_012_Purchase offer_V1.…" at bounding box center [743, 406] width 1487 height 812
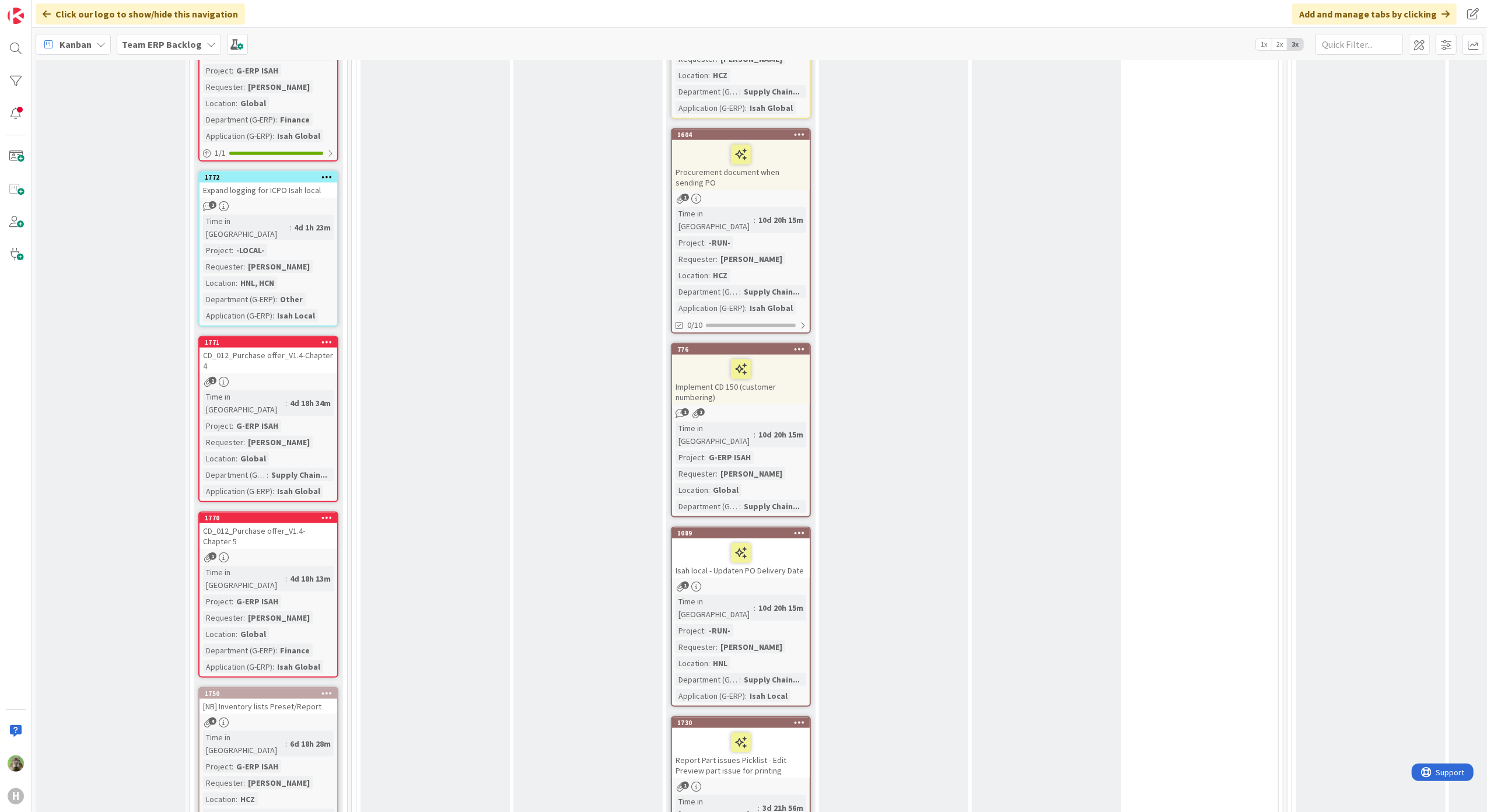
click at [294, 347] on div "CD_012_Purchase offer_V1.4-Chapter 4" at bounding box center [268, 360] width 137 height 25
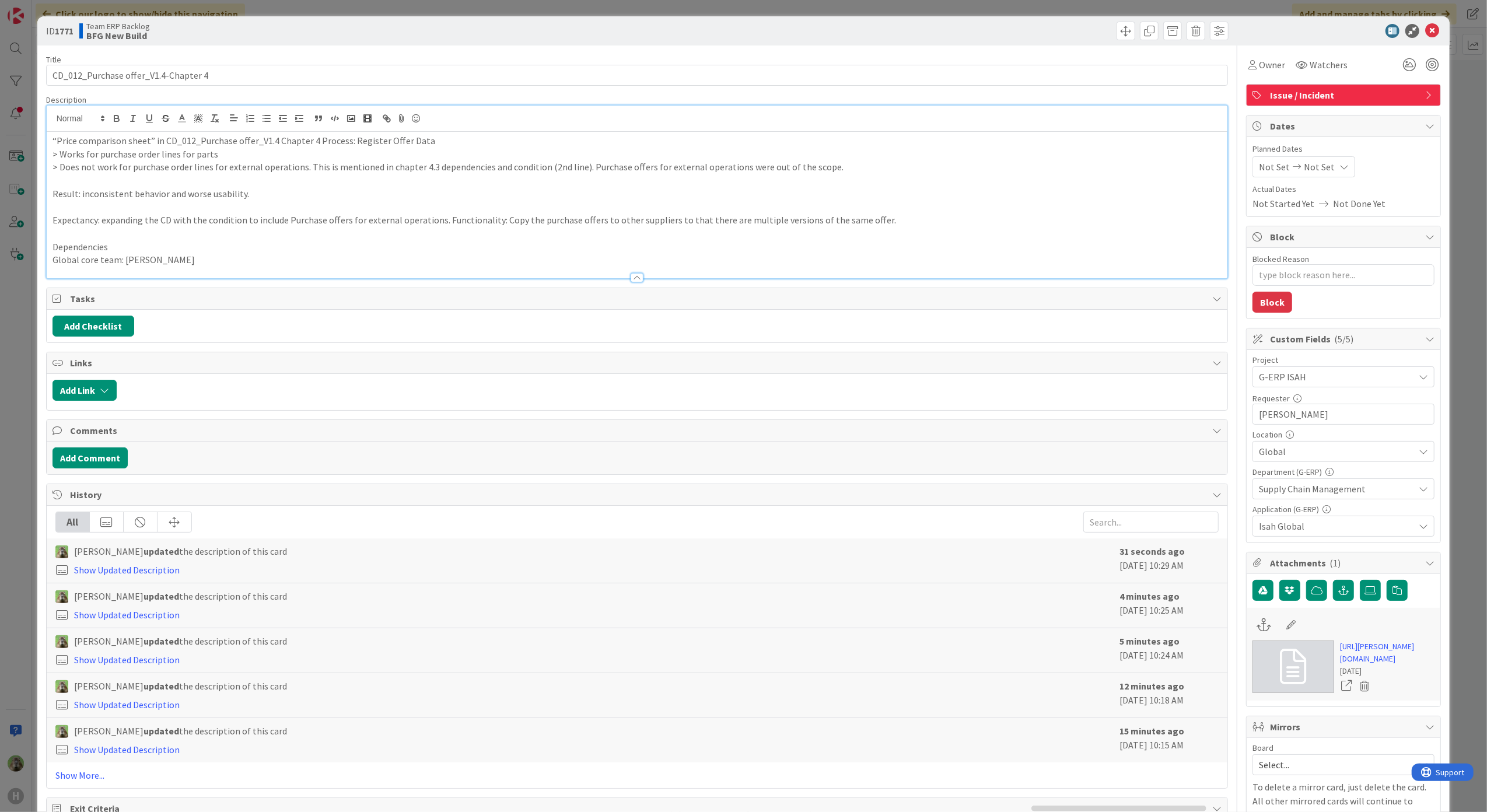
click at [340, 129] on div "“Price comparison sheet” in CD_012_Purchase offer_V1.4 Chapter 4 Process: Regis…" at bounding box center [637, 191] width 1182 height 173
click at [9, 387] on div "ID 1771 Team ERP Backlog BFG New Build Title 36 / 128 CD_012_Purchase offer_V1.…" at bounding box center [743, 406] width 1487 height 812
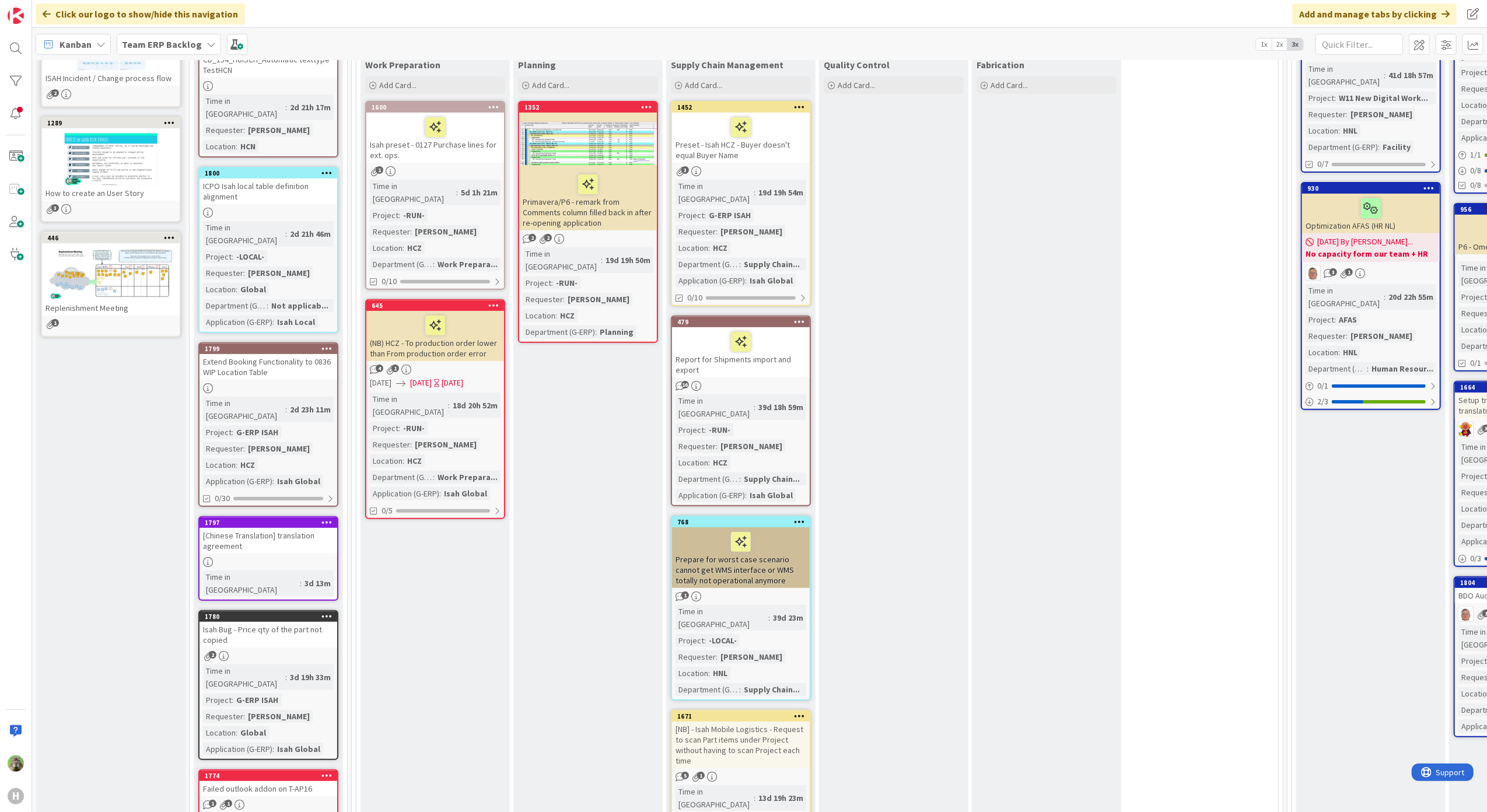
scroll to position [155, 0]
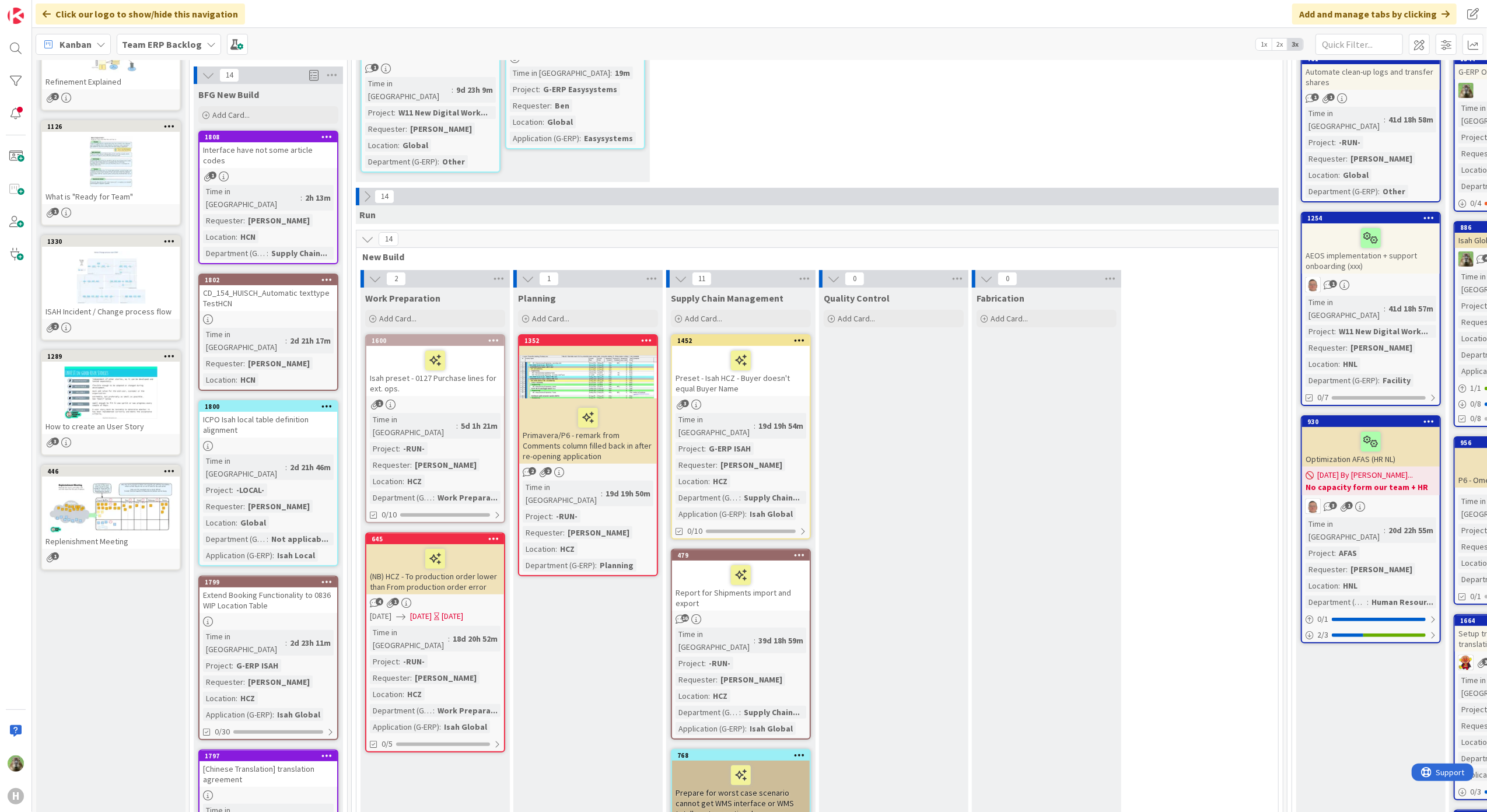
click at [362, 233] on icon at bounding box center [367, 239] width 13 height 13
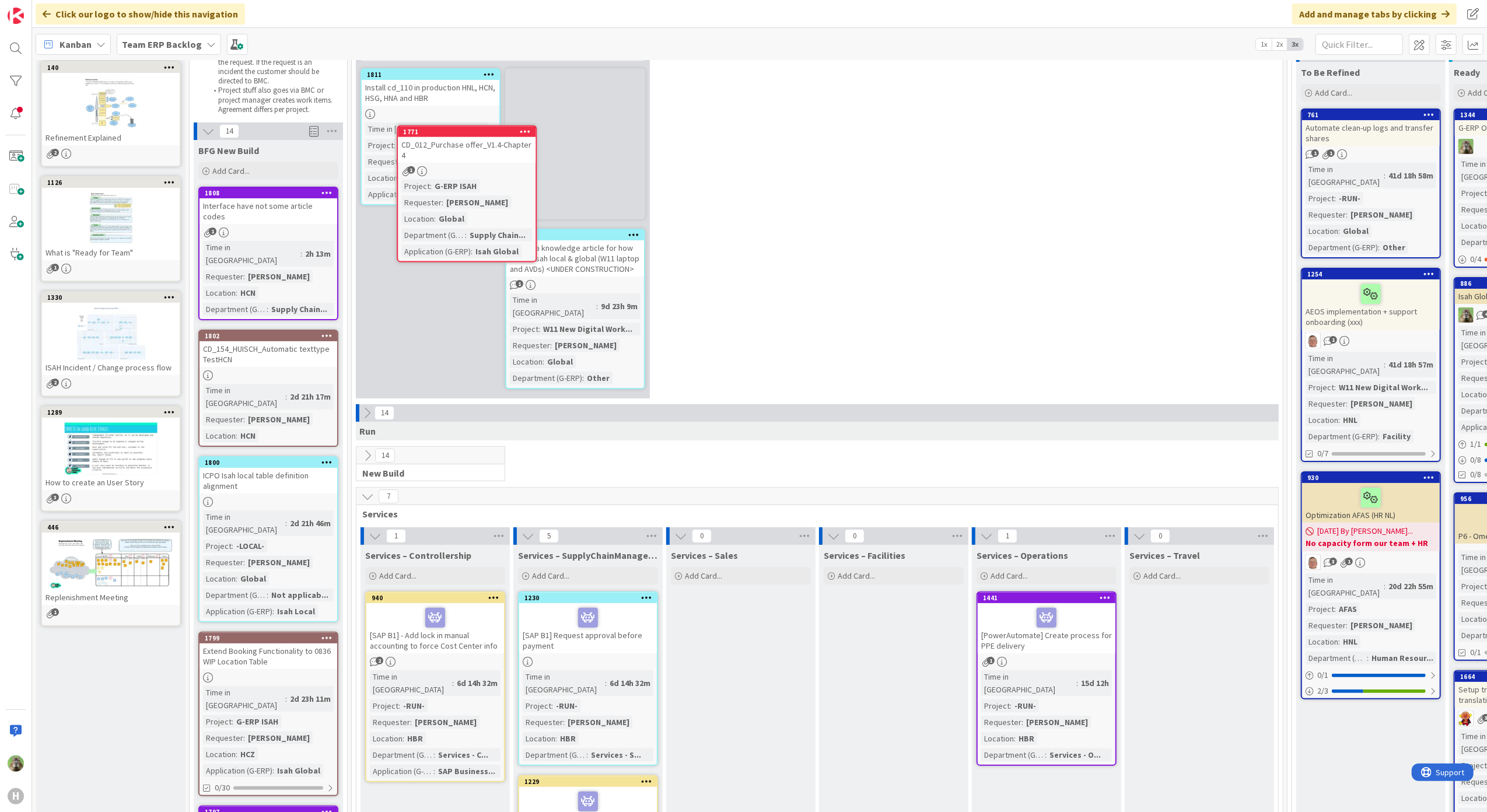
scroll to position [43, 0]
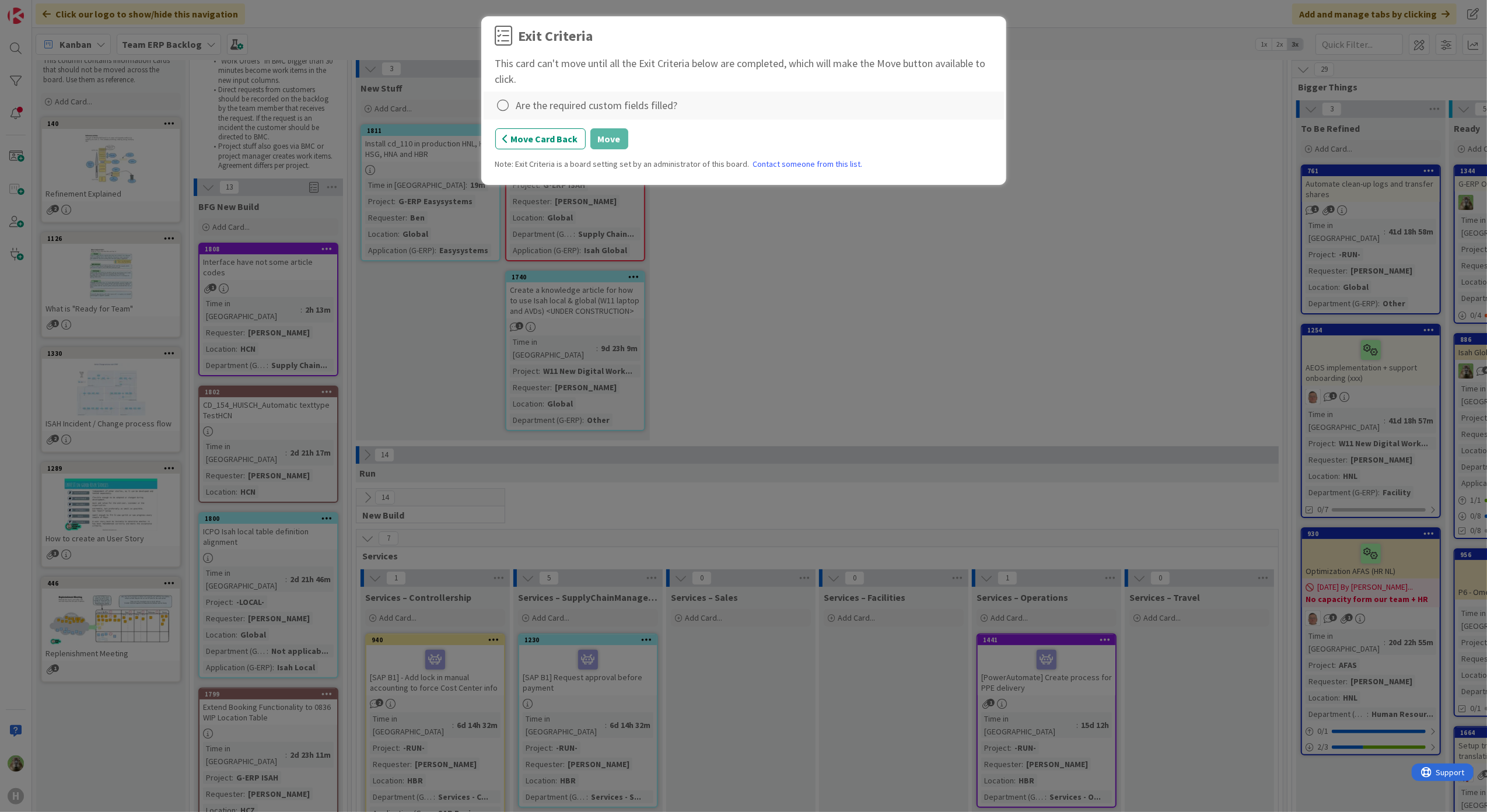
click at [568, 108] on div "Are the required custom fields filled?" at bounding box center [597, 105] width 162 height 16
drag, startPoint x: 582, startPoint y: 99, endPoint x: 573, endPoint y: 105, distance: 10.8
click at [579, 101] on div "Are the required custom fields filled?" at bounding box center [597, 105] width 162 height 16
click at [498, 108] on icon at bounding box center [503, 105] width 16 height 16
click at [600, 132] on link "Complete" at bounding box center [568, 131] width 146 height 17
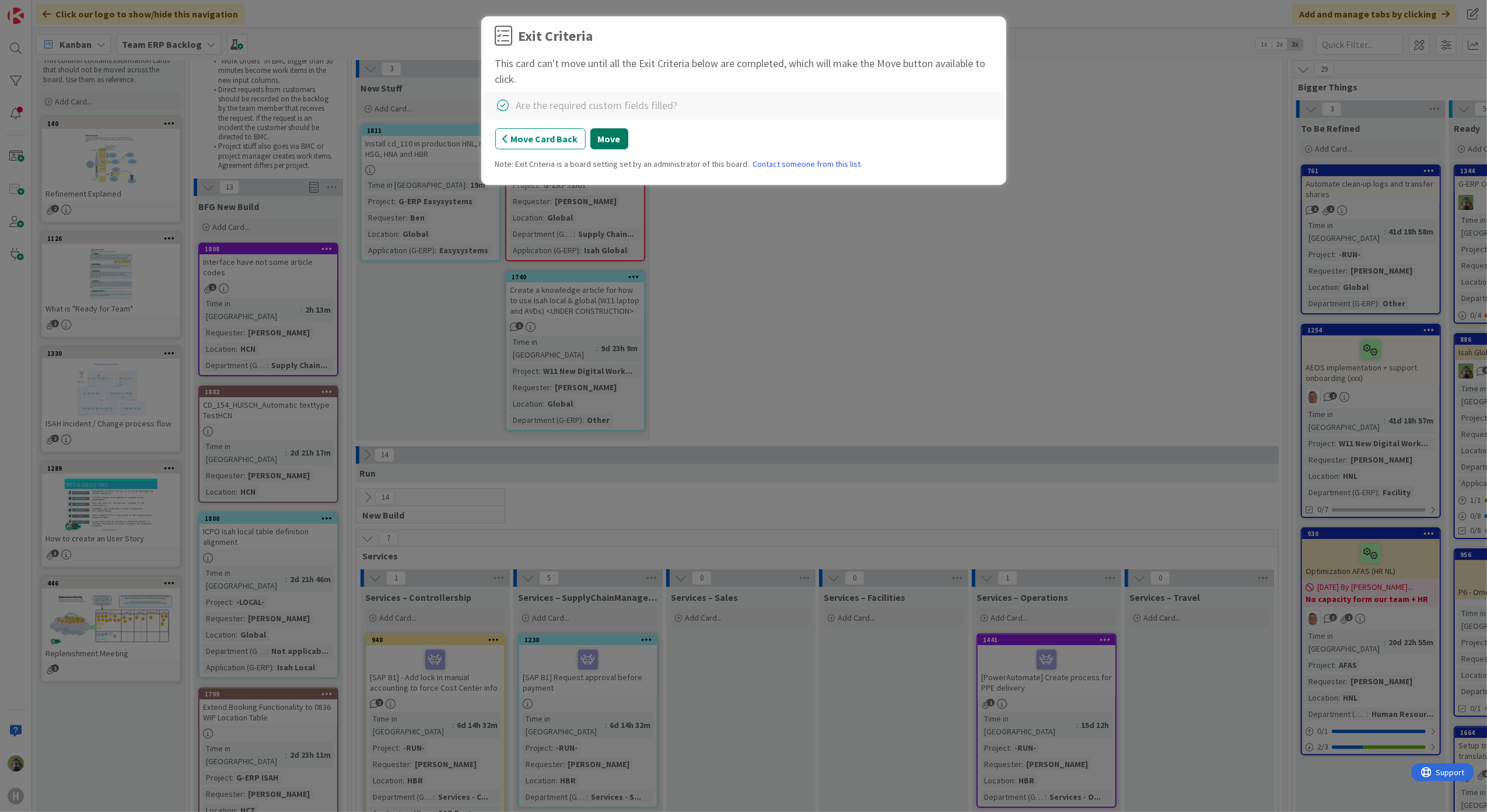
click at [593, 141] on button "Move" at bounding box center [609, 138] width 38 height 21
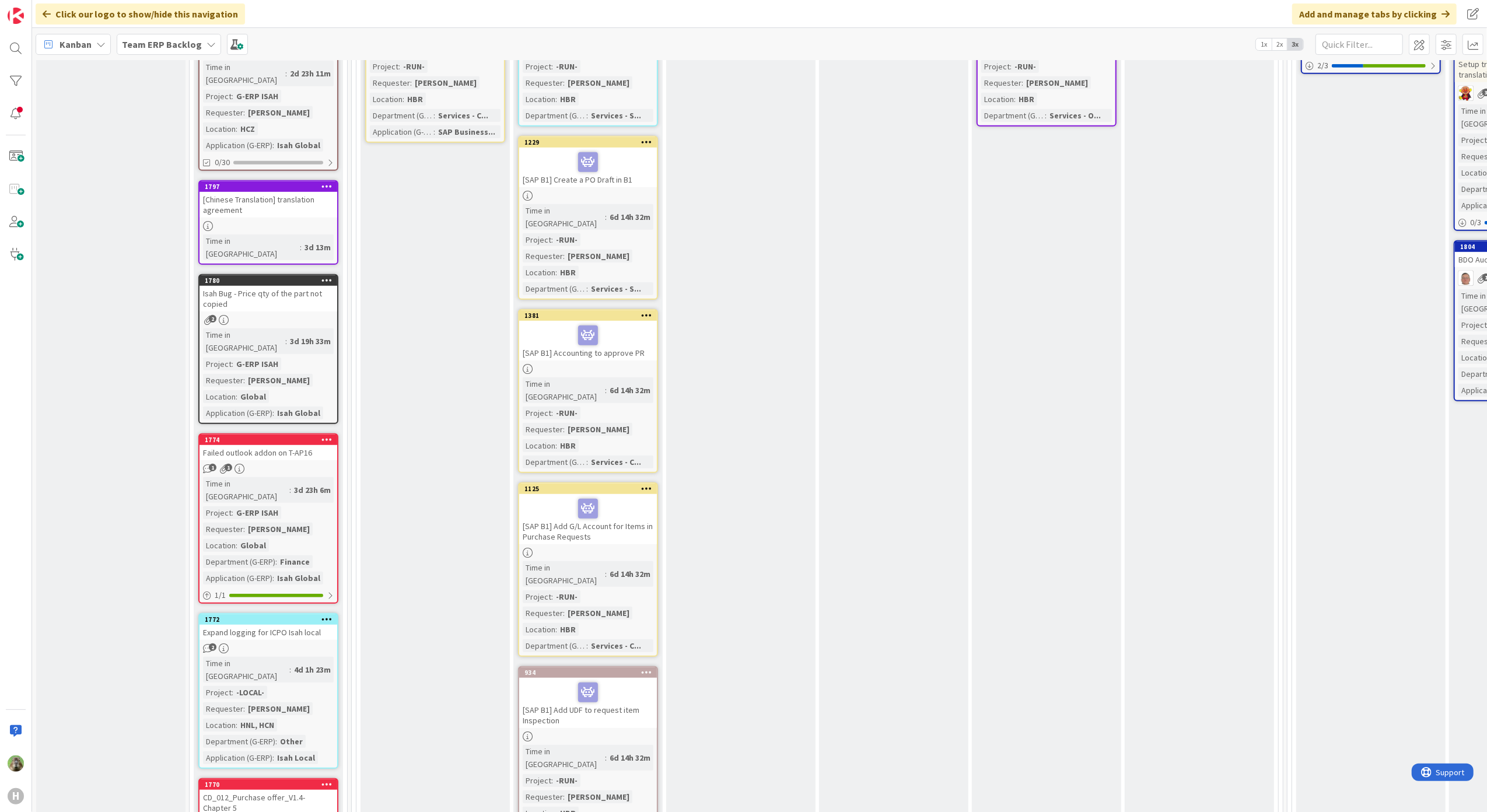
scroll to position [821, 0]
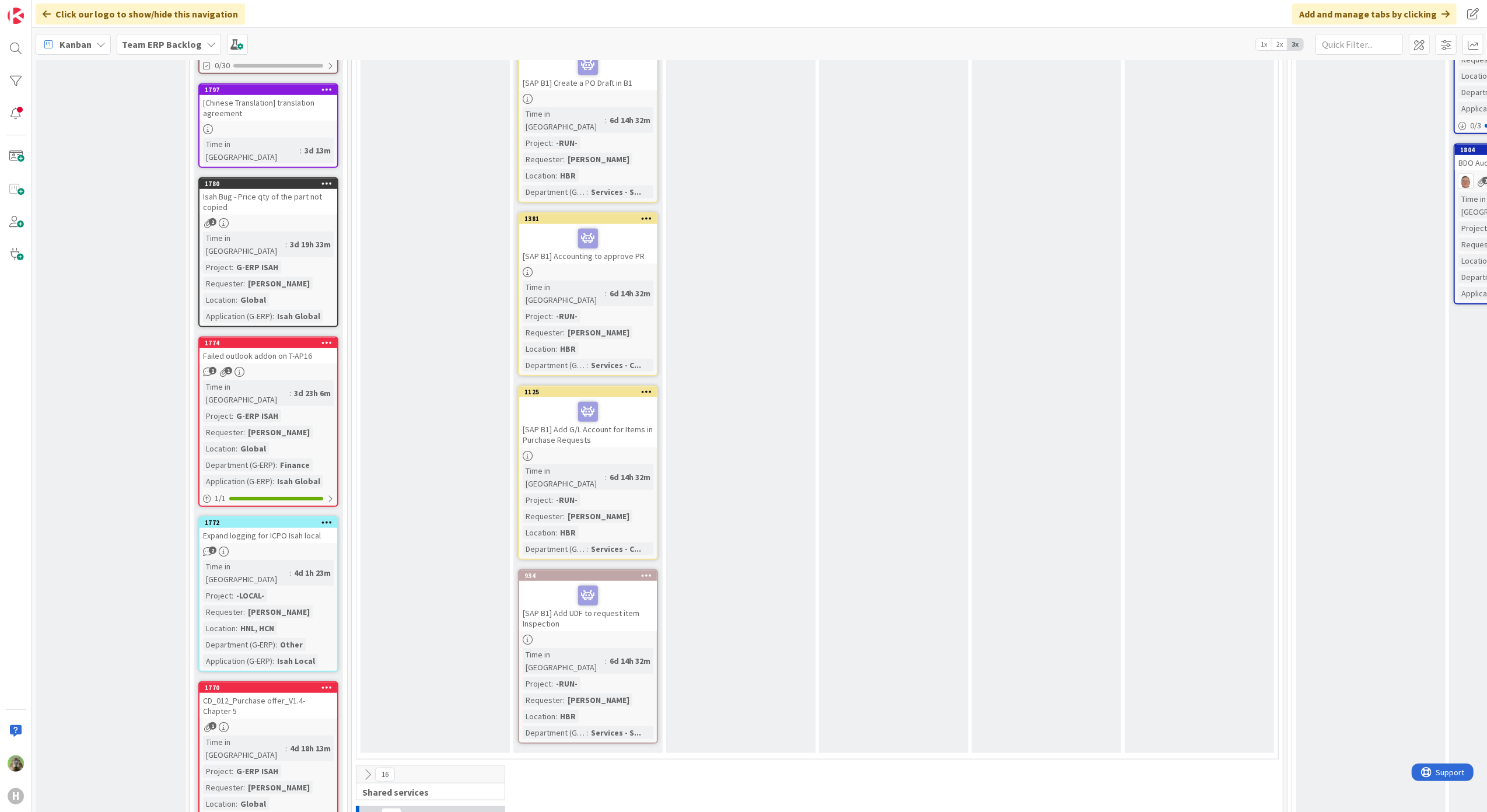
click at [274, 693] on div "CD_012_Purchase offer_V1.4- Chapter 5" at bounding box center [268, 706] width 137 height 25
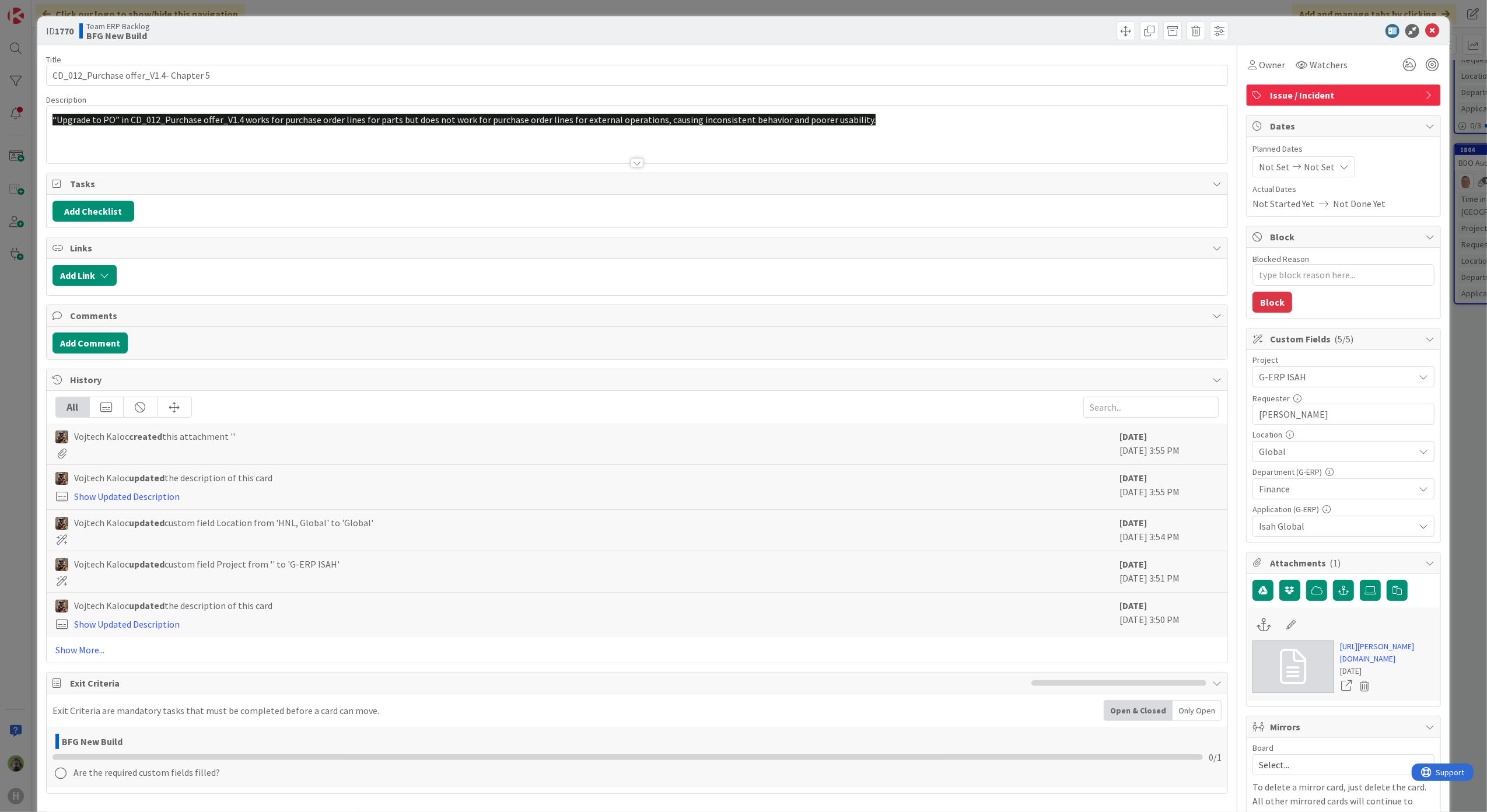
click at [1397, 492] on span "Finance" at bounding box center [1337, 488] width 155 height 14
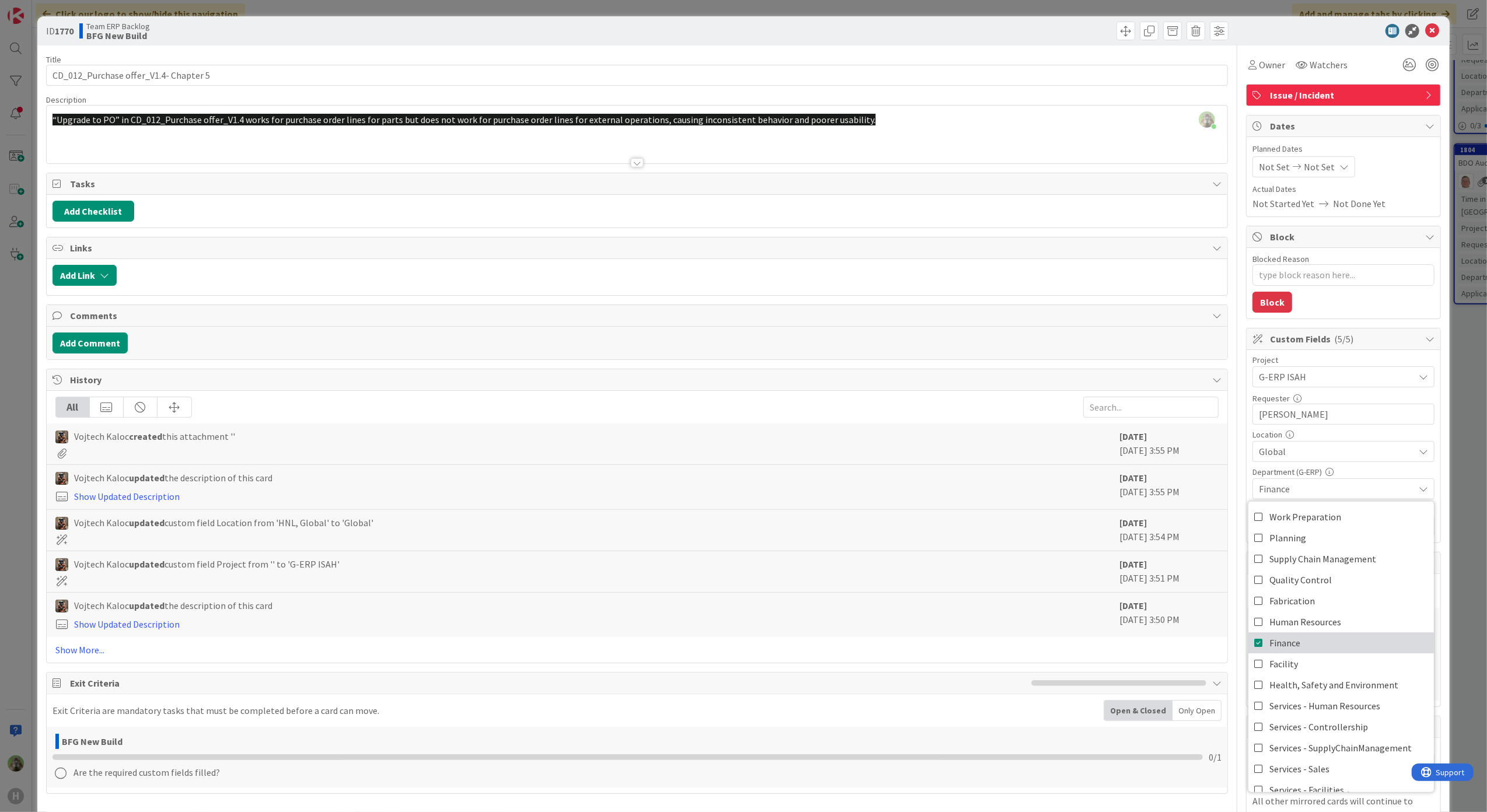
click at [1317, 645] on link "Finance" at bounding box center [1341, 642] width 186 height 21
click at [1315, 563] on span "Supply Chain Management" at bounding box center [1323, 558] width 107 height 18
click at [891, 132] on div "“Upgrade to PO” in CD_012_Purchase offer_V1.4 works for purchase order lines fo…" at bounding box center [637, 137] width 1182 height 52
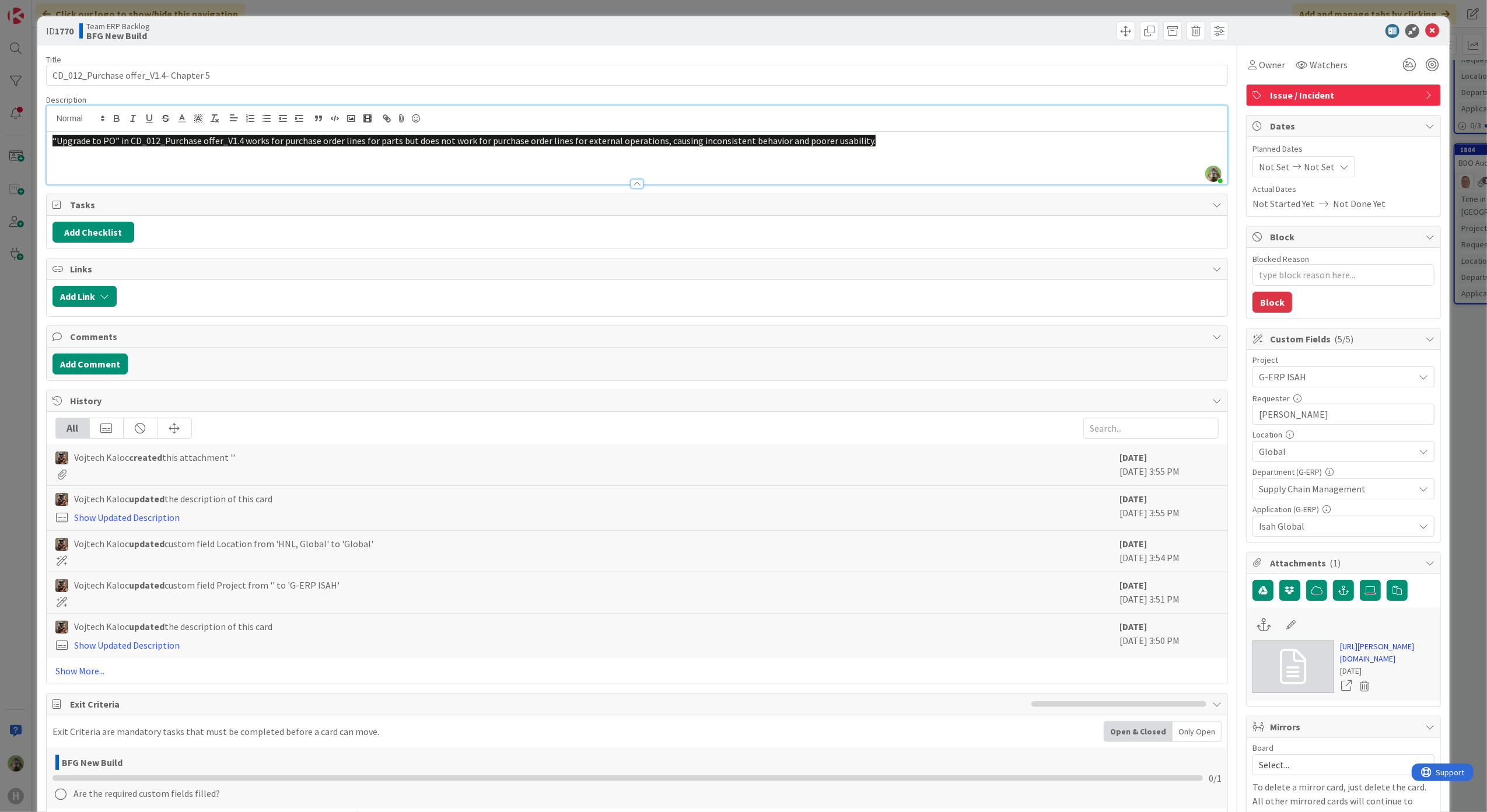
click at [1377, 665] on link "[URL][PERSON_NAME][DOMAIN_NAME]" at bounding box center [1387, 653] width 94 height 24
click at [1041, 160] on p at bounding box center [637, 154] width 1170 height 13
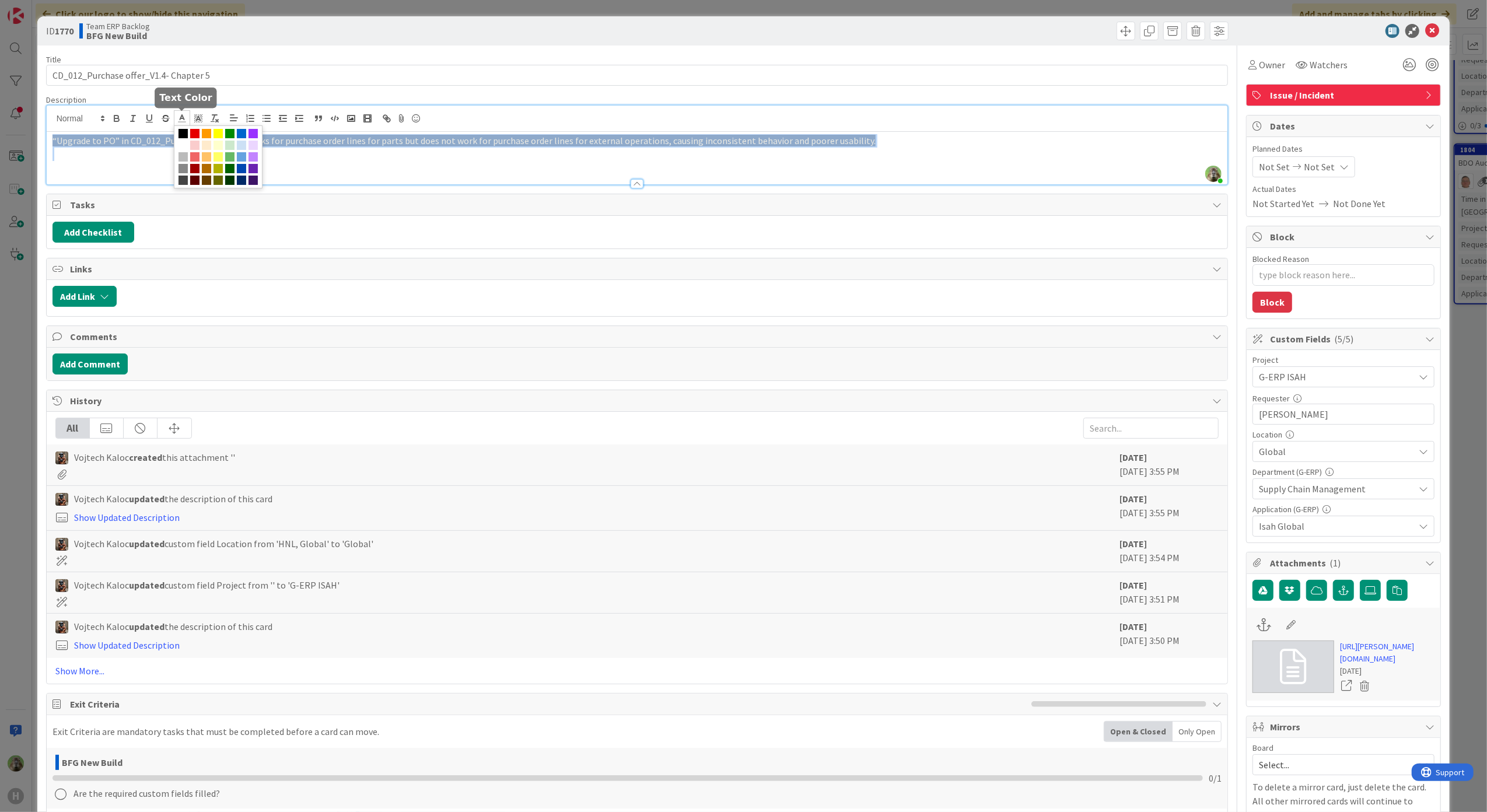
click at [180, 121] on icon at bounding box center [182, 118] width 10 height 10
click at [225, 185] on span at bounding box center [229, 180] width 9 height 9
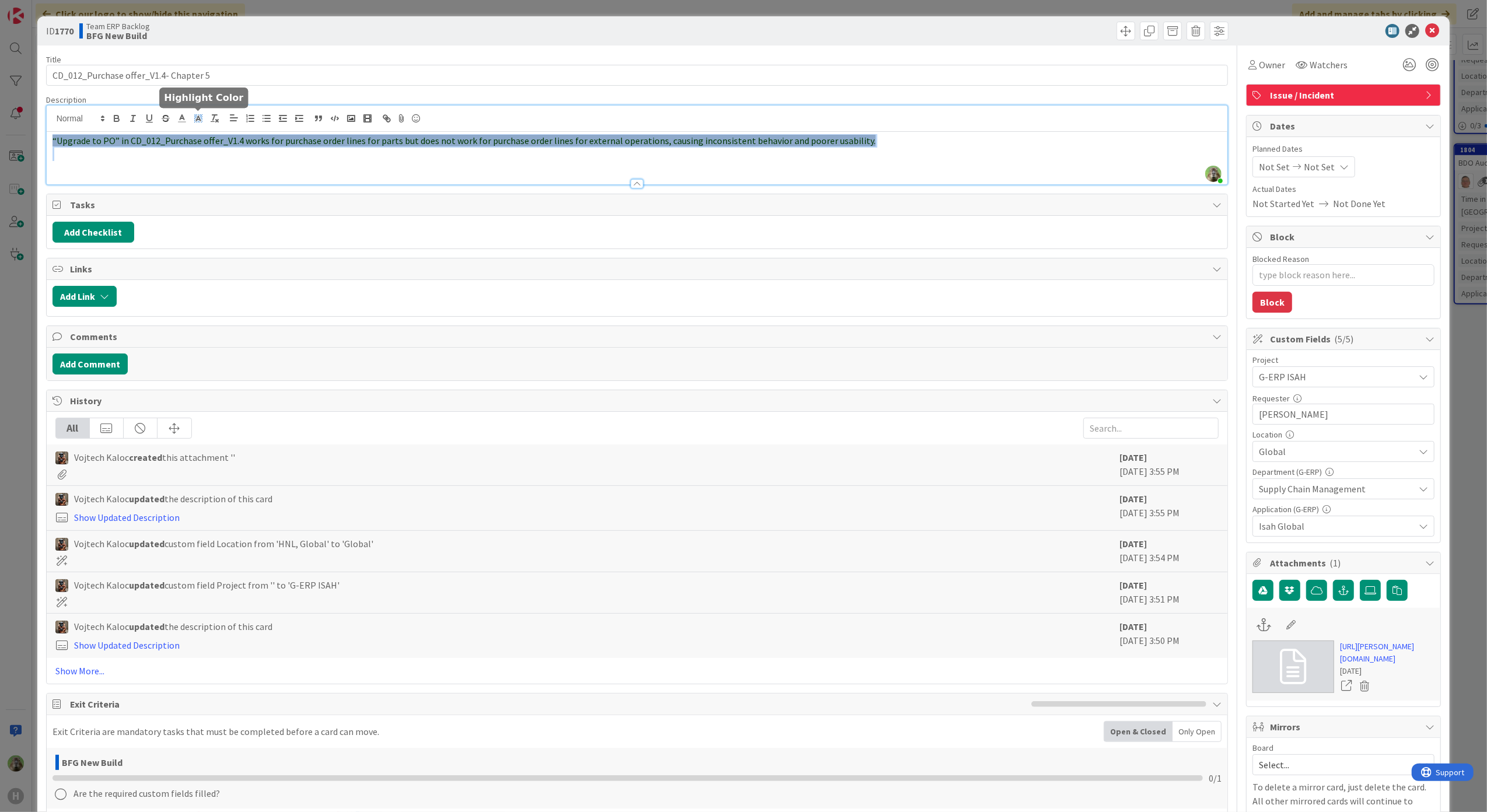
click at [202, 110] on span at bounding box center [198, 118] width 16 height 16
click at [204, 148] on span at bounding box center [199, 145] width 9 height 9
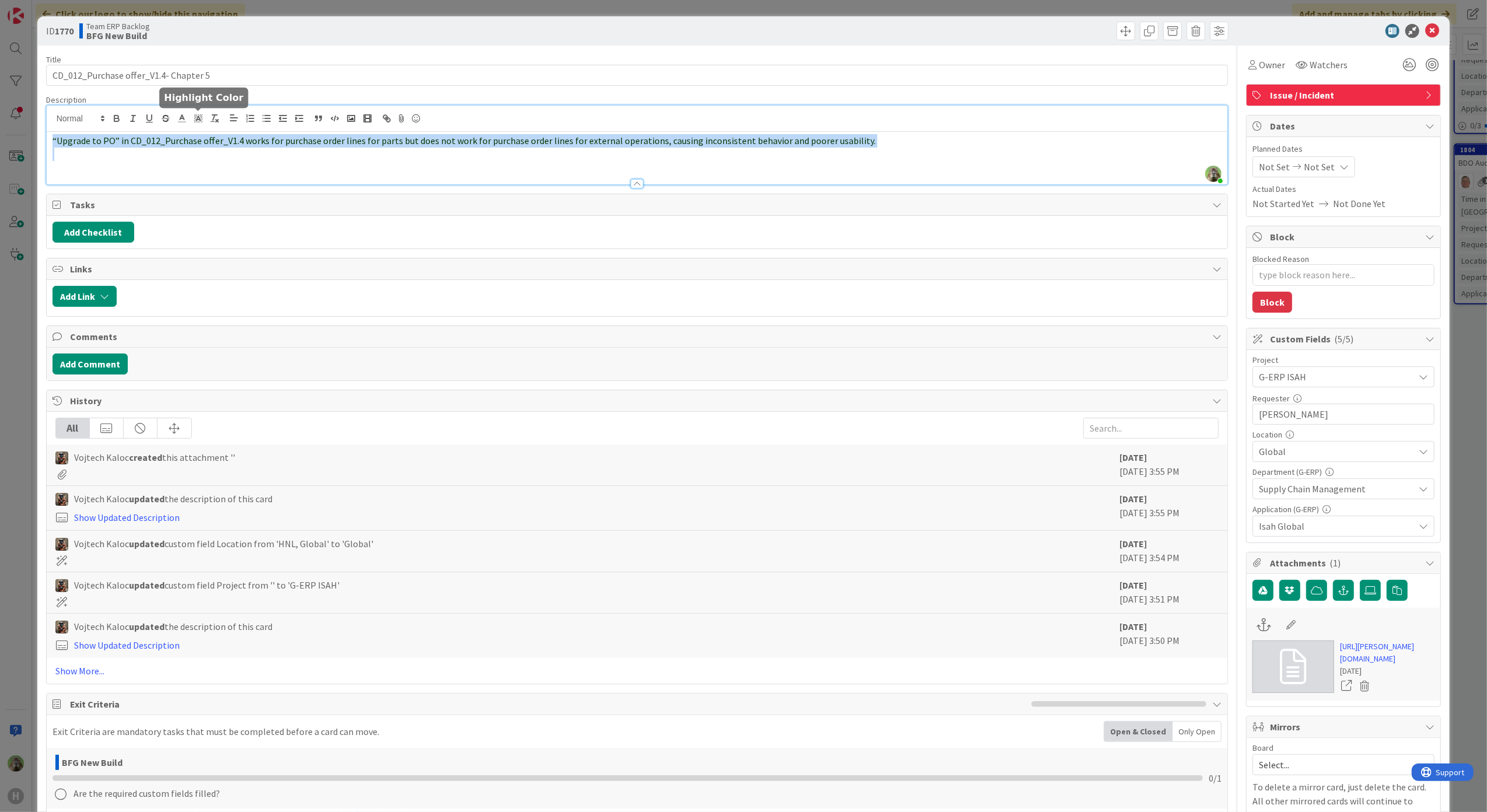
click at [401, 146] on span "“Upgrade to PO” in CD_012_Purchase offer_V1.4 works for purchase order lines fo…" at bounding box center [464, 141] width 823 height 12
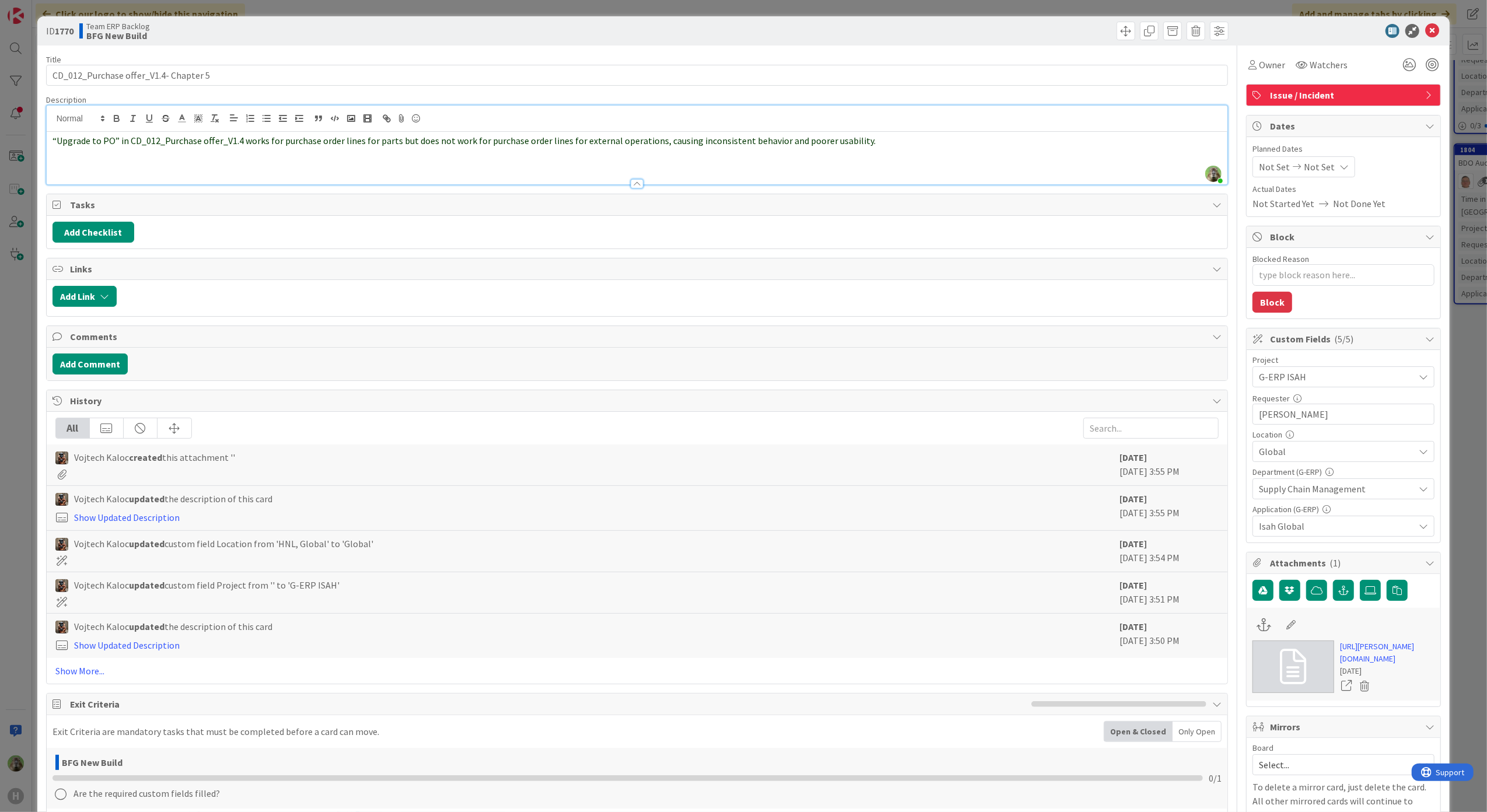
click at [467, 137] on span "“Upgrade to PO” in CD_012_Purchase offer_V1.4 works for purchase order lines fo…" at bounding box center [464, 141] width 823 height 12
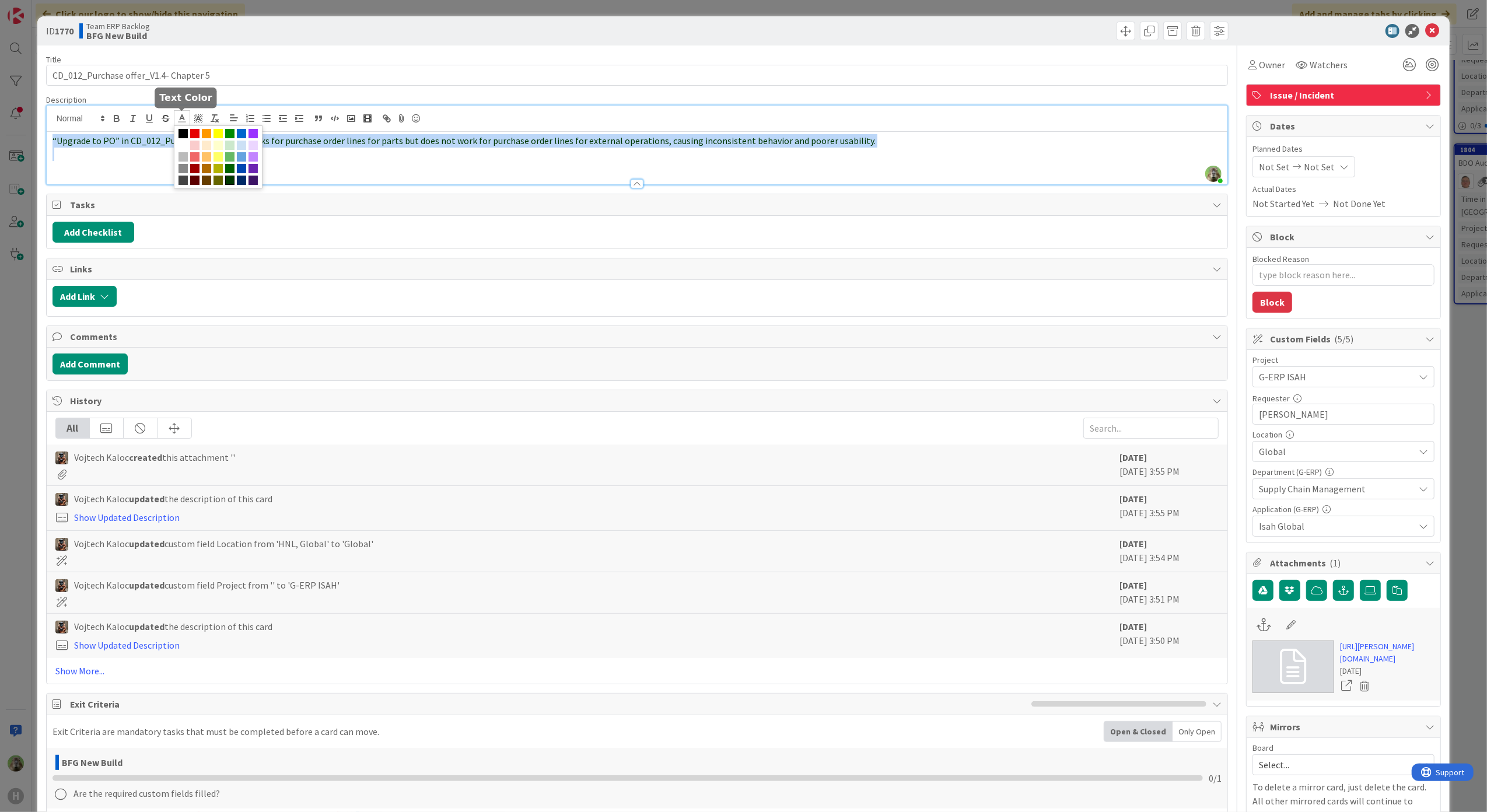
click at [183, 120] on icon at bounding box center [182, 118] width 10 height 10
click at [185, 134] on span at bounding box center [183, 133] width 9 height 9
click at [249, 154] on p at bounding box center [637, 154] width 1170 height 13
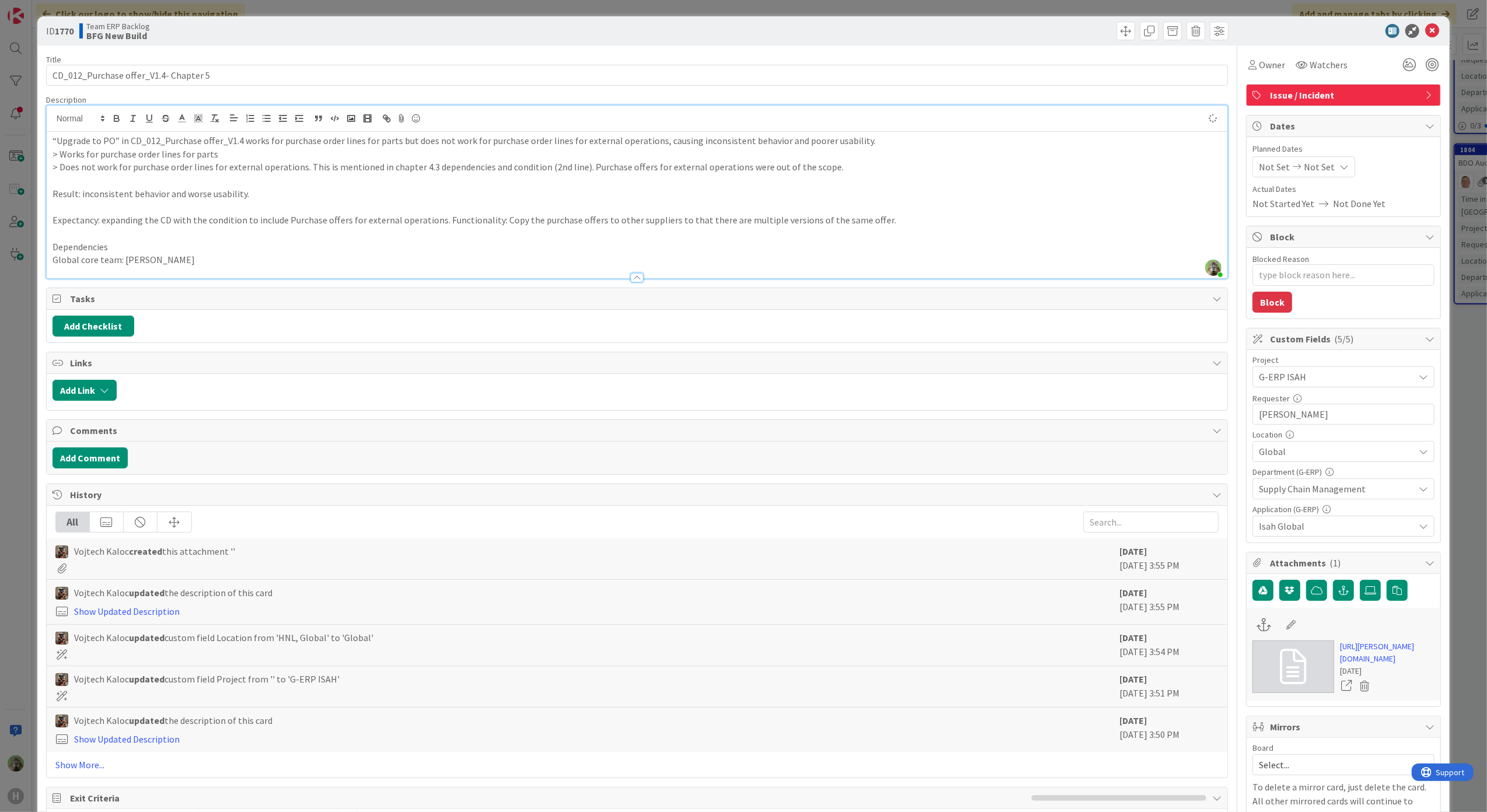
click at [921, 152] on p "> Works for purchase order lines for parts" at bounding box center [637, 154] width 1170 height 13
click at [931, 141] on p "“Upgrade to PO” in CD_012_Purchase offer_V1.4 works for purchase order lines fo…" at bounding box center [637, 141] width 1170 height 13
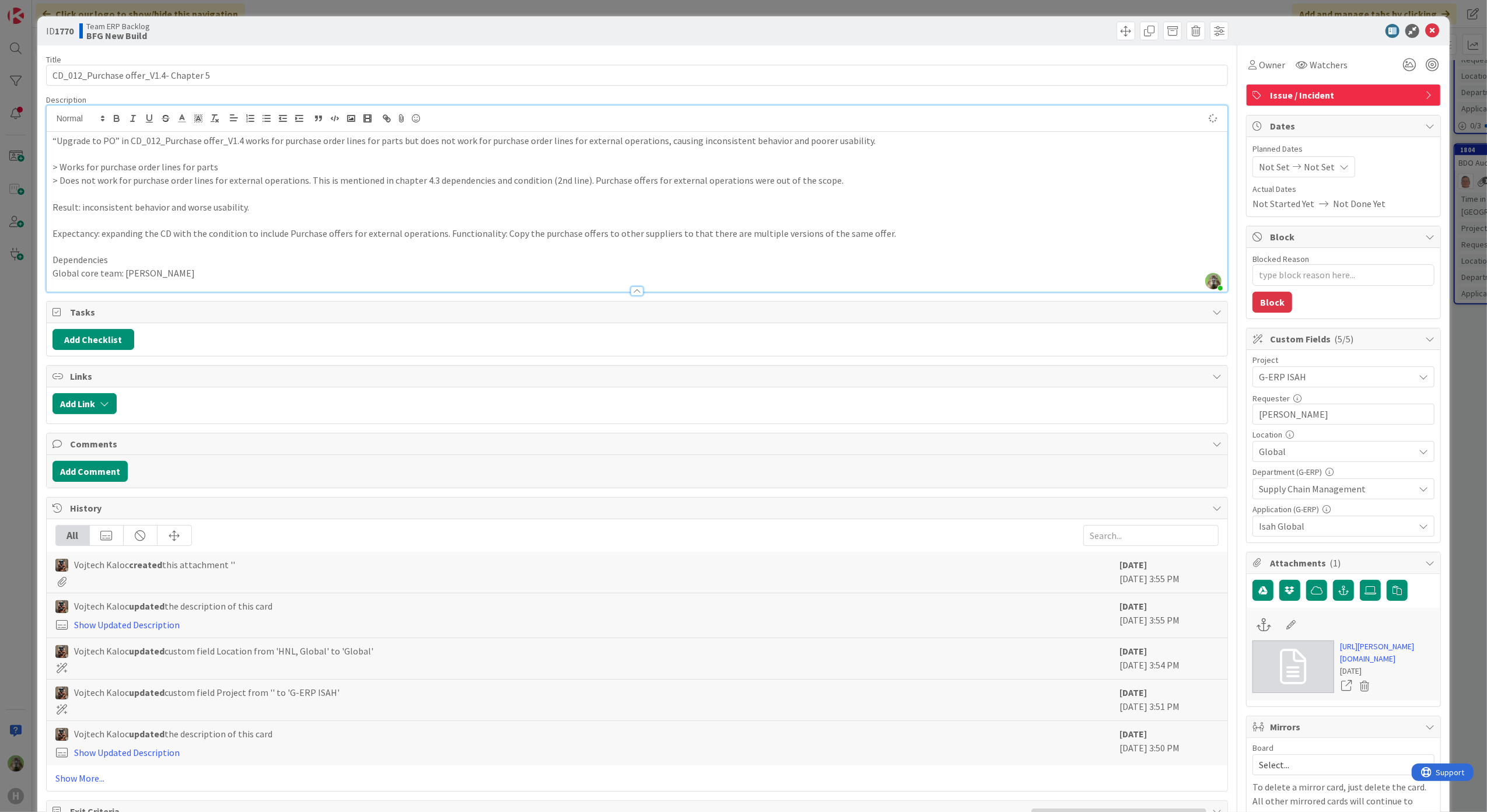
type textarea "x"
click at [420, 175] on p "> Does not work for purchase order lines for external operations. This is menti…" at bounding box center [637, 180] width 1170 height 13
click at [558, 185] on p "> Does not work for purchase order lines for external operations. This is menti…" at bounding box center [637, 180] width 1170 height 13
drag, startPoint x: 766, startPoint y: 224, endPoint x: 489, endPoint y: 239, distance: 277.4
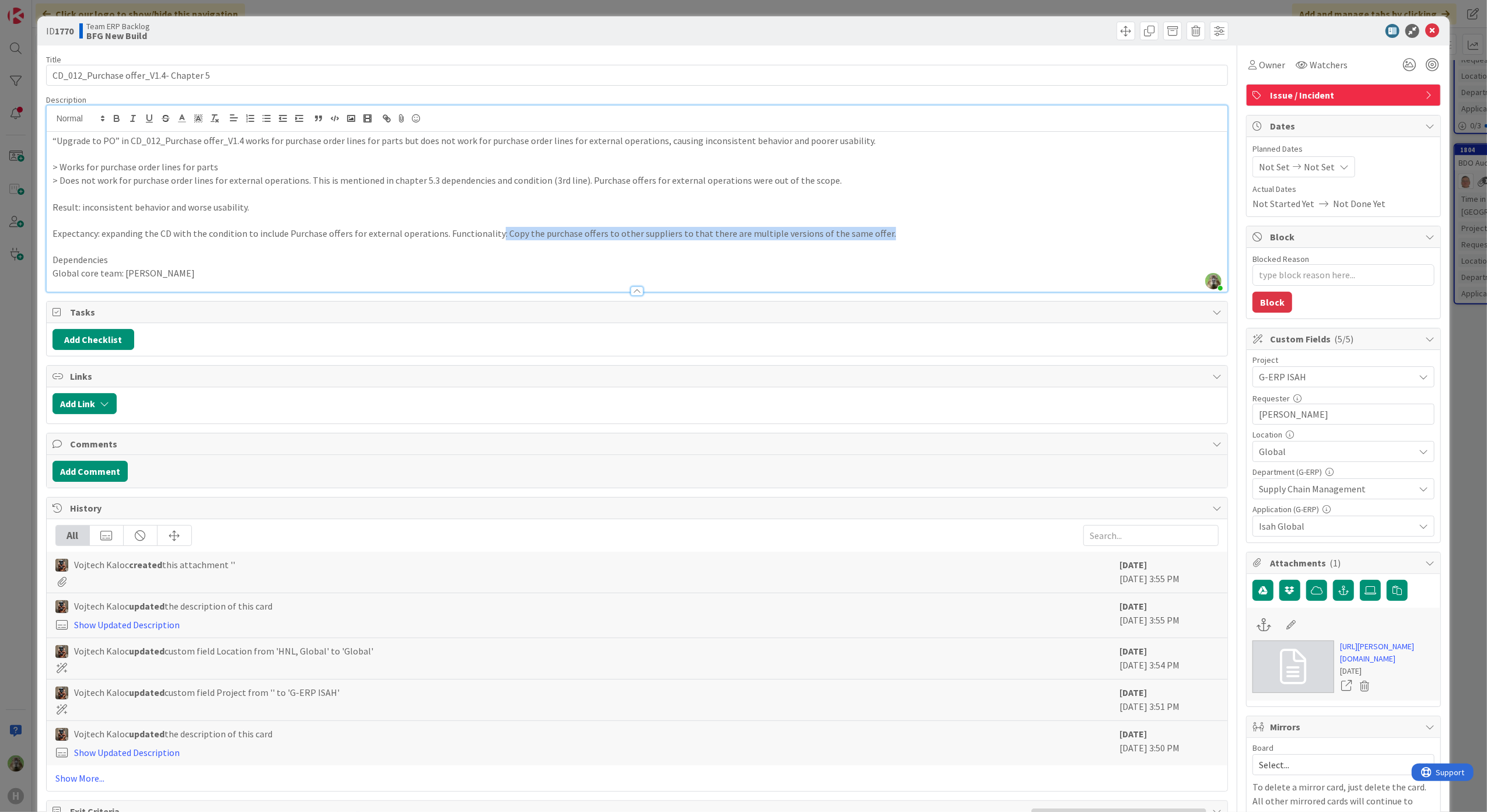
click at [489, 239] on p "Expectancy: expanding the CD with the condition to include Purchase offers for …" at bounding box center [637, 234] width 1170 height 13
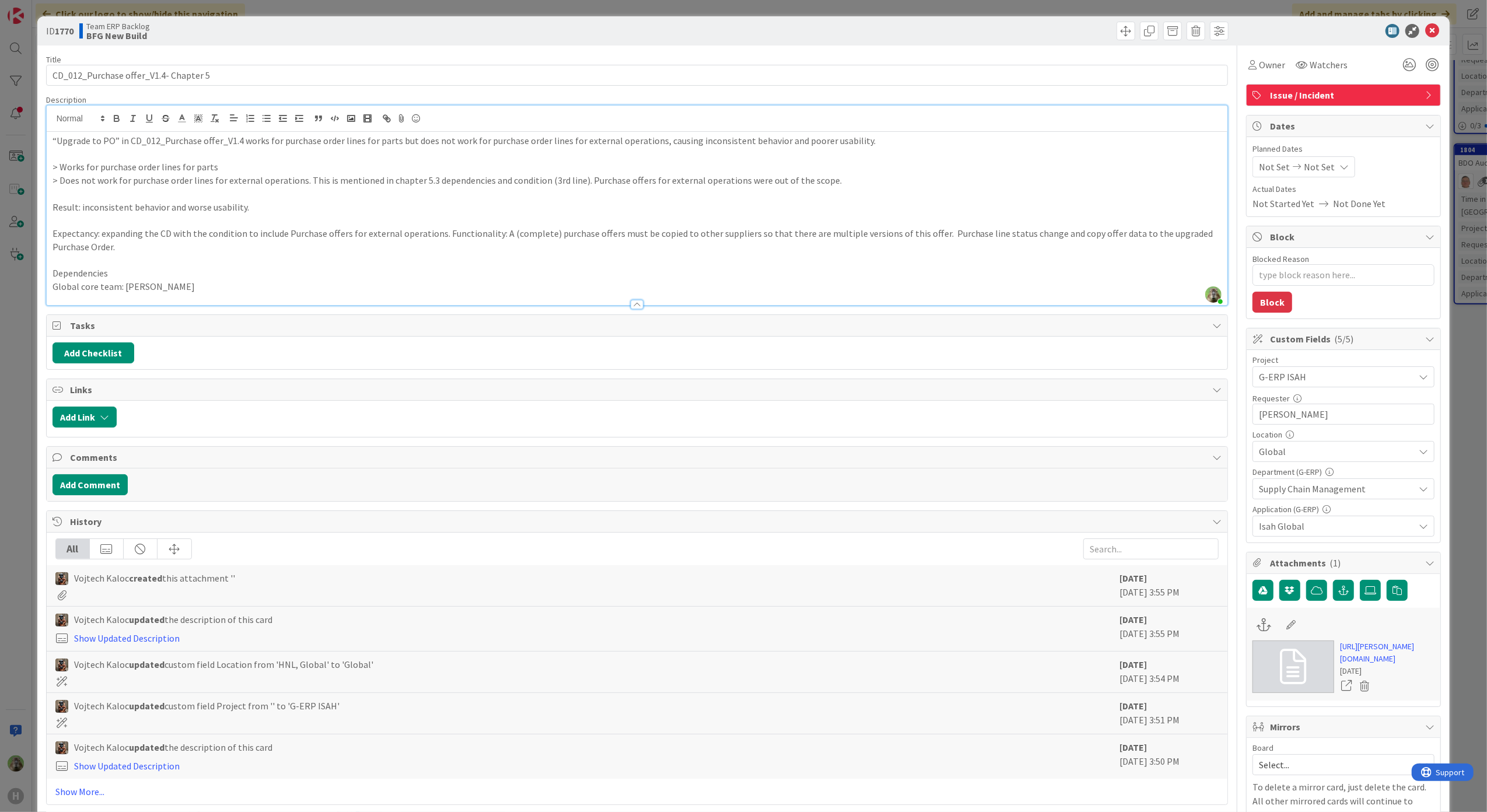
click at [505, 237] on p "Expectancy: expanding the CD with the condition to include Purchase offers for …" at bounding box center [637, 239] width 1170 height 26
click at [1021, 238] on p "Expectancy: expanding the CD with the condition to include Purchase offers for …" at bounding box center [637, 239] width 1170 height 26
drag, startPoint x: 273, startPoint y: 212, endPoint x: 39, endPoint y: 205, distance: 234.1
click at [39, 205] on div "ID 1770 Team ERP Backlog BFG New Build Title 37 / 128 CD_012_Purchase offer_V1.…" at bounding box center [743, 541] width 1413 height 1051
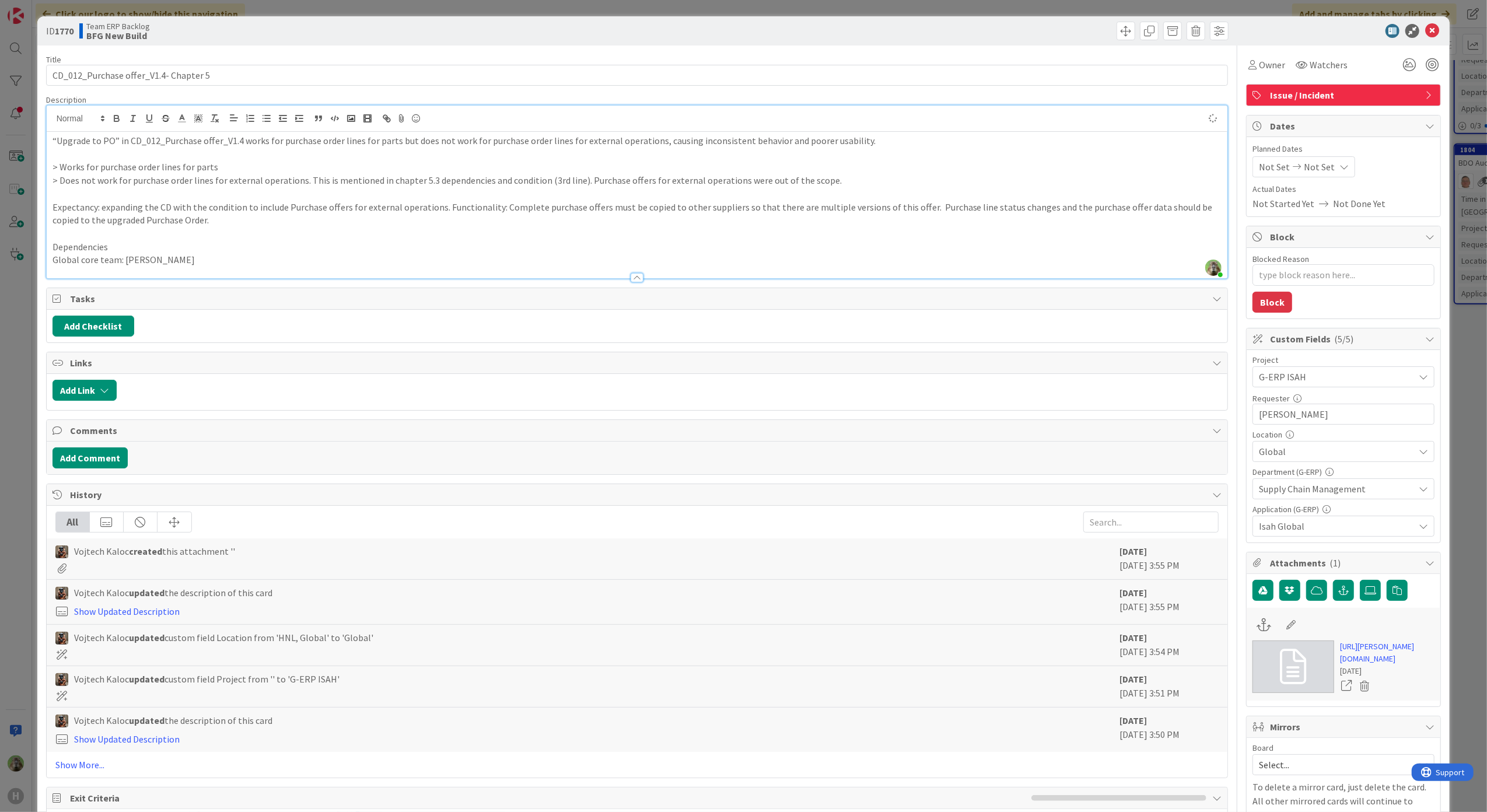
type textarea "x"
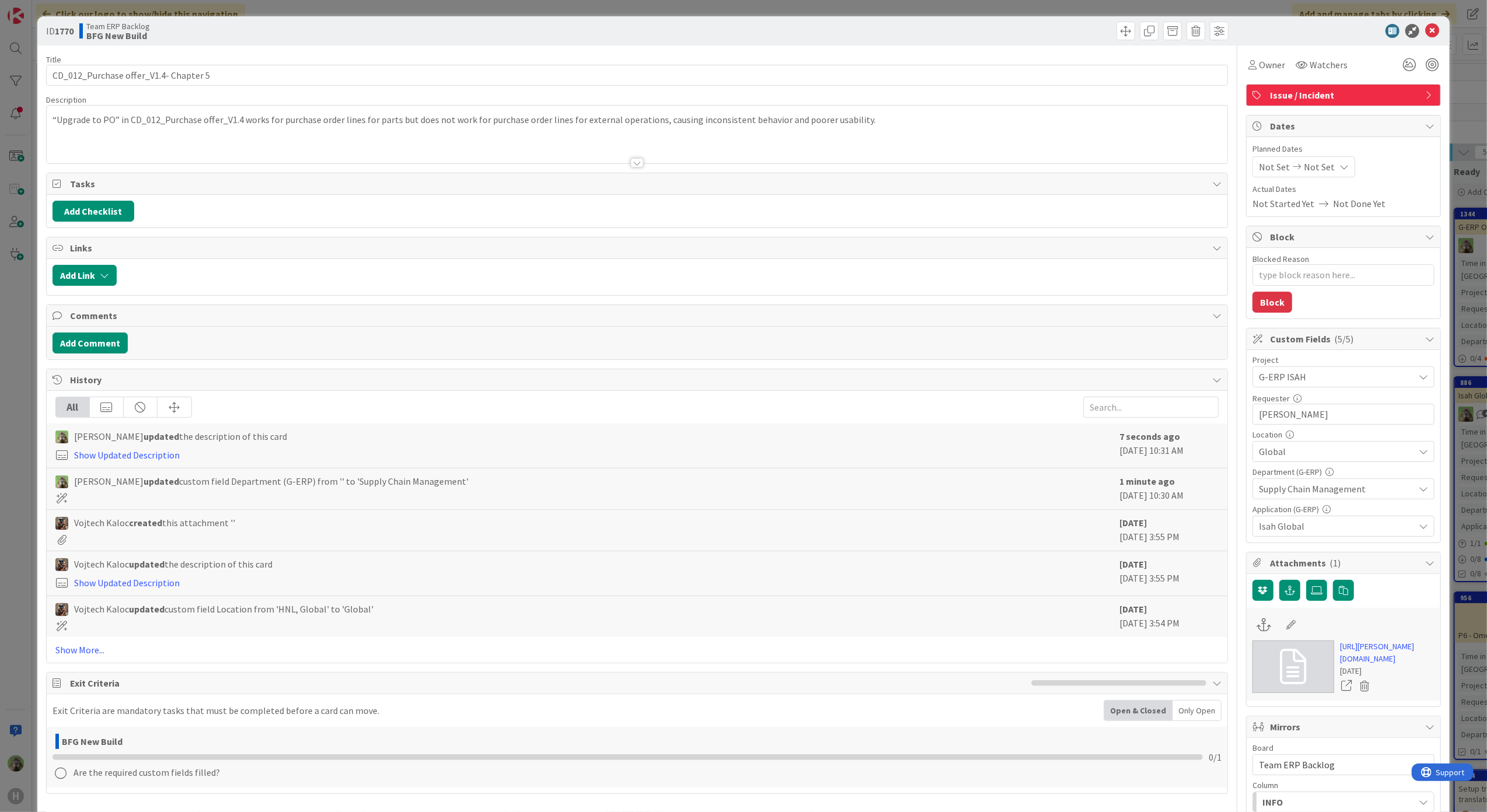
click at [31, 366] on div "ID 1770 Team ERP Backlog BFG New Build Title 37 / 128 CD_012_Purchase offer_V1.…" at bounding box center [743, 406] width 1487 height 812
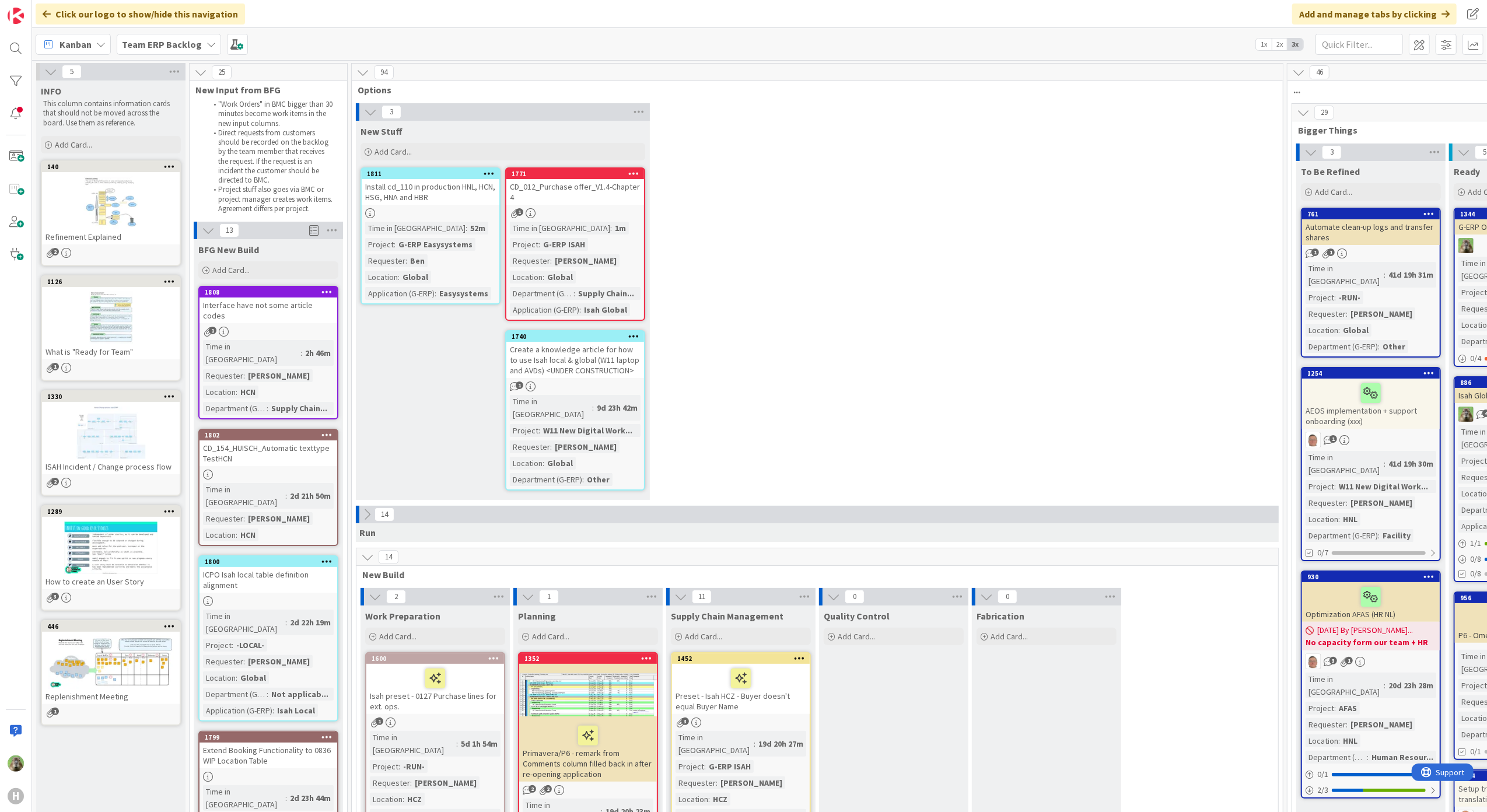
click at [585, 180] on div "CD_012_Purchase offer_V1.4-Chapter 4" at bounding box center [574, 191] width 137 height 25
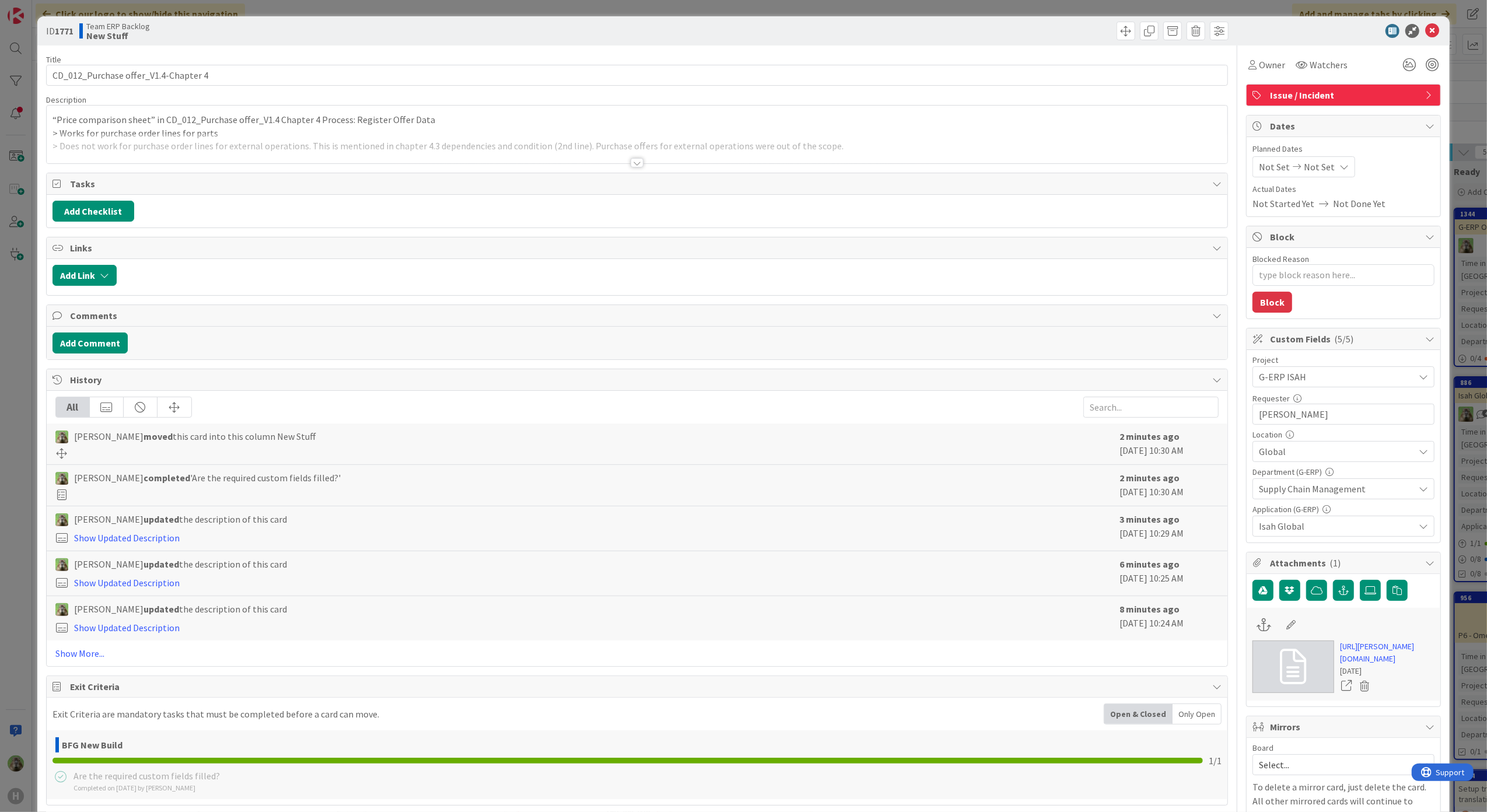
click at [256, 129] on div "“Price comparison sheet” in CD_012_Purchase offer_V1.4 Chapter 4 Process: Regis…" at bounding box center [637, 134] width 1182 height 57
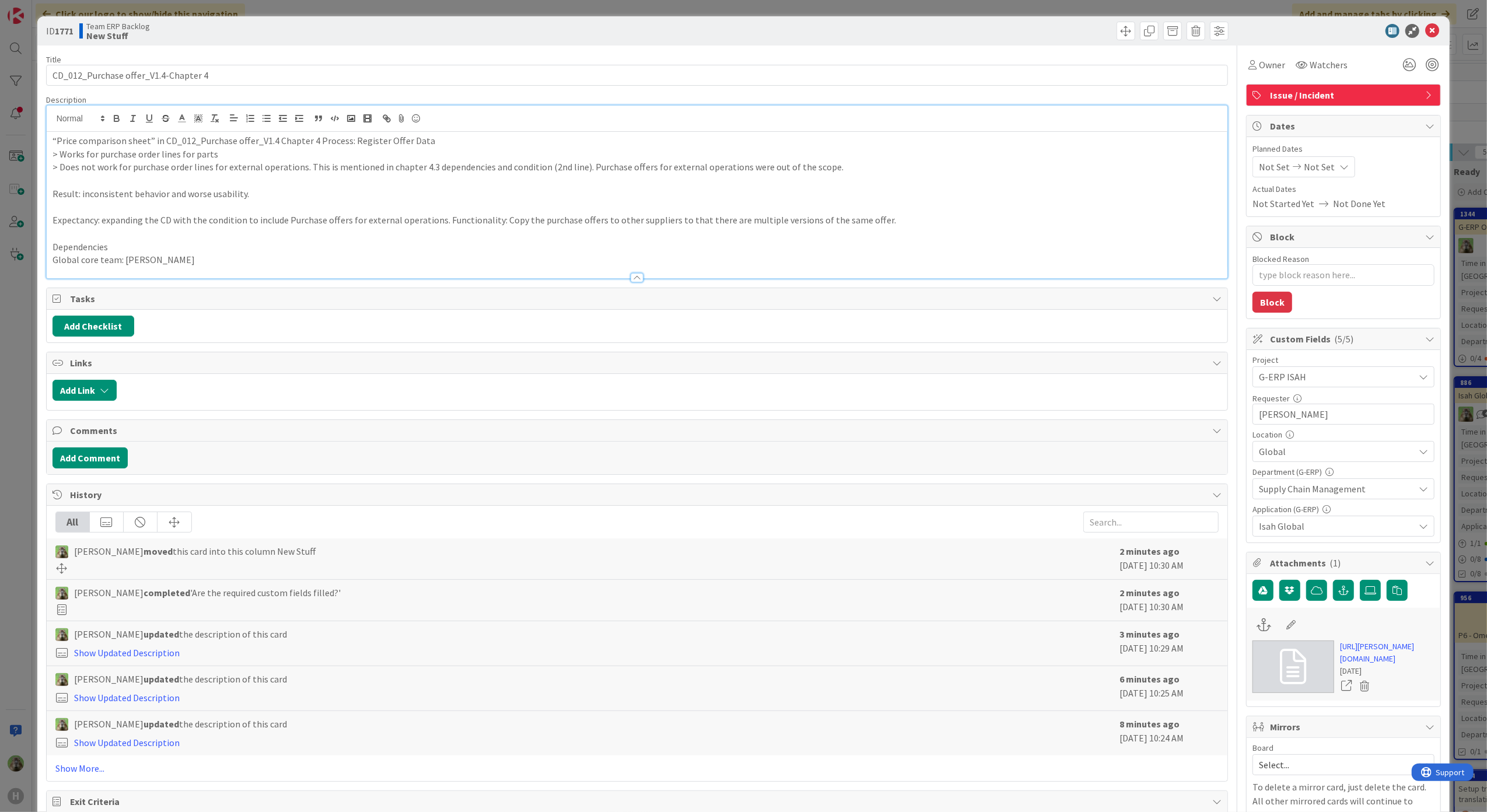
click at [267, 200] on p "Result: inconsistent behavior and worse usability." at bounding box center [637, 194] width 1170 height 13
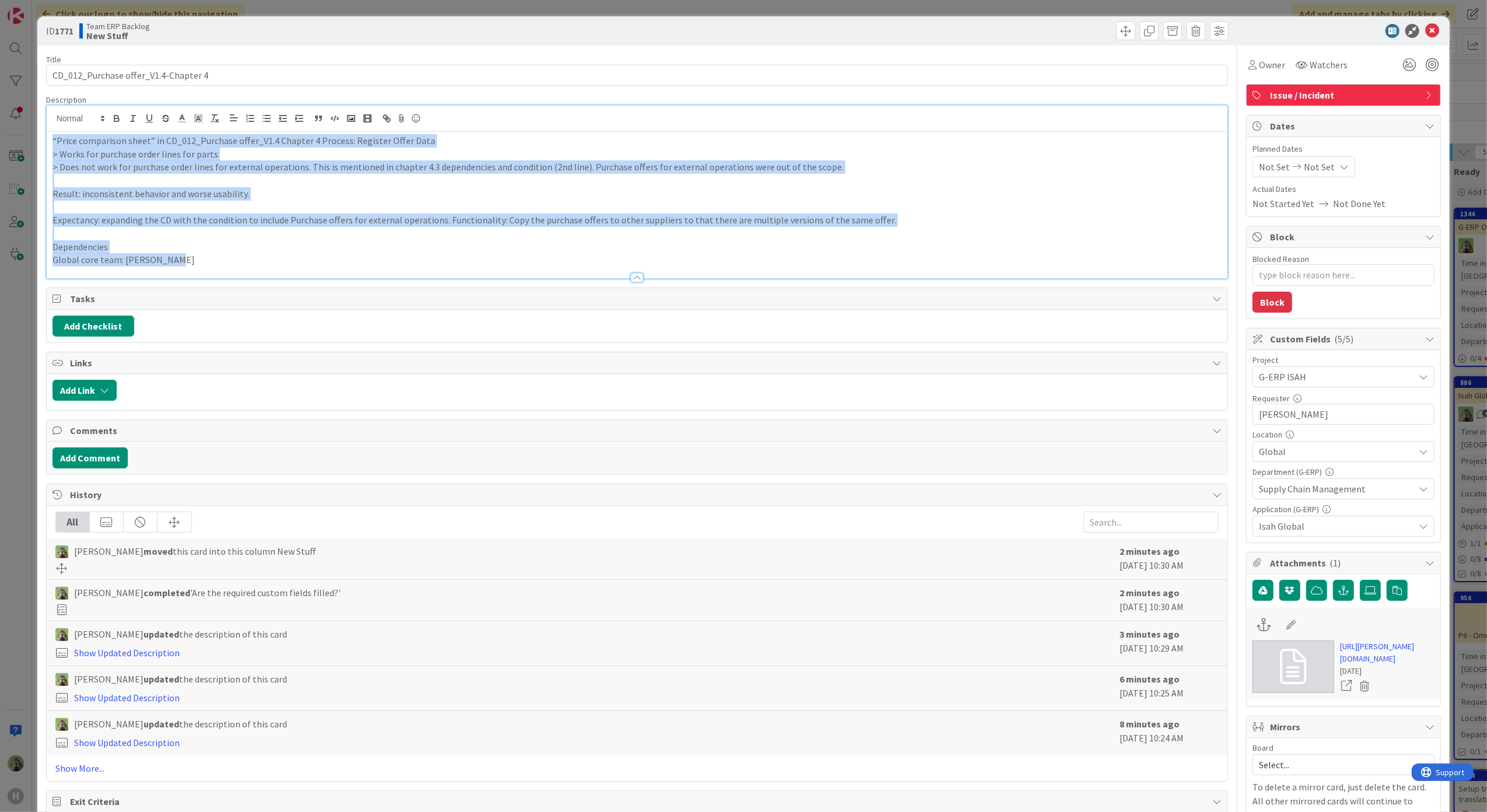
copy div "“Price comparison sheet” in CD_012_Purchase offer_V1.4 Chapter 4 Process: Regis…"
click at [256, 257] on p "Global core team: [PERSON_NAME]" at bounding box center [637, 260] width 1170 height 13
drag, startPoint x: 256, startPoint y: 257, endPoint x: 48, endPoint y: 153, distance: 232.6
click at [48, 153] on div "“Price comparison sheet” in CD_012_Purchase offer_V1.4 Chapter 4 Process: Regis…" at bounding box center [637, 205] width 1182 height 147
copy div "> Works for purchase order lines for parts > Does not work for purchase order l…"
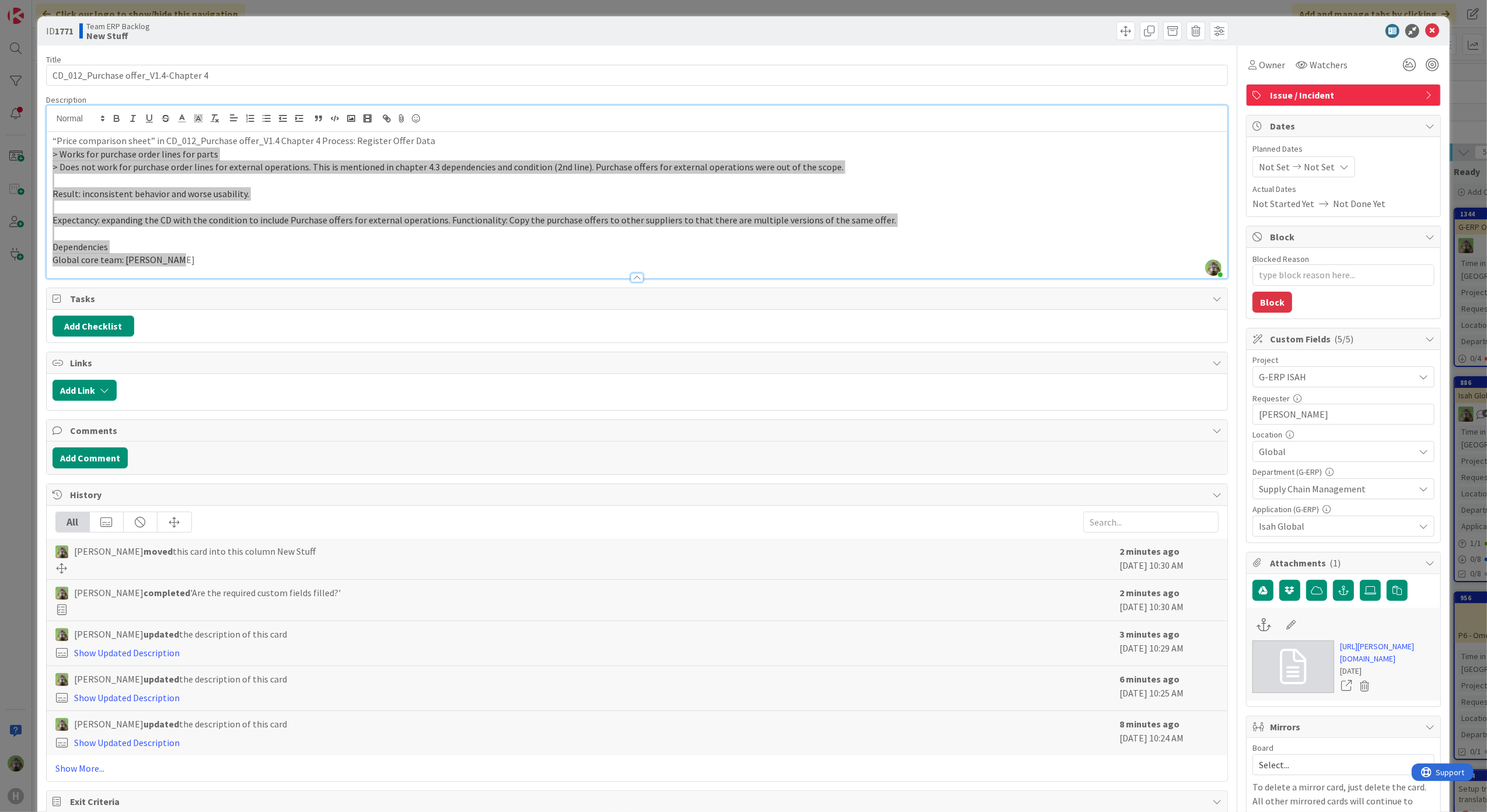
type textarea "x"
